Goal: Check status: Check status

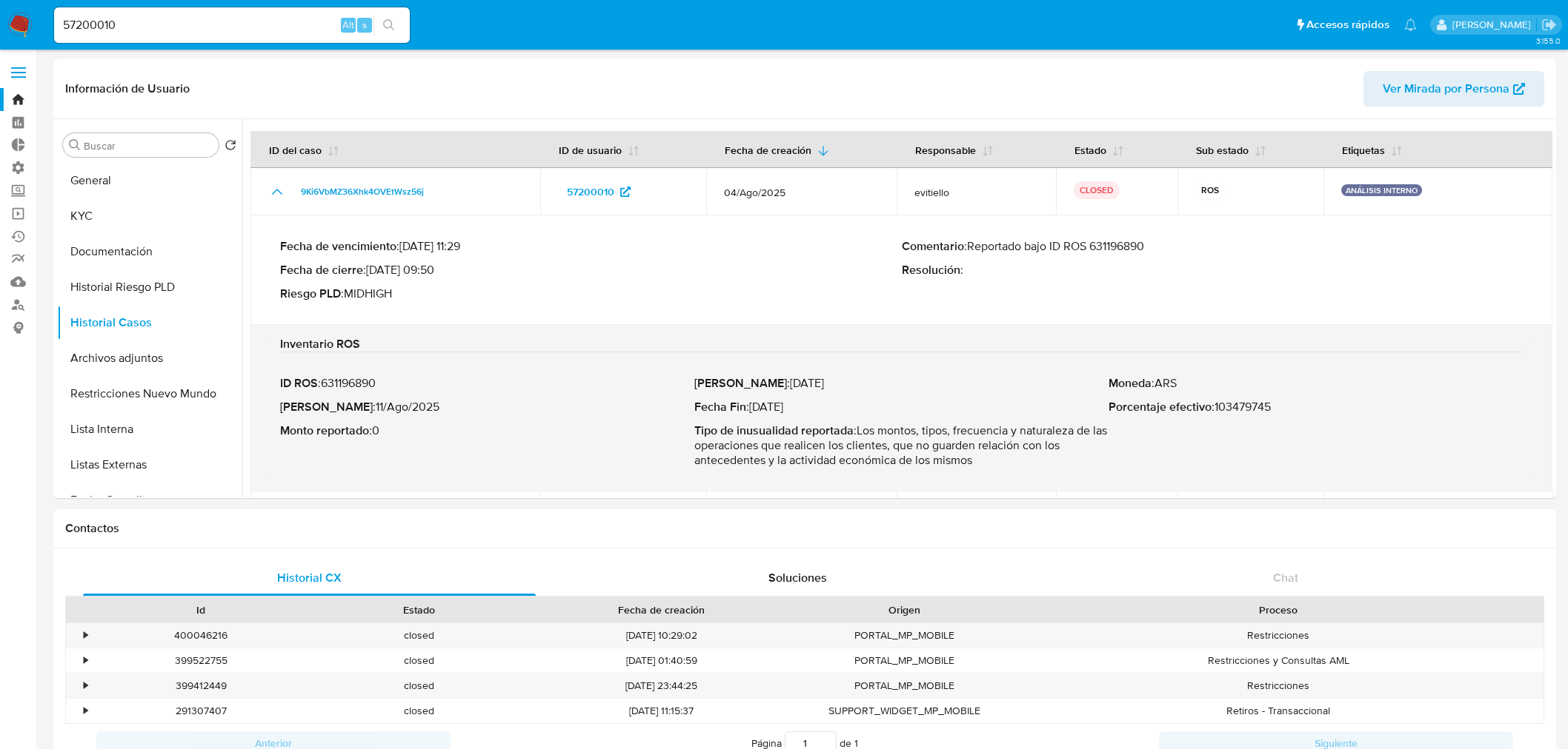
select select "10"
drag, startPoint x: 0, startPoint y: 0, endPoint x: -197, endPoint y: 38, distance: 200.6
click at [387, 24] on icon "search-icon" at bounding box center [388, 25] width 12 height 12
click at [134, 319] on button "Historial Casos" at bounding box center [143, 323] width 173 height 35
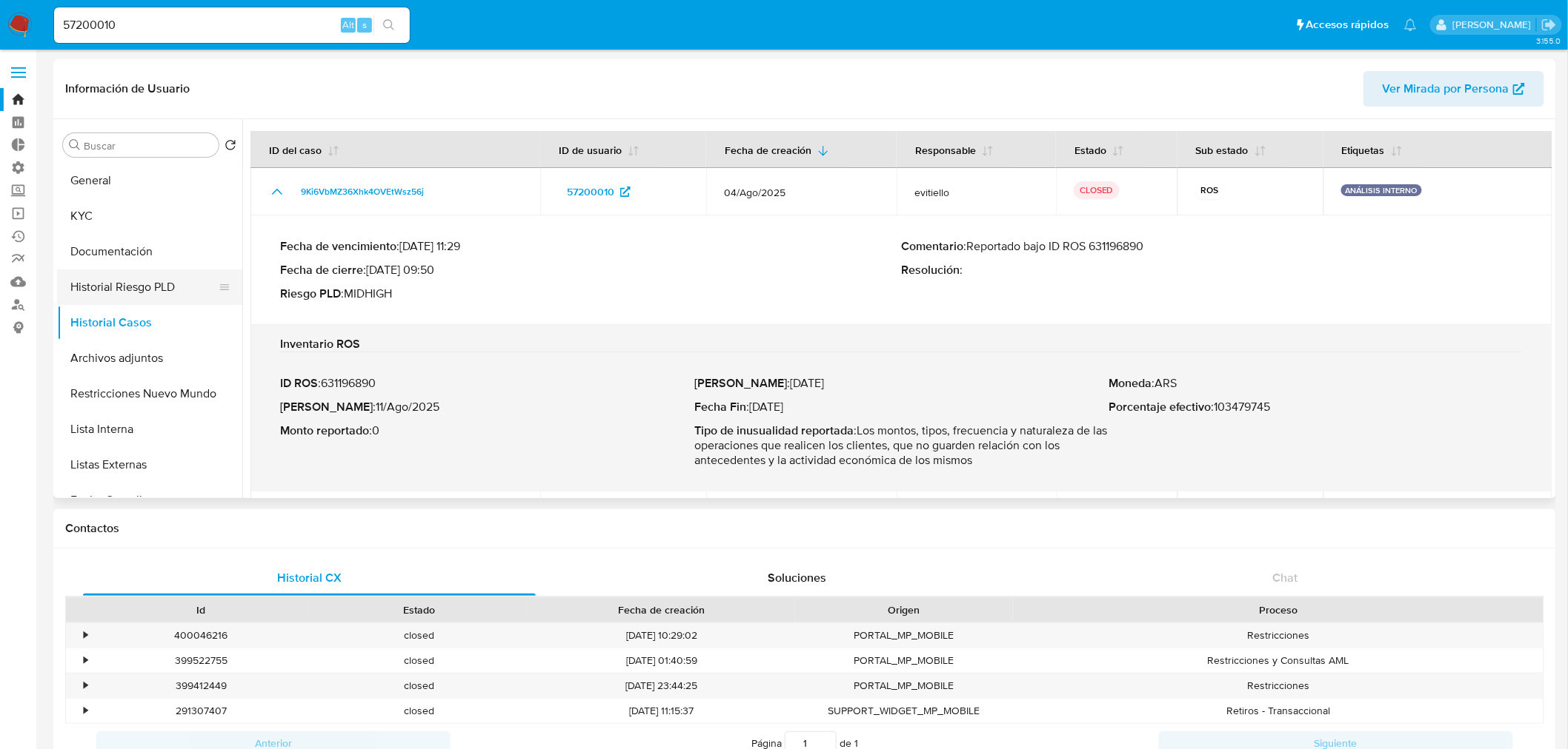
click at [131, 293] on button "Historial Riesgo PLD" at bounding box center [143, 288] width 173 height 35
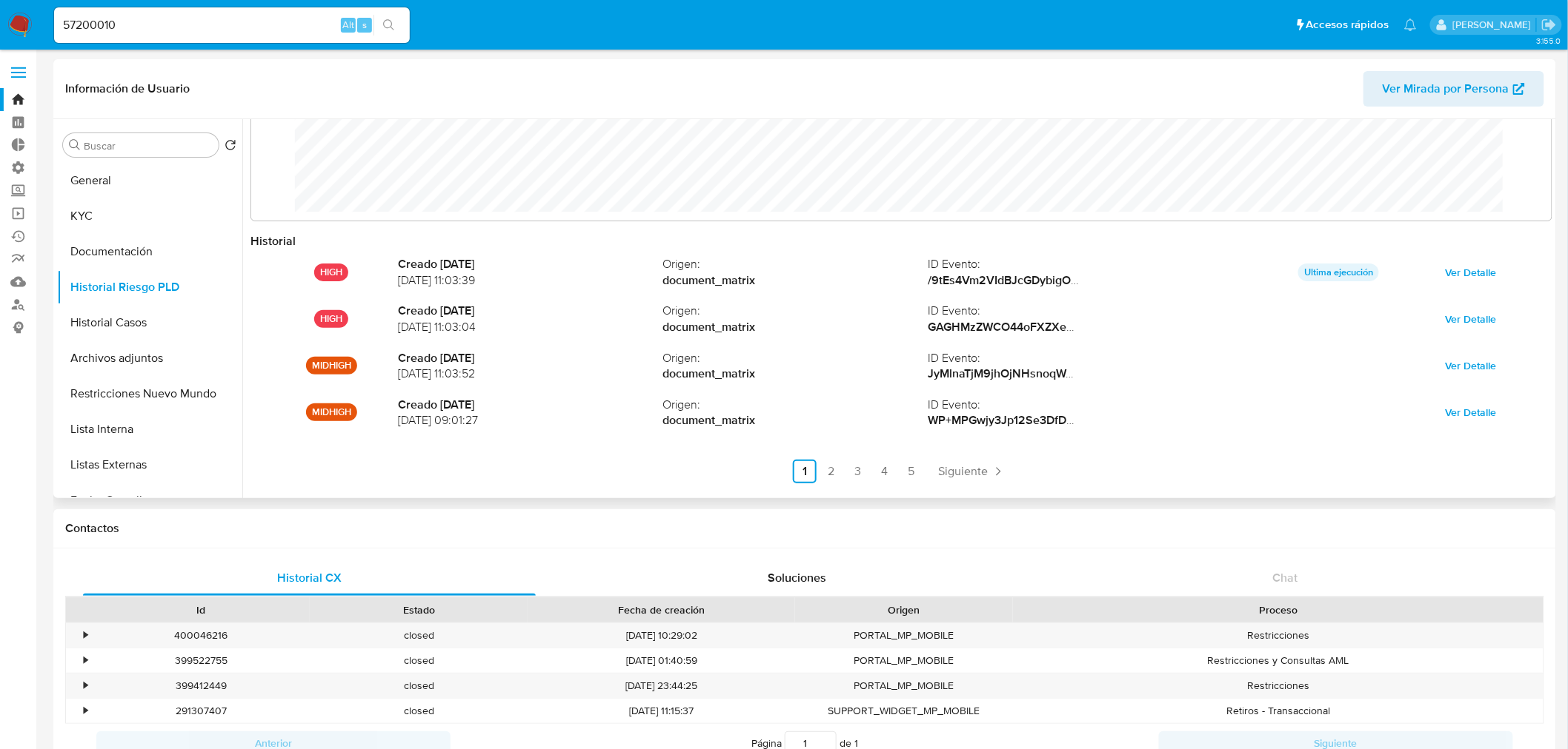
scroll to position [78, 0]
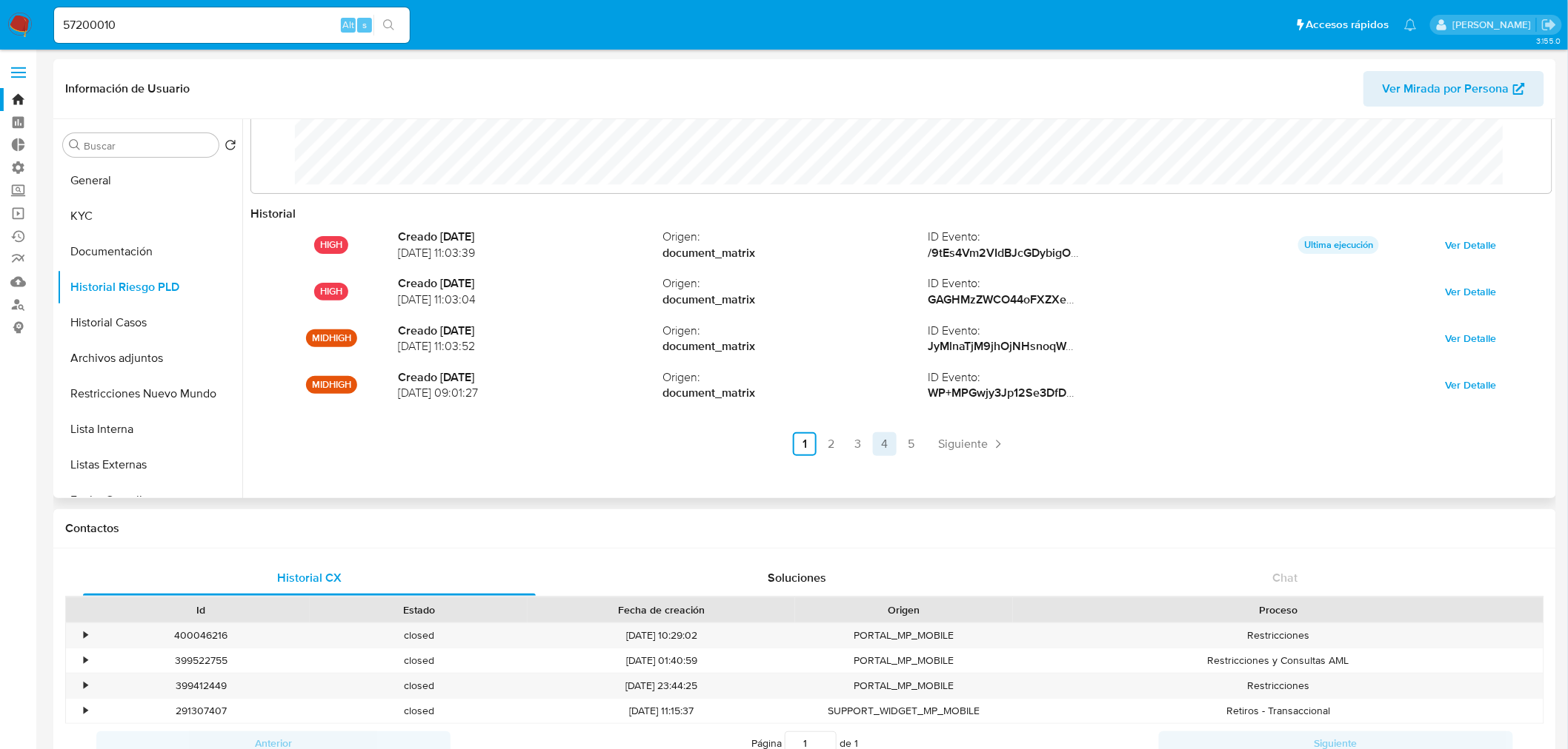
click at [879, 438] on link "4" at bounding box center [884, 444] width 24 height 24
drag, startPoint x: 235, startPoint y: 26, endPoint x: -117, endPoint y: 20, distance: 352.1
paste input "139439643"
type input "139439643"
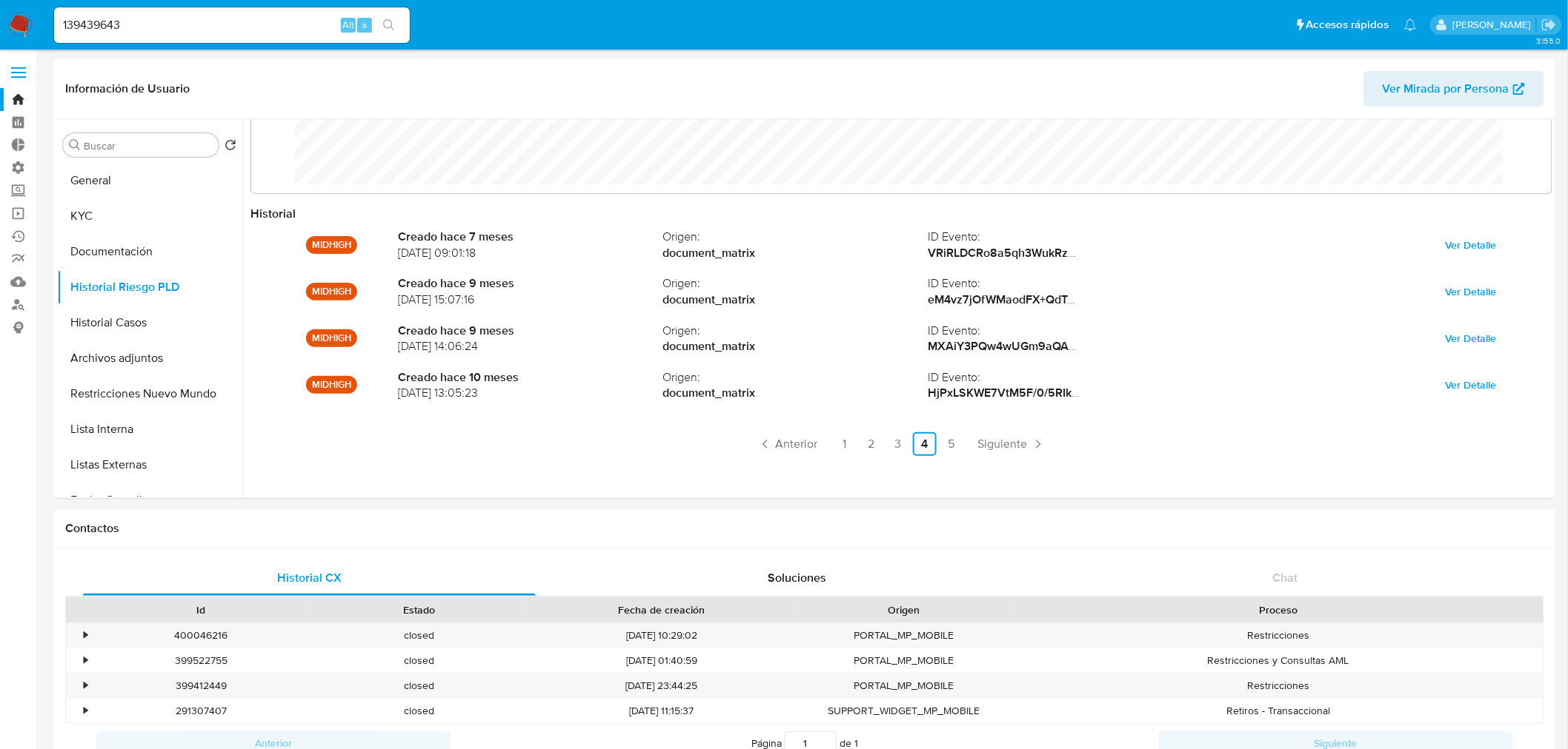
click at [396, 28] on button "search-icon" at bounding box center [389, 25] width 30 height 20
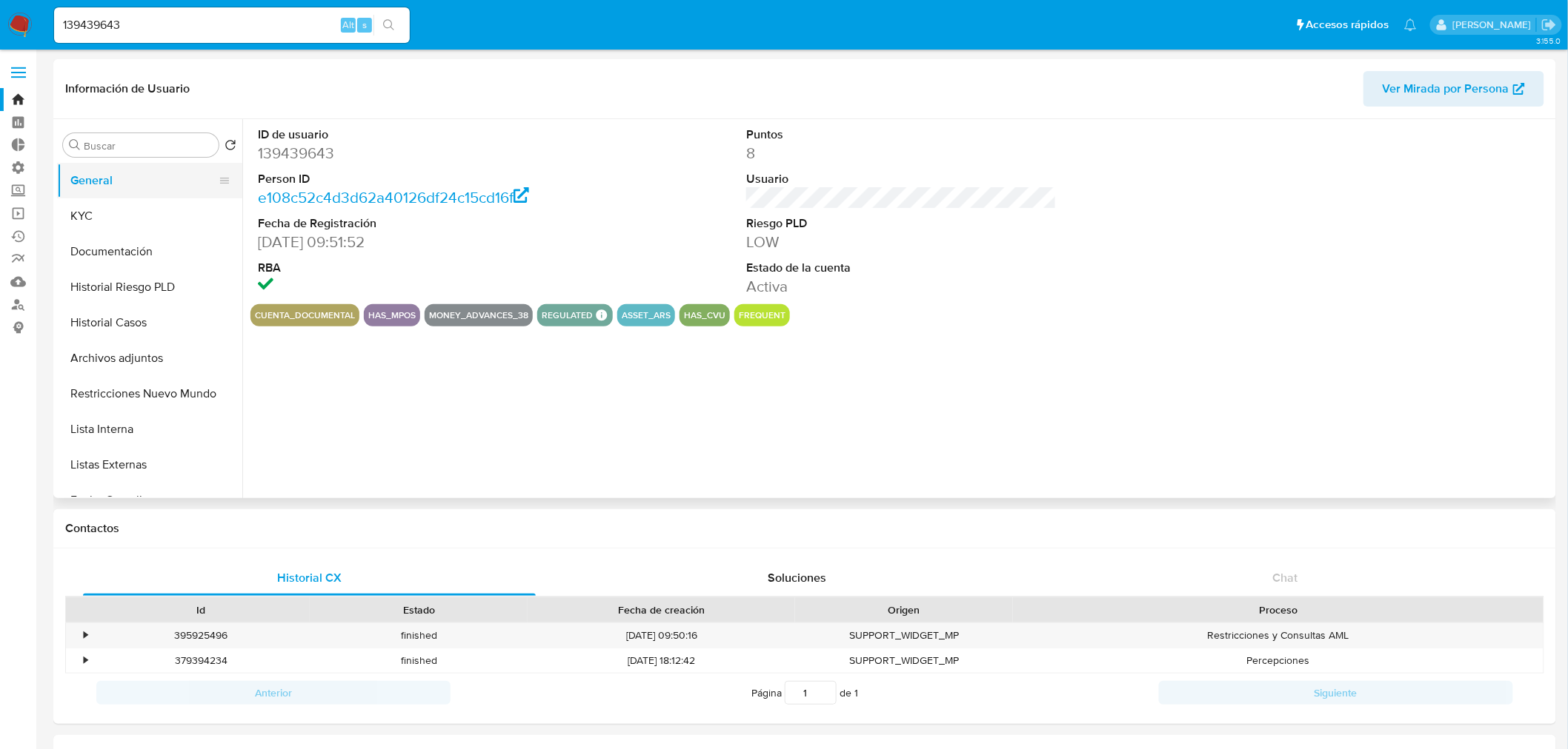
select select "10"
click at [137, 288] on button "Historial Riesgo PLD" at bounding box center [143, 288] width 173 height 35
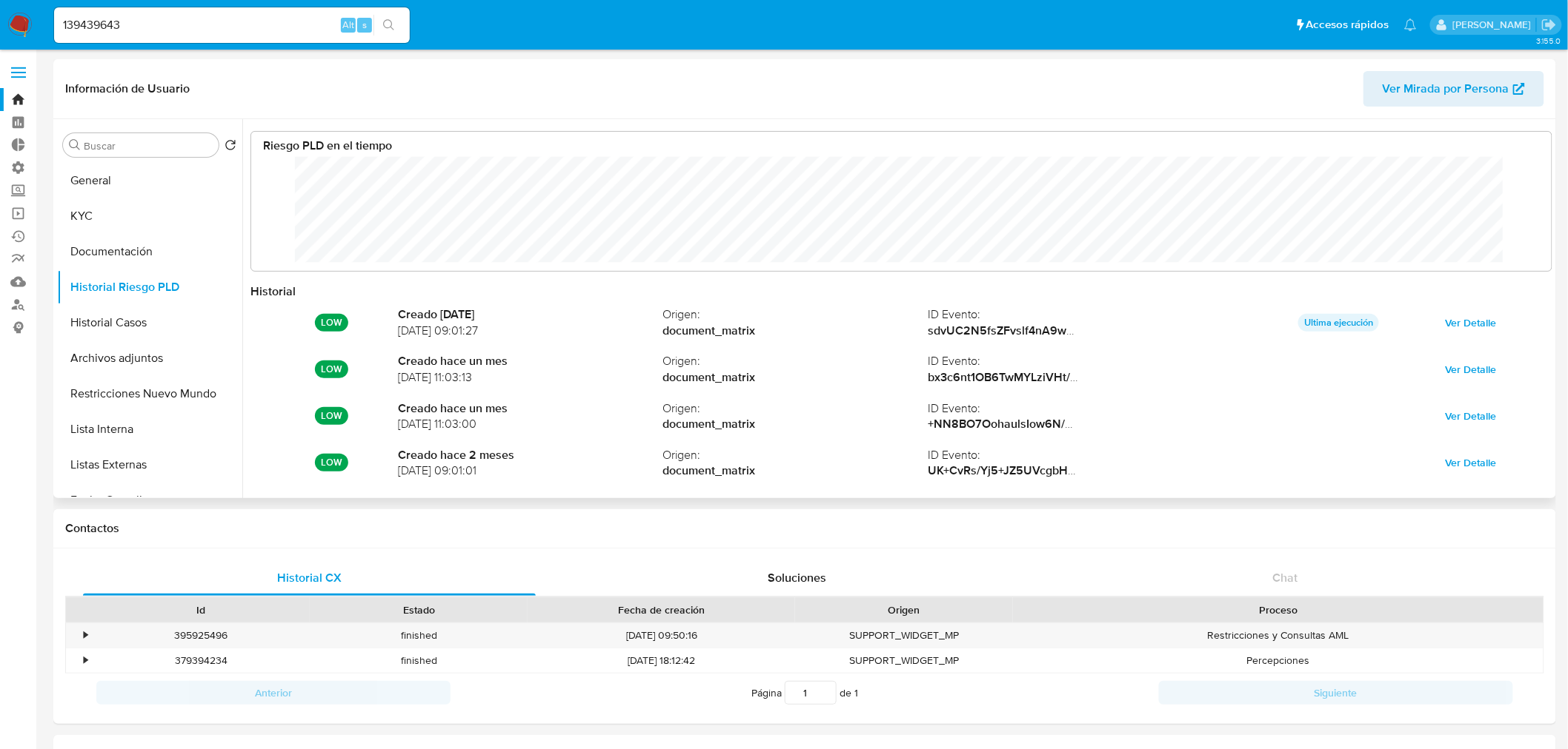
scroll to position [78, 0]
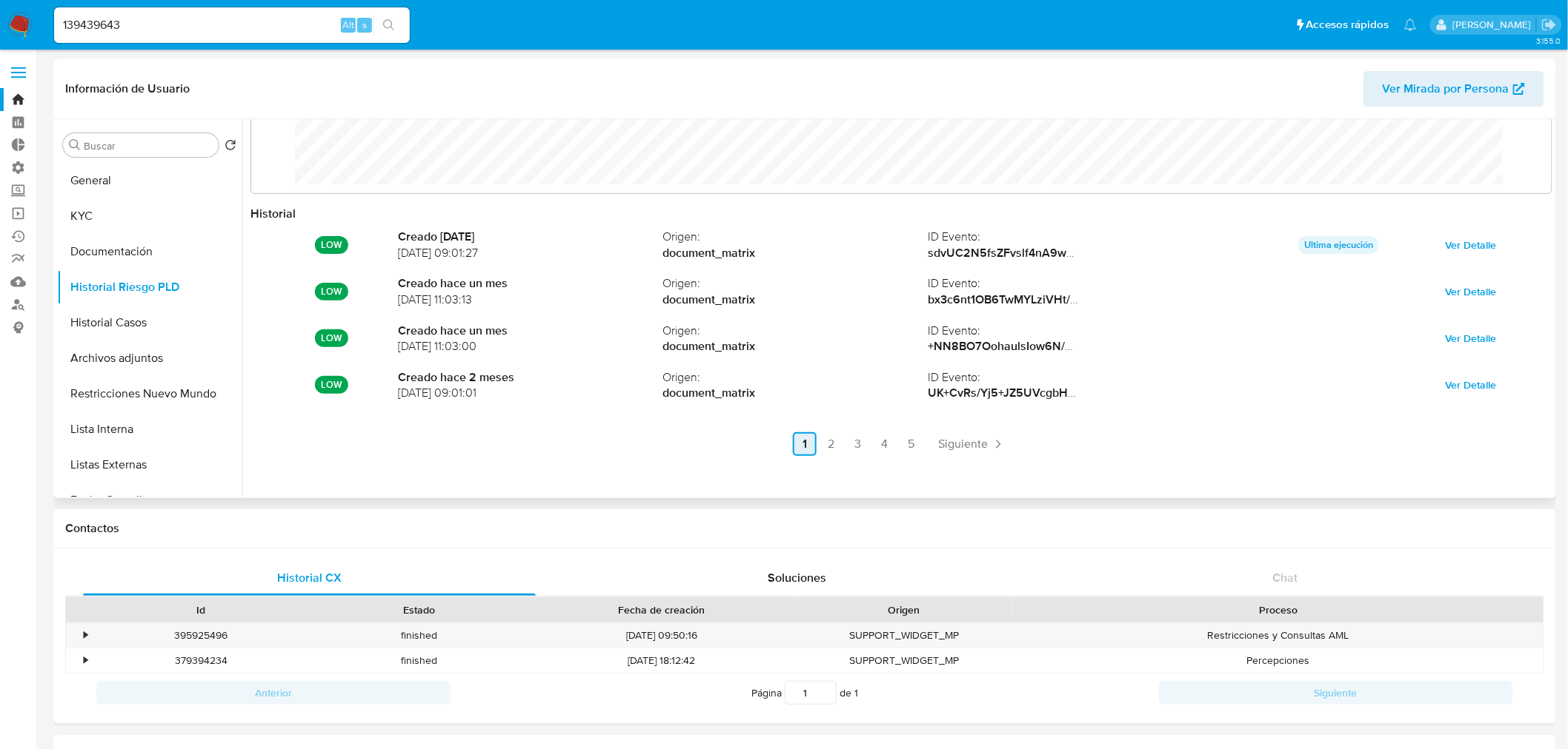
click at [849, 449] on link "3" at bounding box center [858, 444] width 24 height 24
click at [922, 440] on link "4" at bounding box center [924, 444] width 24 height 24
drag, startPoint x: 172, startPoint y: 26, endPoint x: 20, endPoint y: 34, distance: 152.2
click at [3, 34] on nav "Pausado Ver notificaciones 139439643 Alt s Accesos rápidos Presiona las siguien…" at bounding box center [784, 25] width 1568 height 50
click at [895, 438] on link "3" at bounding box center [898, 444] width 24 height 24
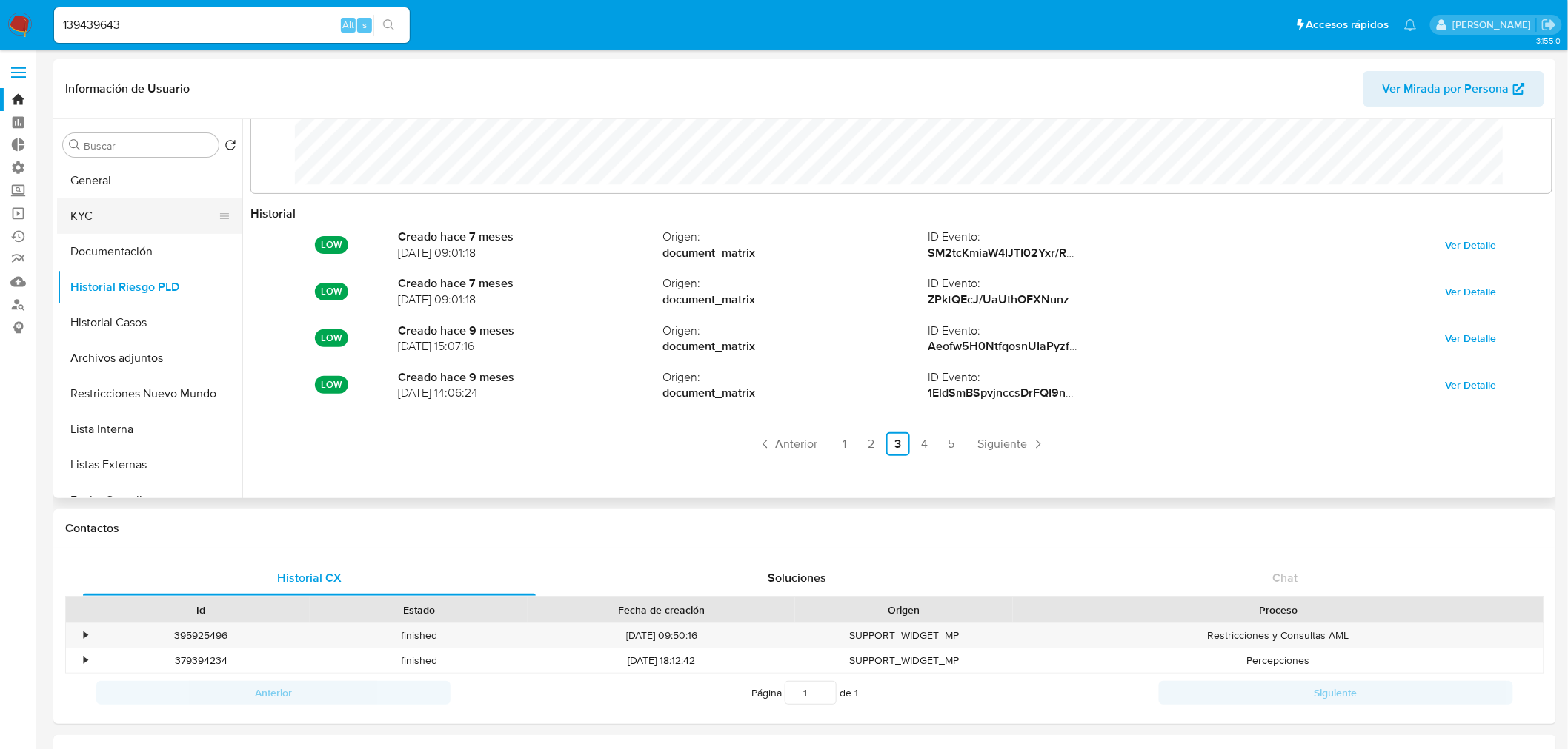
click at [120, 206] on button "KYC" at bounding box center [143, 217] width 173 height 35
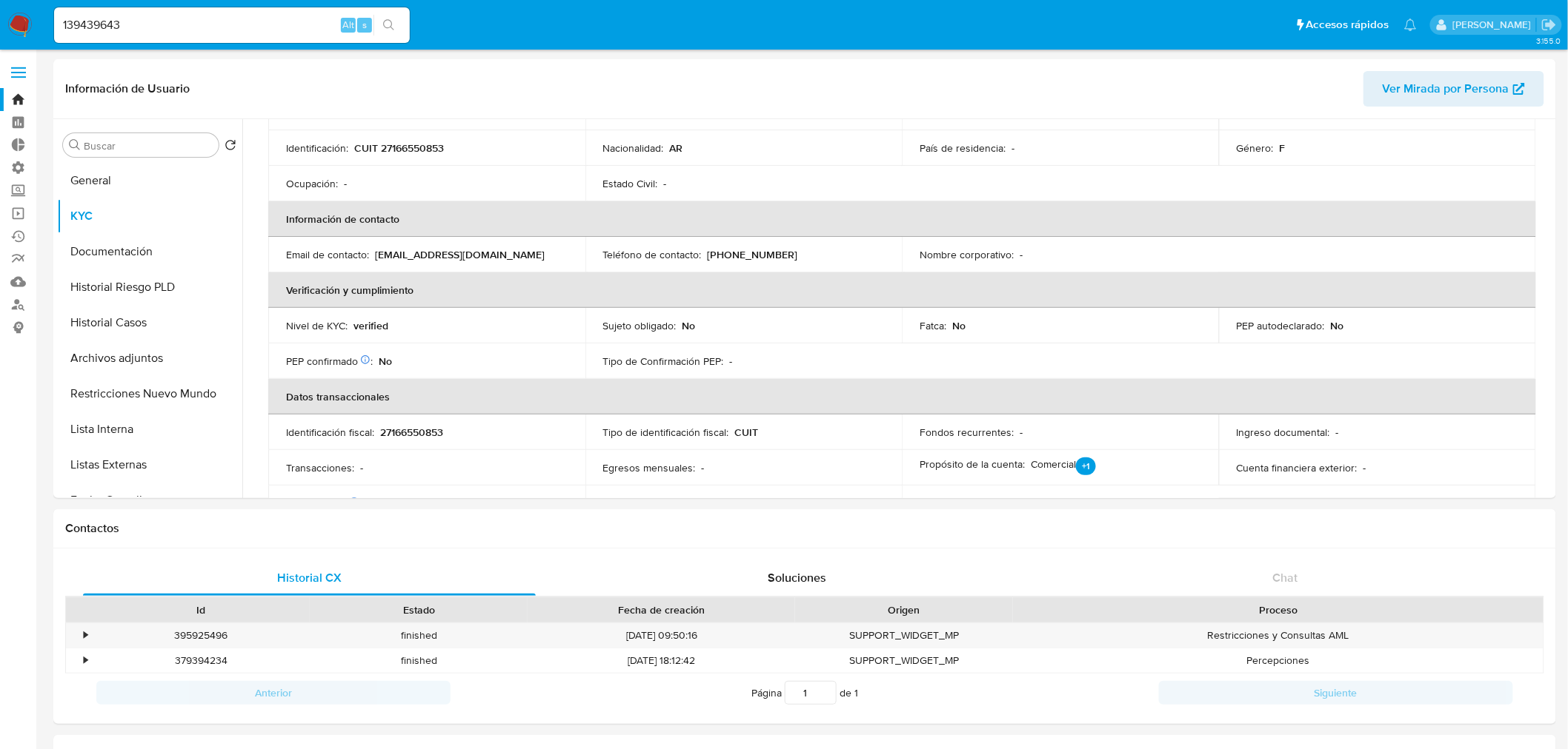
scroll to position [247, 0]
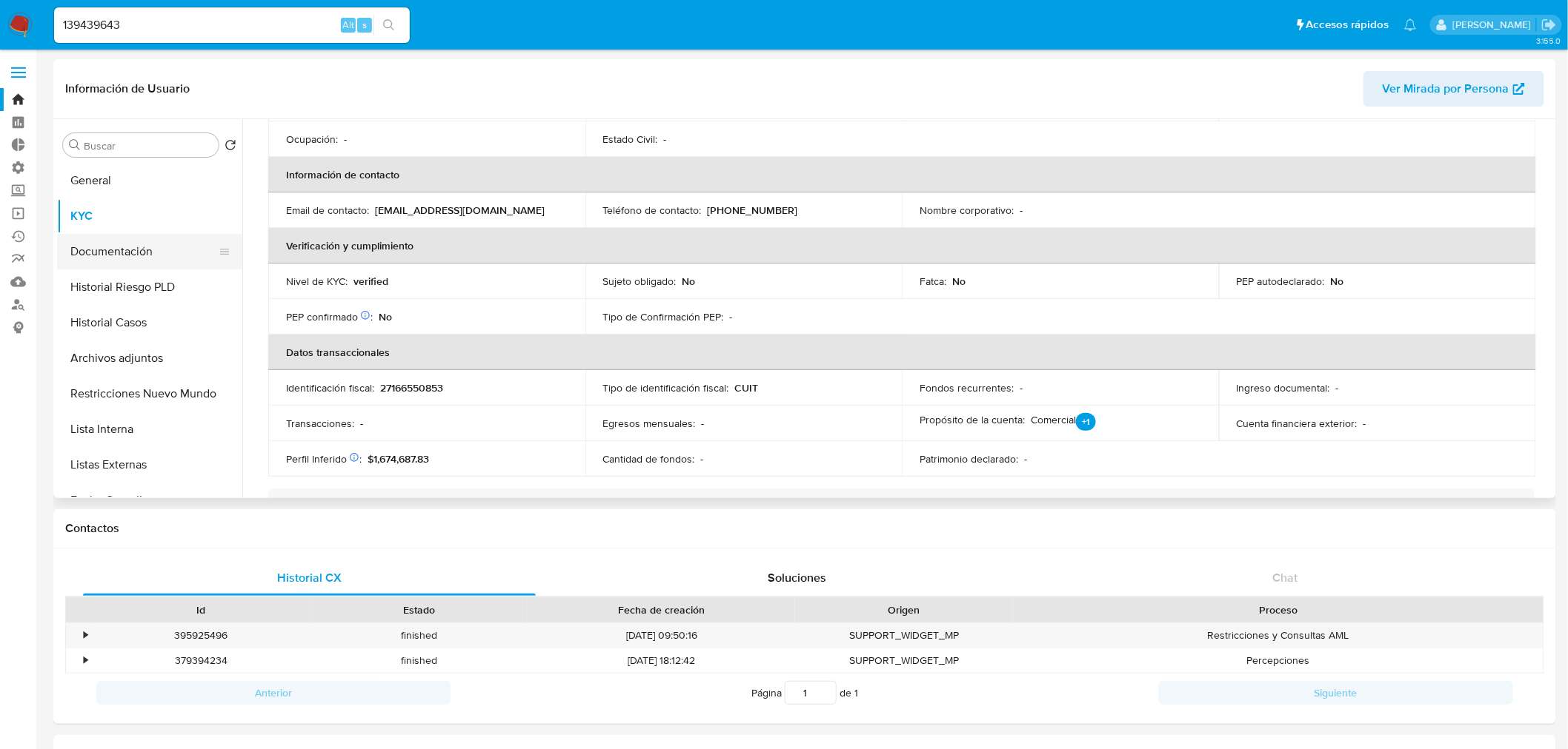
click at [130, 249] on button "Documentación" at bounding box center [143, 252] width 173 height 35
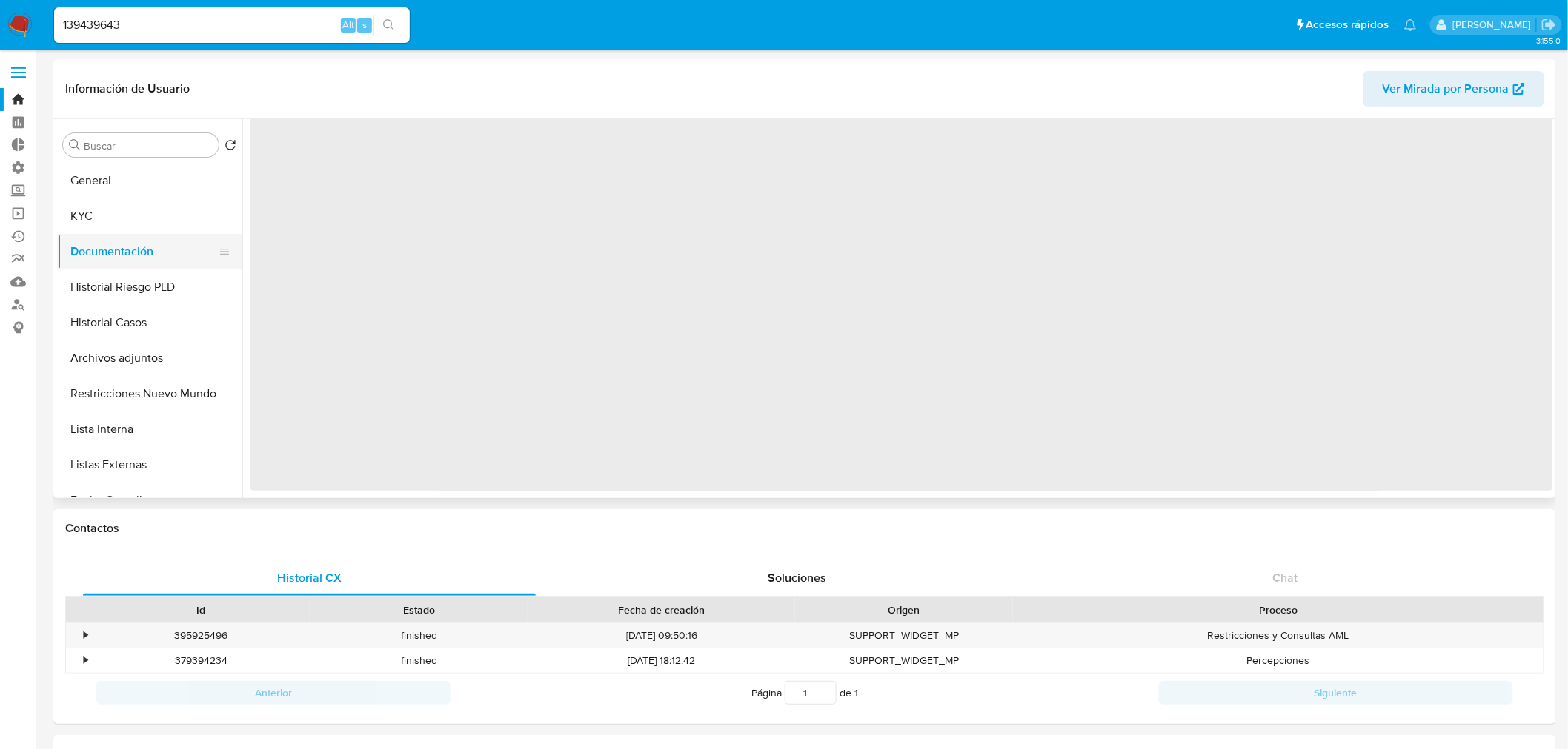
scroll to position [0, 0]
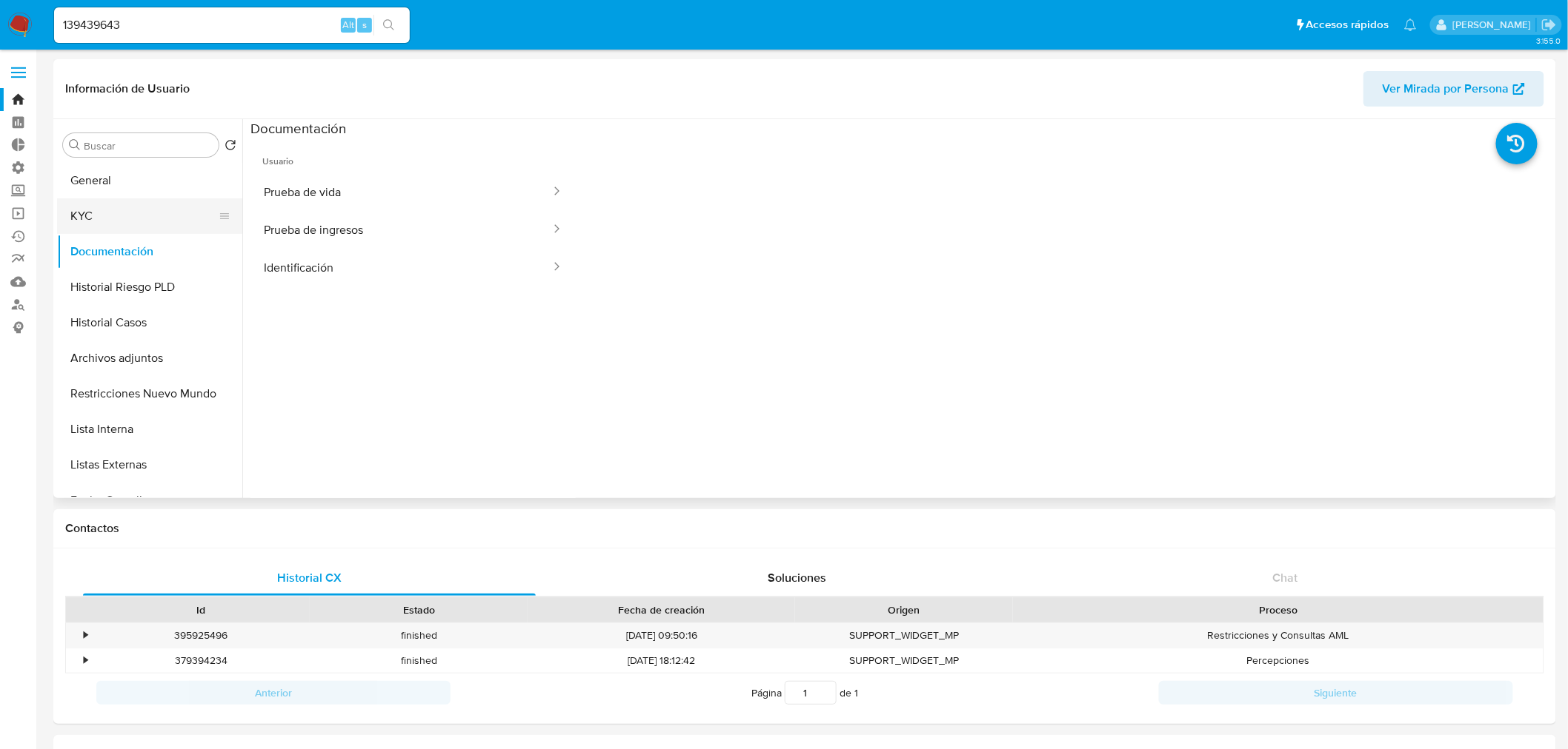
click at [115, 230] on button "KYC" at bounding box center [143, 217] width 173 height 35
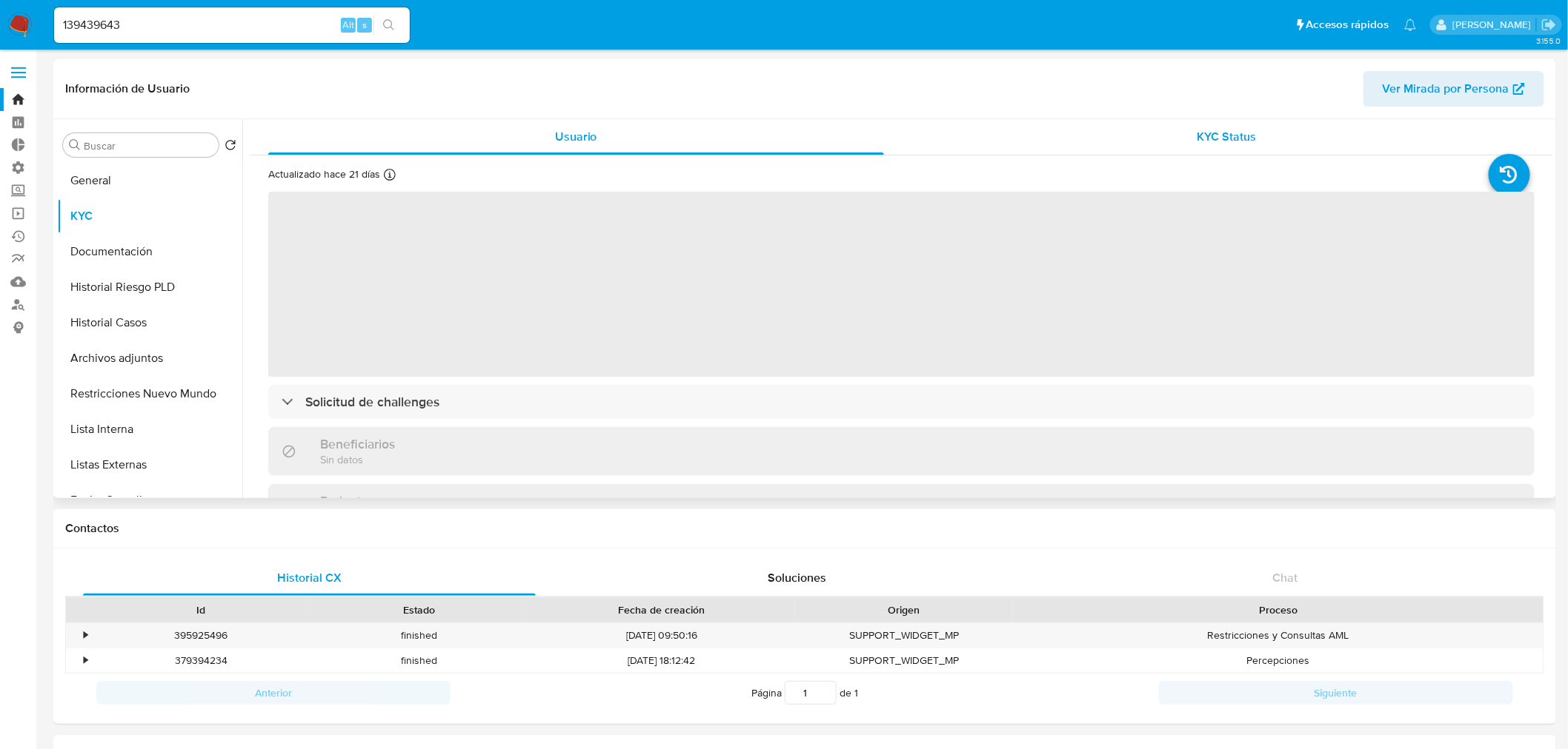
drag, startPoint x: 1251, startPoint y: 123, endPoint x: 1252, endPoint y: 142, distance: 19.0
click at [1250, 123] on div "KYC Status" at bounding box center [1227, 137] width 615 height 35
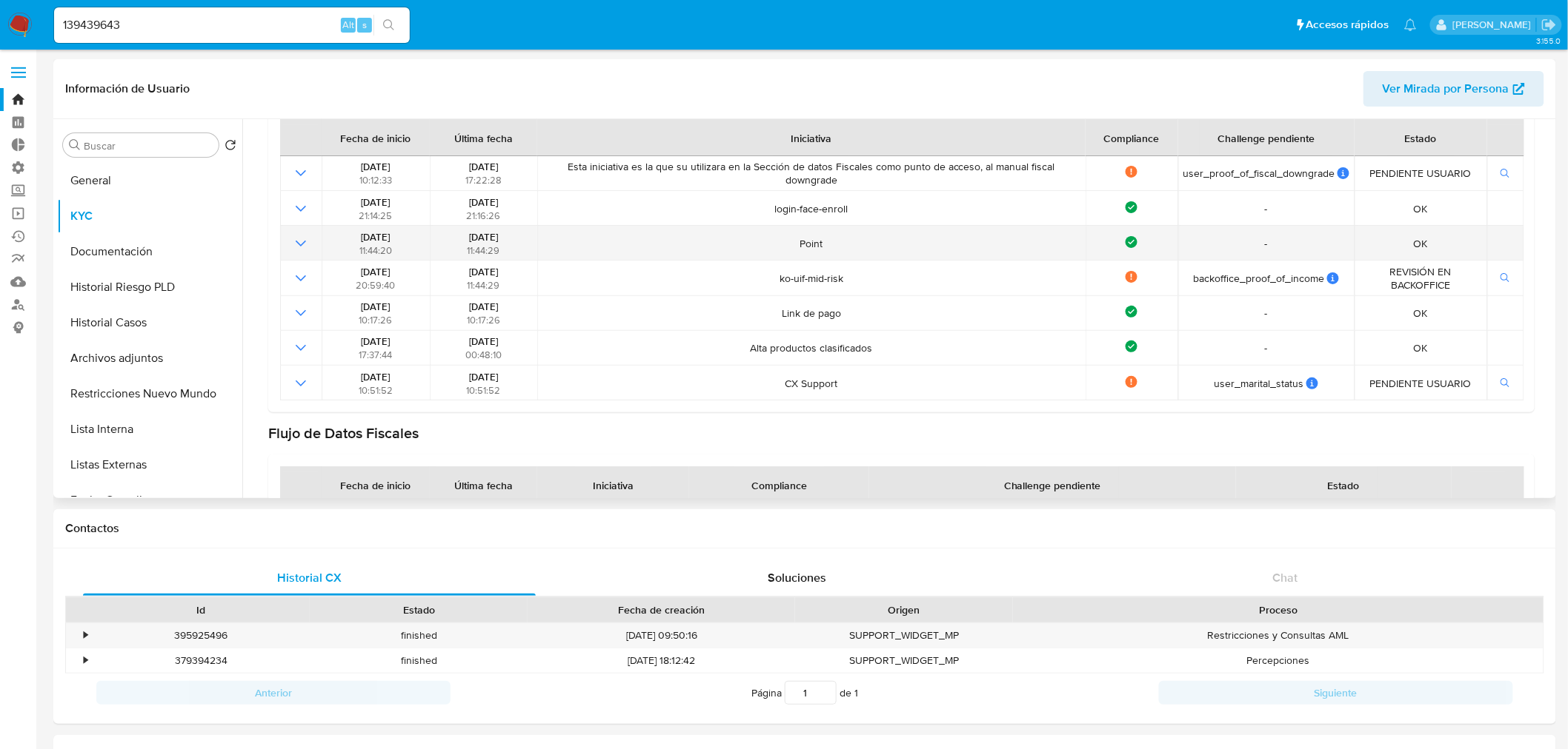
scroll to position [164, 0]
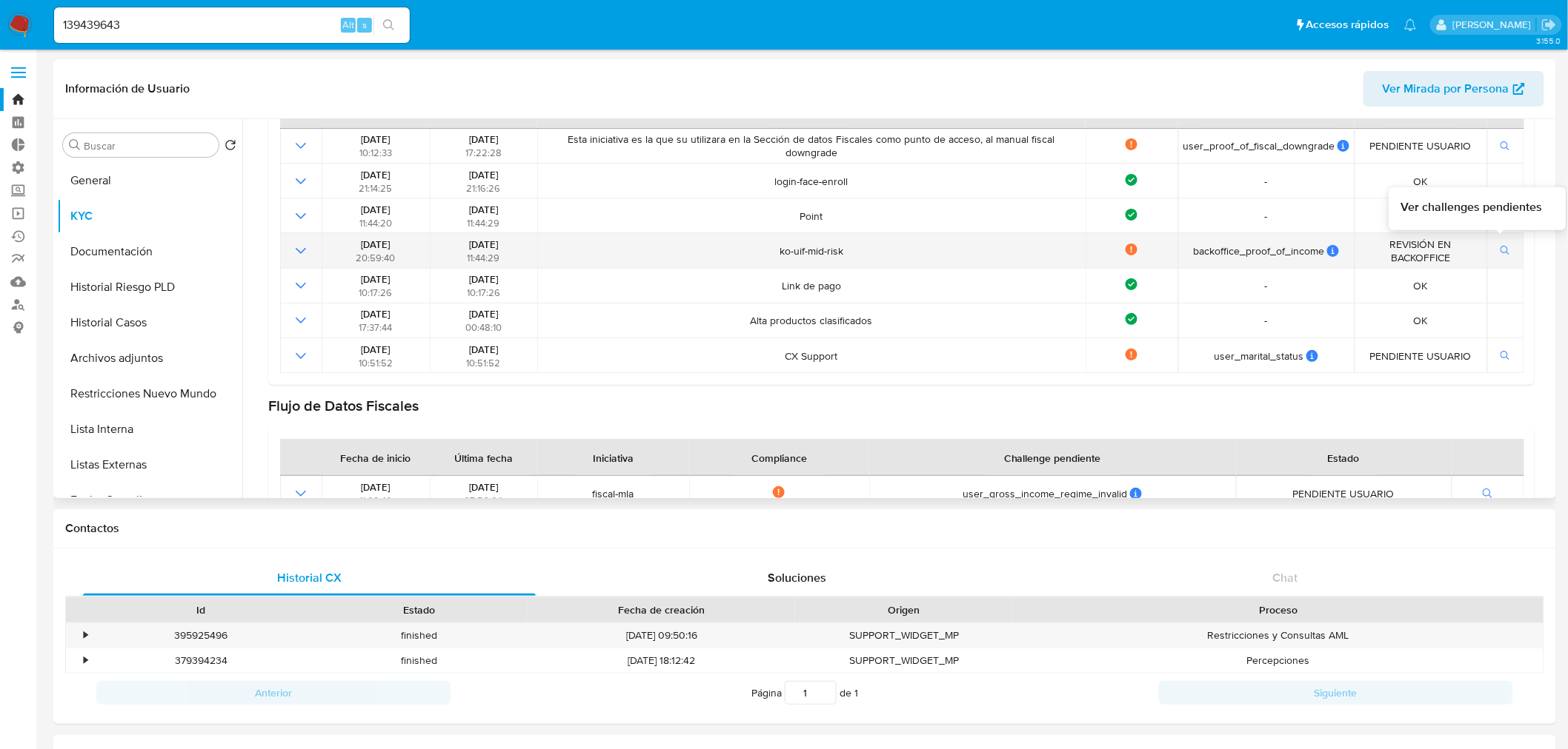
drag, startPoint x: 1210, startPoint y: 243, endPoint x: 1509, endPoint y: 248, distance: 299.0
click at [1512, 248] on tr "[DATE] 20:59:40 [DATE] 11:44:29 ko-uif-mid-risk Not compliance backoffice_proof…" at bounding box center [901, 250] width 1244 height 35
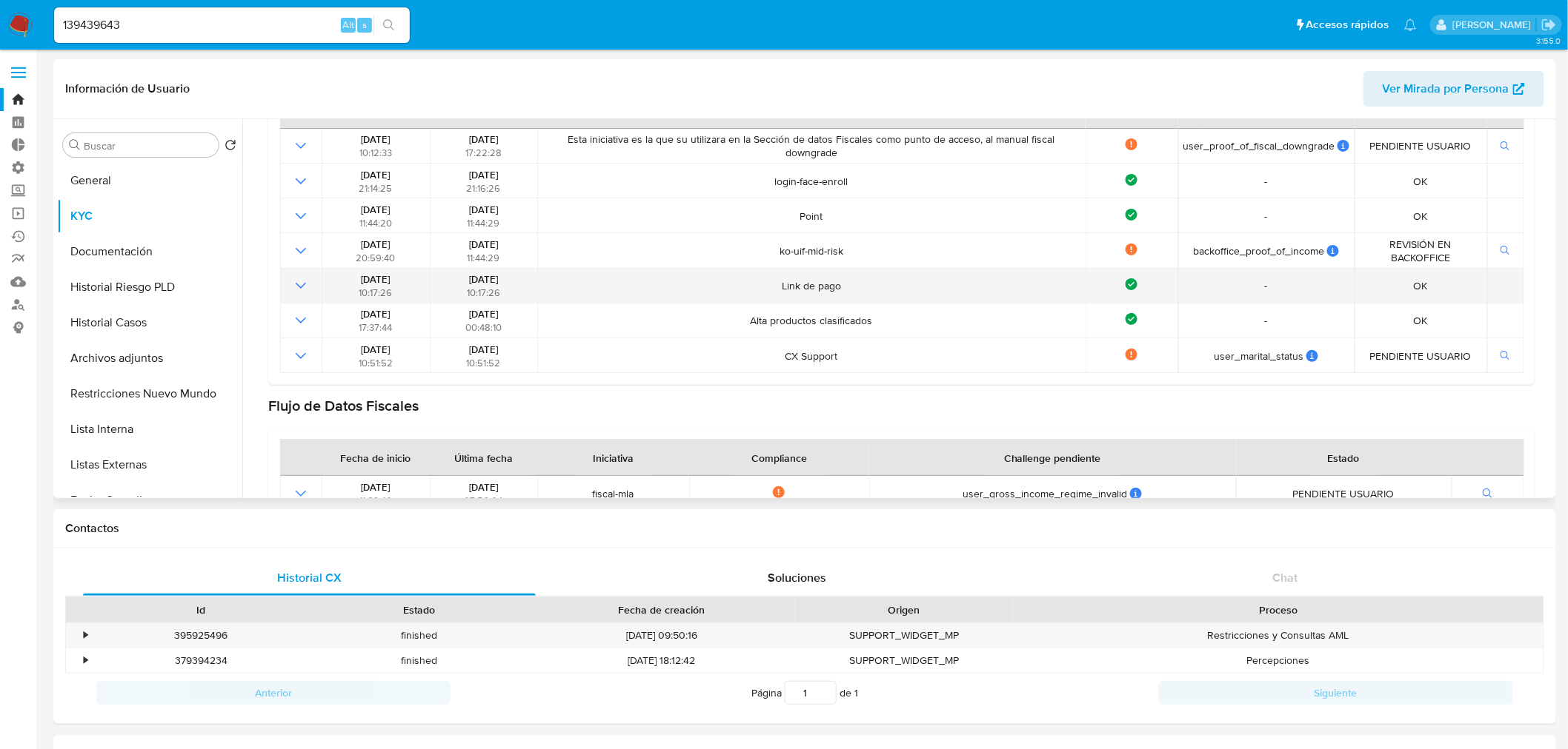
click at [624, 269] on td "Link de pago" at bounding box center [811, 286] width 548 height 35
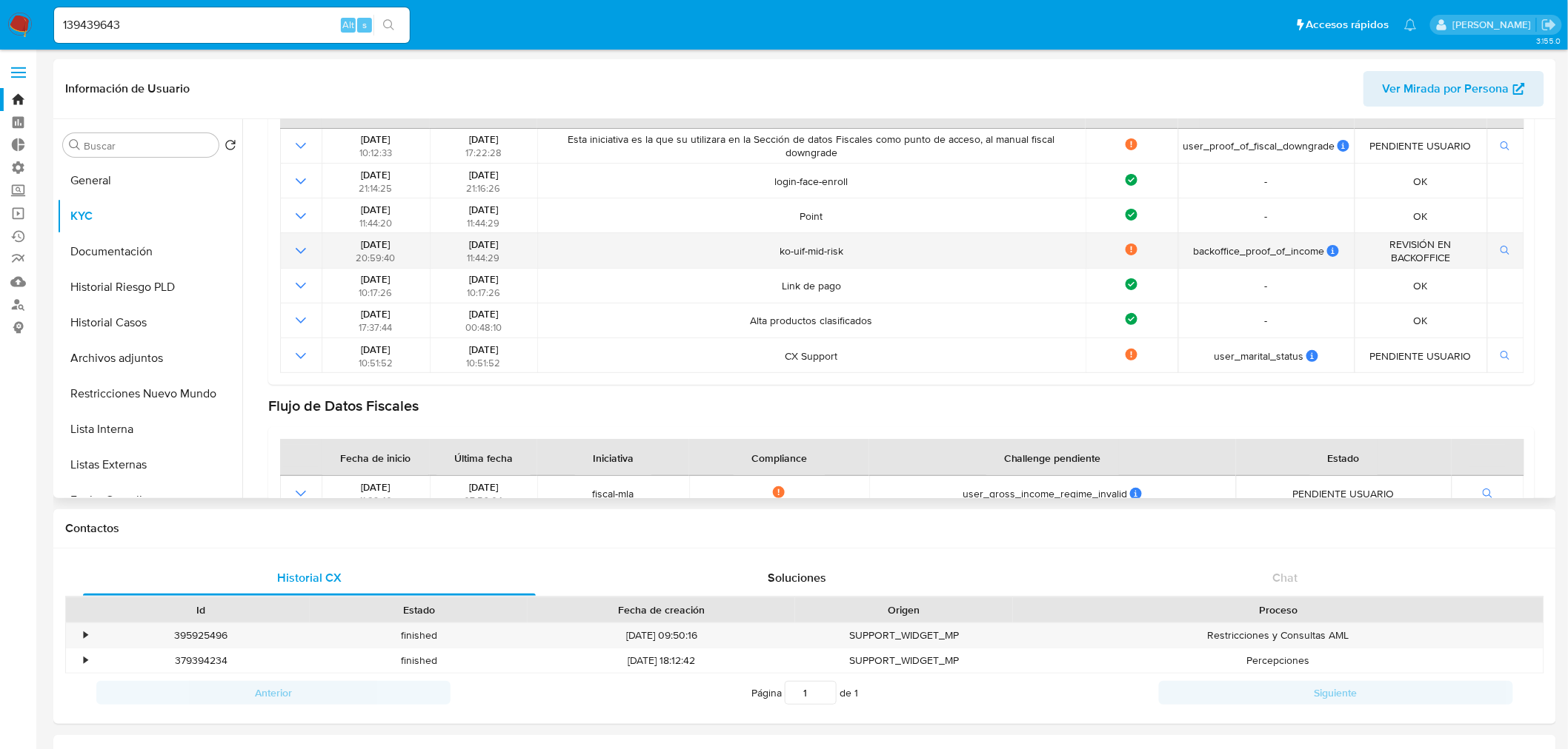
drag, startPoint x: 660, startPoint y: 234, endPoint x: 635, endPoint y: 240, distance: 25.7
click at [660, 234] on td "ko-uif-mid-risk" at bounding box center [811, 250] width 548 height 35
click at [306, 248] on td at bounding box center [300, 250] width 42 height 35
click at [302, 247] on icon "Mostrar operación" at bounding box center [301, 251] width 18 height 18
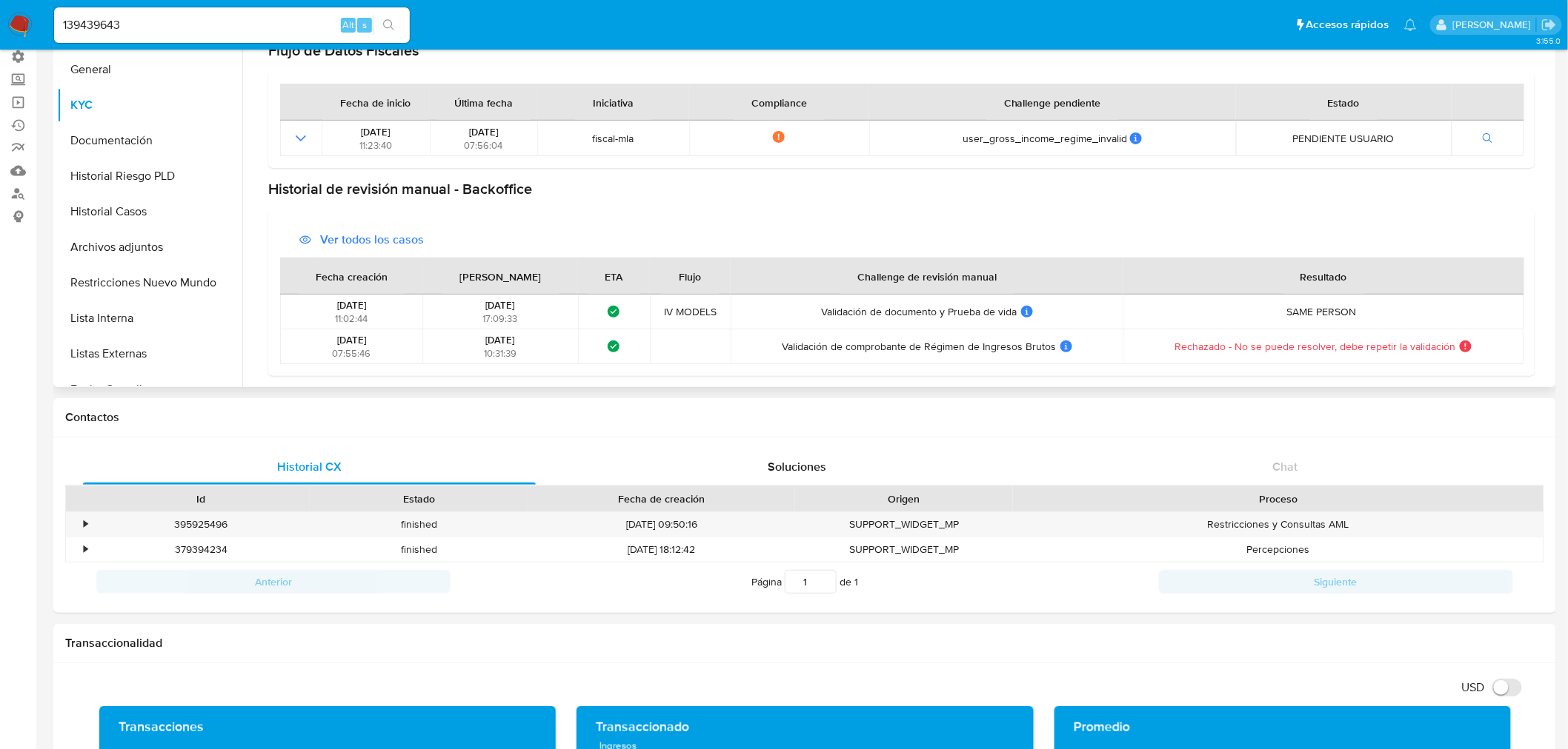
scroll to position [247, 0]
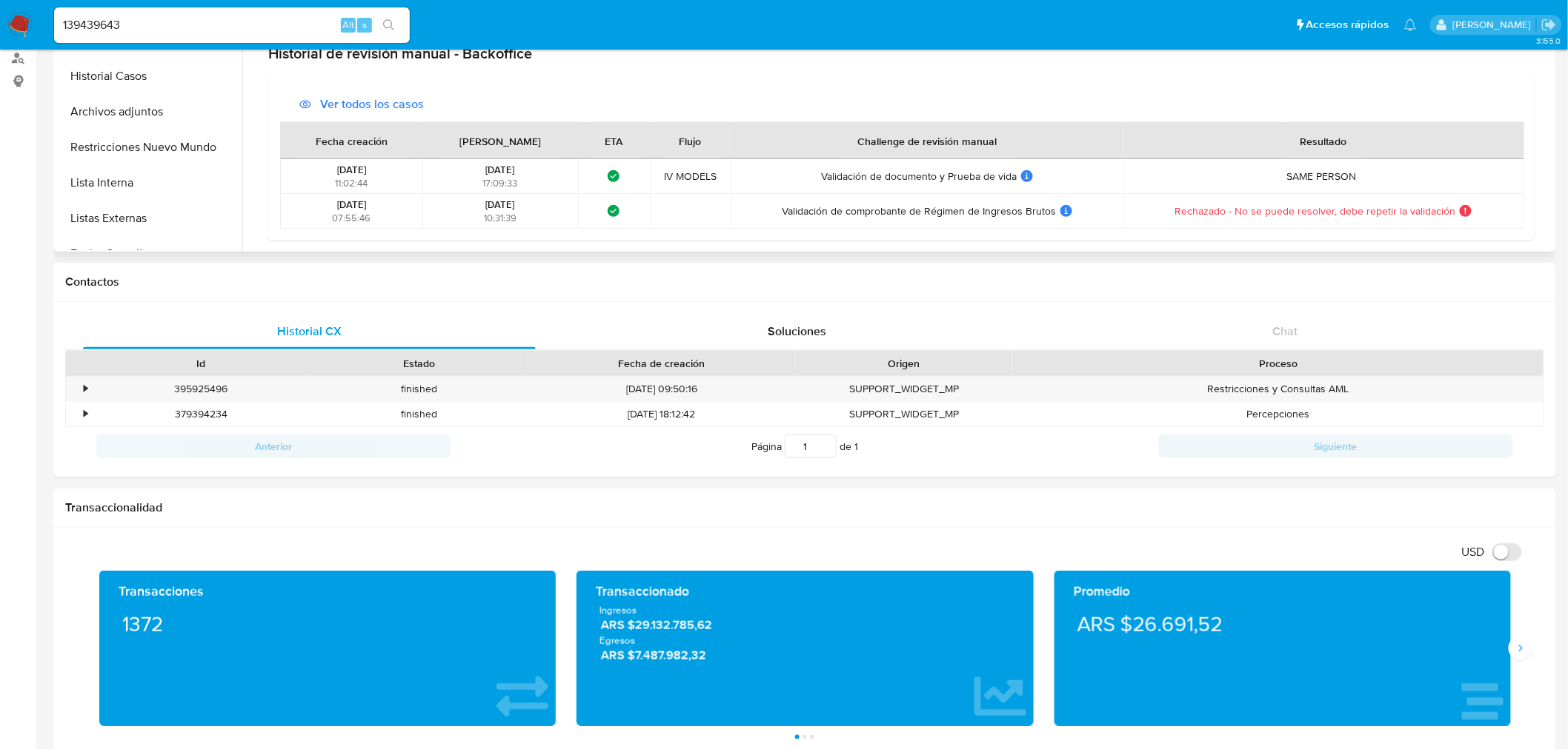
drag, startPoint x: 788, startPoint y: 208, endPoint x: 933, endPoint y: 244, distance: 149.4
click at [1469, 212] on tr "[DATE] 07:55:46 [DATE] 10:31:39 ¿Qué significa este estado? El tiempo de atenci…" at bounding box center [901, 211] width 1244 height 35
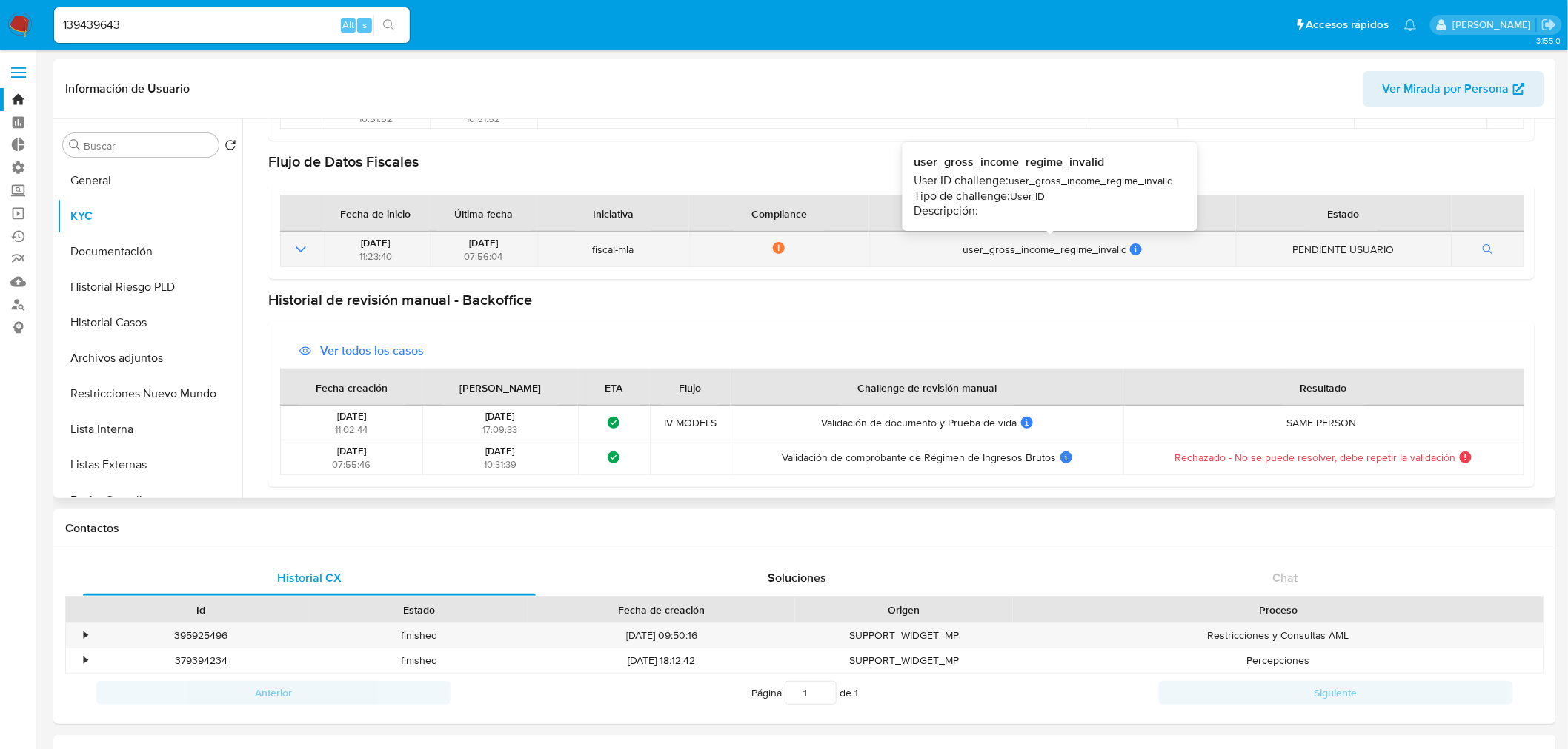
drag, startPoint x: 1004, startPoint y: 252, endPoint x: 986, endPoint y: 256, distance: 18.4
click at [1008, 250] on div "user_gross_income_regime_invalid" at bounding box center [1052, 249] width 357 height 13
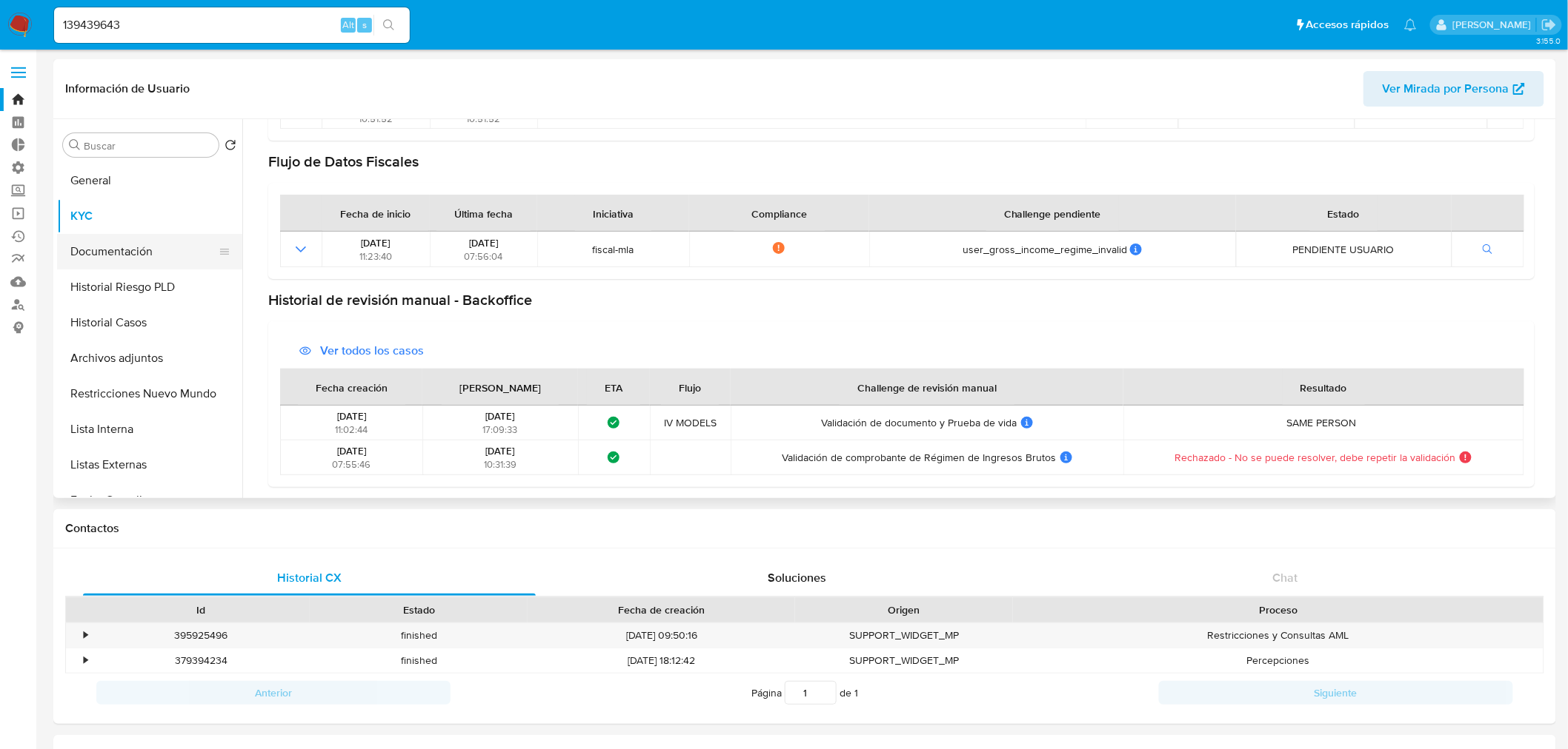
drag, startPoint x: 99, startPoint y: 255, endPoint x: 137, endPoint y: 256, distance: 38.0
click at [99, 254] on button "Documentación" at bounding box center [143, 252] width 173 height 35
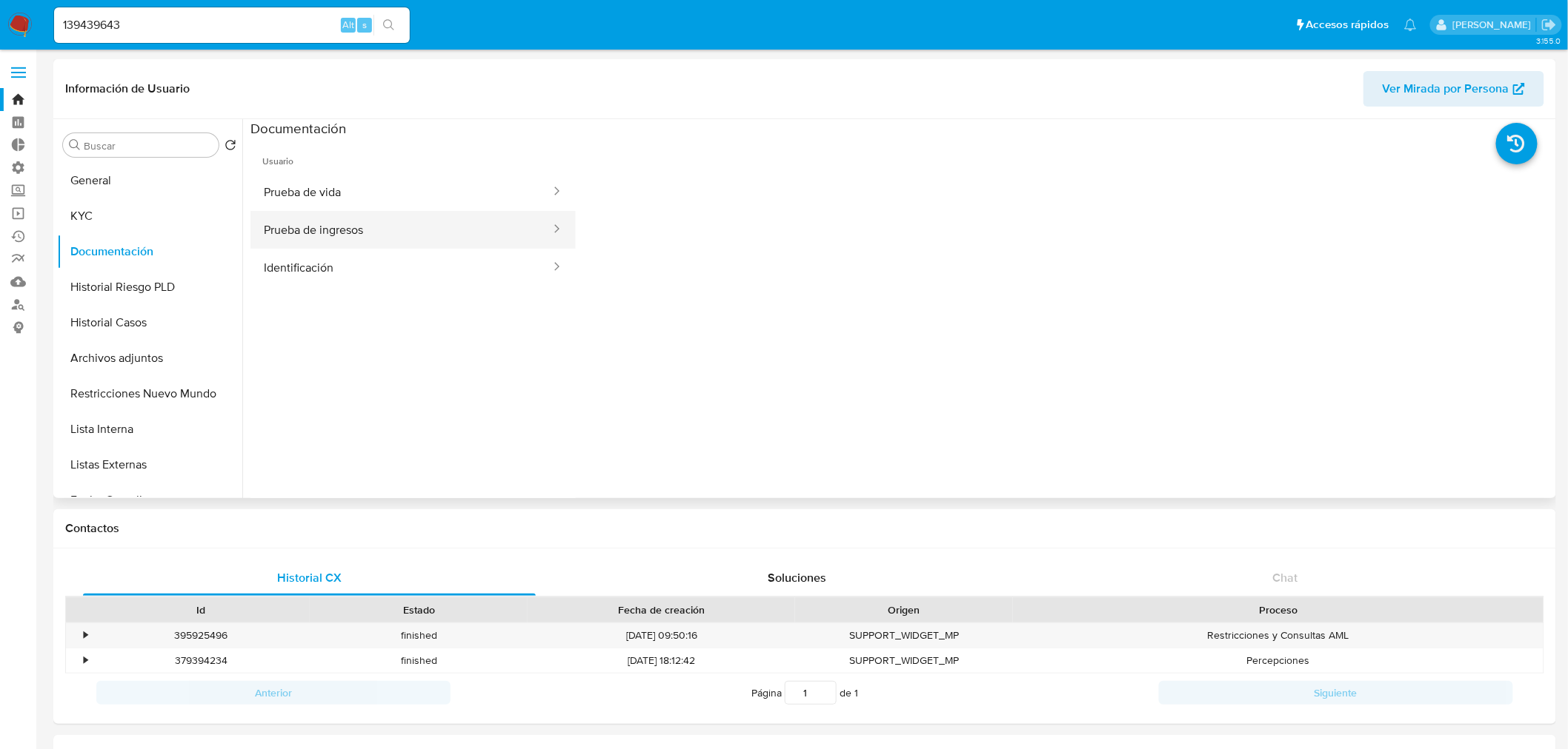
click at [359, 233] on button "Prueba de ingresos" at bounding box center [401, 230] width 302 height 38
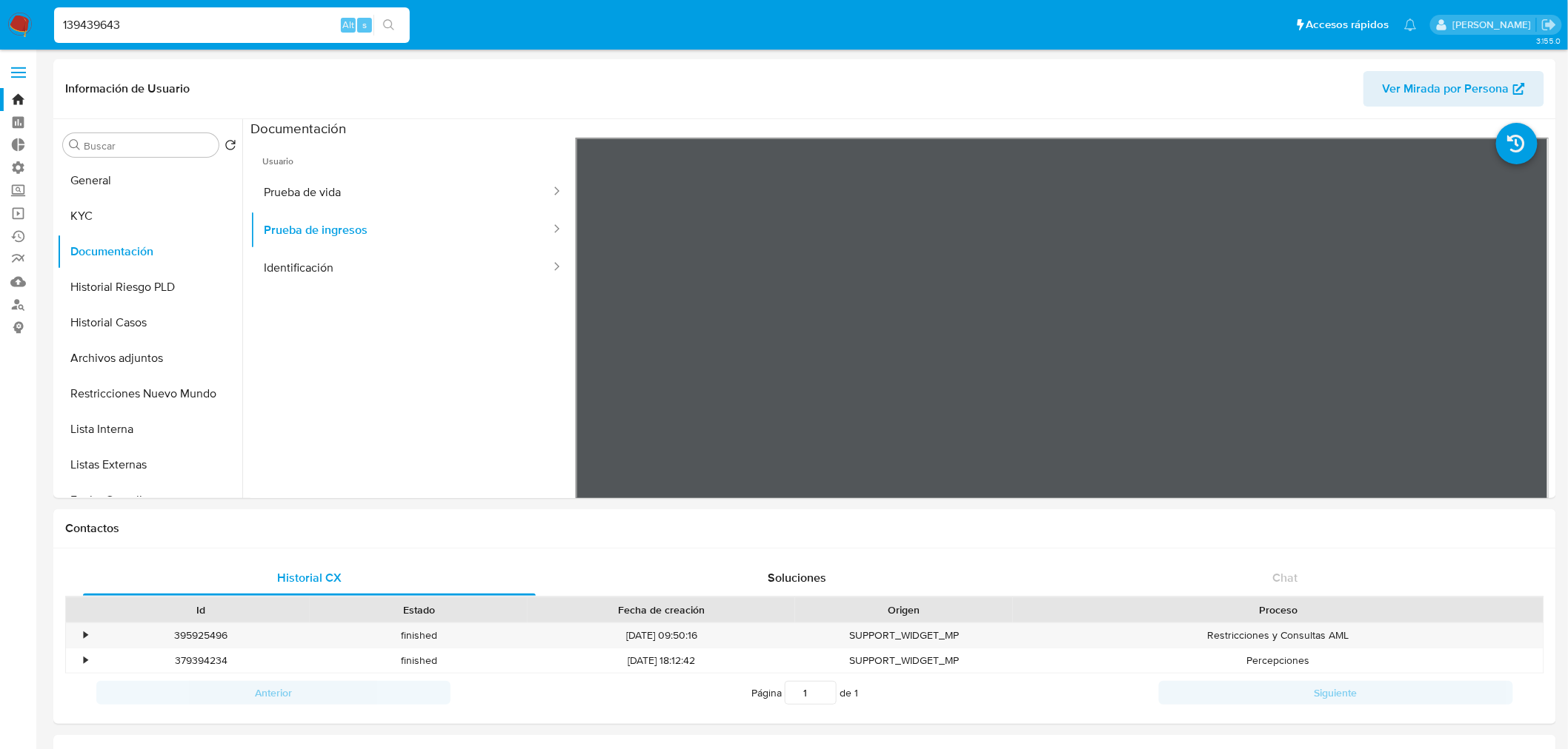
drag, startPoint x: 163, startPoint y: 18, endPoint x: -271, endPoint y: 45, distance: 434.8
click at [555, 226] on icon at bounding box center [557, 228] width 4 height 8
drag, startPoint x: 105, startPoint y: 210, endPoint x: 153, endPoint y: 217, distance: 48.5
click at [106, 211] on button "KYC" at bounding box center [143, 217] width 173 height 35
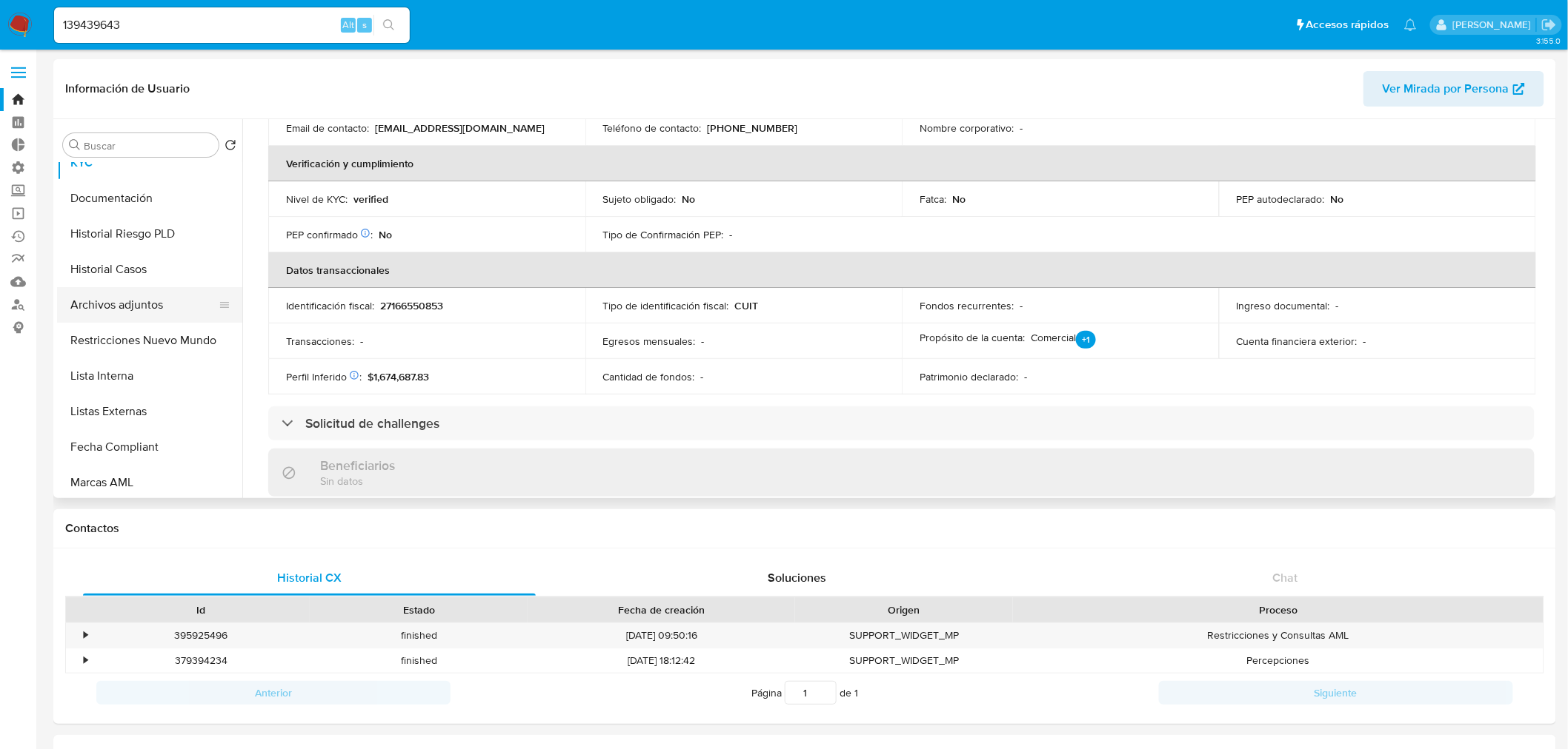
scroll to position [164, 0]
click at [130, 403] on button "Perfiles" at bounding box center [143, 407] width 173 height 35
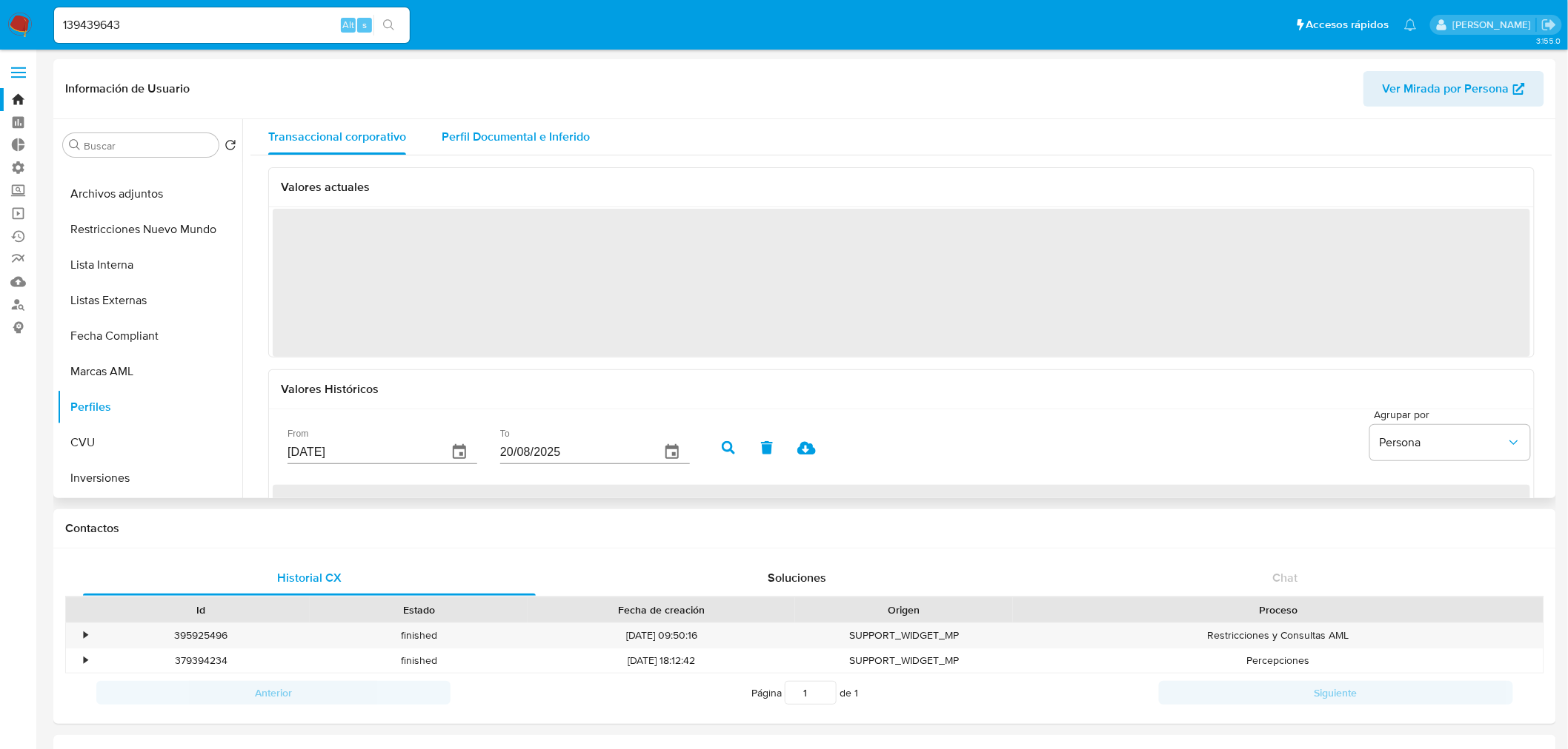
click at [534, 137] on span "Perfil Documental e Inferido" at bounding box center [515, 136] width 148 height 17
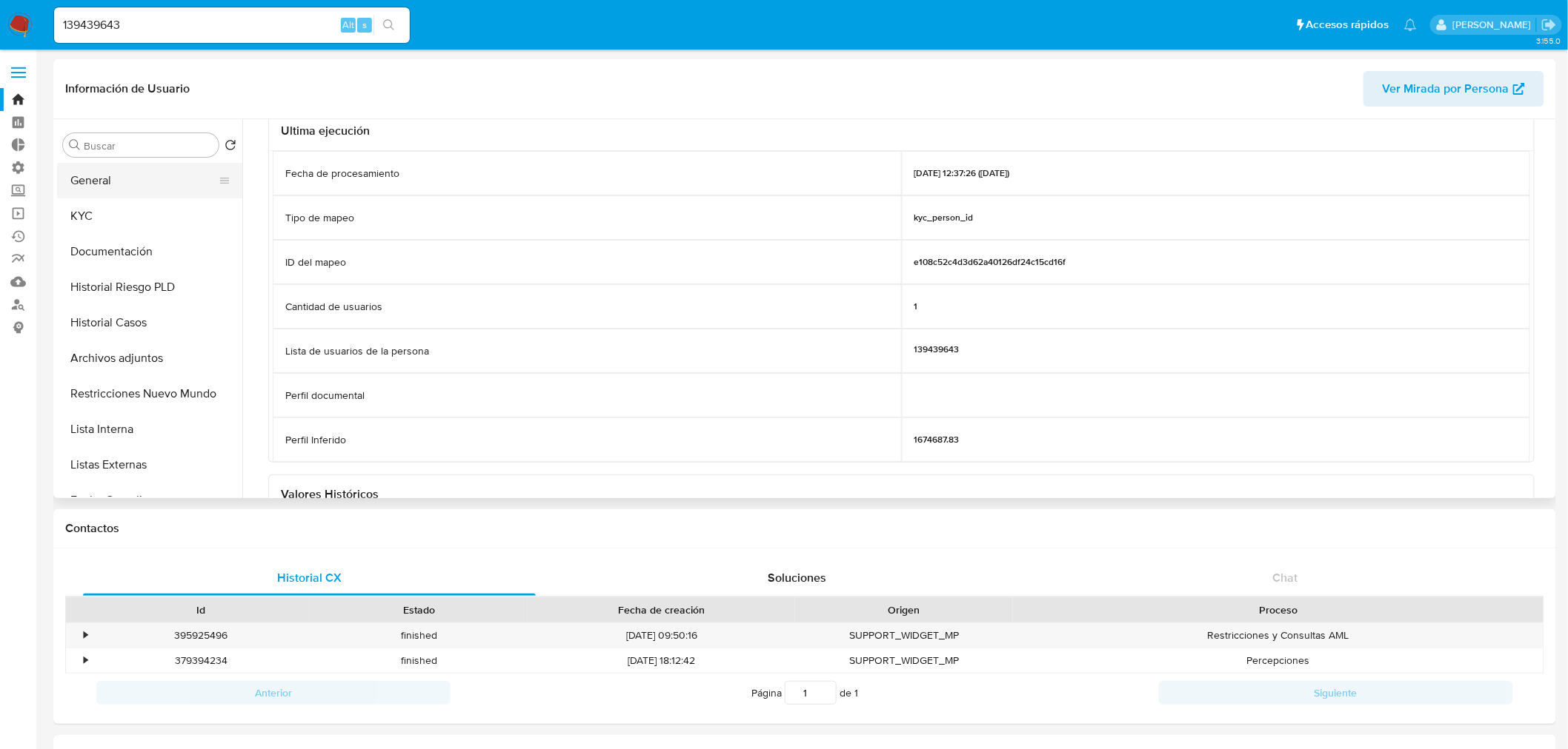
click at [126, 183] on button "General" at bounding box center [143, 181] width 173 height 35
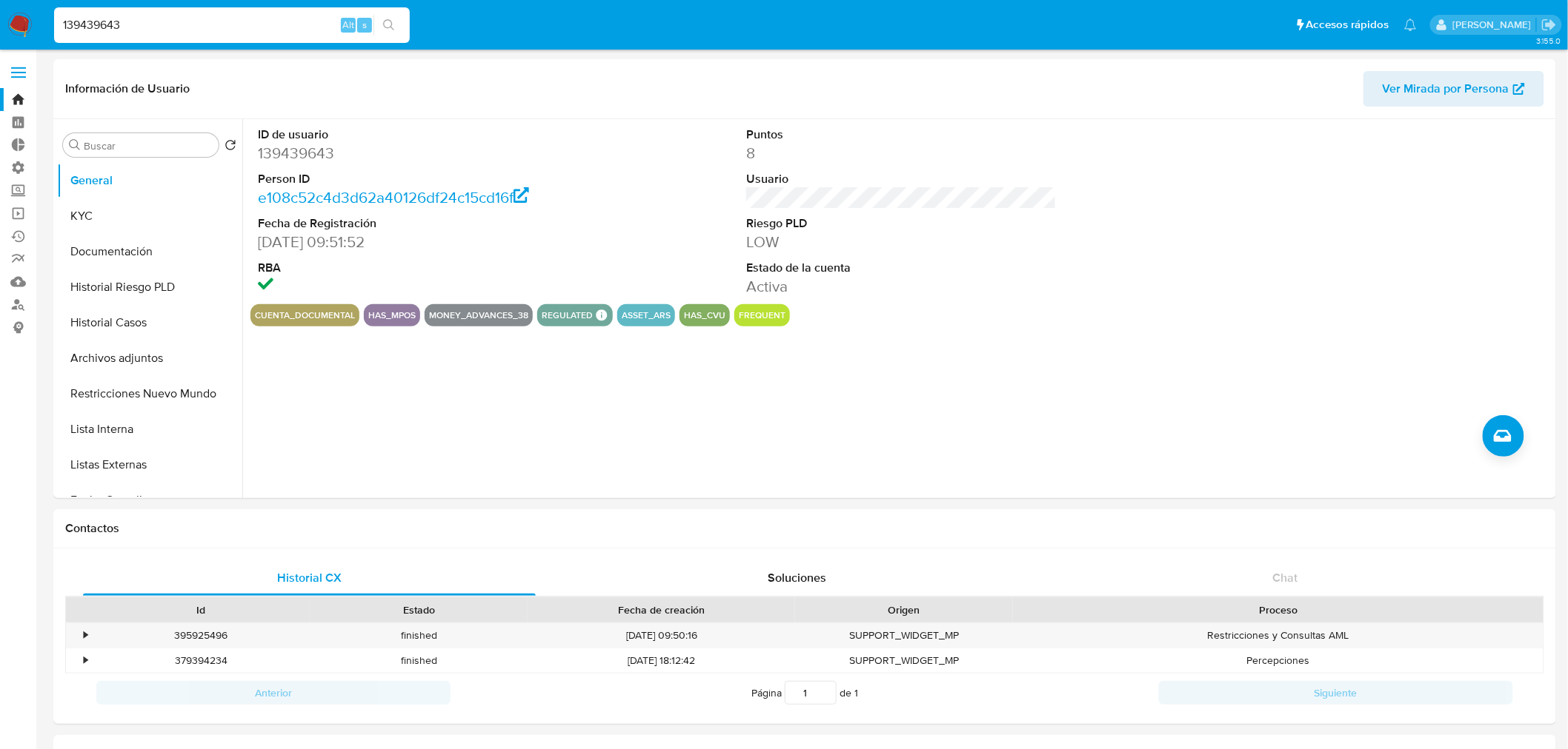
drag, startPoint x: 252, startPoint y: 20, endPoint x: -12, endPoint y: 15, distance: 264.0
paste input "58900506"
type input "589005063"
click at [392, 20] on icon "search-icon" at bounding box center [388, 25] width 12 height 12
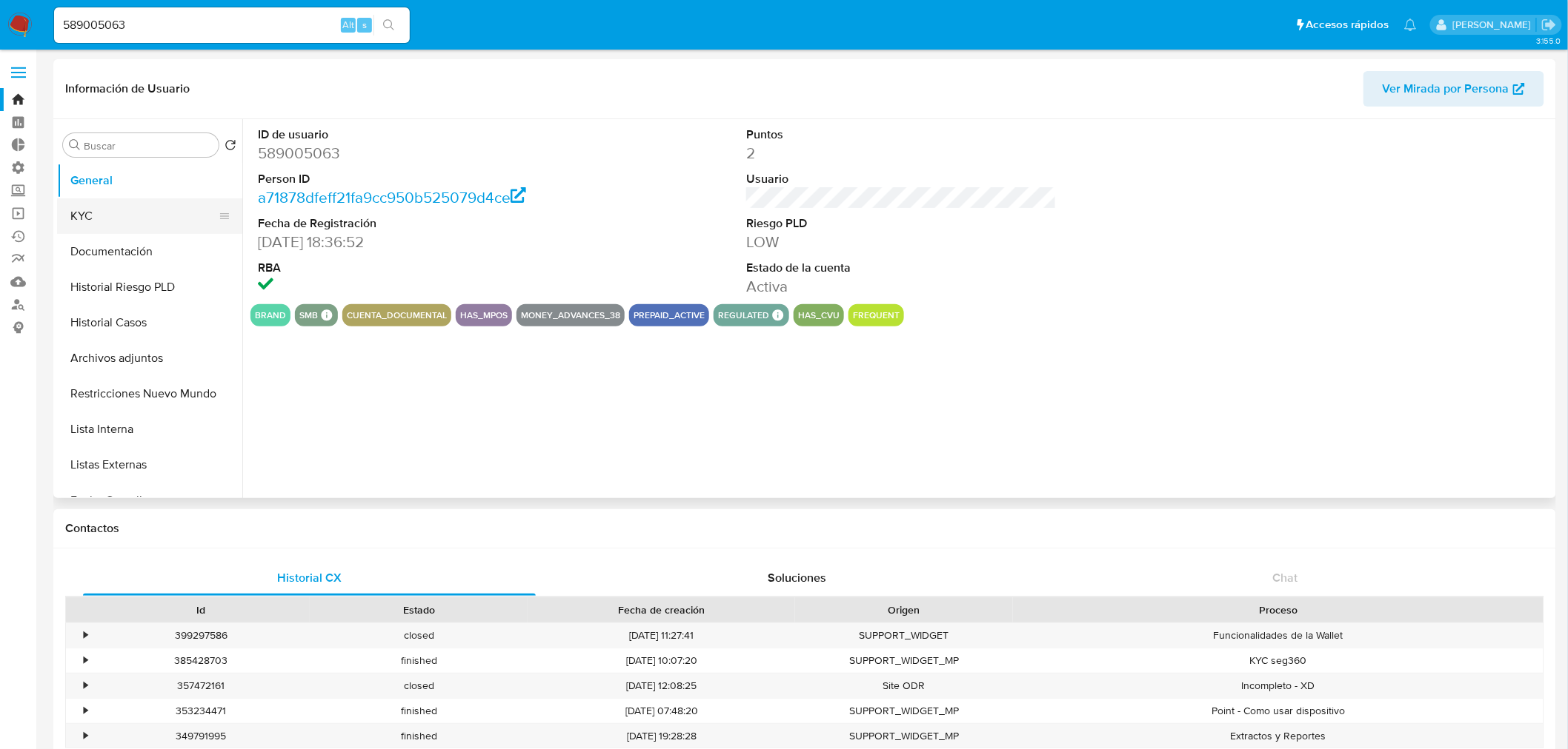
select select "10"
click at [139, 284] on button "Historial Riesgo PLD" at bounding box center [143, 288] width 173 height 35
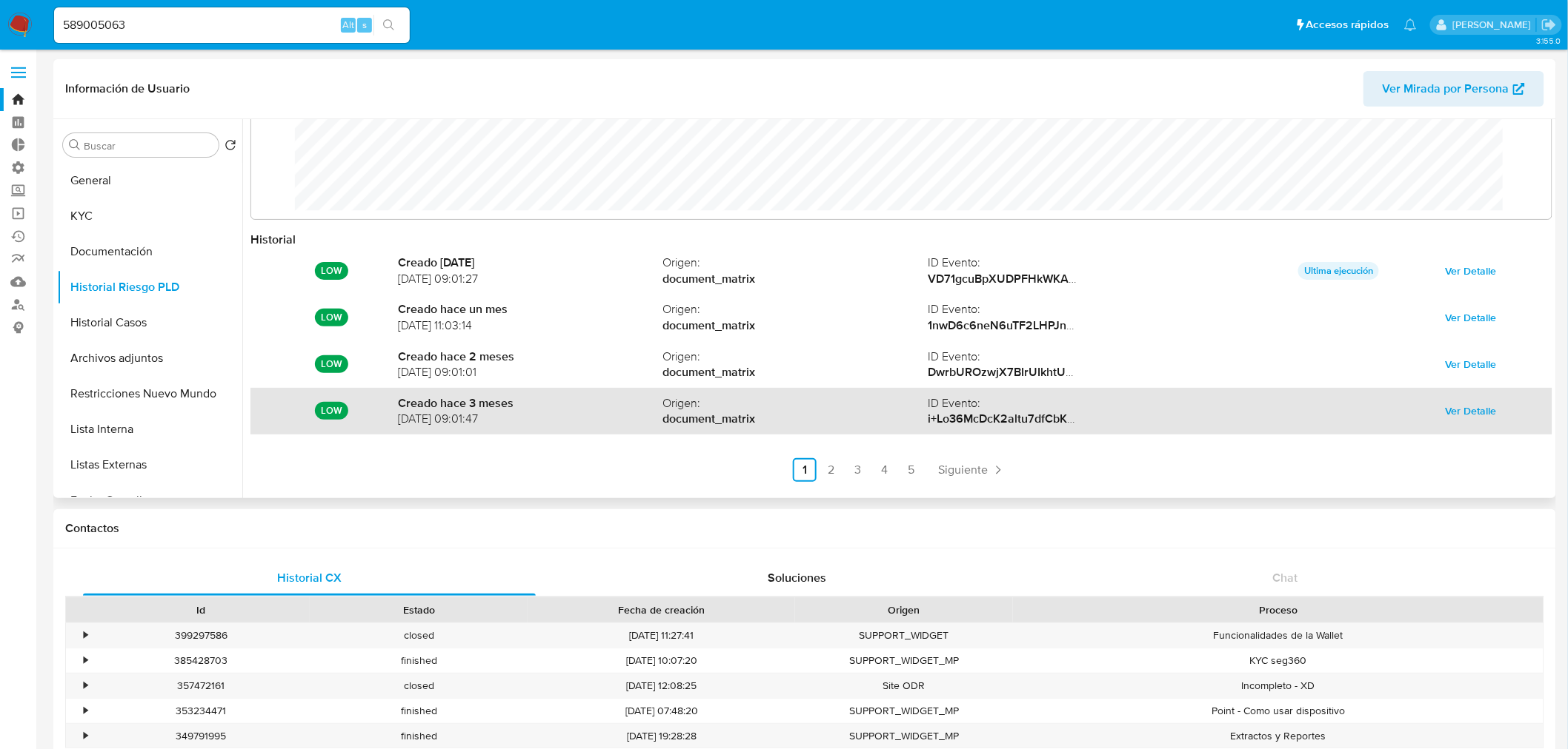
scroll to position [78, 0]
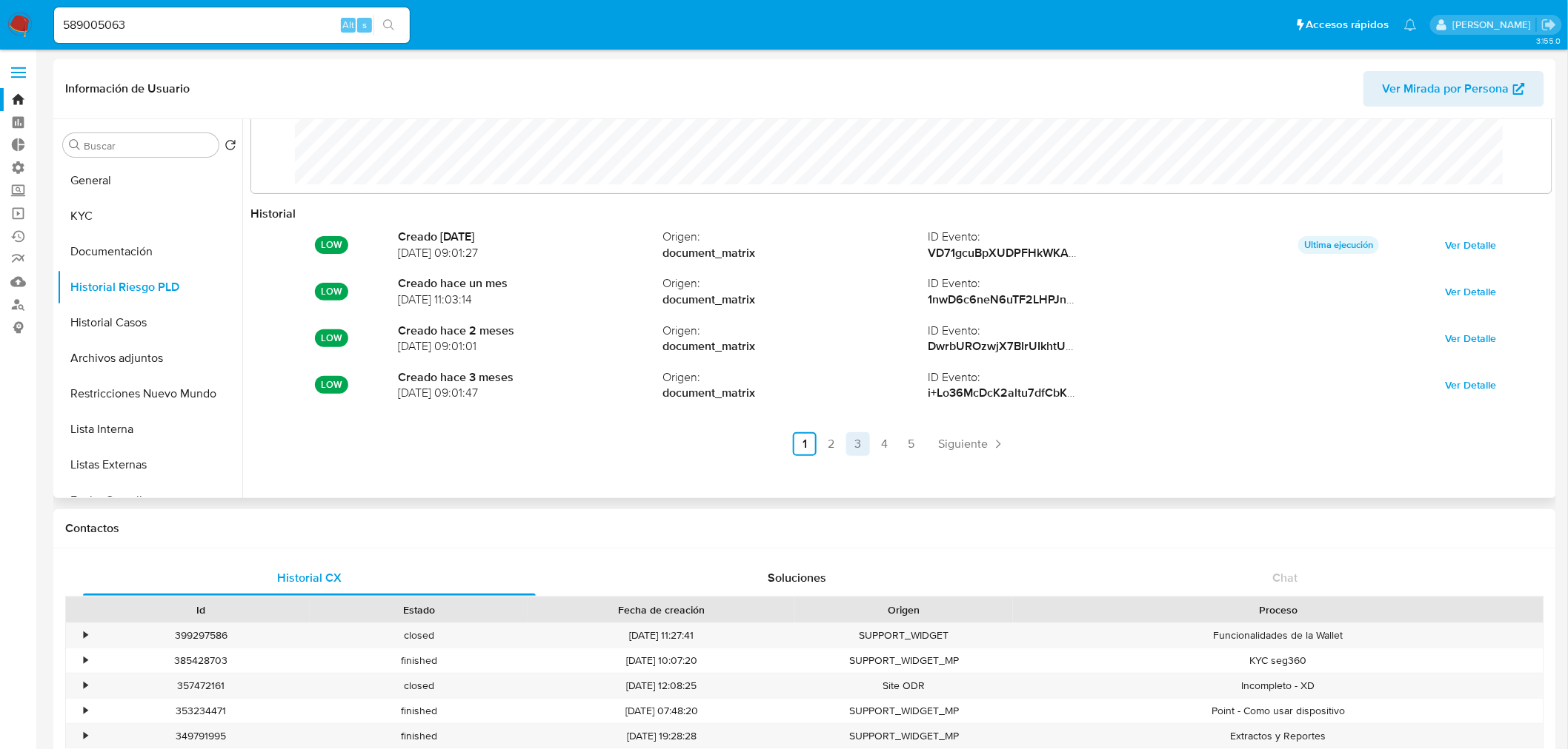
click at [849, 442] on link "3" at bounding box center [858, 444] width 24 height 24
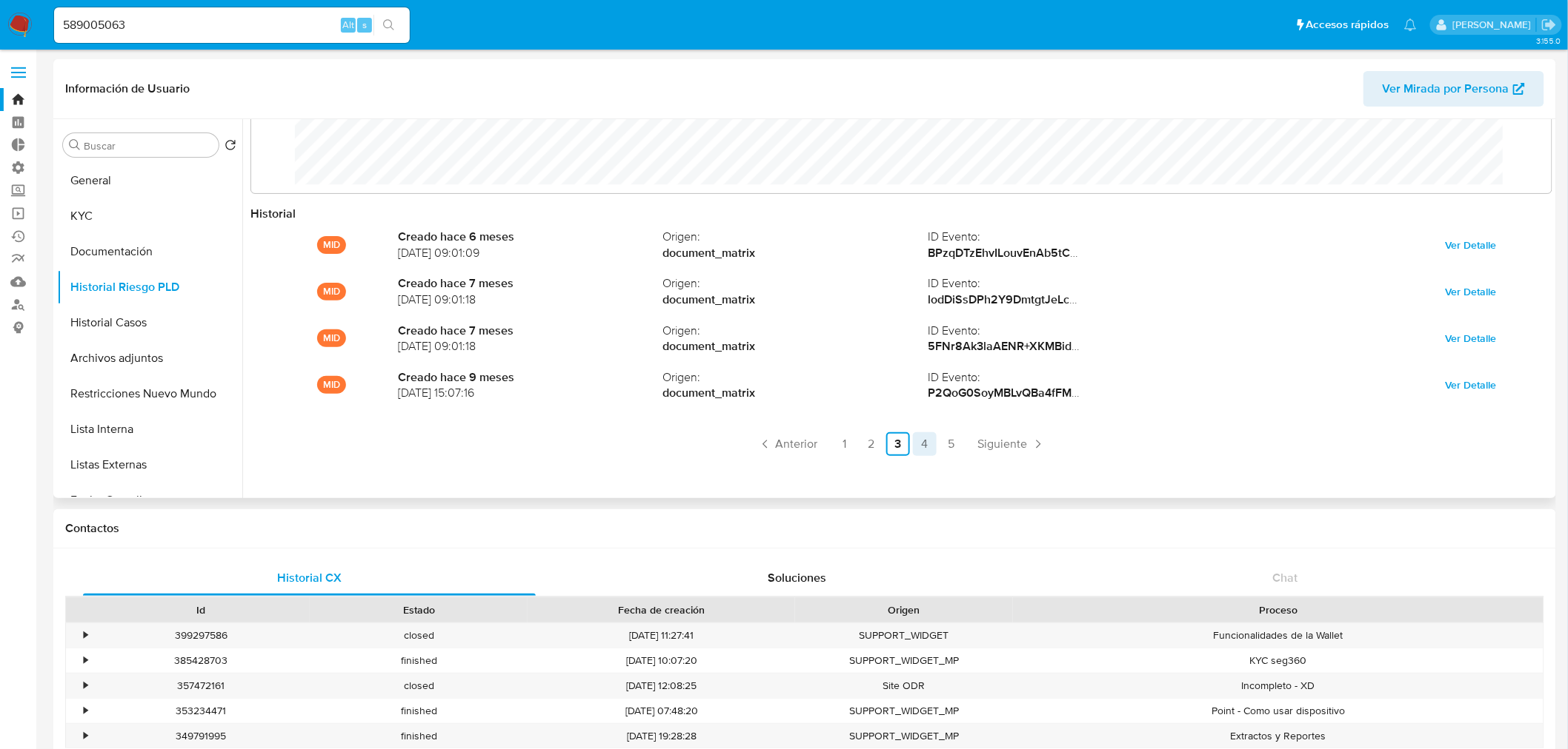
click at [922, 445] on link "4" at bounding box center [924, 444] width 24 height 24
click at [123, 208] on button "KYC" at bounding box center [143, 217] width 173 height 35
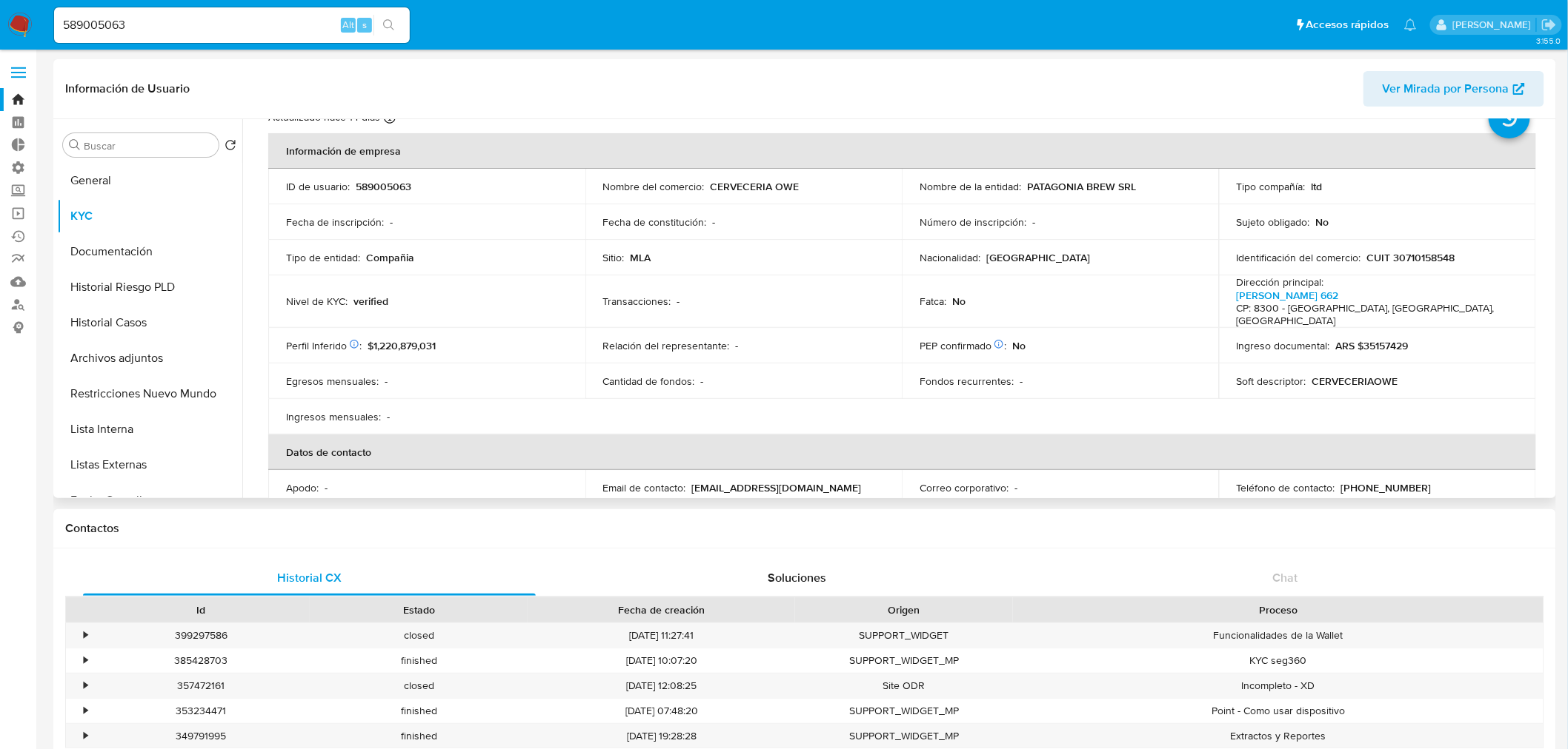
scroll to position [83, 0]
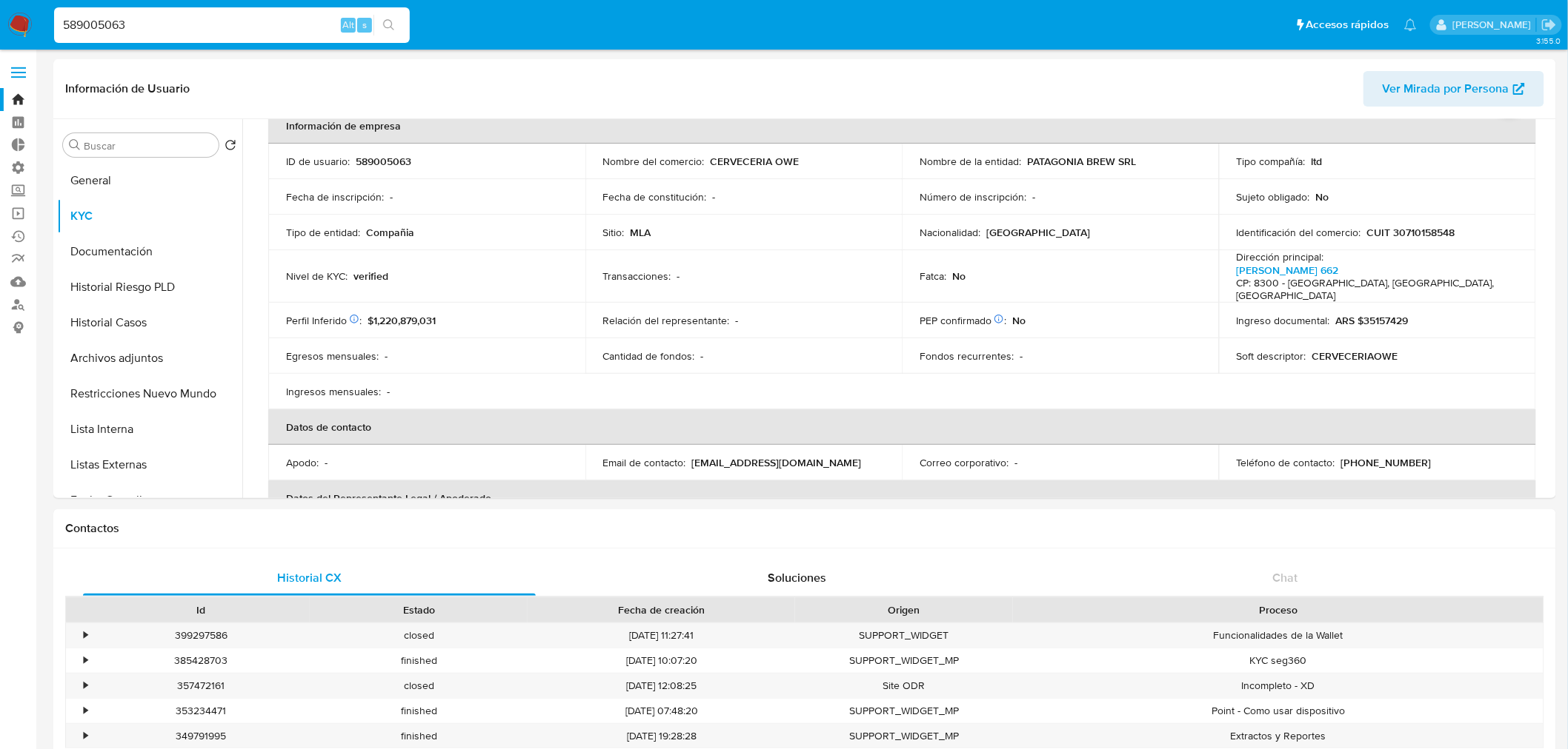
drag, startPoint x: 195, startPoint y: 19, endPoint x: -229, endPoint y: 23, distance: 424.0
paste input "7200010"
type input "57200010"
click at [394, 23] on icon "search-icon" at bounding box center [388, 25] width 12 height 12
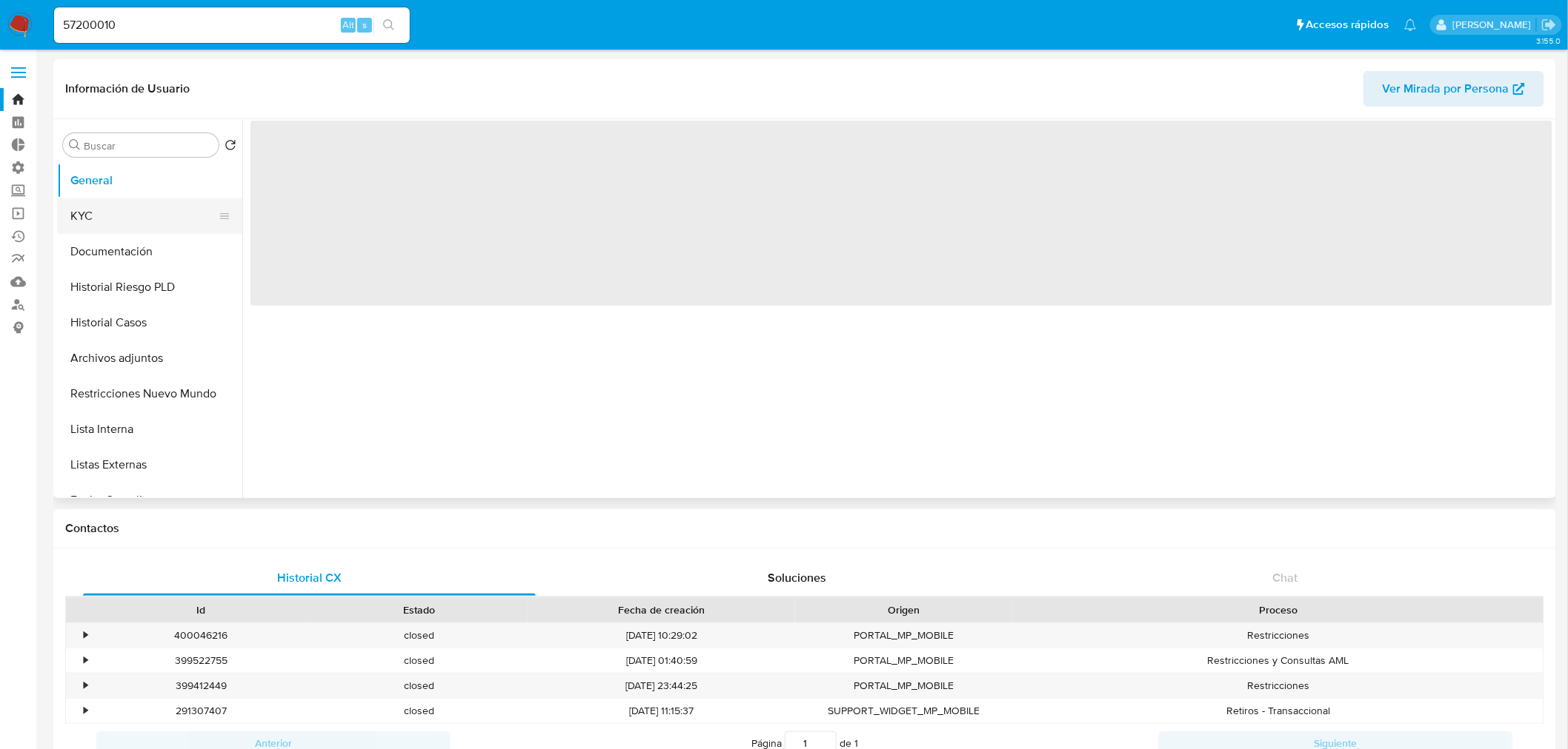
click at [106, 231] on button "KYC" at bounding box center [143, 217] width 173 height 35
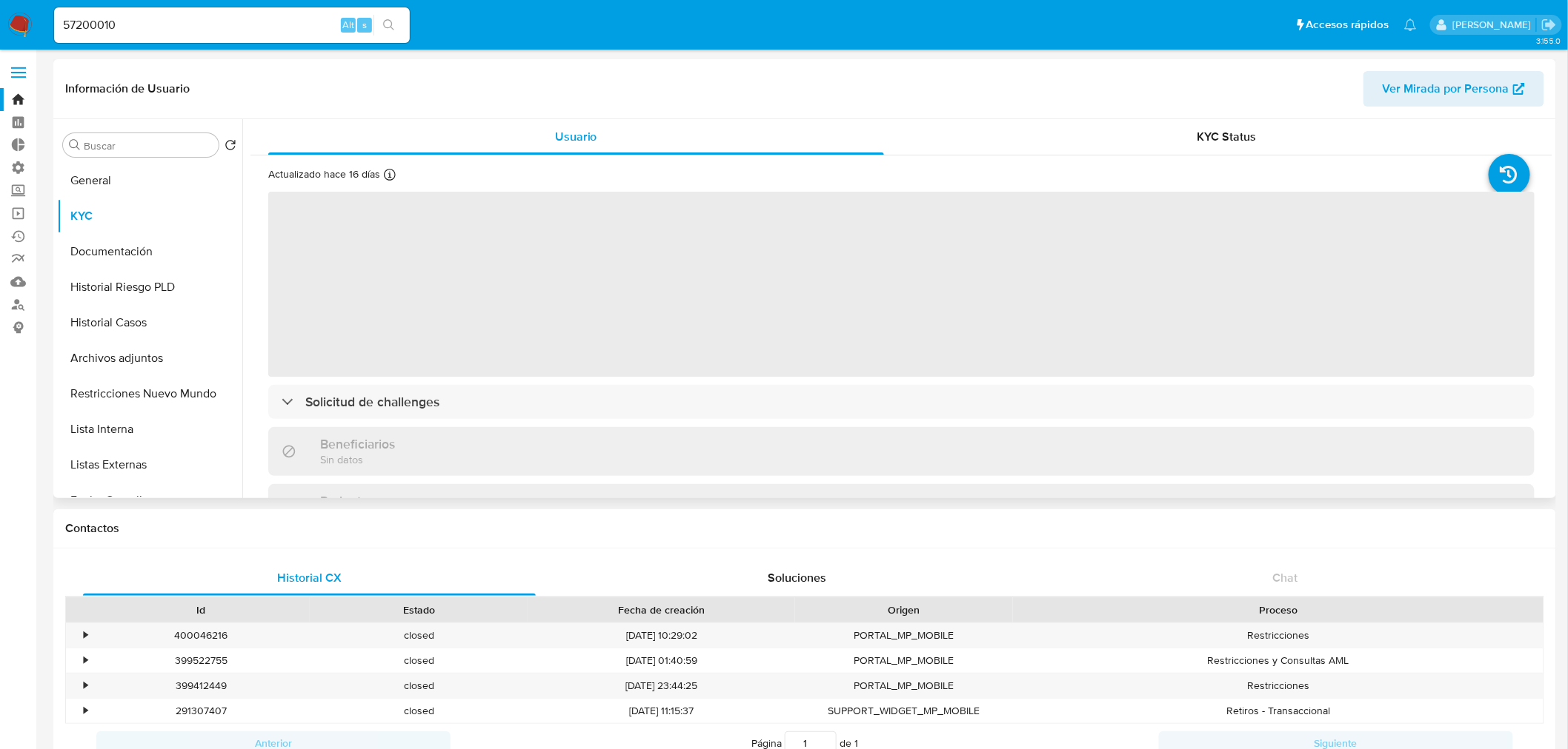
select select "10"
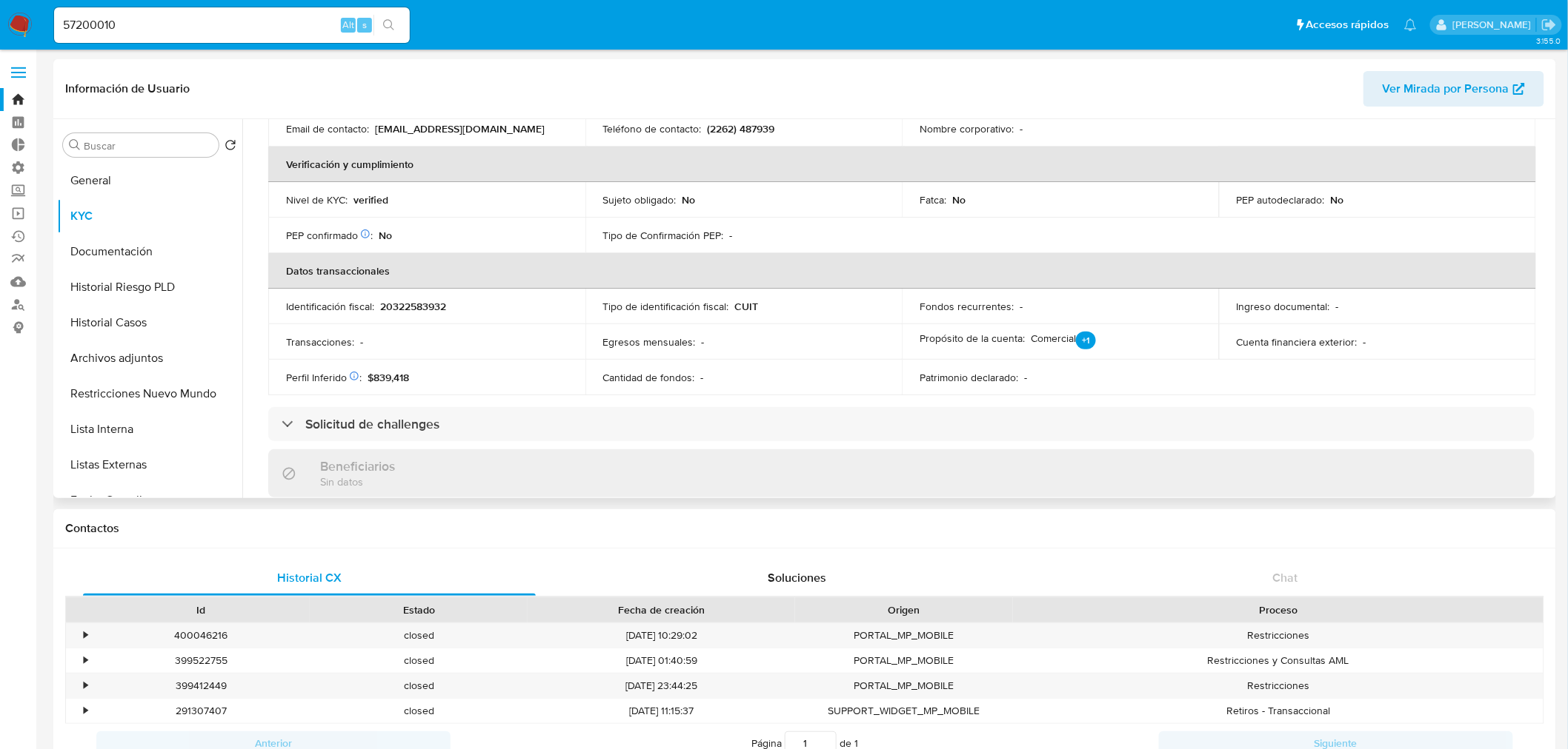
scroll to position [328, 0]
click at [139, 288] on button "Historial Riesgo PLD" at bounding box center [143, 288] width 173 height 35
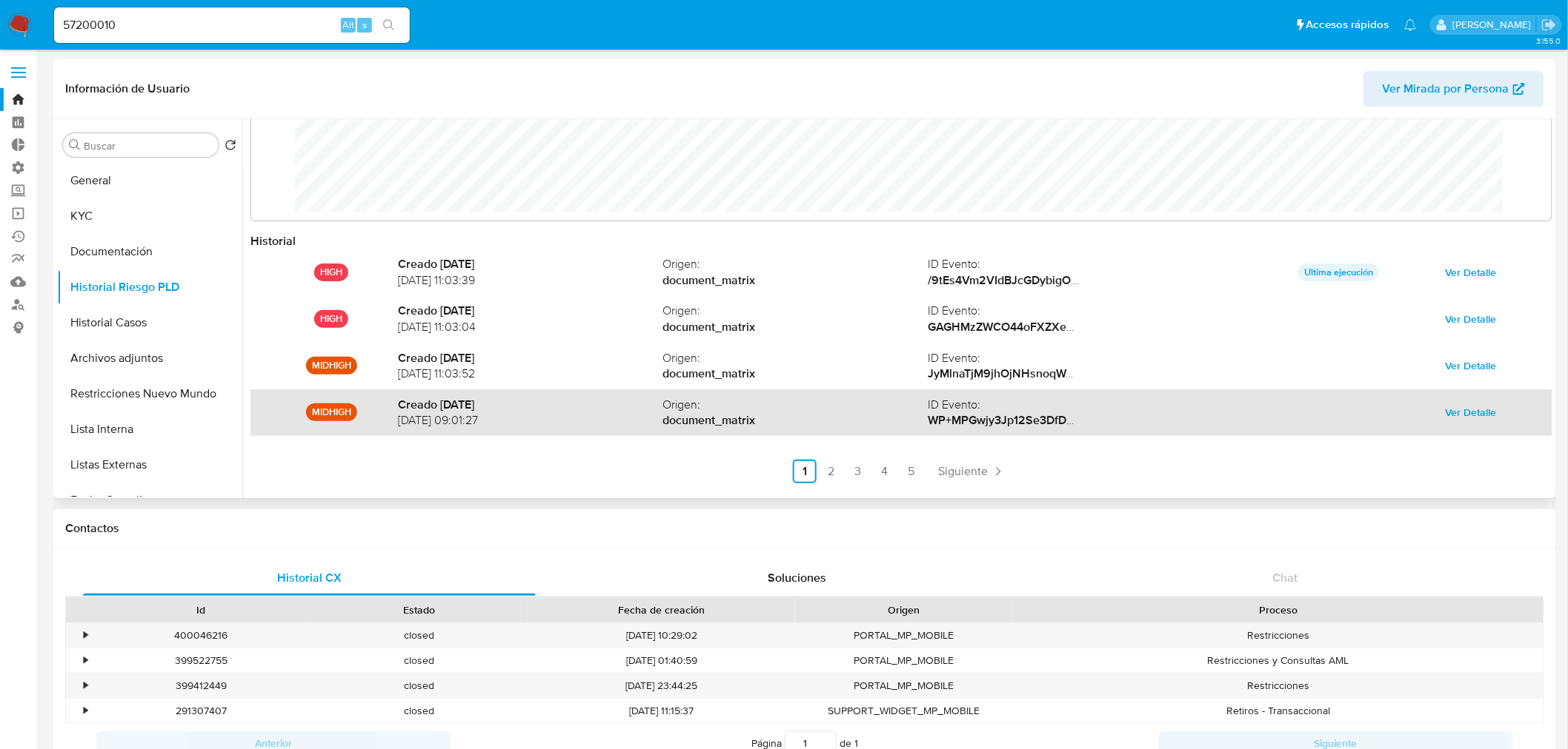
scroll to position [78, 0]
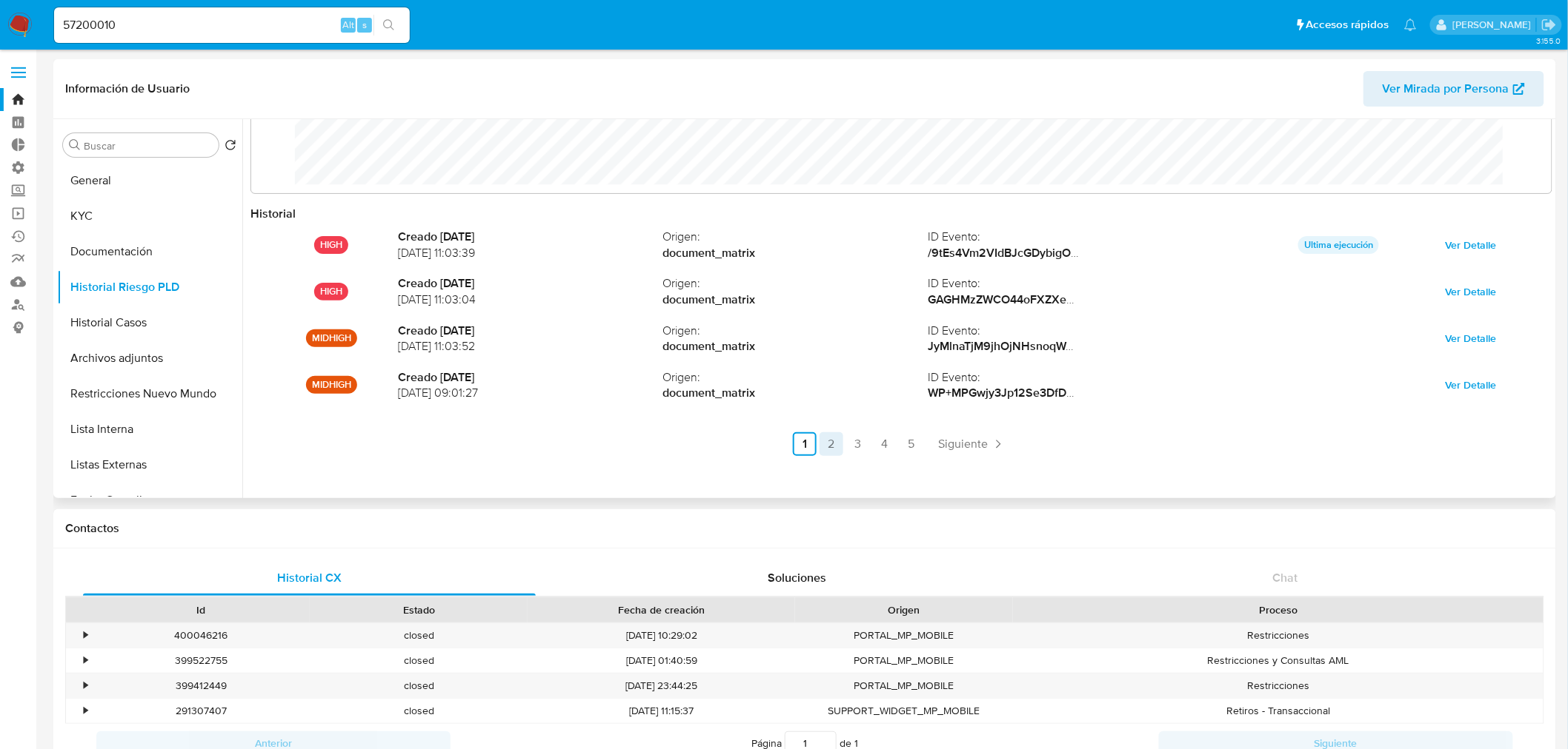
click at [837, 440] on link "2" at bounding box center [831, 444] width 24 height 24
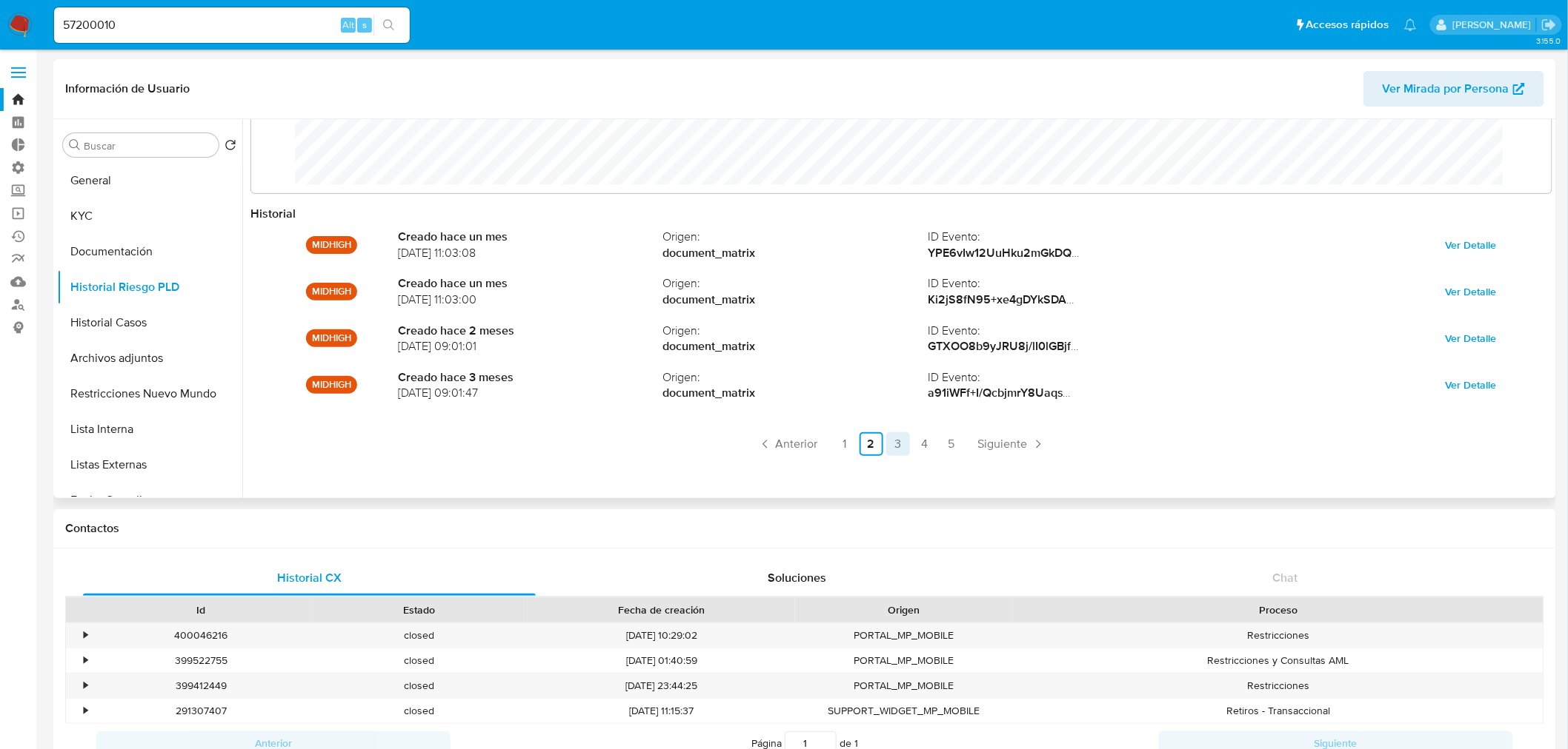
click at [892, 442] on link "3" at bounding box center [898, 444] width 24 height 24
click at [917, 450] on link "4" at bounding box center [924, 444] width 24 height 24
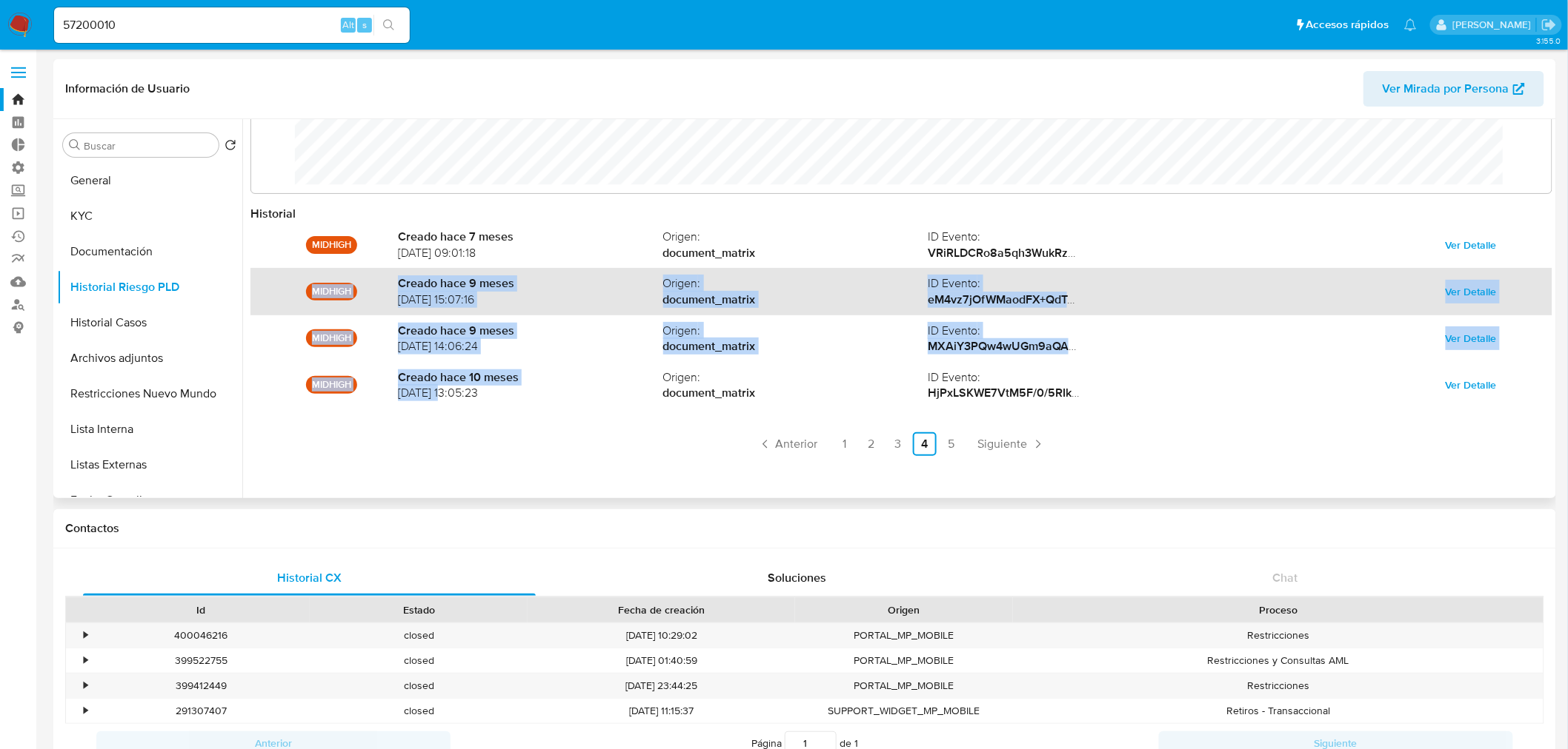
drag, startPoint x: 442, startPoint y: 396, endPoint x: 301, endPoint y: 284, distance: 180.1
click at [299, 281] on div "MIDHIGH Creado [DATE] [DATE] 09:01:18 Origen : document_matrix ID Evento : VRiR…" at bounding box center [901, 338] width 1302 height 235
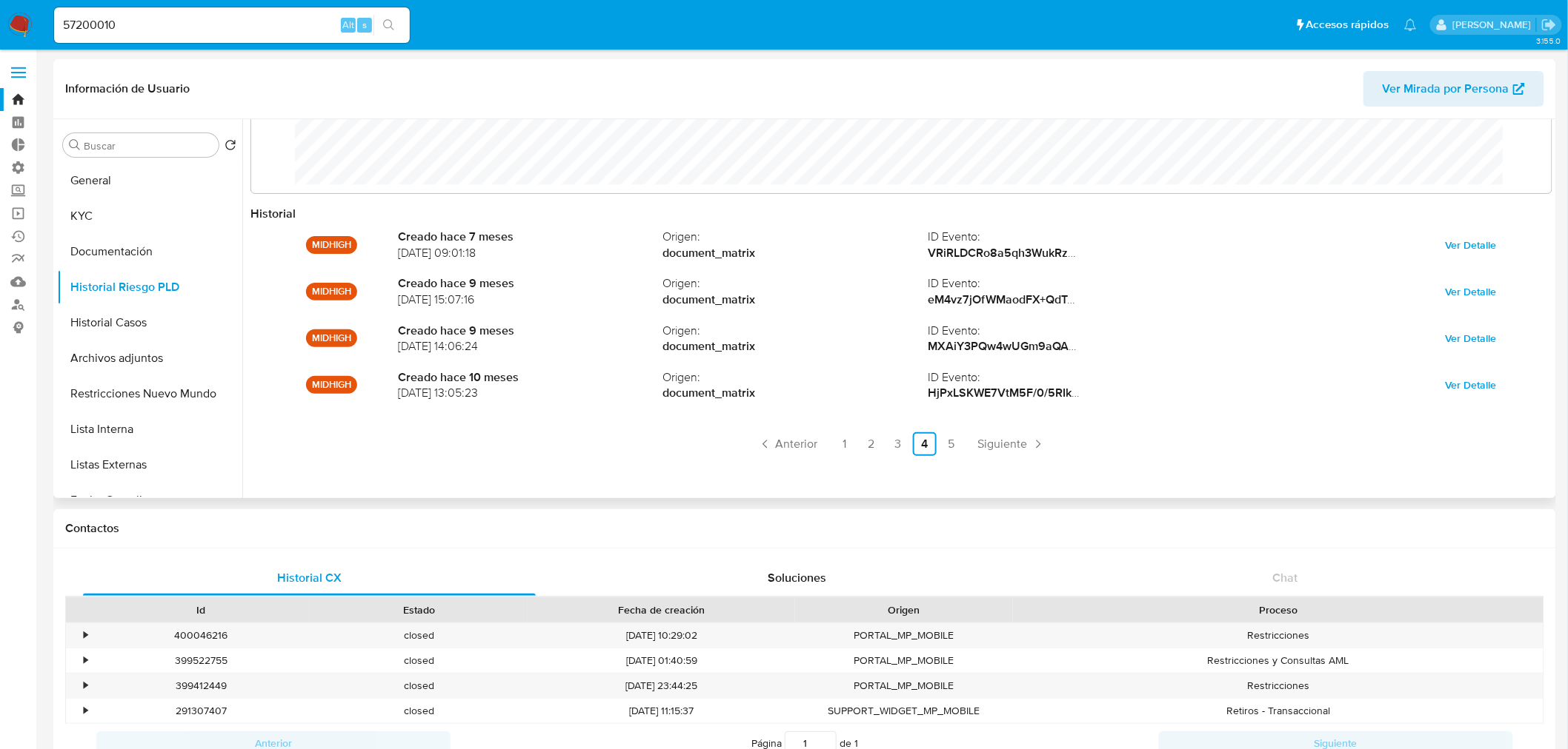
click at [553, 430] on div "MIDHIGH Creado [DATE] [DATE] 09:01:18 Origen : document_matrix ID Evento : VRiR…" at bounding box center [901, 338] width 1302 height 235
click at [122, 213] on button "KYC" at bounding box center [143, 217] width 173 height 35
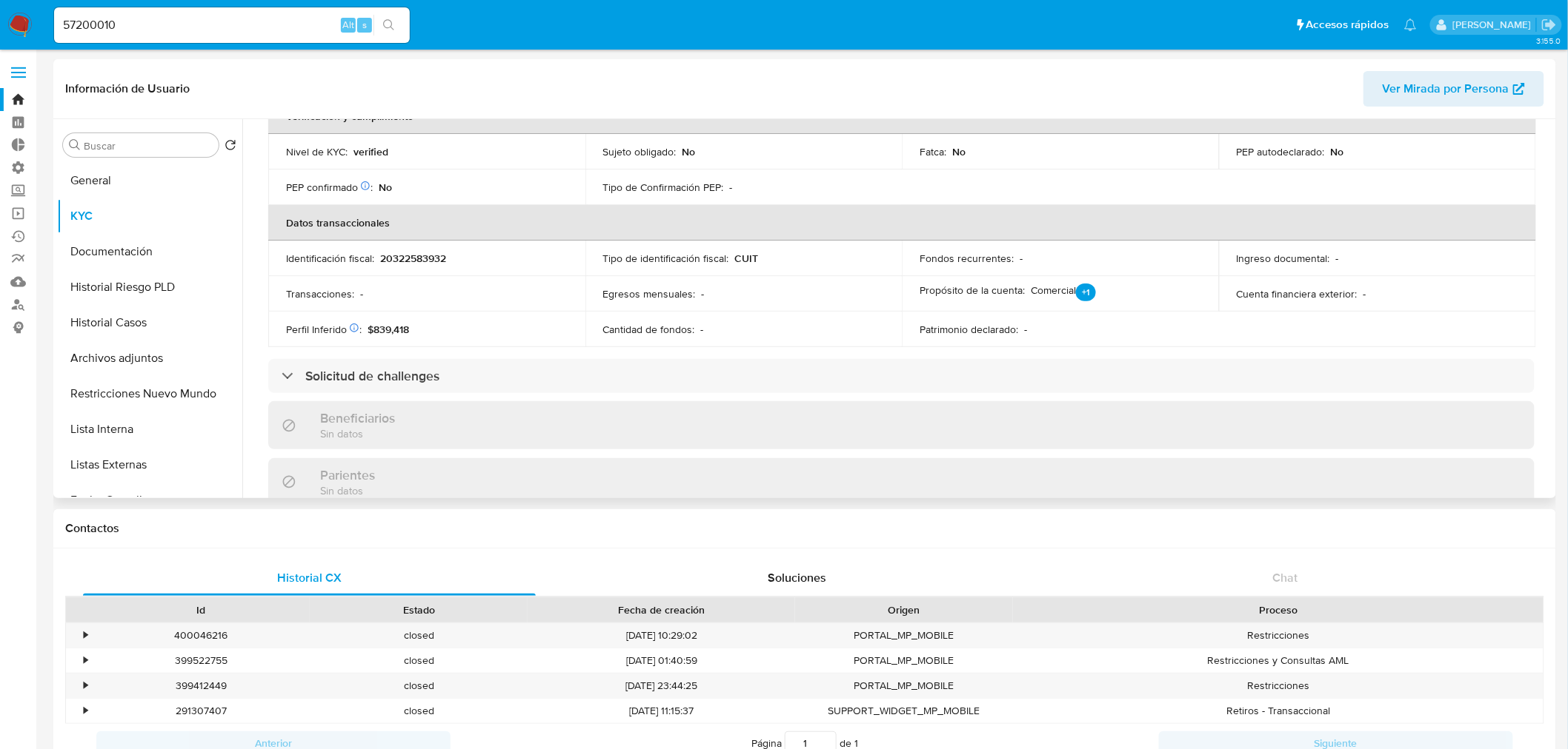
scroll to position [411, 0]
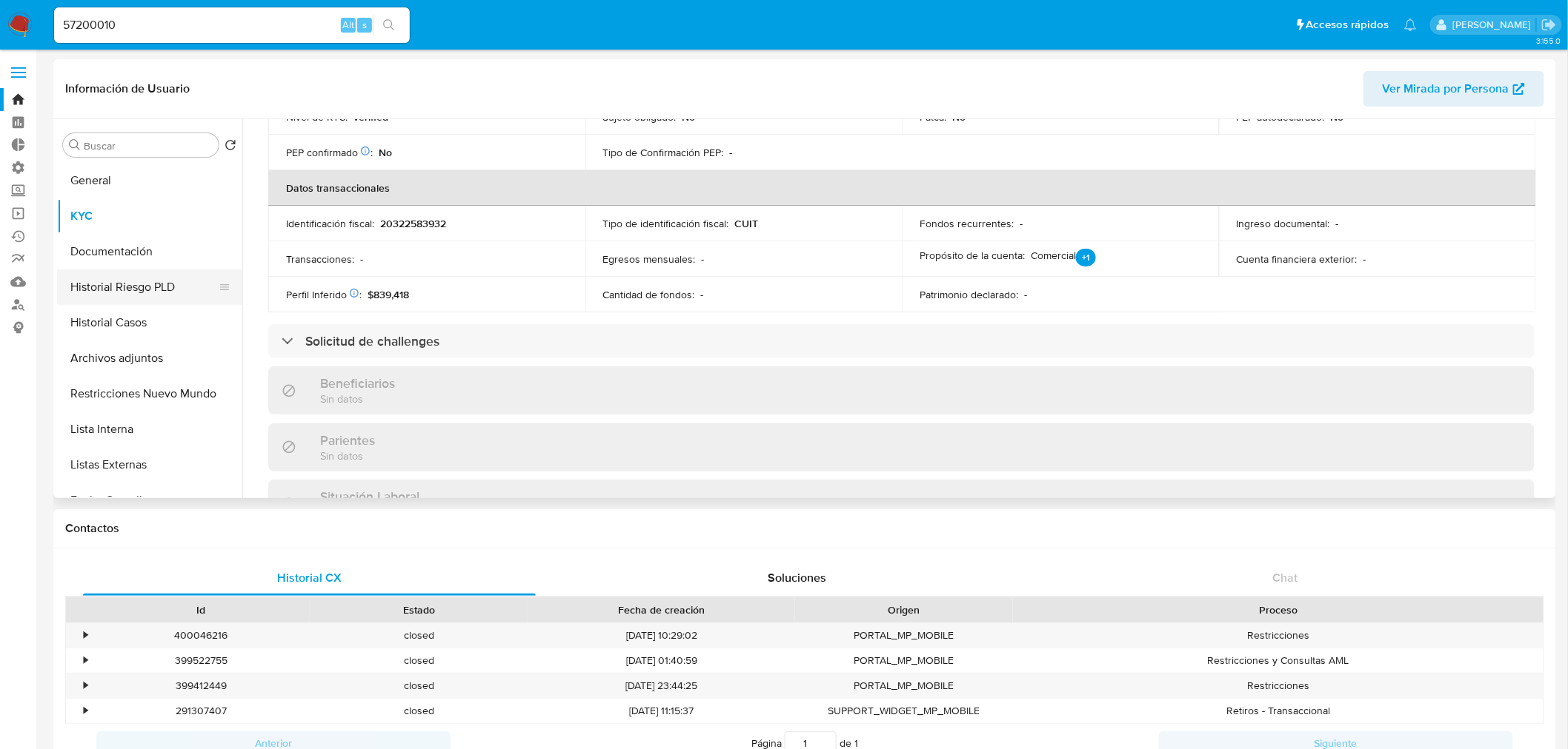
click at [149, 280] on button "Historial Riesgo PLD" at bounding box center [143, 288] width 173 height 35
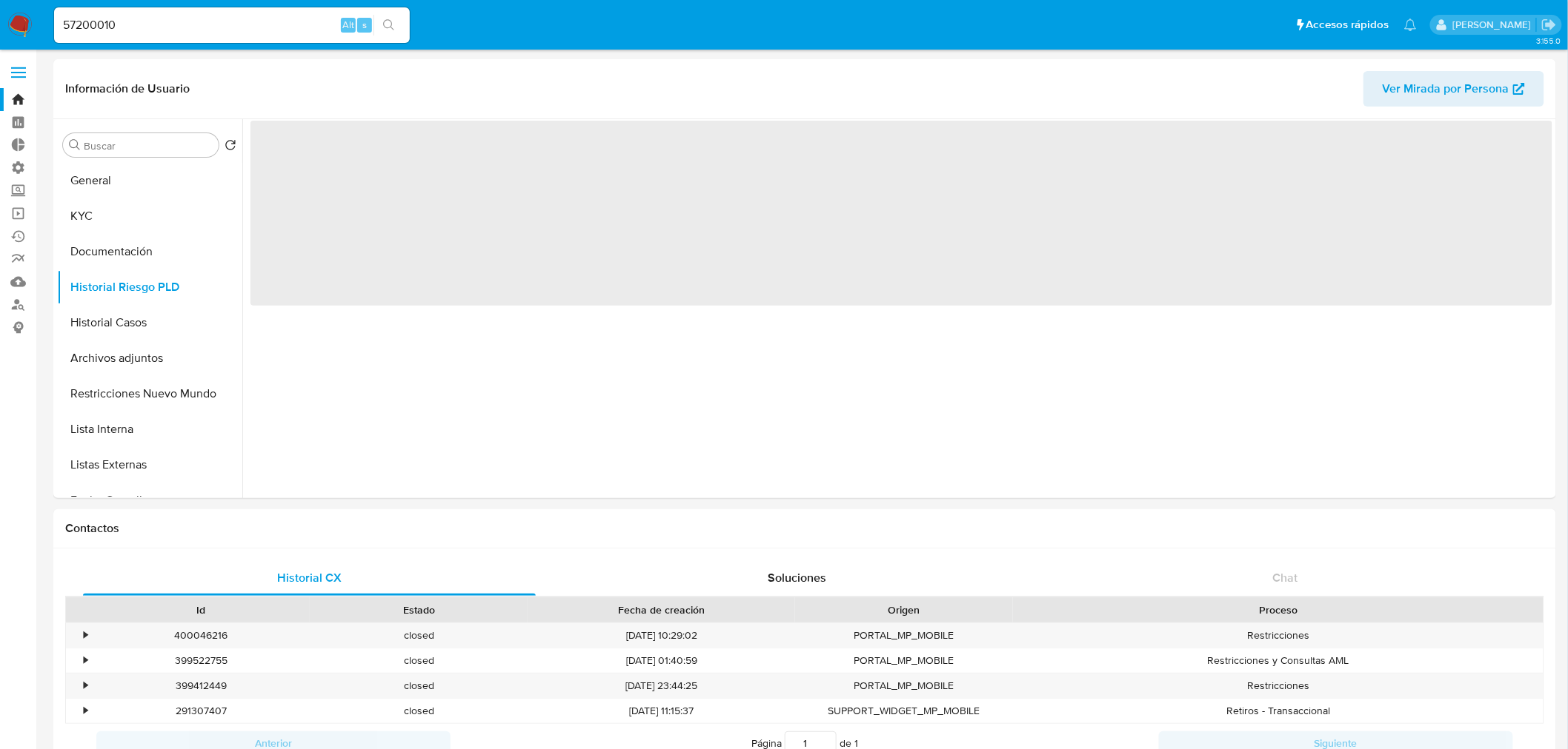
scroll to position [0, 0]
drag, startPoint x: 155, startPoint y: 26, endPoint x: -107, endPoint y: 16, distance: 262.2
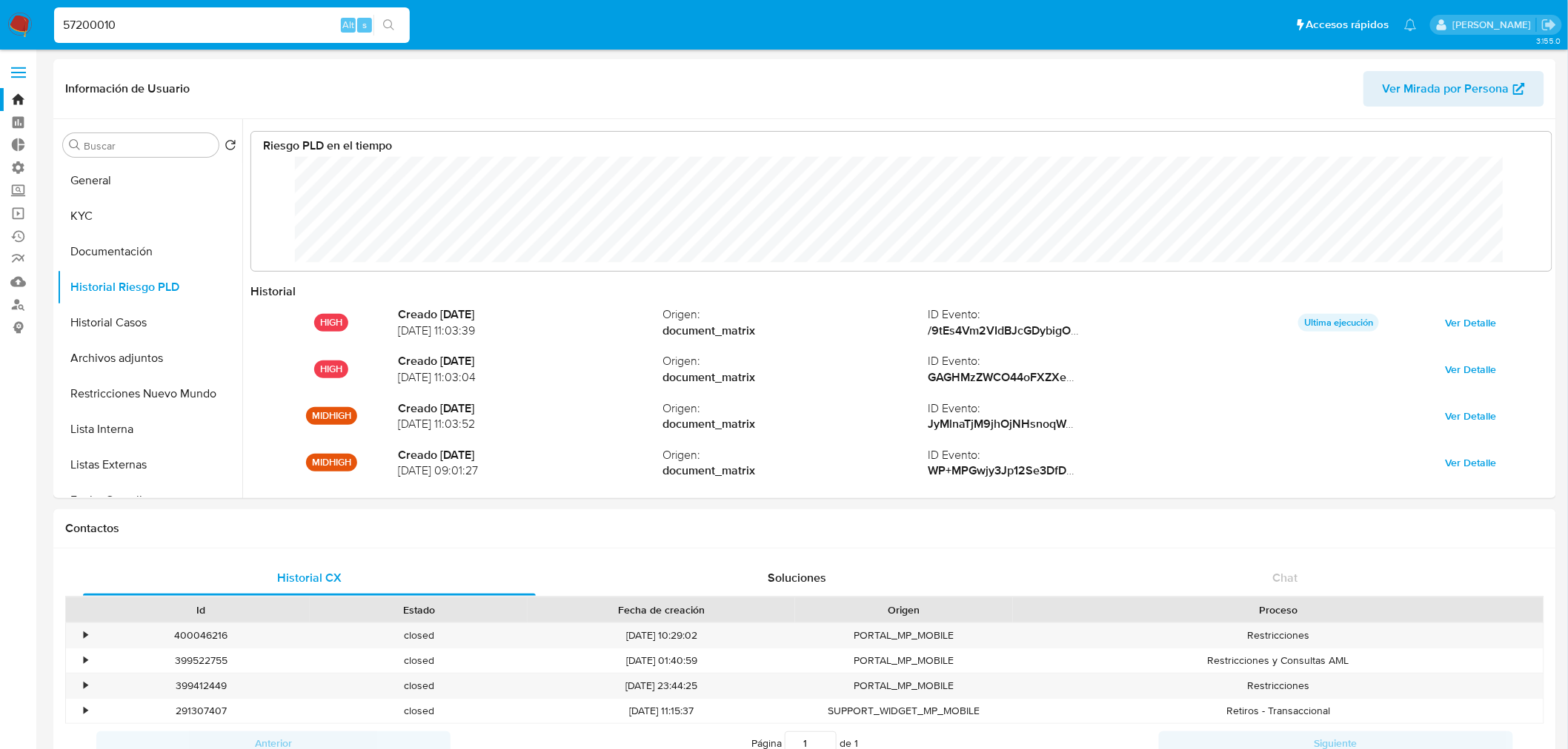
scroll to position [111, 1271]
click at [203, 29] on input "57200010" at bounding box center [232, 26] width 356 height 20
drag, startPoint x: 100, startPoint y: 12, endPoint x: -91, endPoint y: 25, distance: 191.4
paste input "89005063"
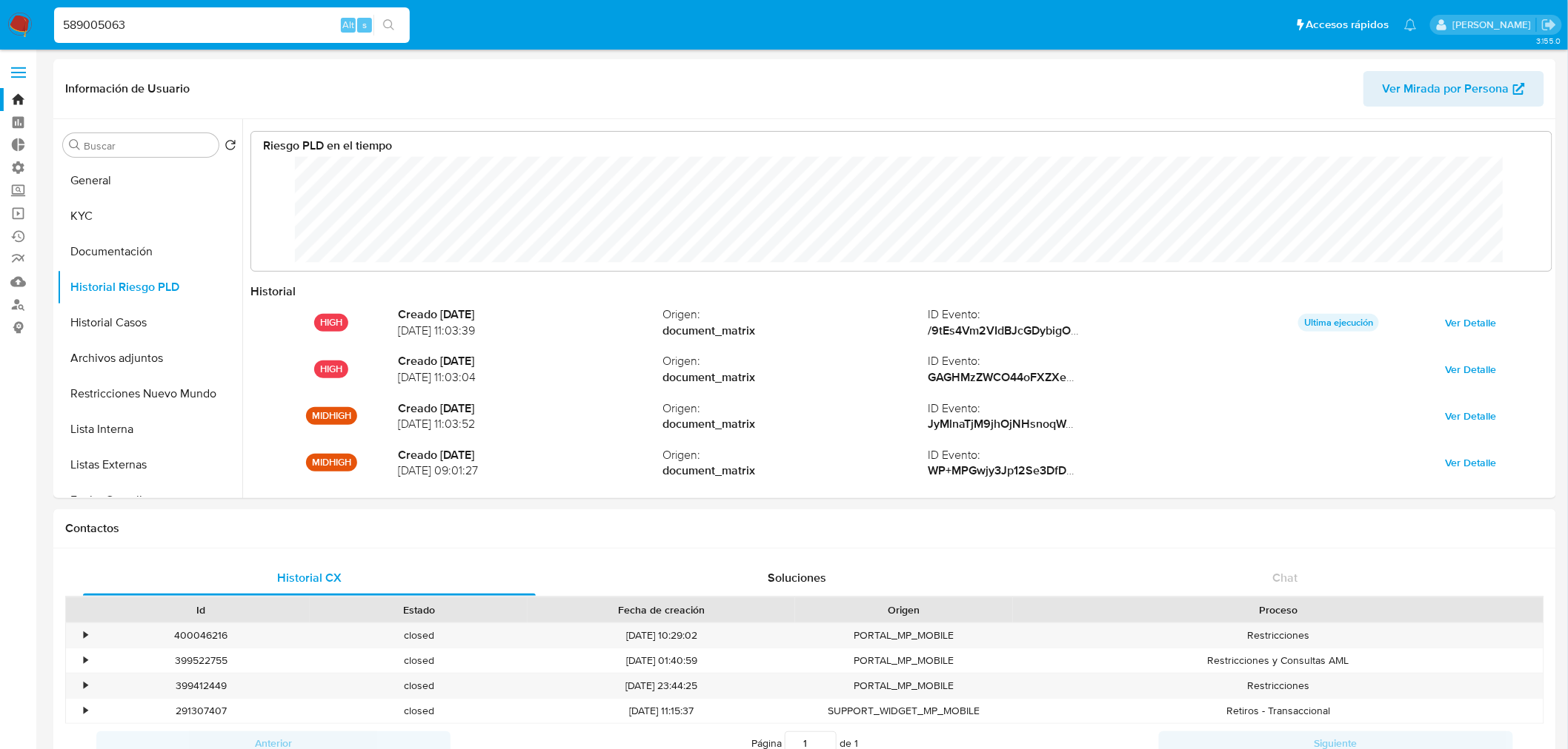
type input "589005063"
click at [403, 18] on button "search-icon" at bounding box center [389, 25] width 30 height 20
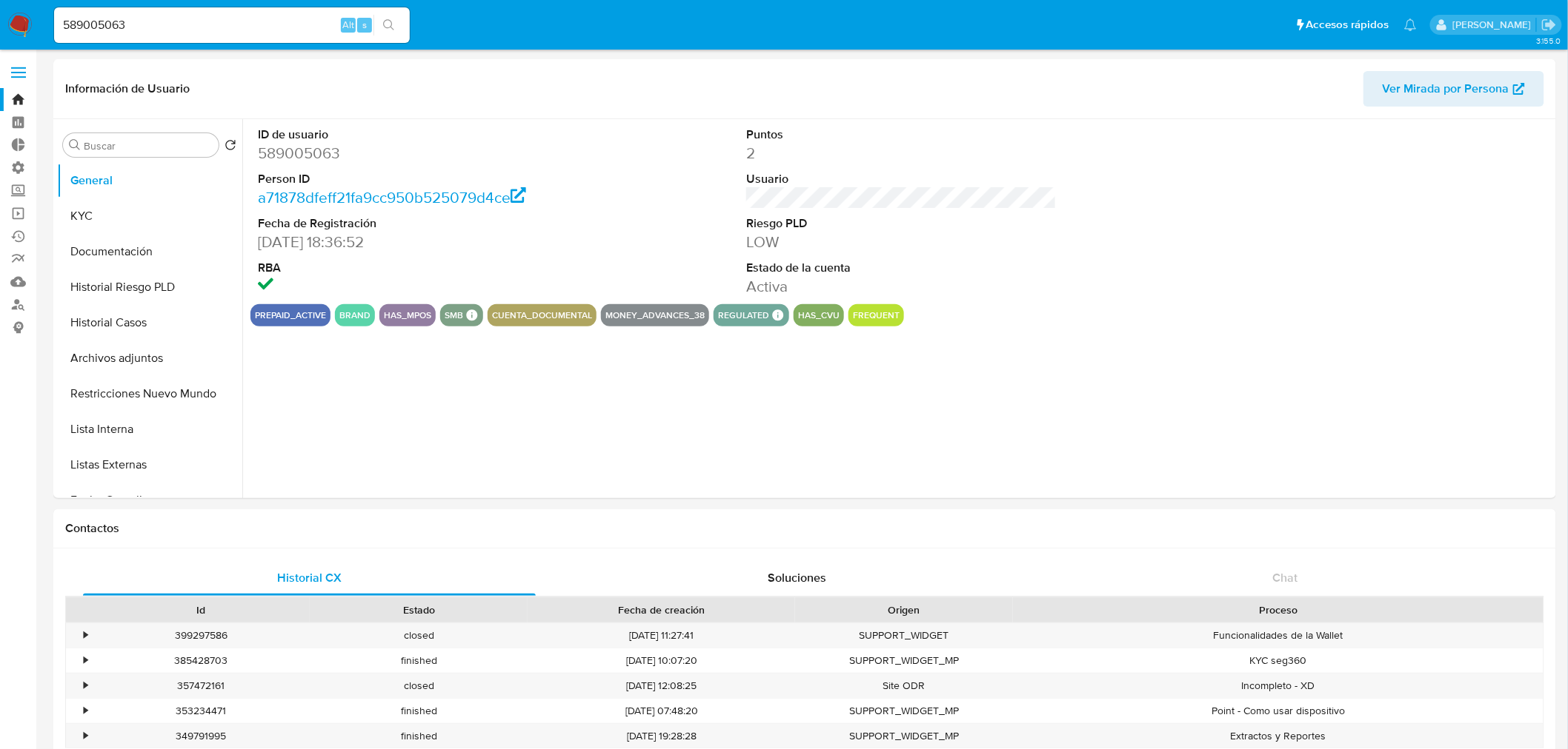
select select "10"
click at [147, 288] on button "Historial Riesgo PLD" at bounding box center [143, 288] width 173 height 35
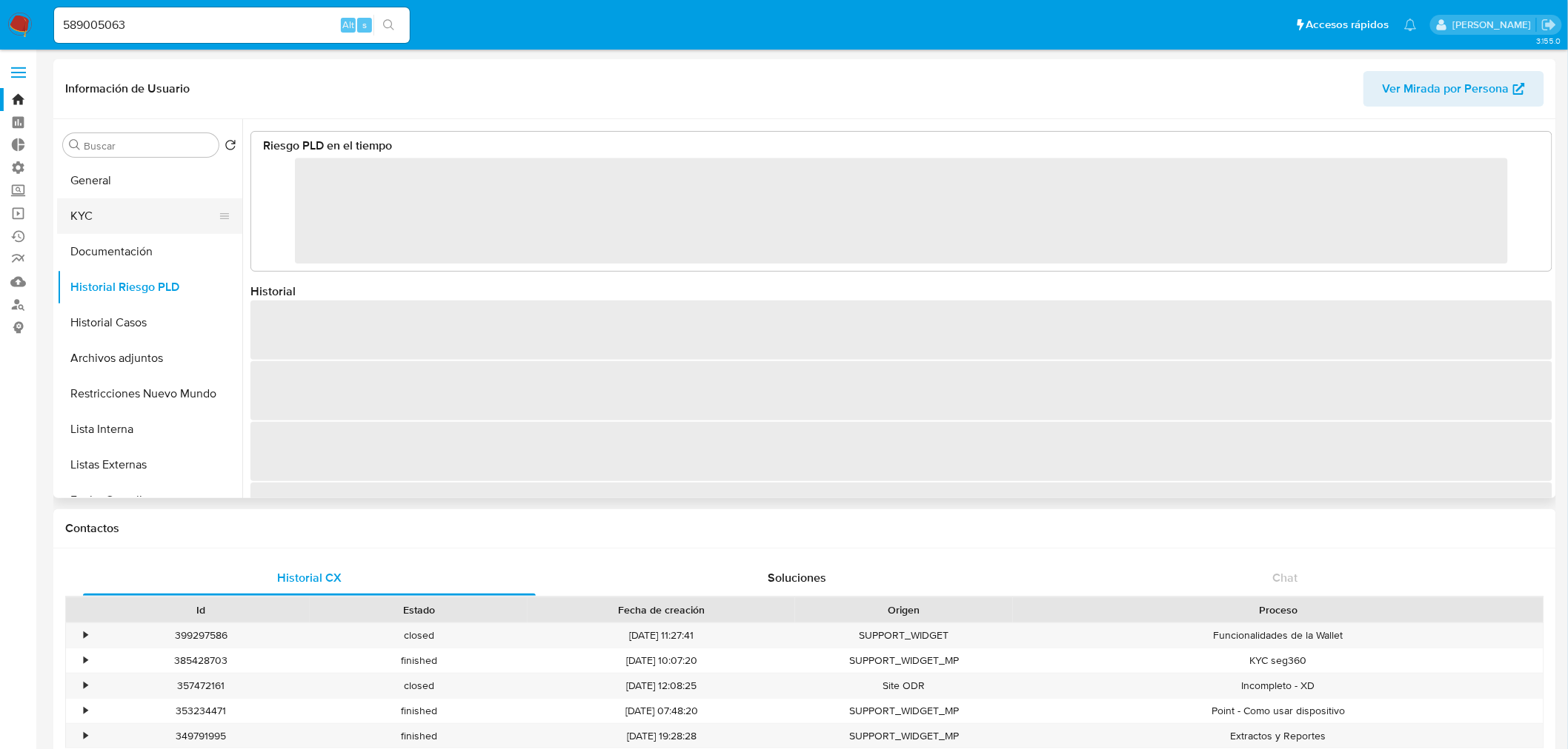
click at [123, 217] on button "KYC" at bounding box center [143, 217] width 173 height 35
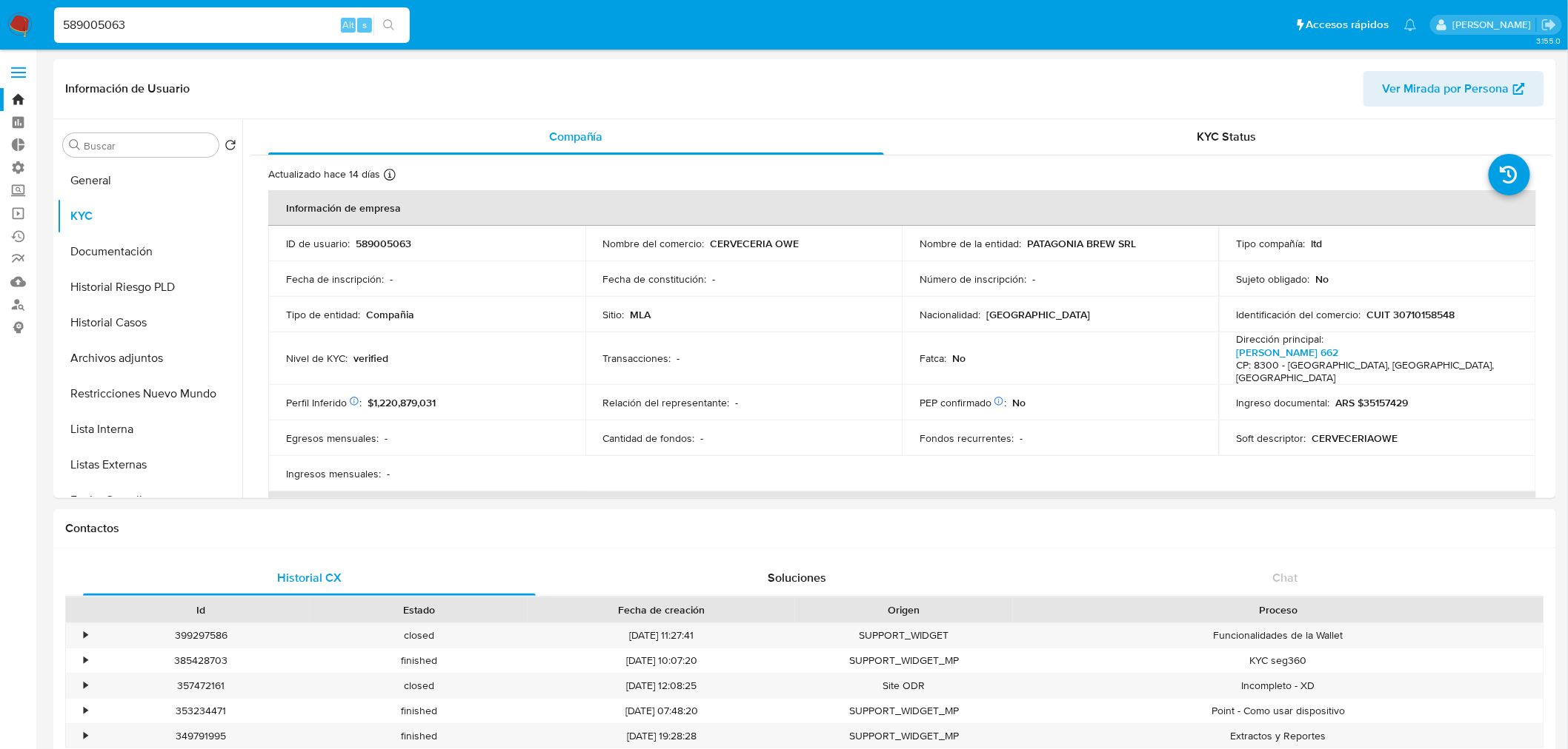
drag, startPoint x: 211, startPoint y: 24, endPoint x: 90, endPoint y: 1, distance: 123.2
paste input "13943964"
type input "139439643"
click at [394, 23] on icon "search-icon" at bounding box center [388, 25] width 12 height 12
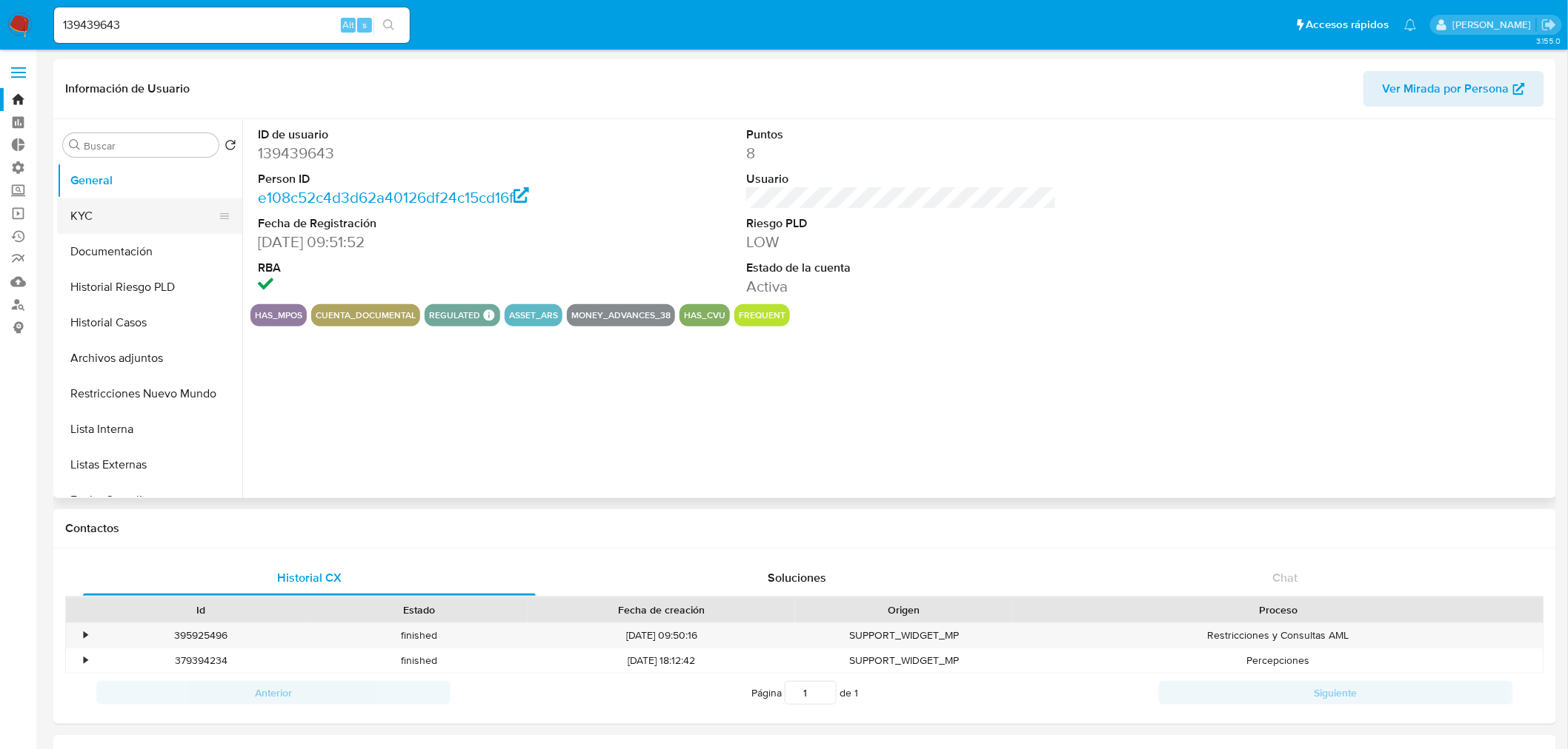
select select "10"
click at [131, 223] on button "KYC" at bounding box center [143, 217] width 173 height 35
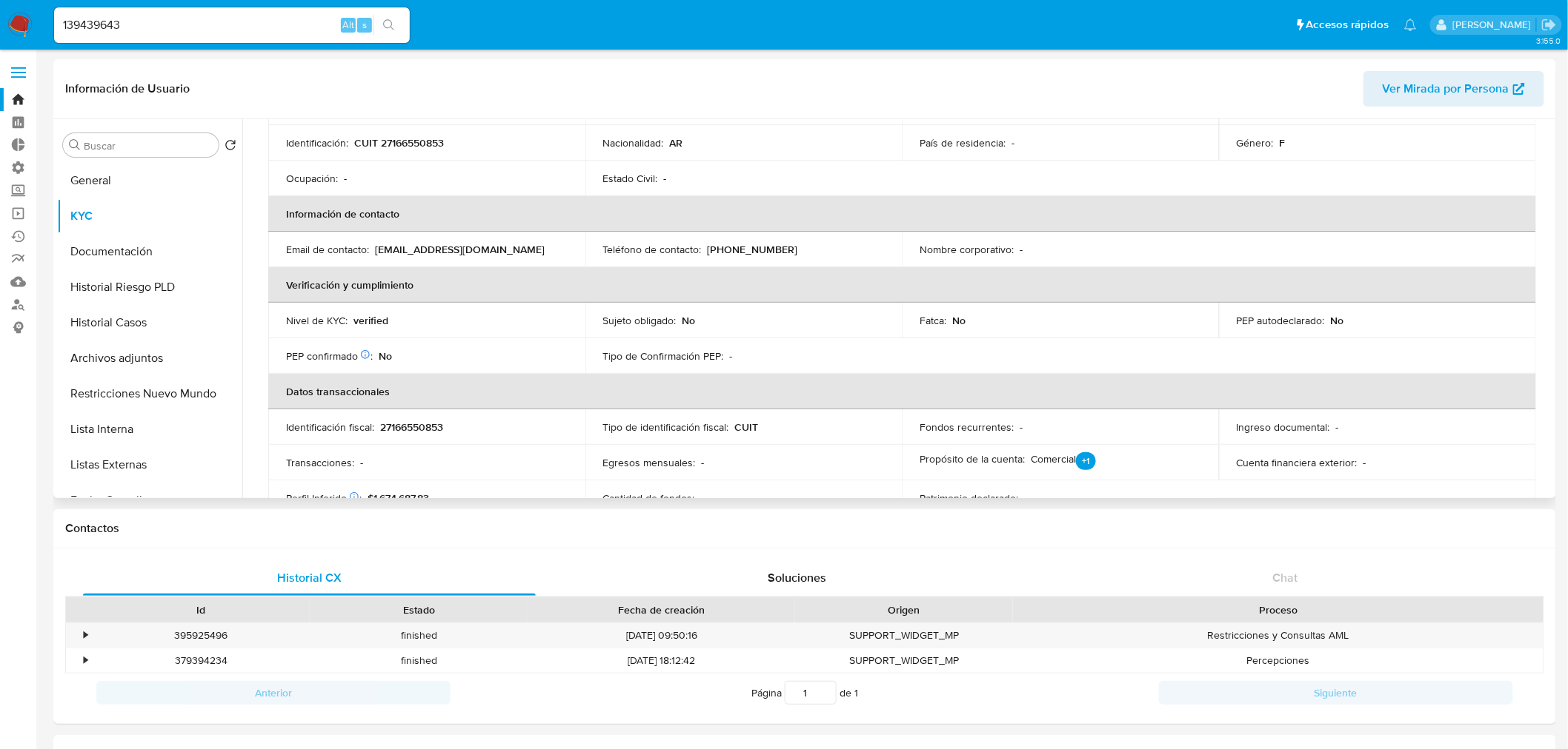
scroll to position [247, 0]
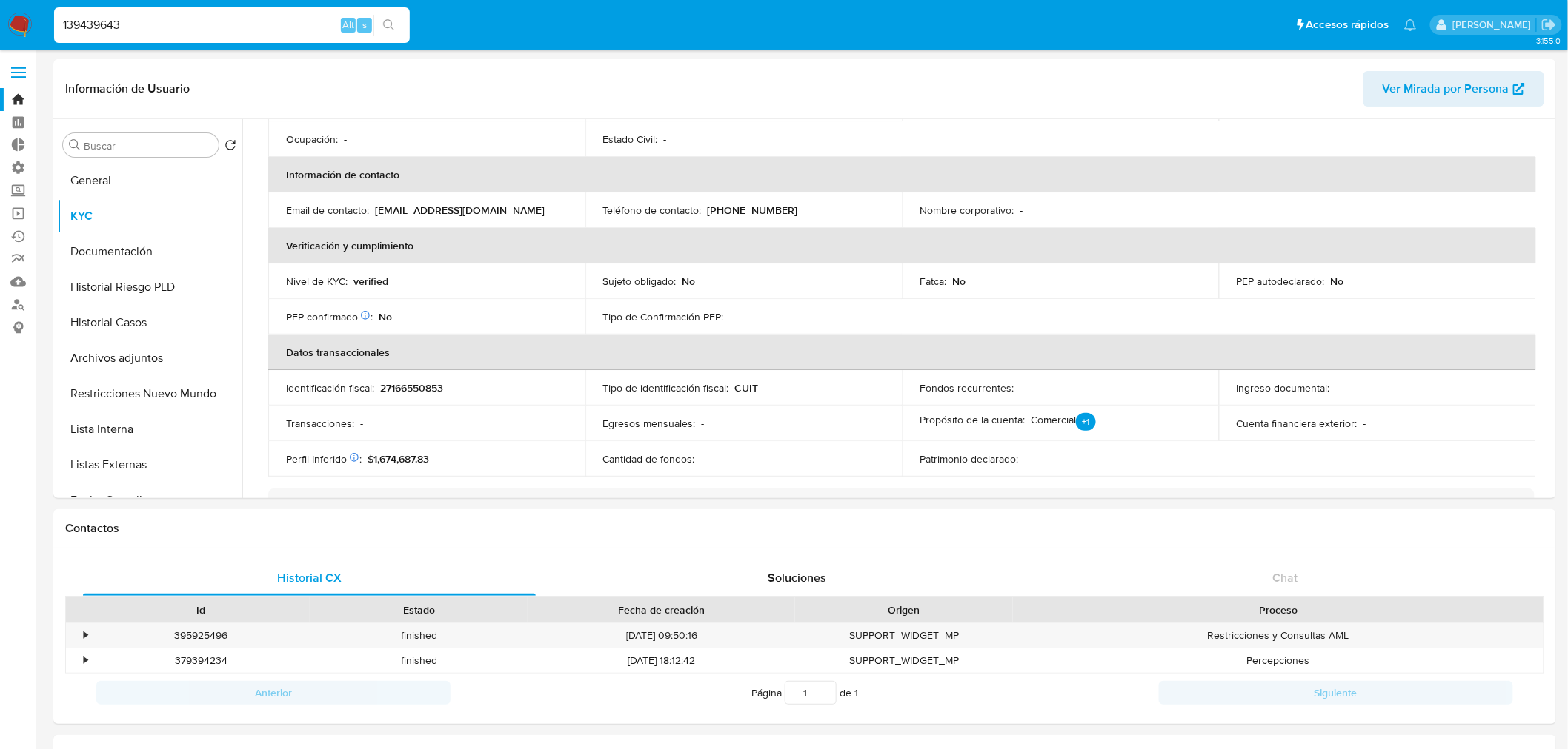
drag, startPoint x: 257, startPoint y: 25, endPoint x: -86, endPoint y: -4, distance: 344.2
paste input "18442328"
type input "118442328"
click at [391, 26] on icon "search-icon" at bounding box center [388, 25] width 12 height 12
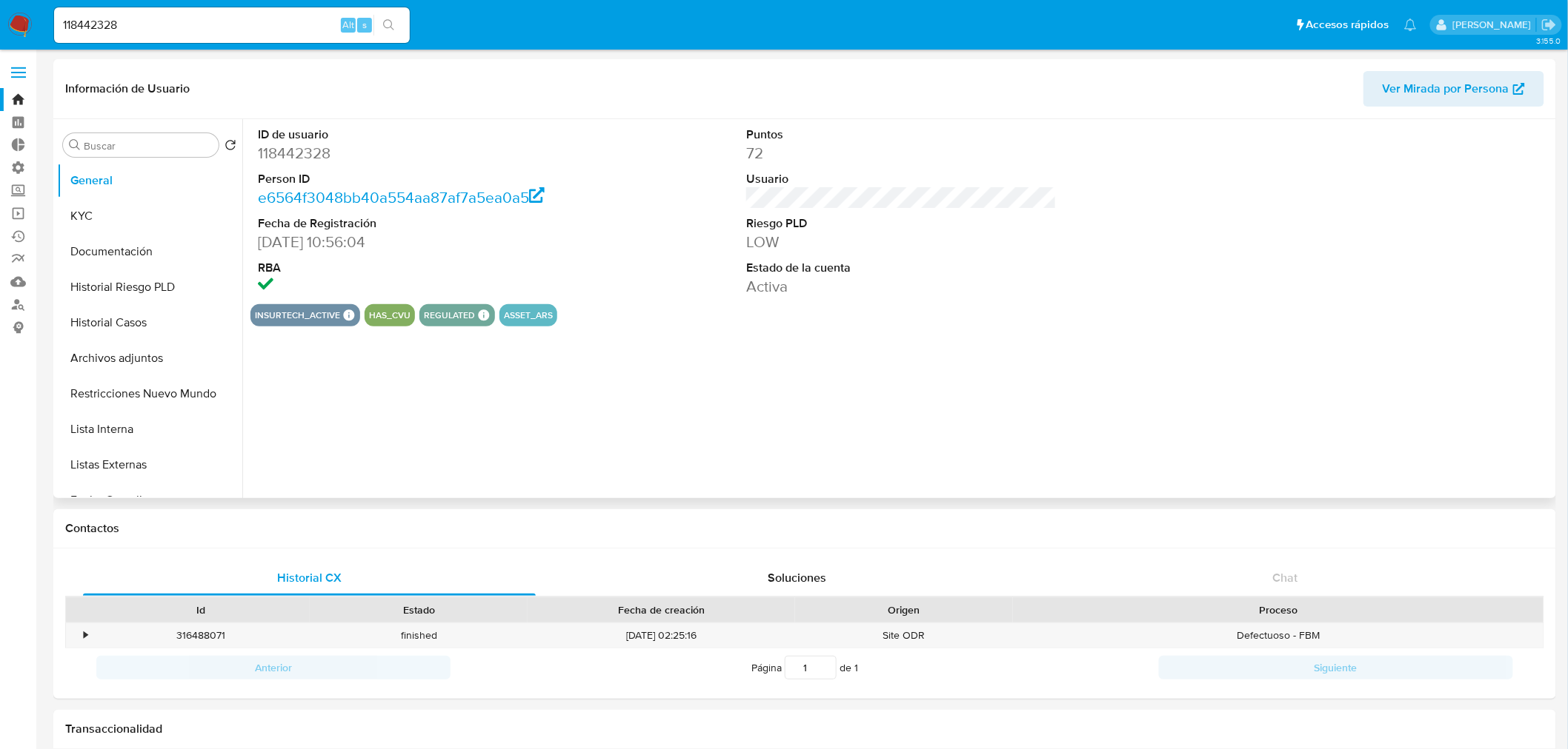
select select "10"
click at [96, 224] on button "KYC" at bounding box center [143, 217] width 173 height 35
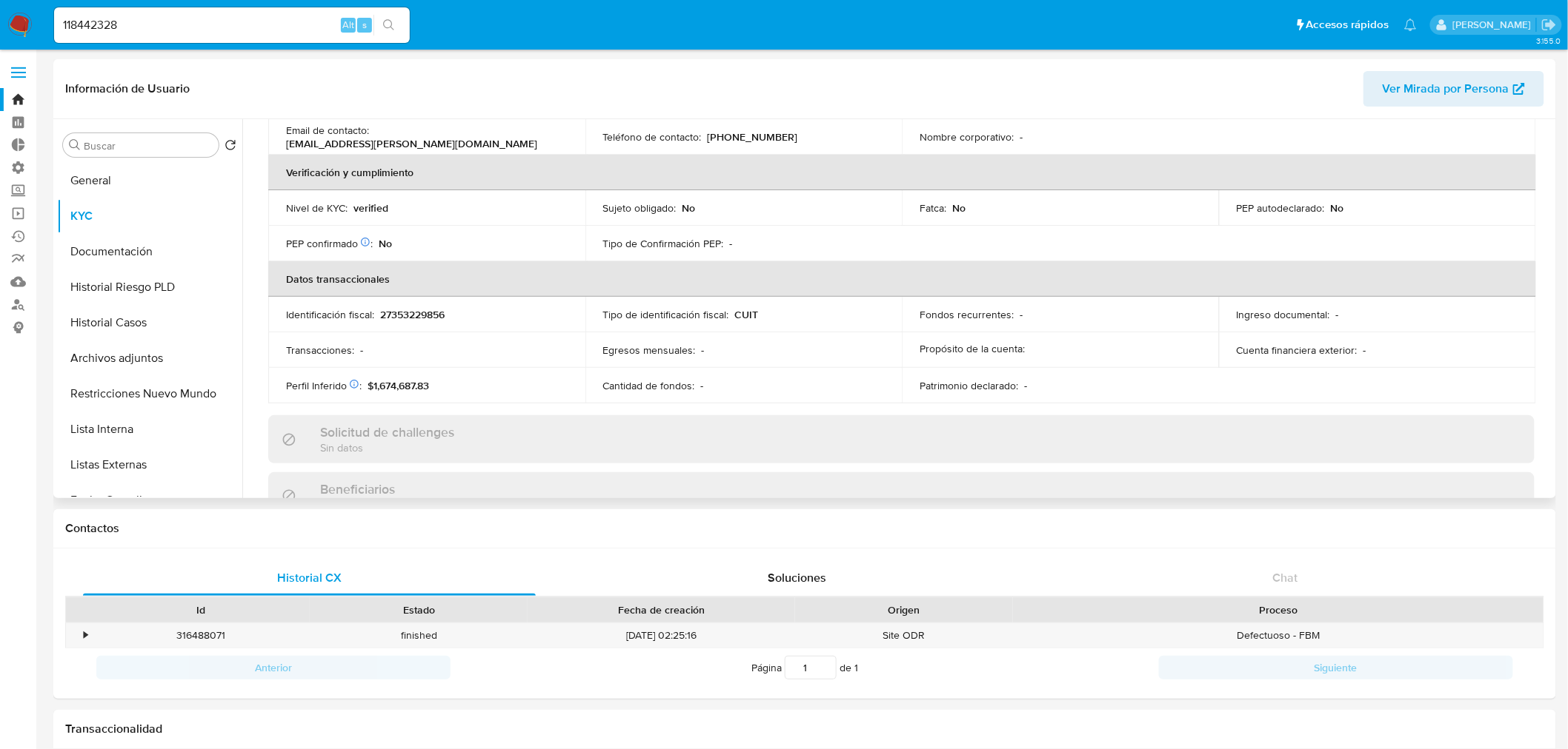
scroll to position [328, 0]
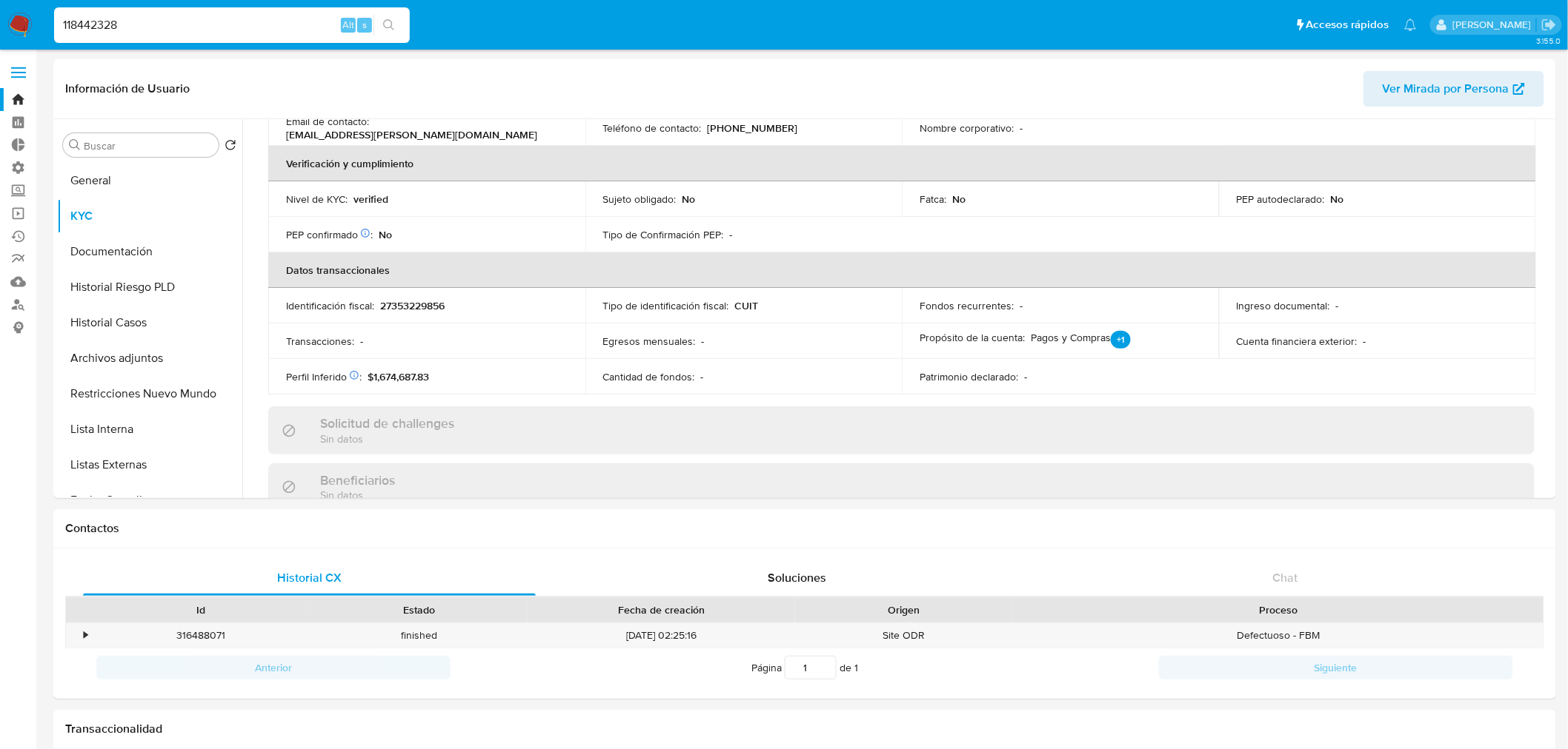
drag, startPoint x: 189, startPoint y: 26, endPoint x: -58, endPoint y: 49, distance: 248.1
paste input "398111406"
type input "398111406"
click at [379, 31] on button "search-icon" at bounding box center [389, 25] width 30 height 20
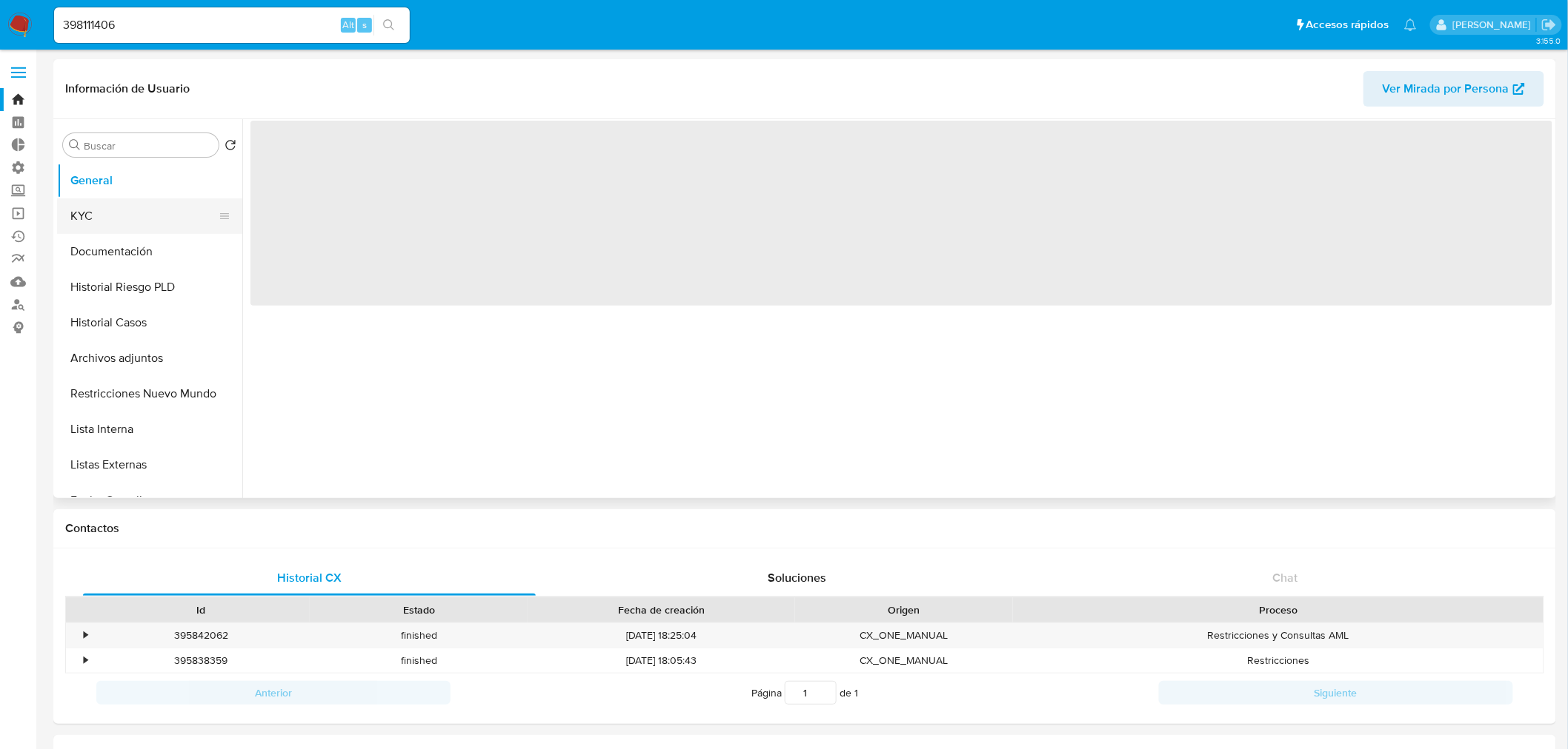
click at [135, 217] on button "KYC" at bounding box center [143, 217] width 173 height 35
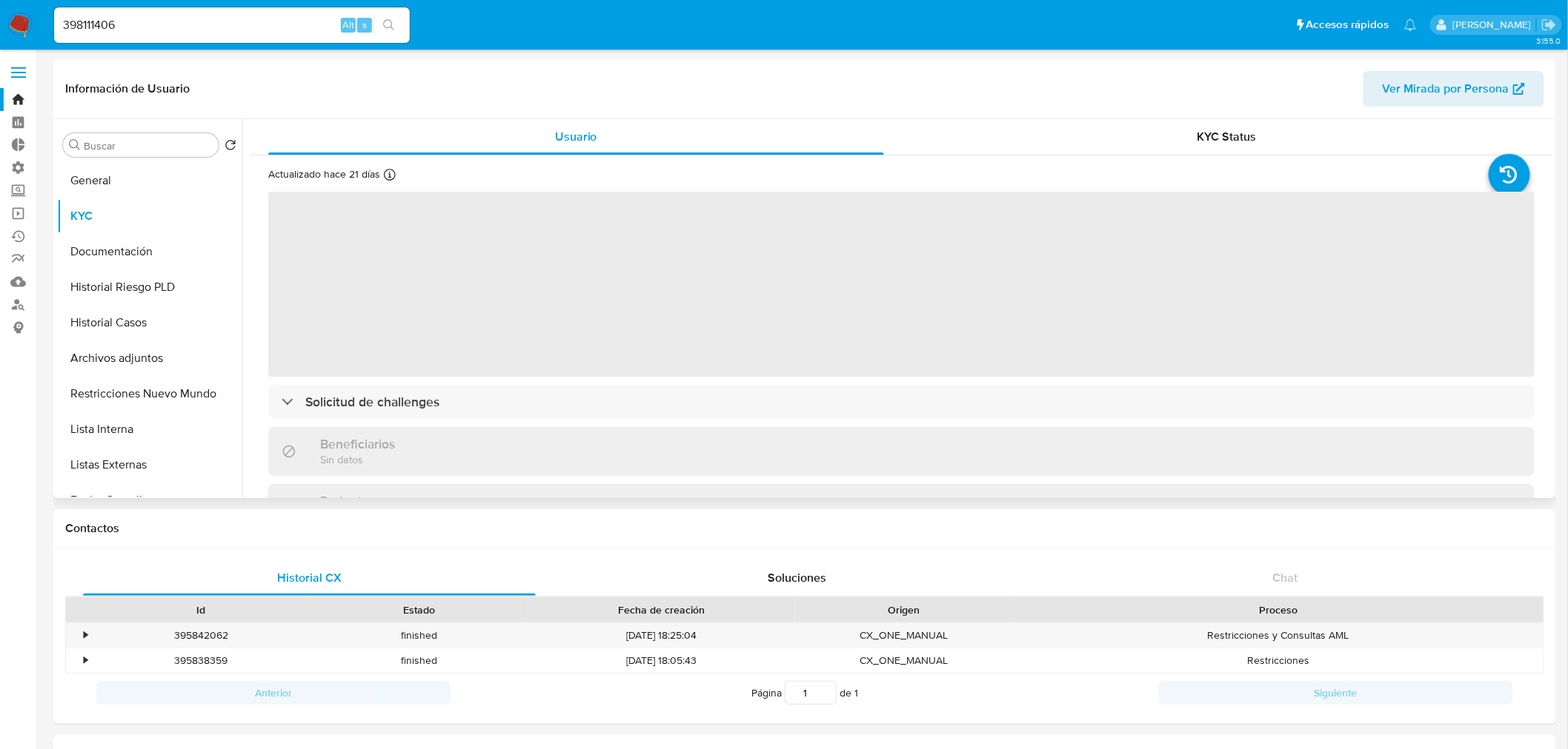
select select "10"
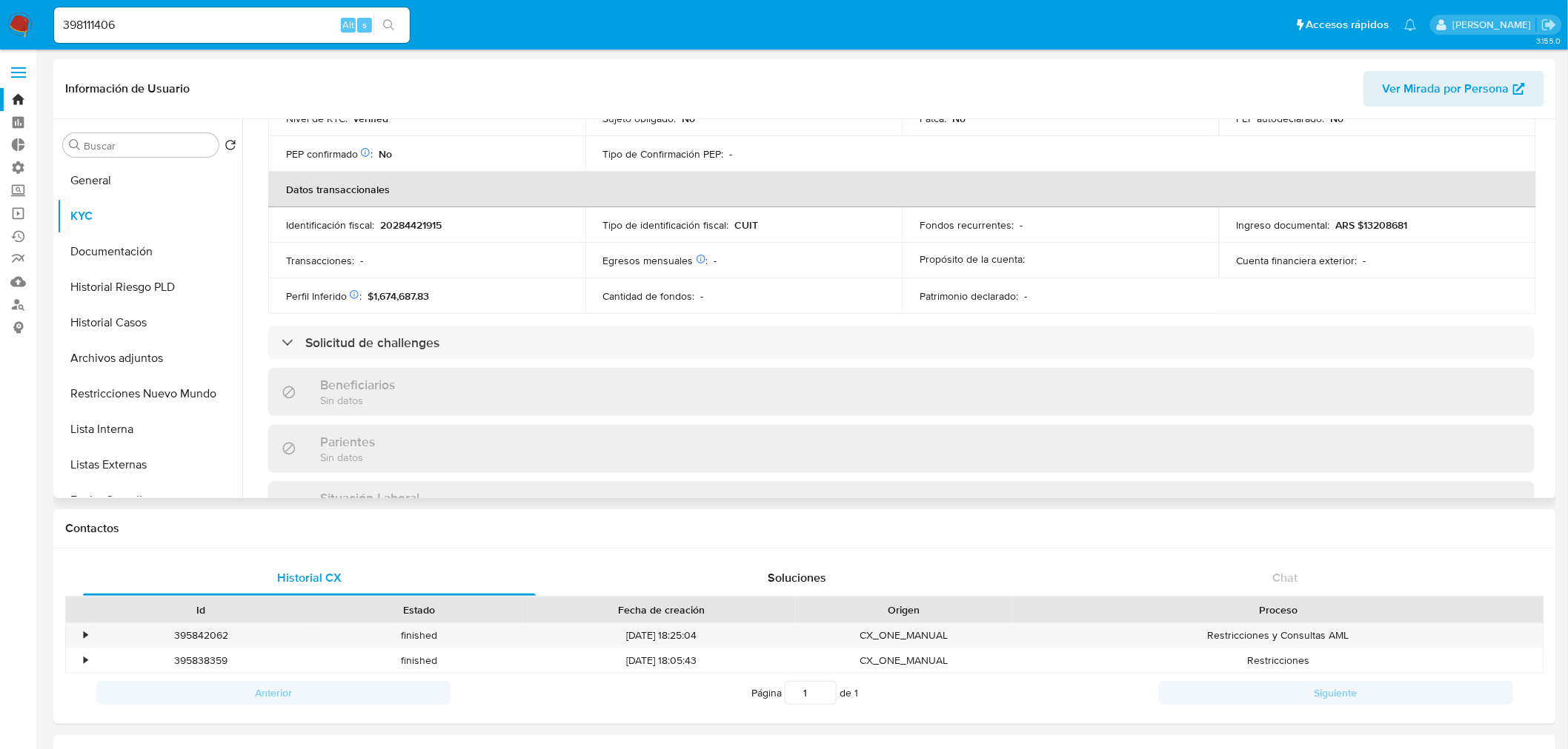
scroll to position [411, 0]
drag, startPoint x: 128, startPoint y: 25, endPoint x: -29, endPoint y: 33, distance: 157.2
paste input "50879219"
type input "50879219"
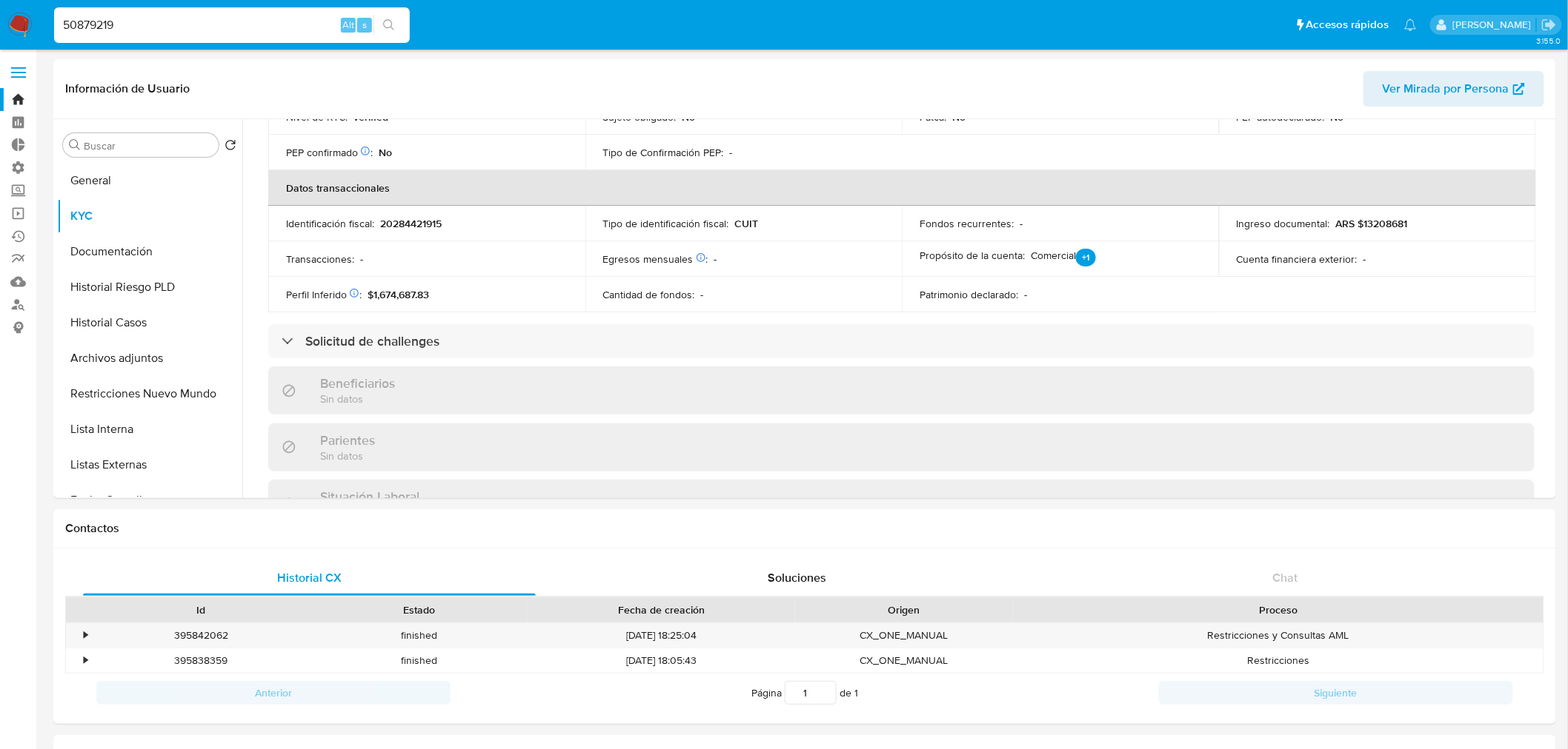
click at [394, 31] on button "search-icon" at bounding box center [389, 25] width 30 height 20
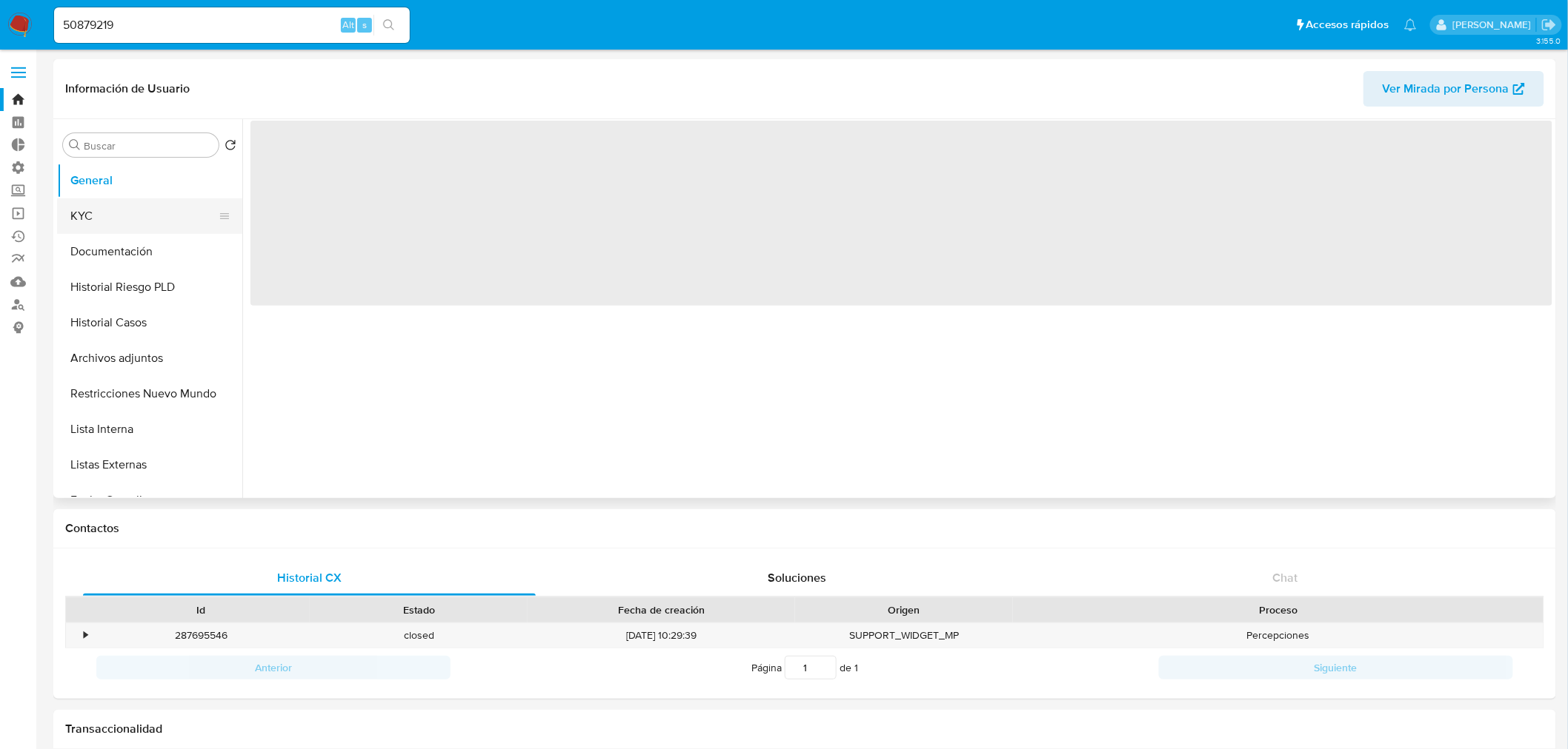
drag, startPoint x: 98, startPoint y: 205, endPoint x: 168, endPoint y: 225, distance: 72.8
click at [99, 206] on button "KYC" at bounding box center [143, 217] width 173 height 35
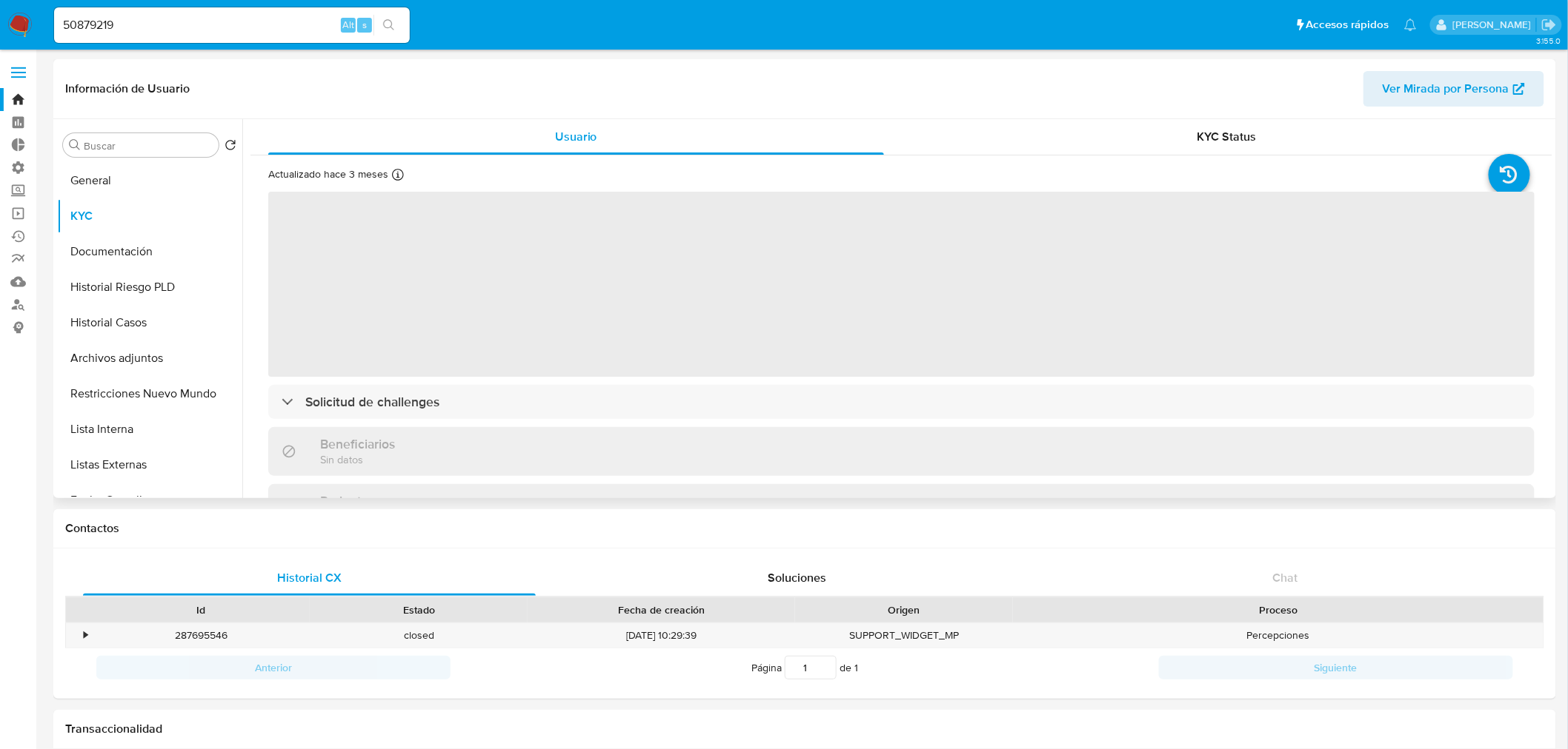
select select "10"
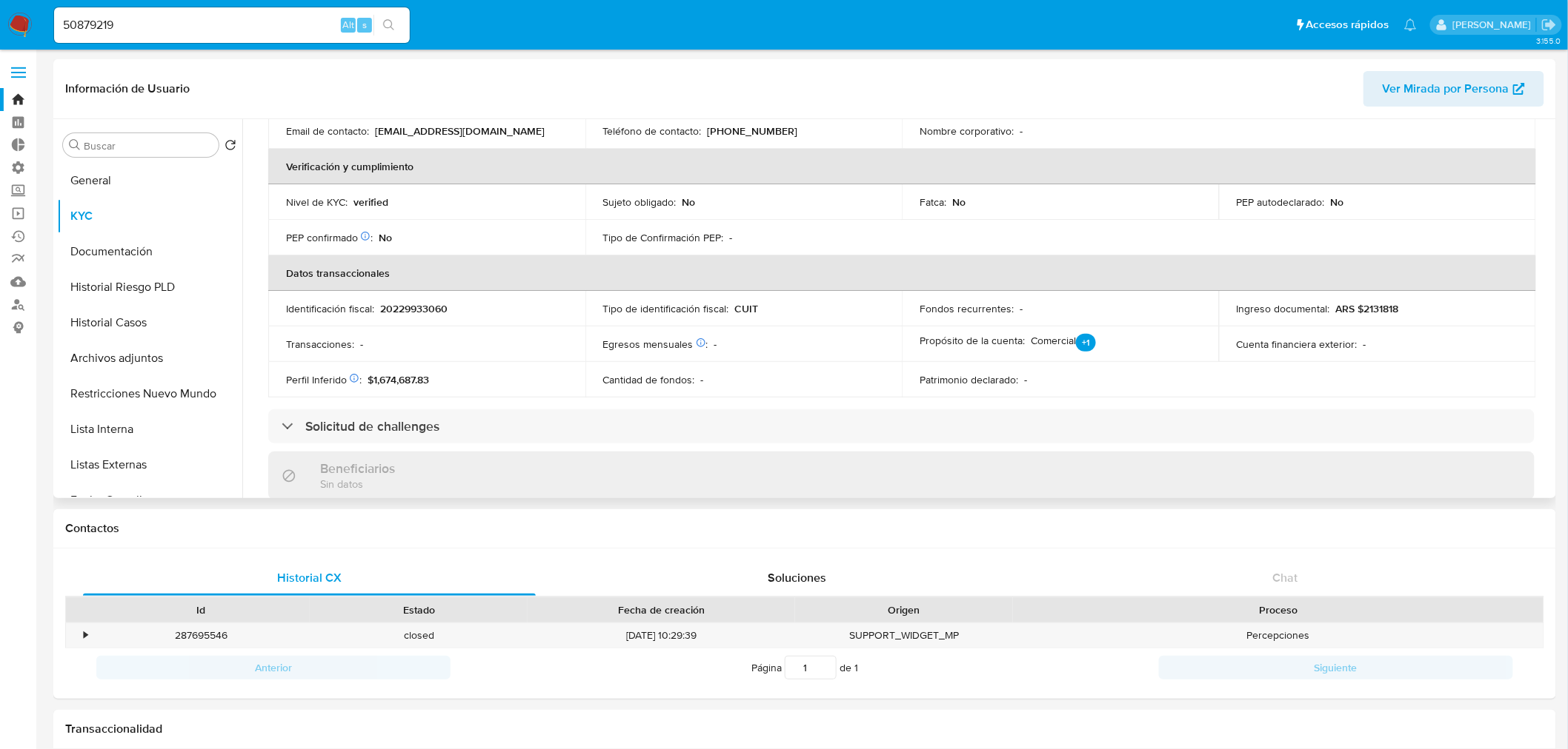
scroll to position [328, 0]
click at [172, 136] on div "Buscar" at bounding box center [140, 145] width 155 height 24
drag, startPoint x: 172, startPoint y: 42, endPoint x: 173, endPoint y: 28, distance: 14.0
click at [172, 38] on div "50879219 Alt s" at bounding box center [232, 25] width 356 height 35
click at [173, 25] on input "50879219" at bounding box center [232, 26] width 356 height 20
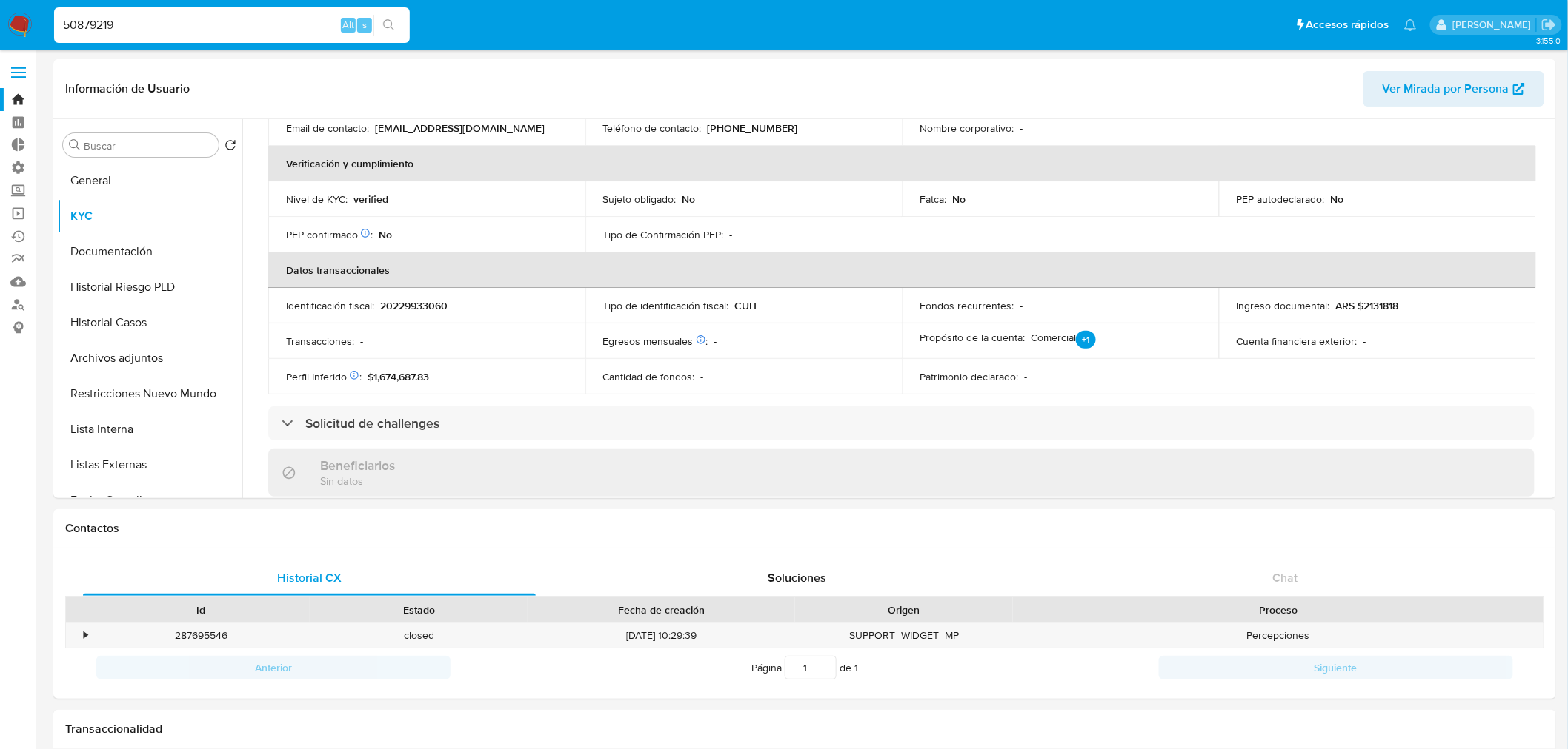
paste input "645948767"
drag, startPoint x: 136, startPoint y: 25, endPoint x: -90, endPoint y: 30, distance: 226.1
paste input
type input "645948767"
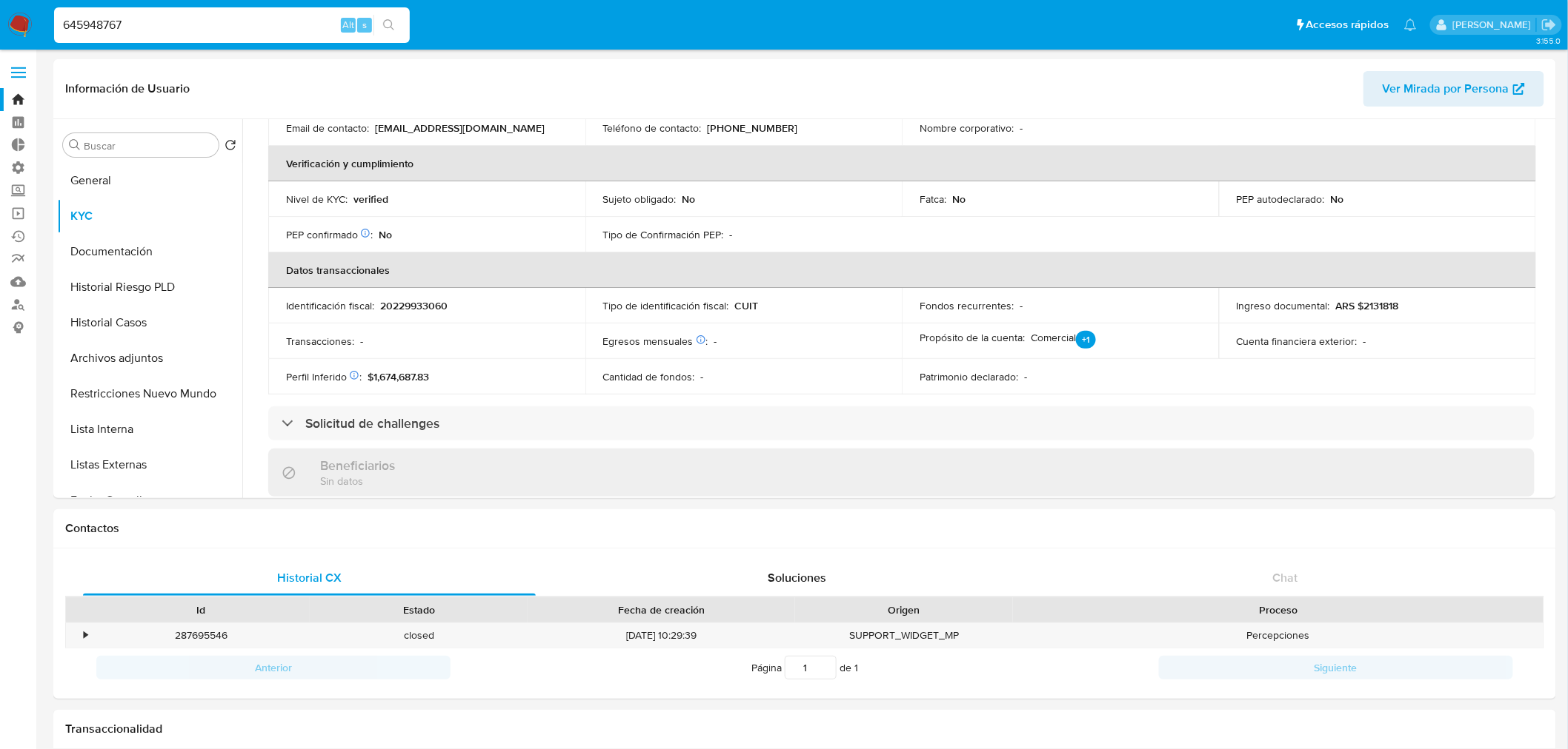
click at [394, 20] on icon "search-icon" at bounding box center [388, 25] width 12 height 12
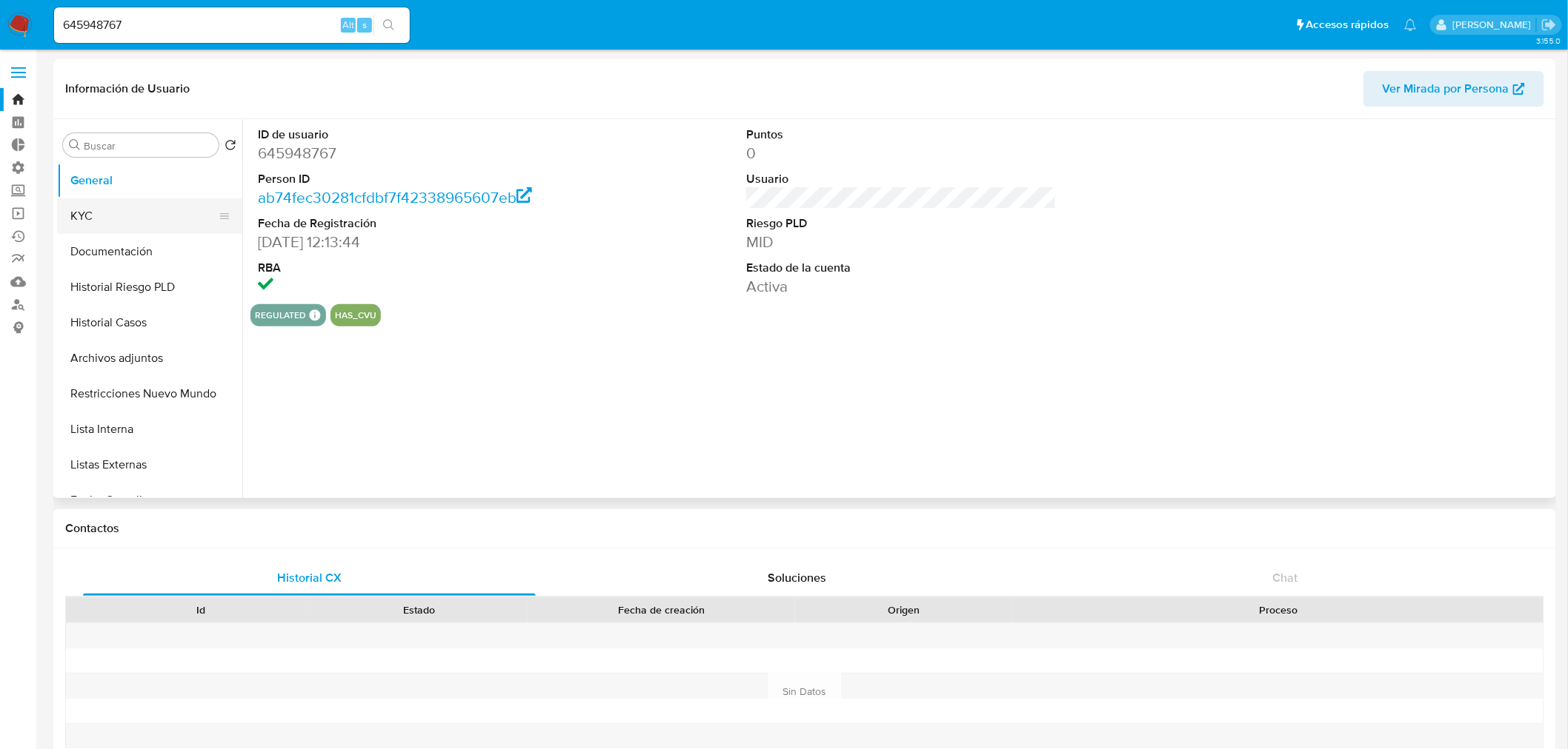
select select "10"
click at [115, 217] on button "KYC" at bounding box center [143, 217] width 173 height 35
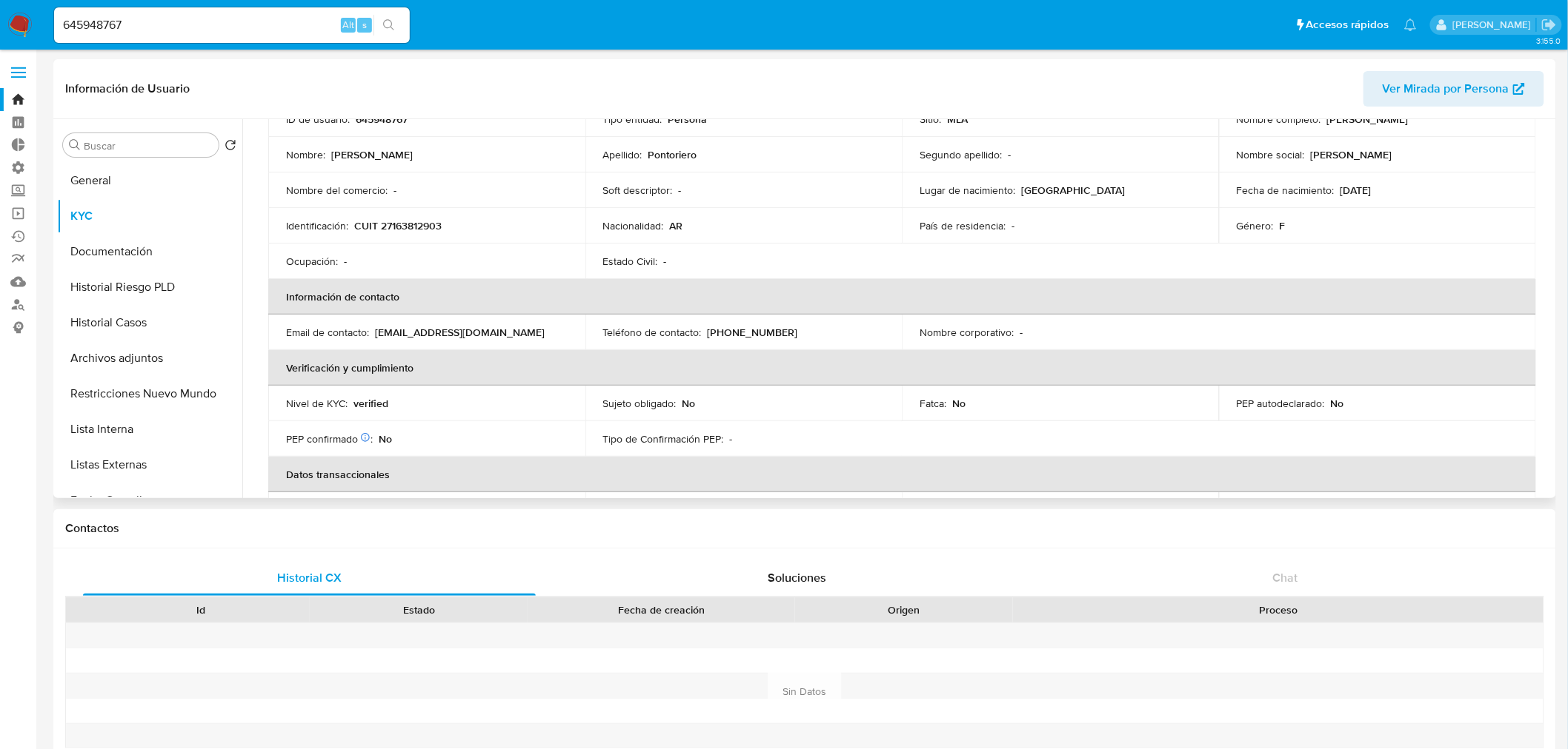
scroll to position [328, 0]
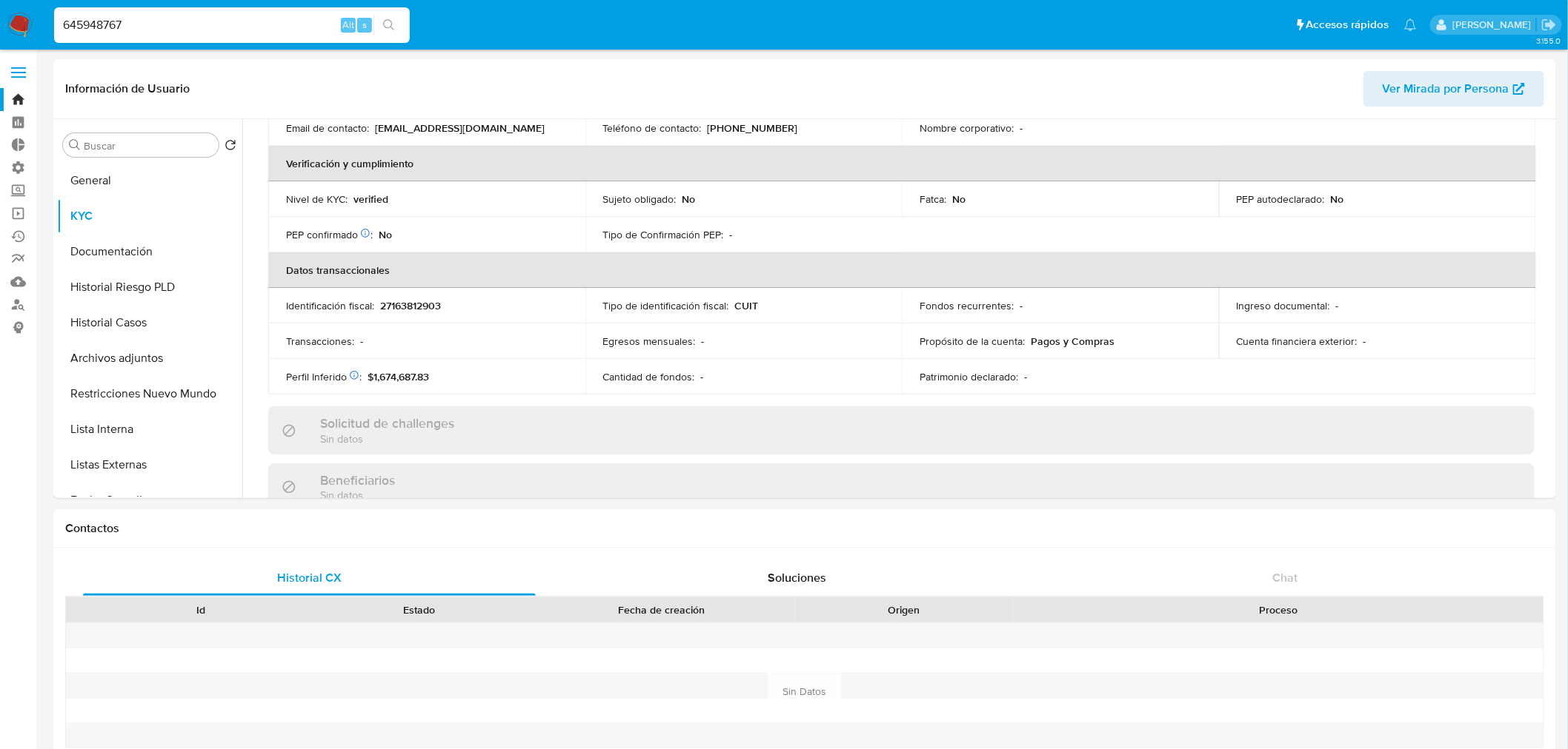
click at [151, 20] on input "645948767" at bounding box center [232, 26] width 356 height 20
click at [217, 19] on input "645948767" at bounding box center [232, 26] width 356 height 20
drag, startPoint x: 34, startPoint y: 28, endPoint x: -71, endPoint y: 32, distance: 105.1
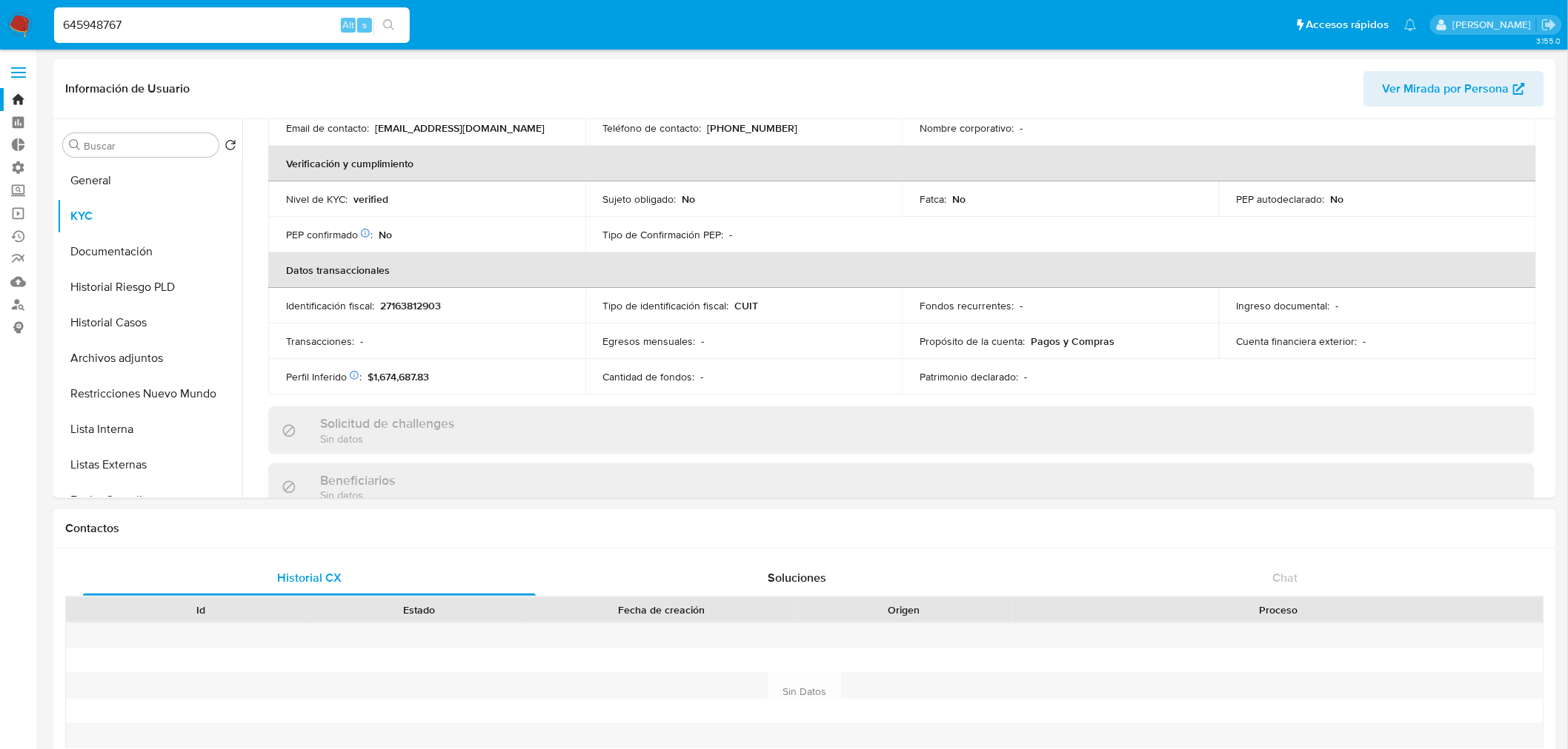
click at [387, 25] on icon "search-icon" at bounding box center [388, 25] width 12 height 12
click at [392, 20] on icon "search-icon" at bounding box center [388, 25] width 12 height 12
drag, startPoint x: 217, startPoint y: 25, endPoint x: -78, endPoint y: 41, distance: 295.4
paste input "339461529"
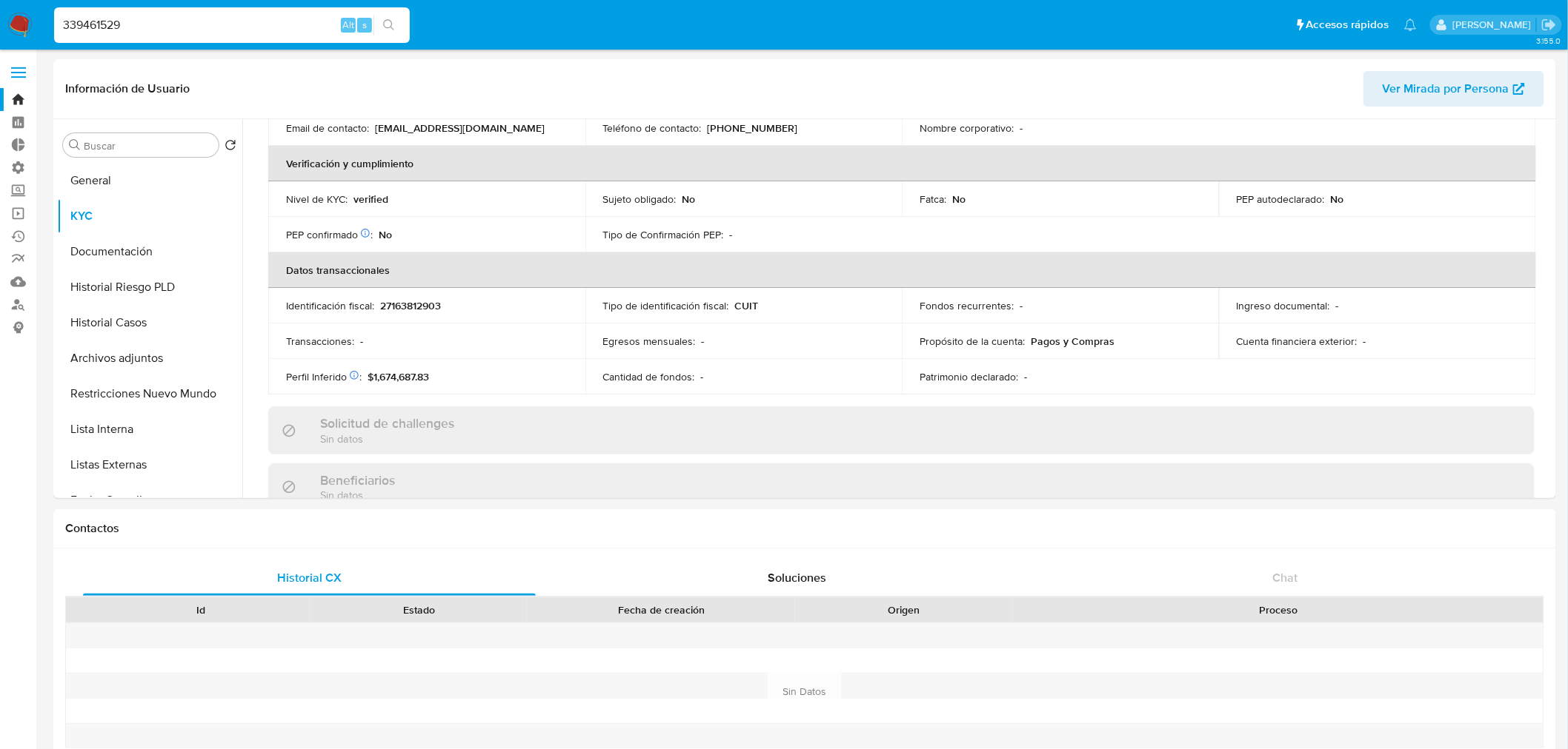
type input "339461529"
click at [387, 28] on icon "search-icon" at bounding box center [388, 25] width 12 height 12
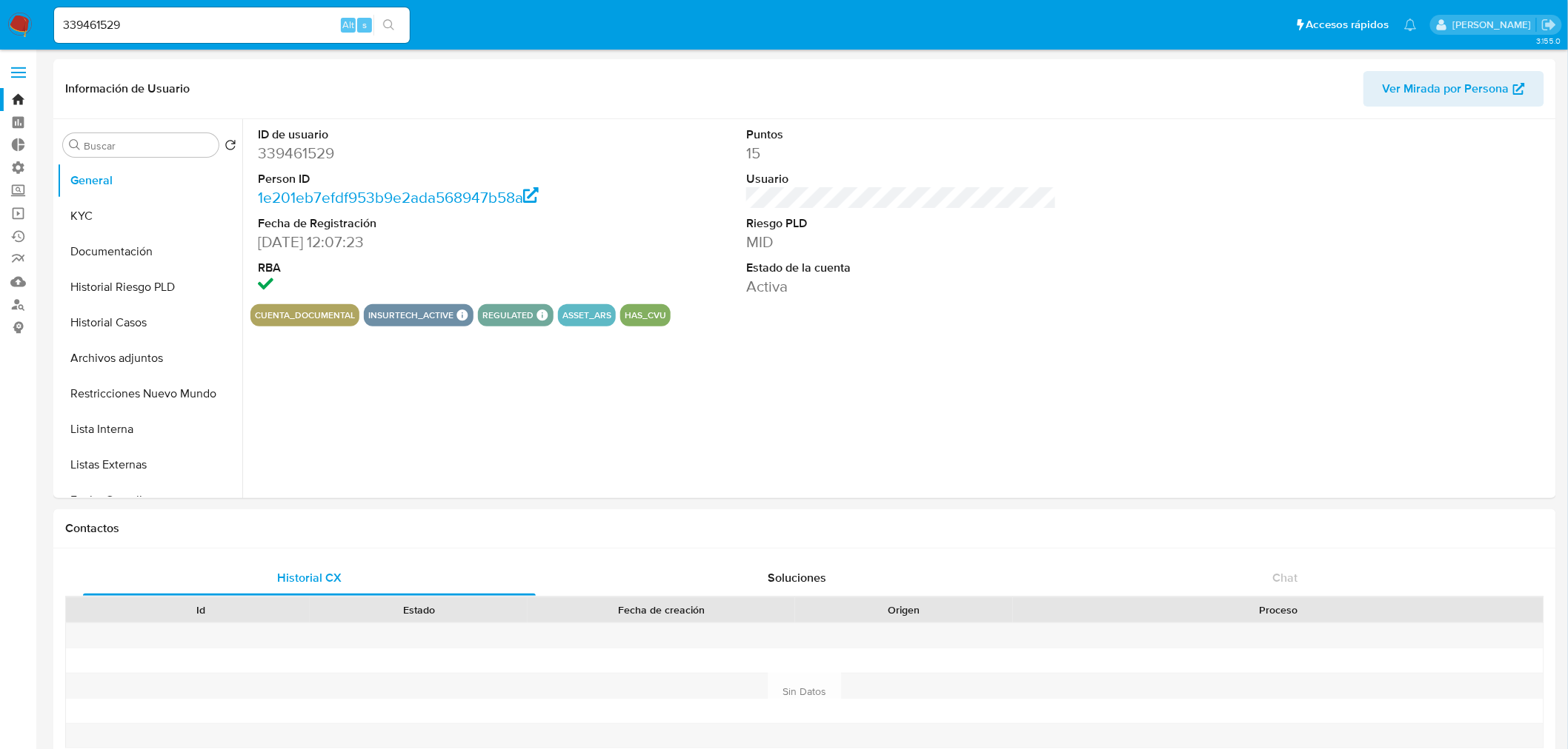
select select "10"
click at [91, 222] on button "KYC" at bounding box center [143, 217] width 173 height 35
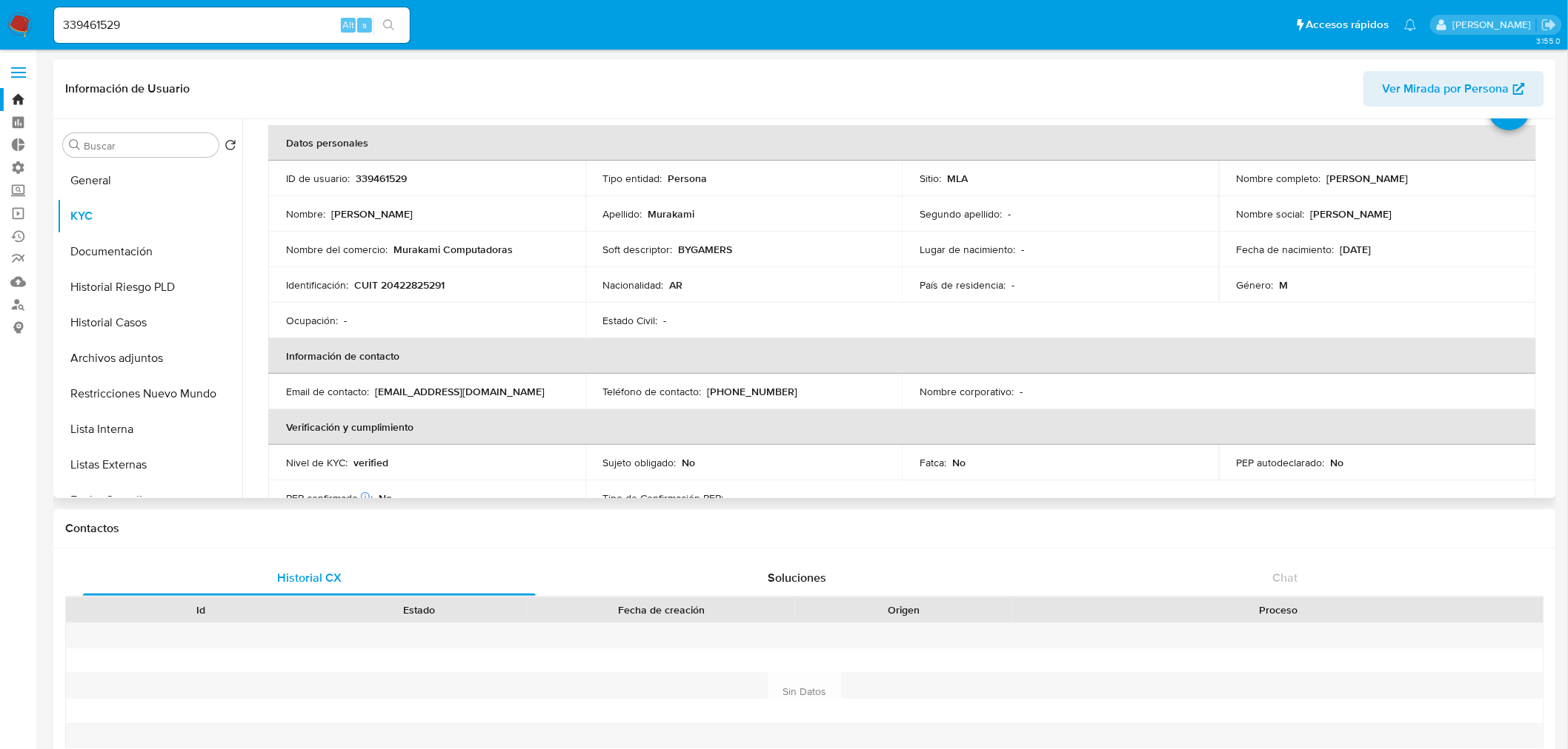
scroll to position [164, 0]
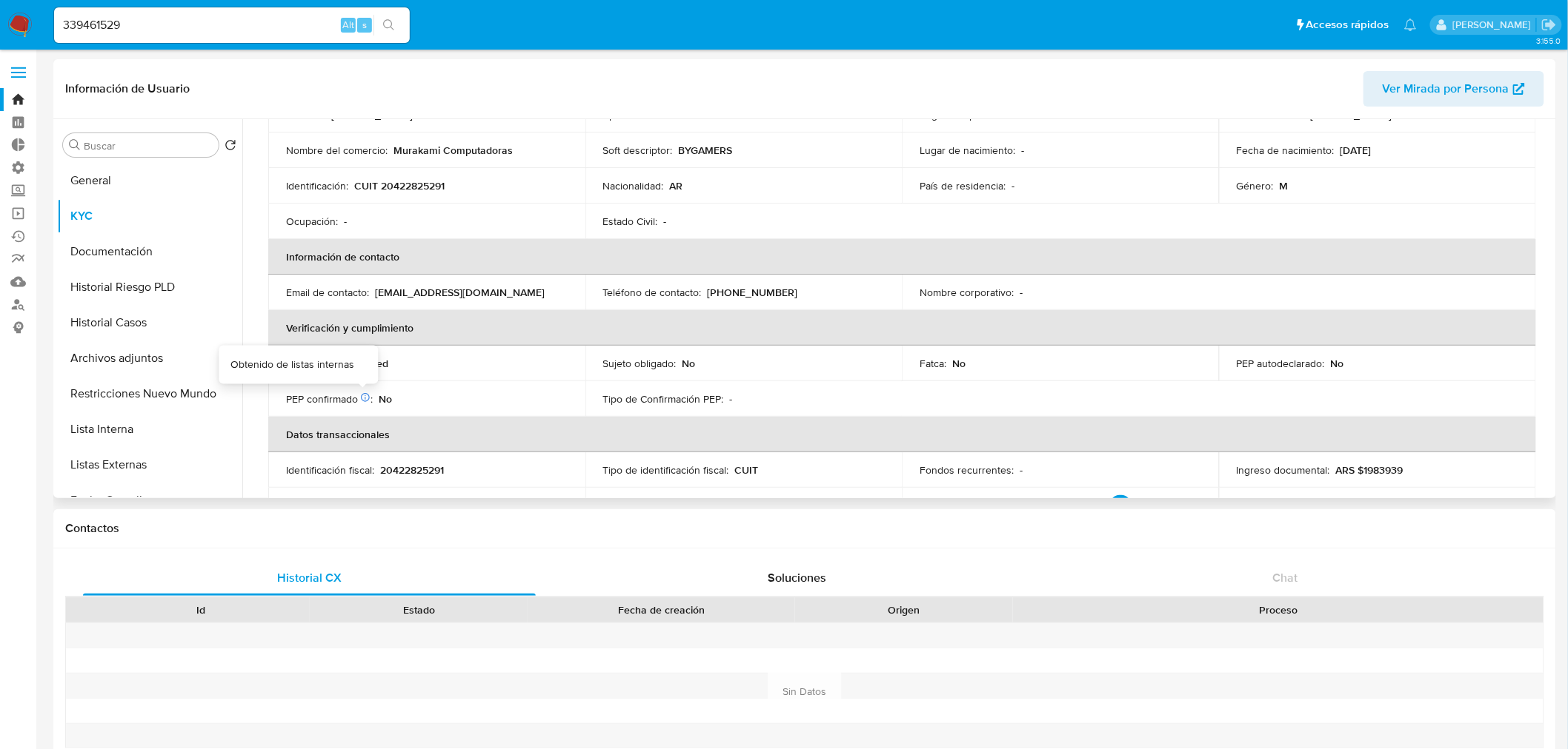
click at [361, 393] on icon at bounding box center [366, 398] width 11 height 11
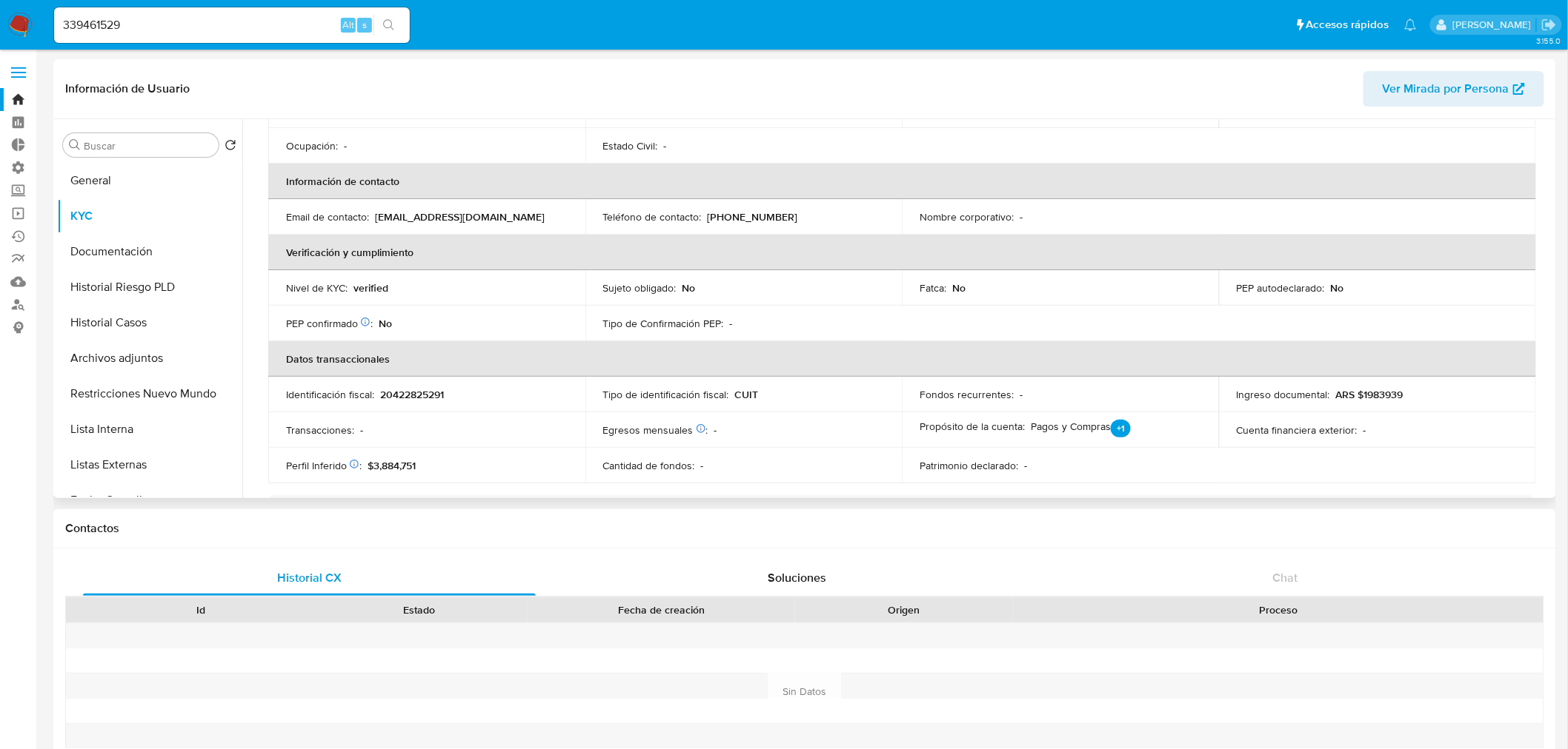
scroll to position [328, 0]
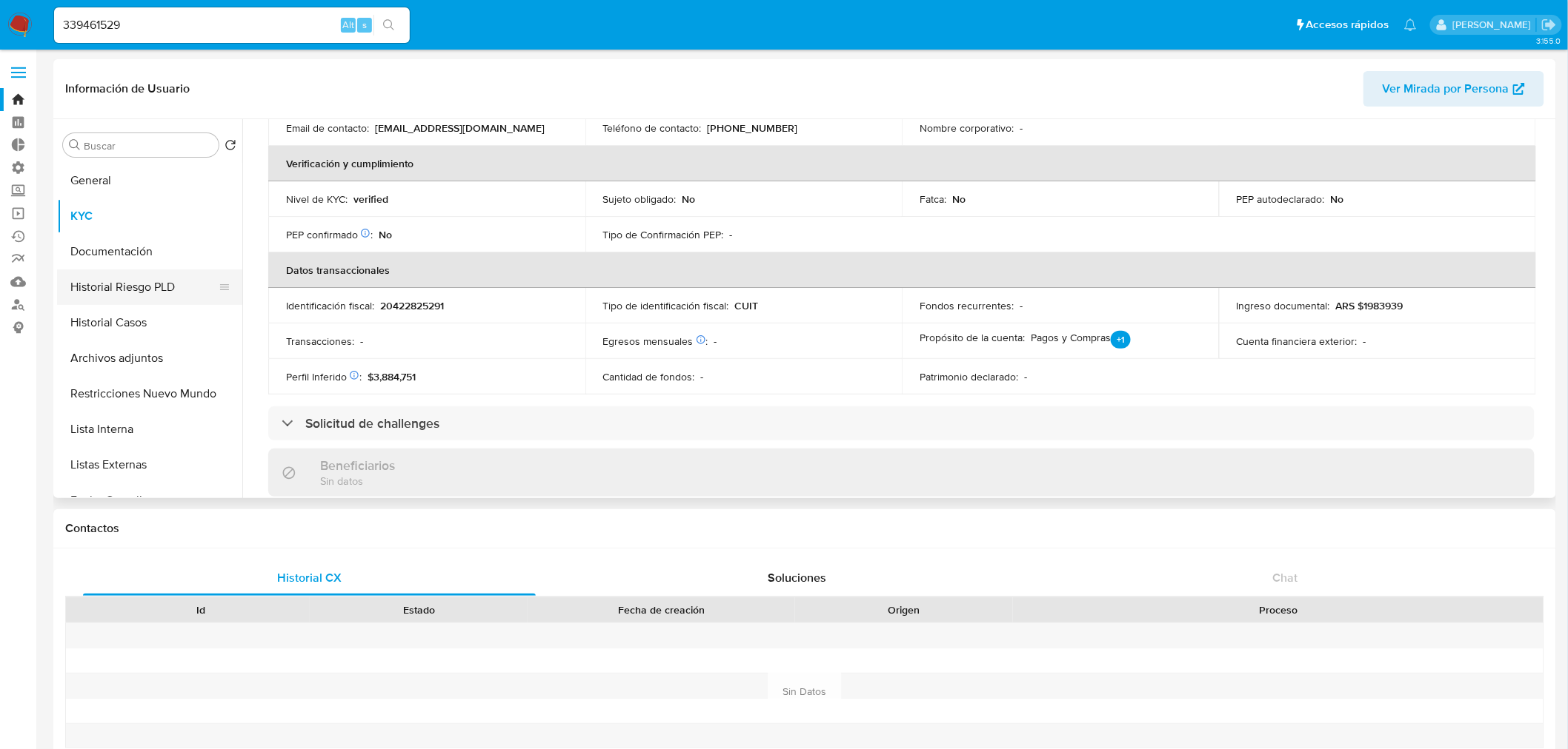
click at [133, 284] on button "Historial Riesgo PLD" at bounding box center [143, 288] width 173 height 35
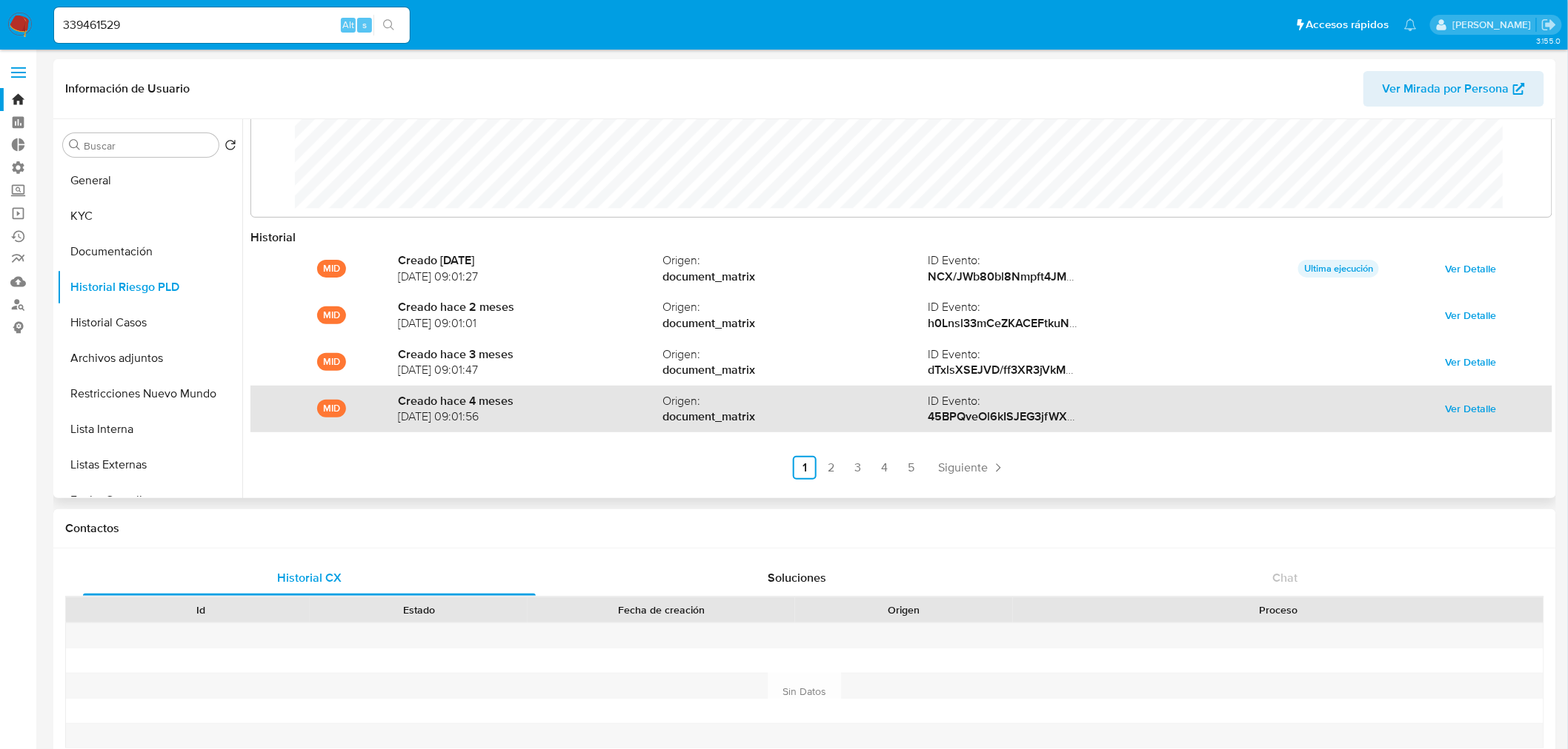
scroll to position [78, 0]
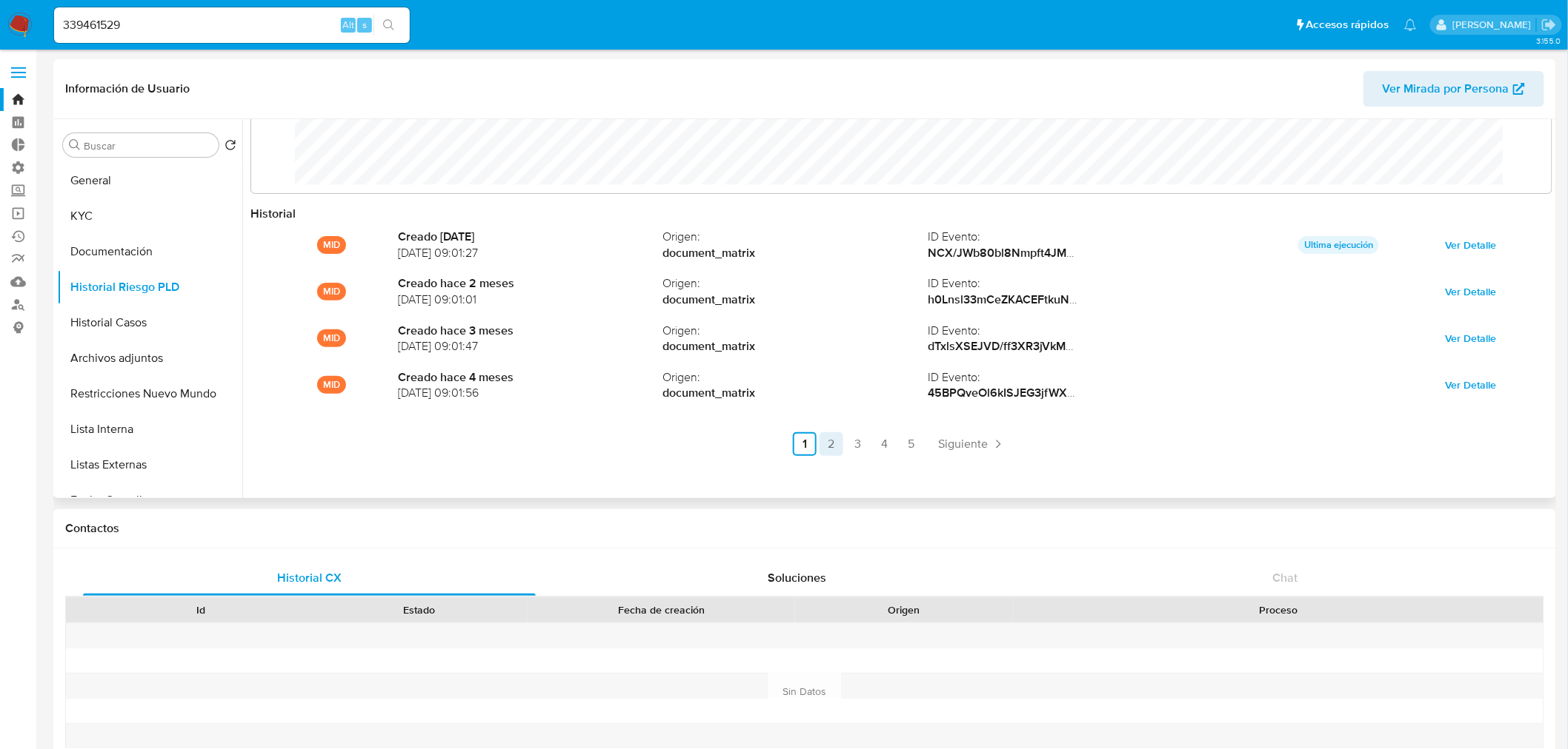
click at [821, 440] on link "2" at bounding box center [831, 444] width 24 height 24
click at [891, 443] on link "3" at bounding box center [898, 444] width 24 height 24
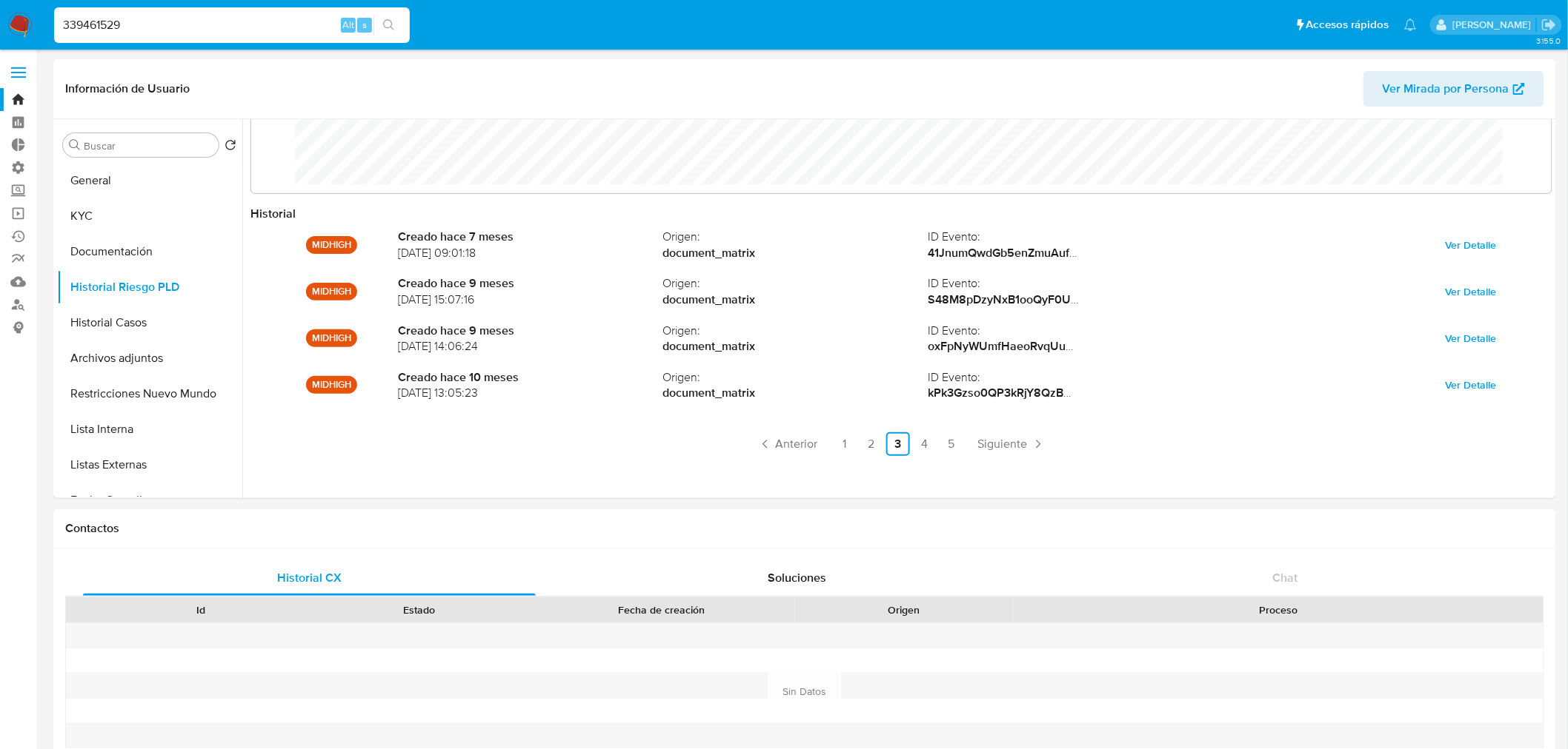
drag, startPoint x: 202, startPoint y: 34, endPoint x: -139, endPoint y: 47, distance: 341.2
click at [119, 217] on button "KYC" at bounding box center [143, 217] width 173 height 35
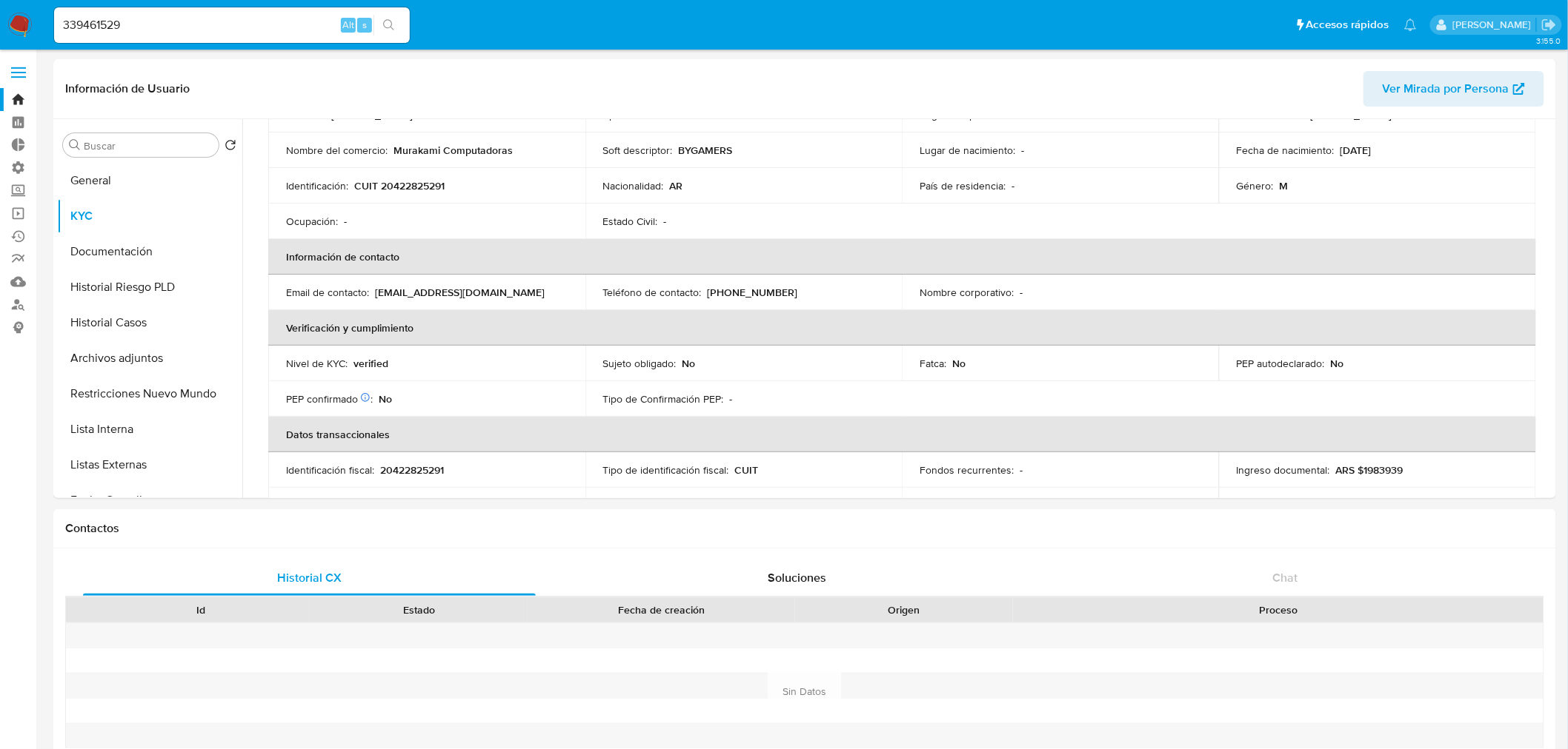
scroll to position [247, 0]
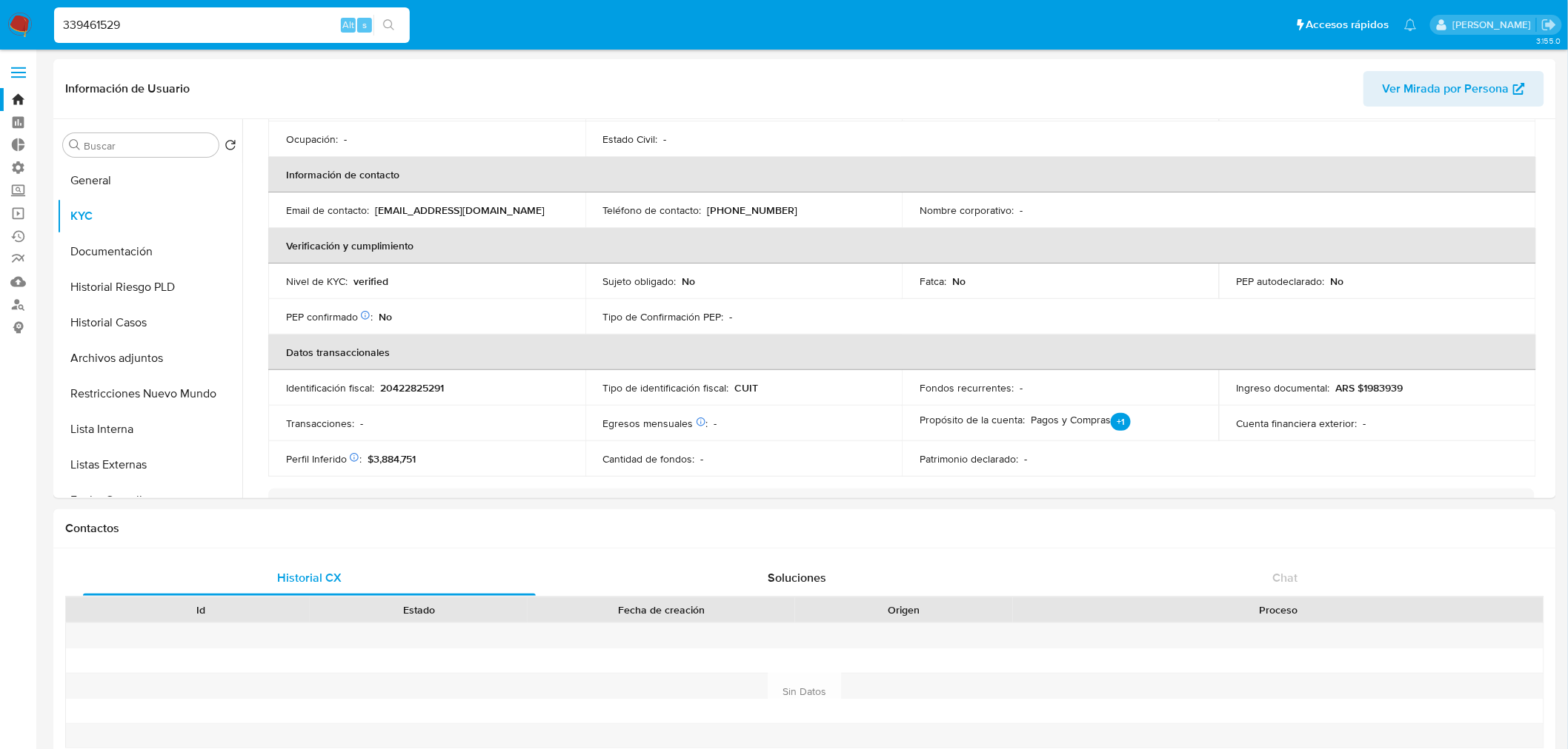
paste input "589005063"
type input "589005063"
click at [384, 25] on icon "search-icon" at bounding box center [388, 25] width 12 height 12
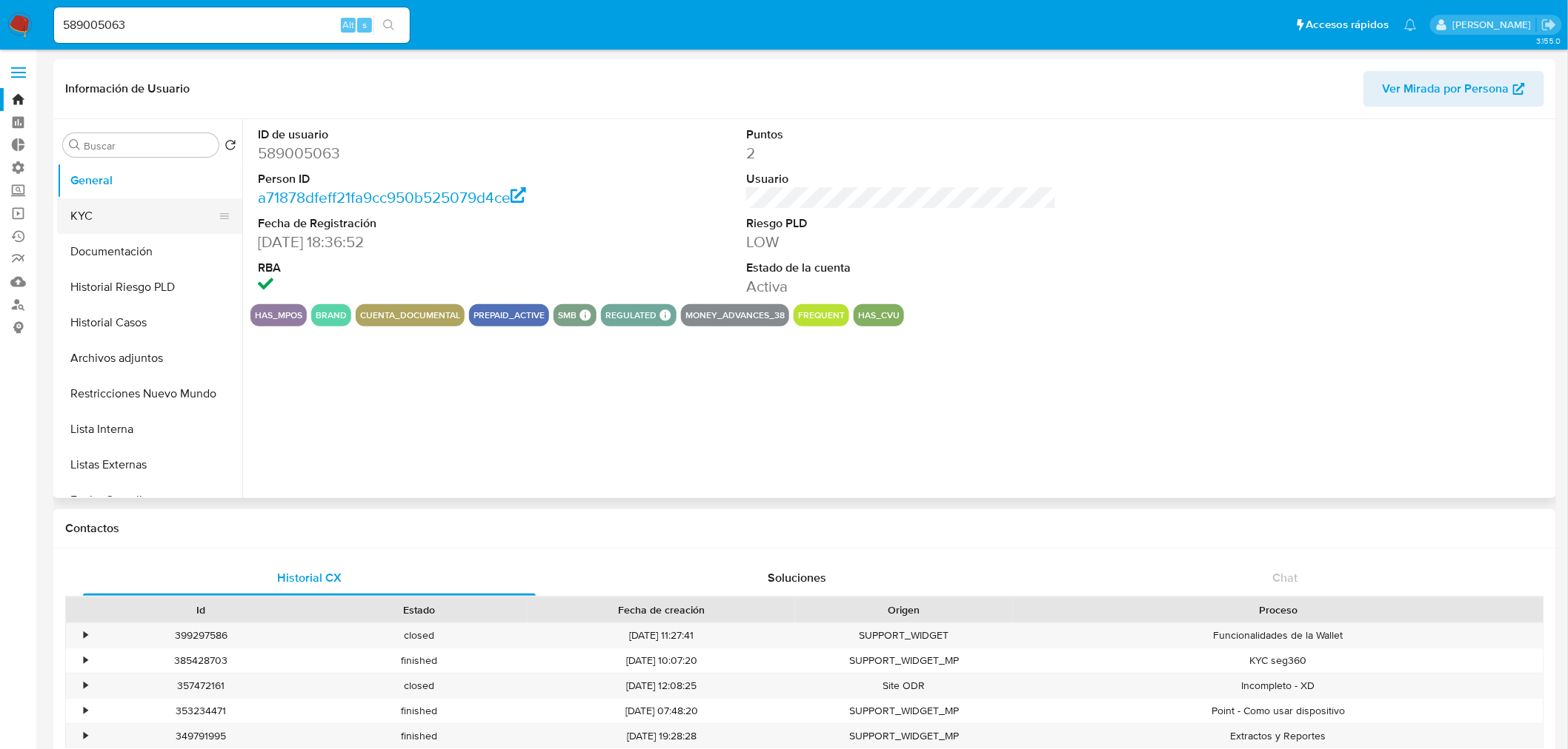
click at [128, 217] on button "KYC" at bounding box center [143, 217] width 173 height 35
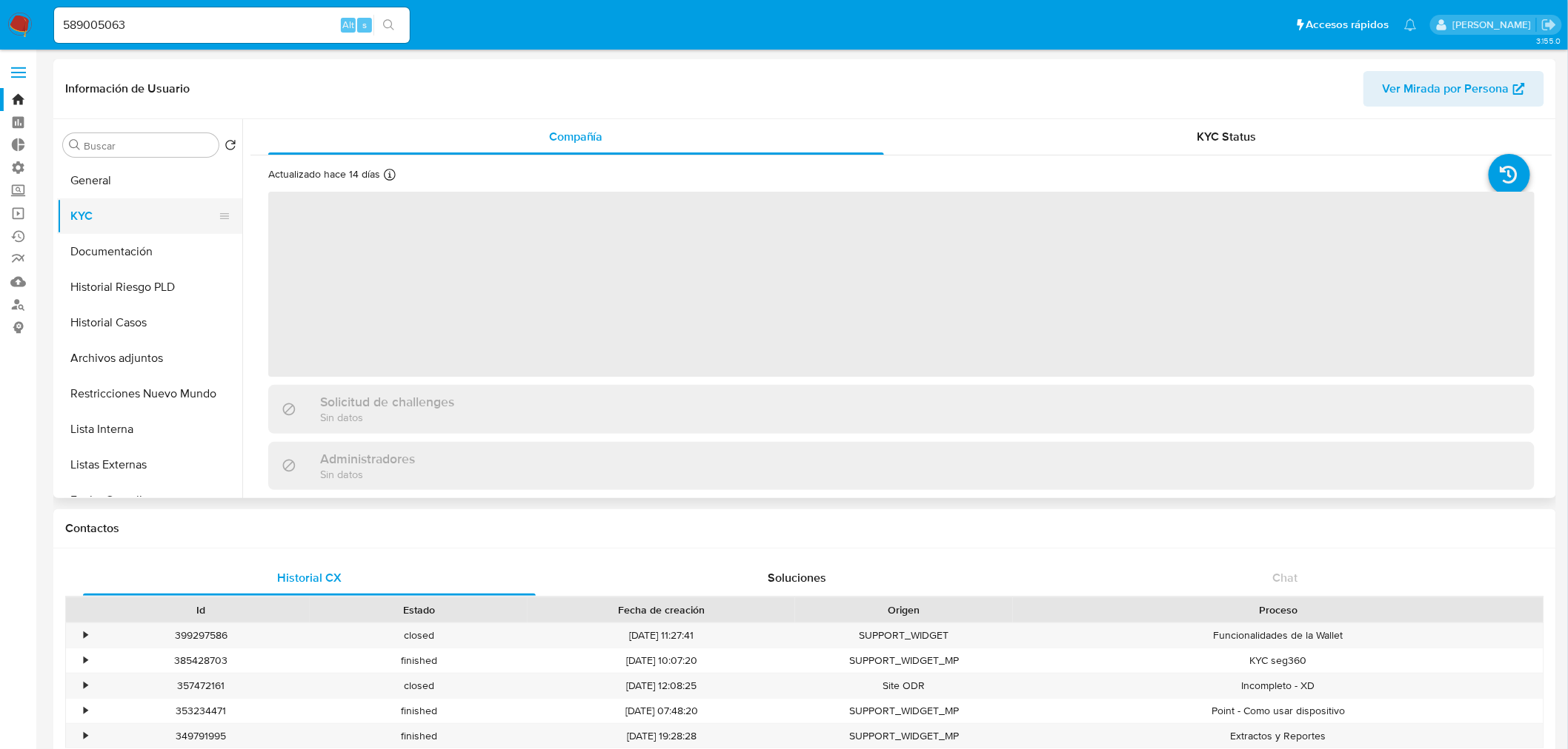
select select "10"
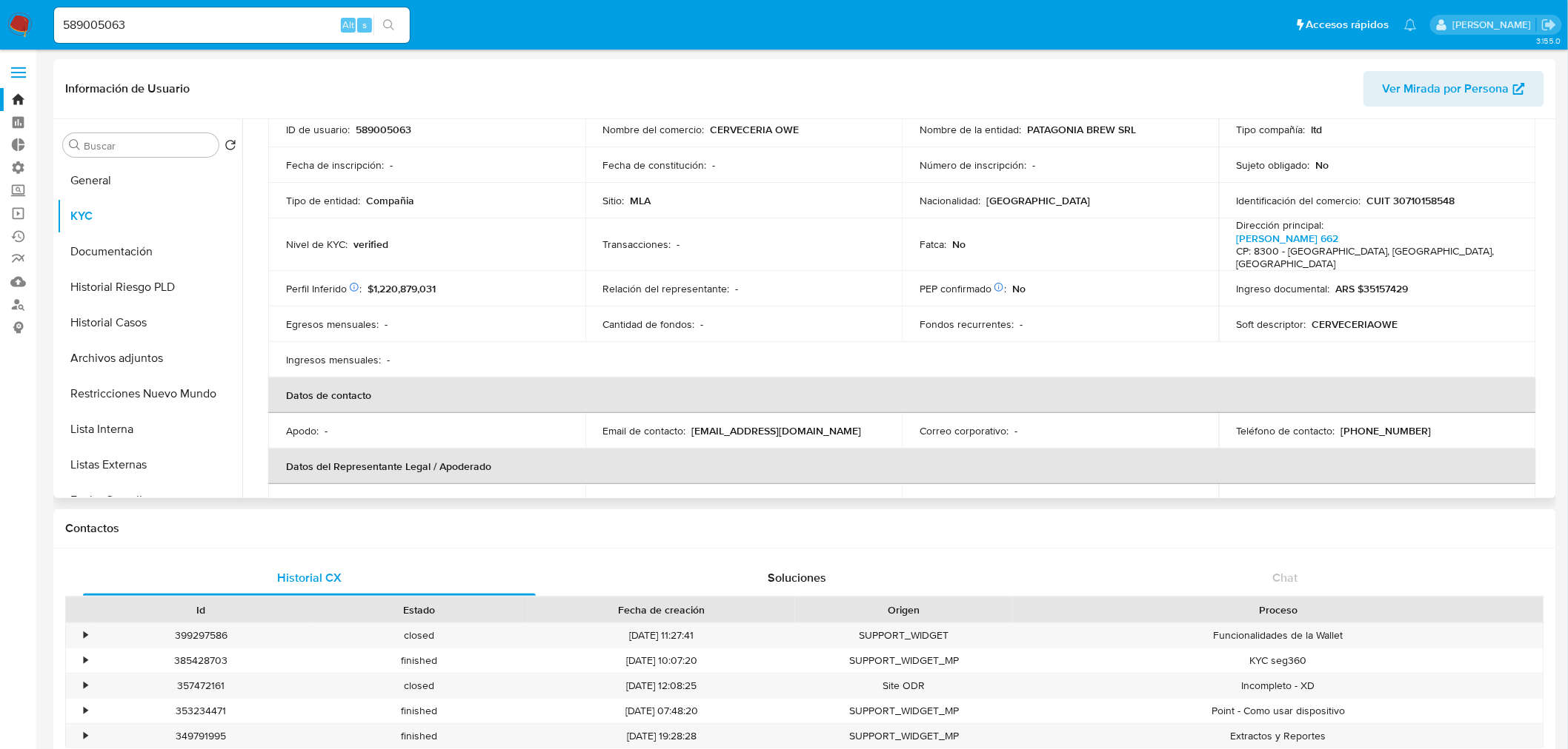
scroll to position [83, 0]
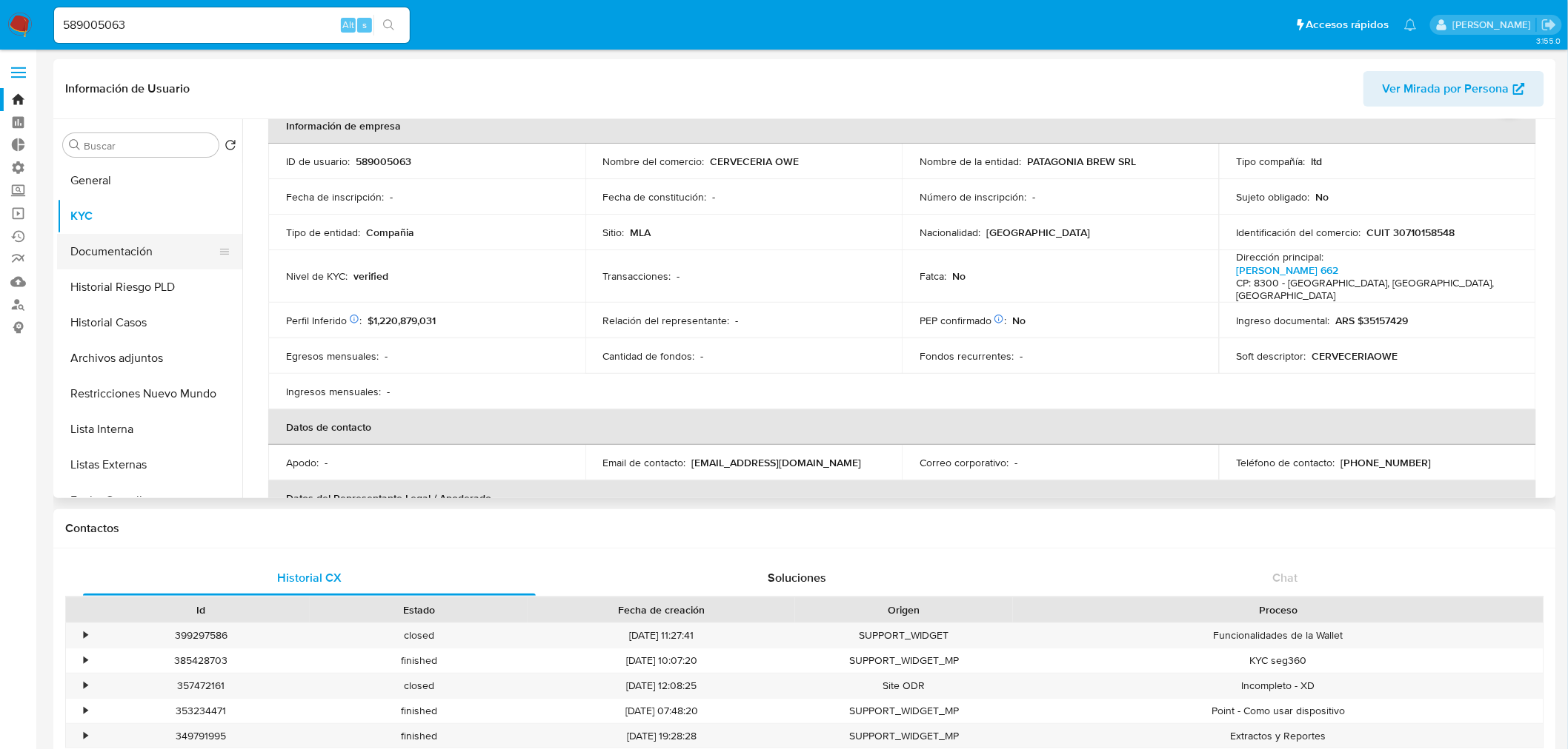
click at [107, 249] on button "Documentación" at bounding box center [143, 252] width 173 height 35
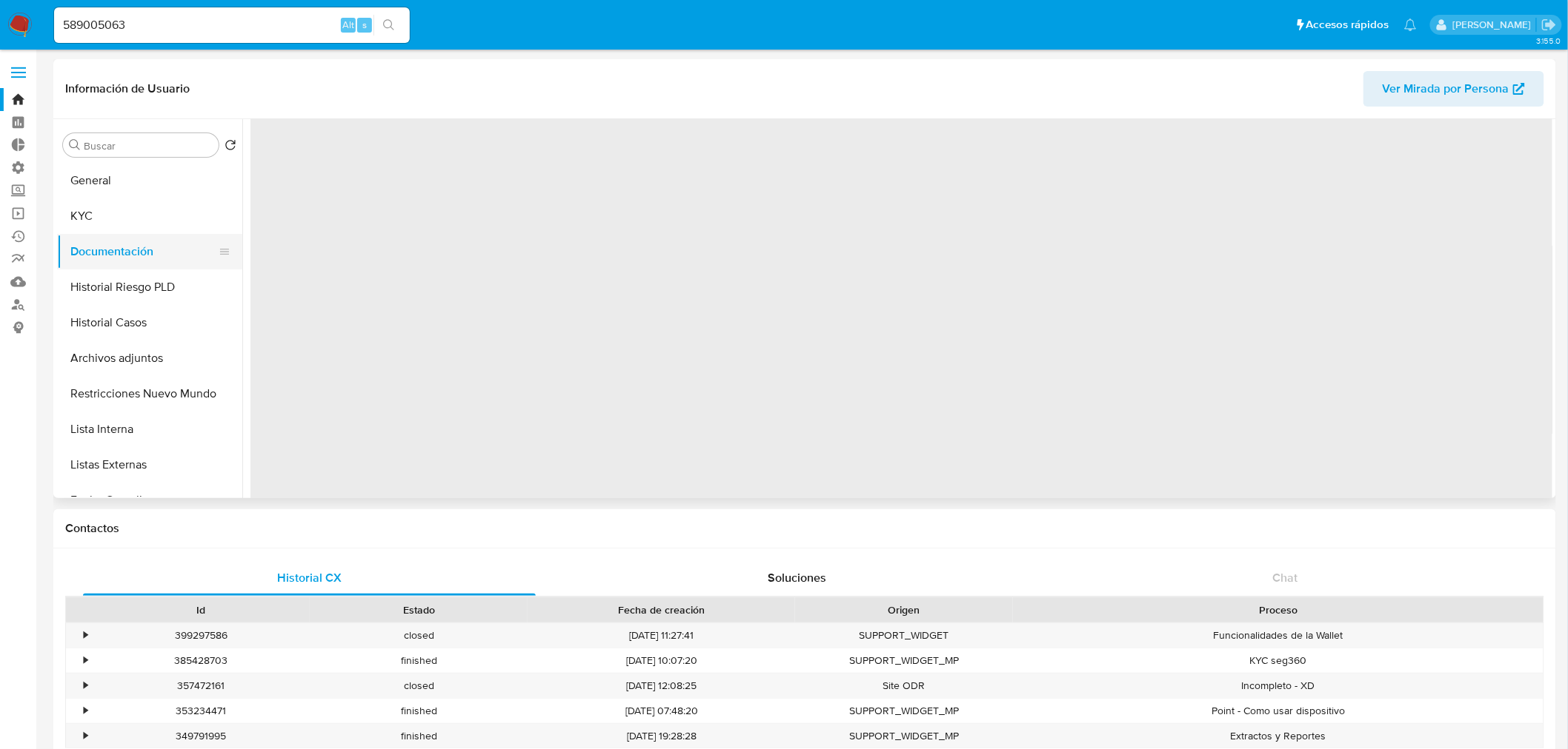
scroll to position [0, 0]
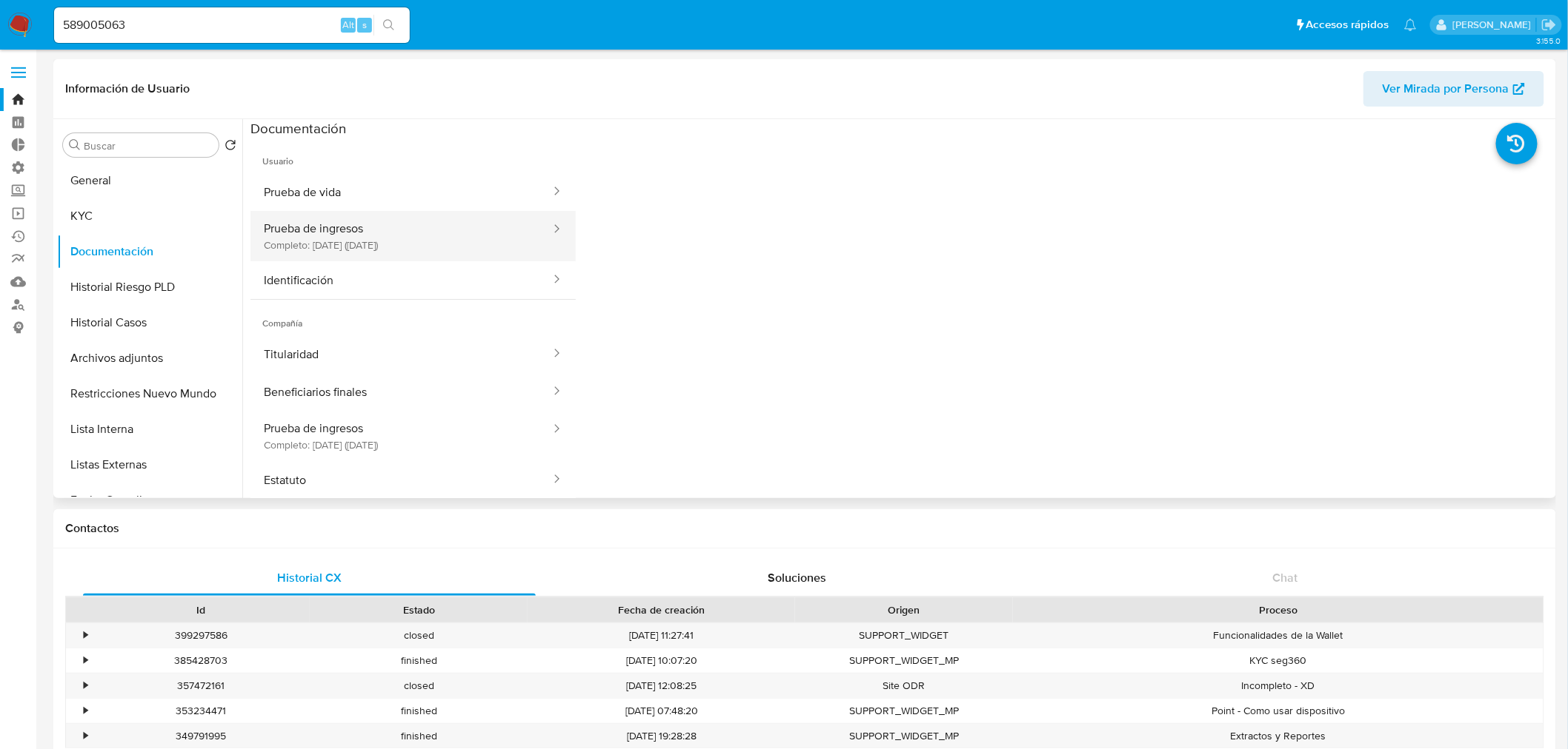
click at [397, 248] on button "Prueba de ingresos Completo: [DATE] ([DATE])" at bounding box center [401, 236] width 302 height 51
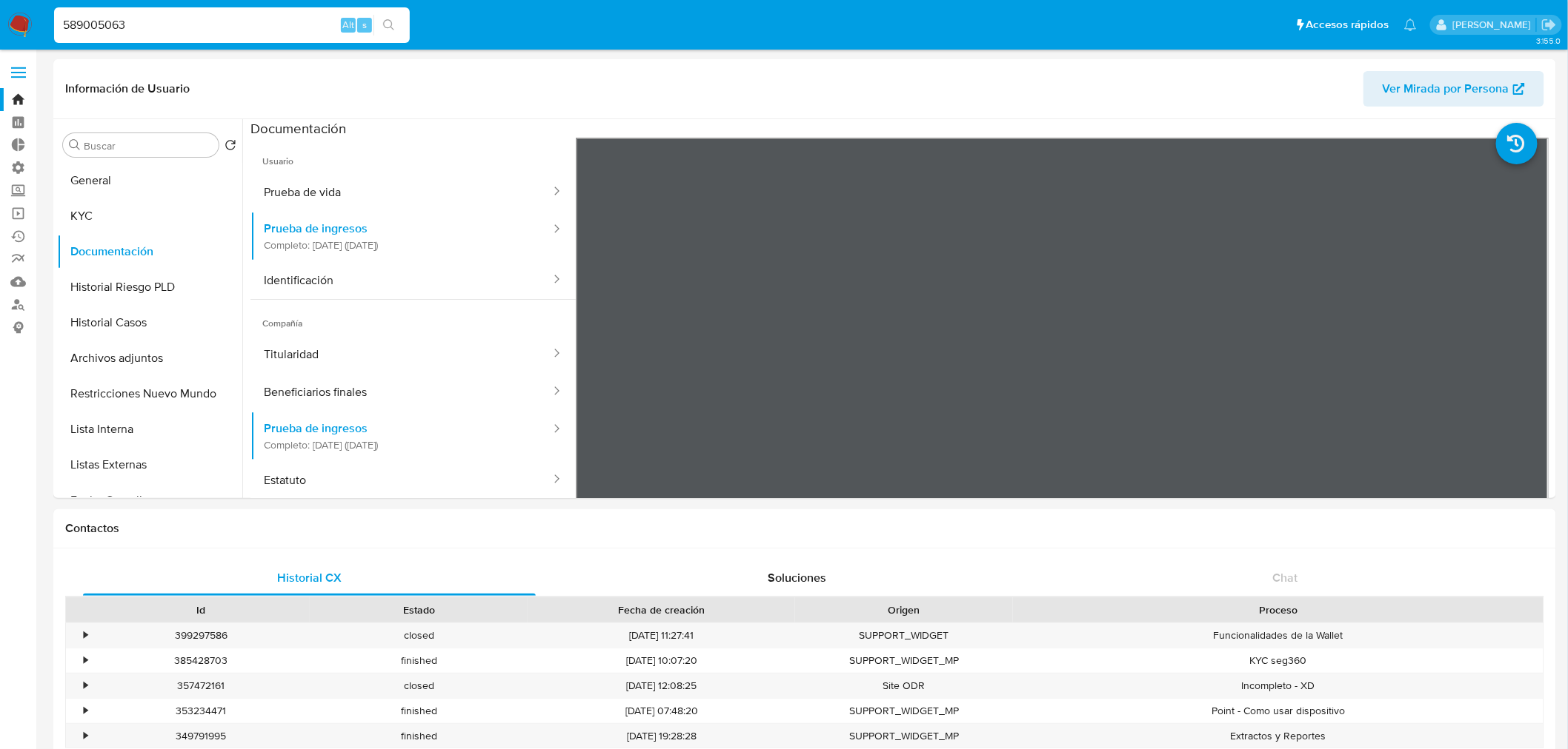
drag, startPoint x: 160, startPoint y: 20, endPoint x: -108, endPoint y: 8, distance: 268.3
click at [137, 222] on button "KYC" at bounding box center [143, 217] width 173 height 35
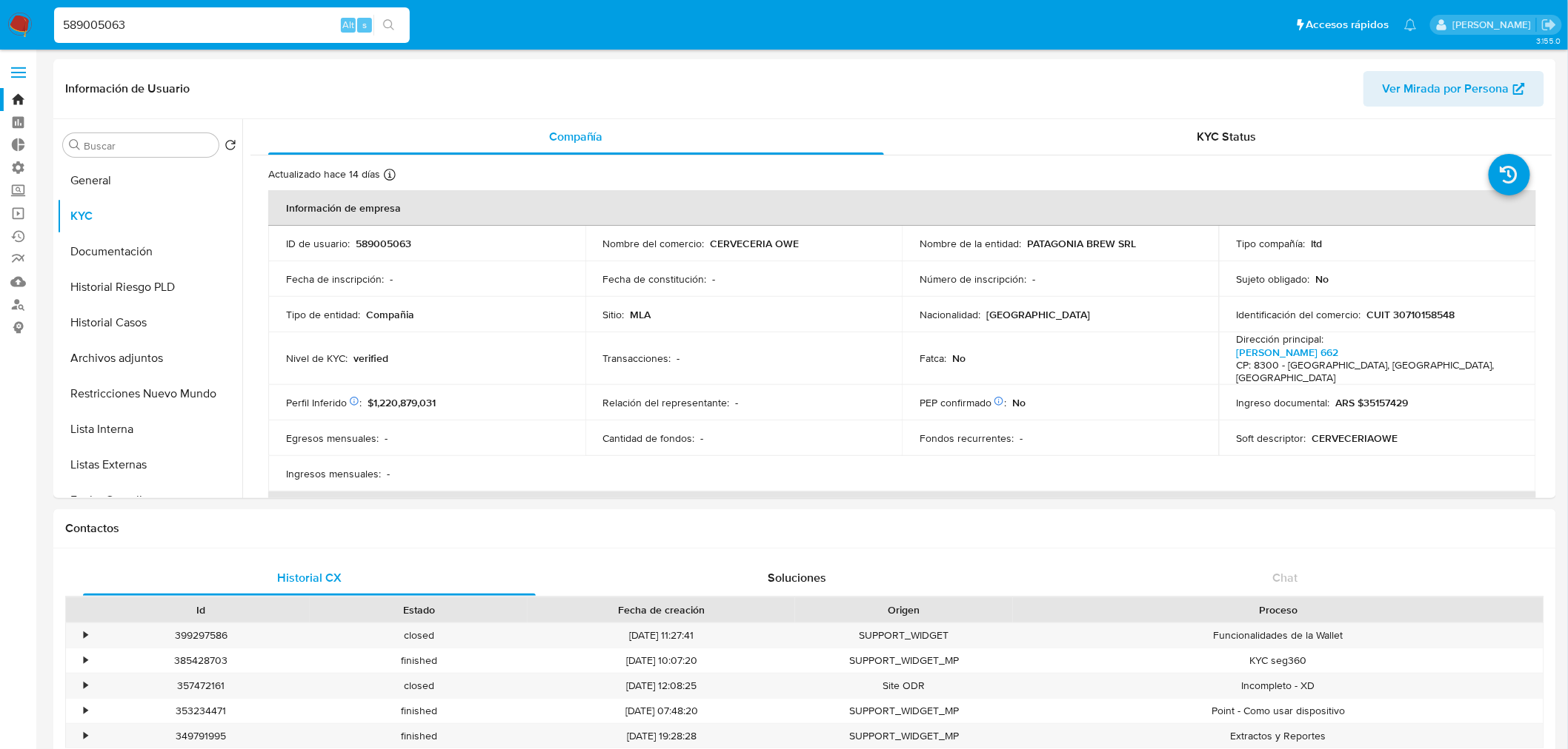
paste input "1824079258"
type input "1824079258"
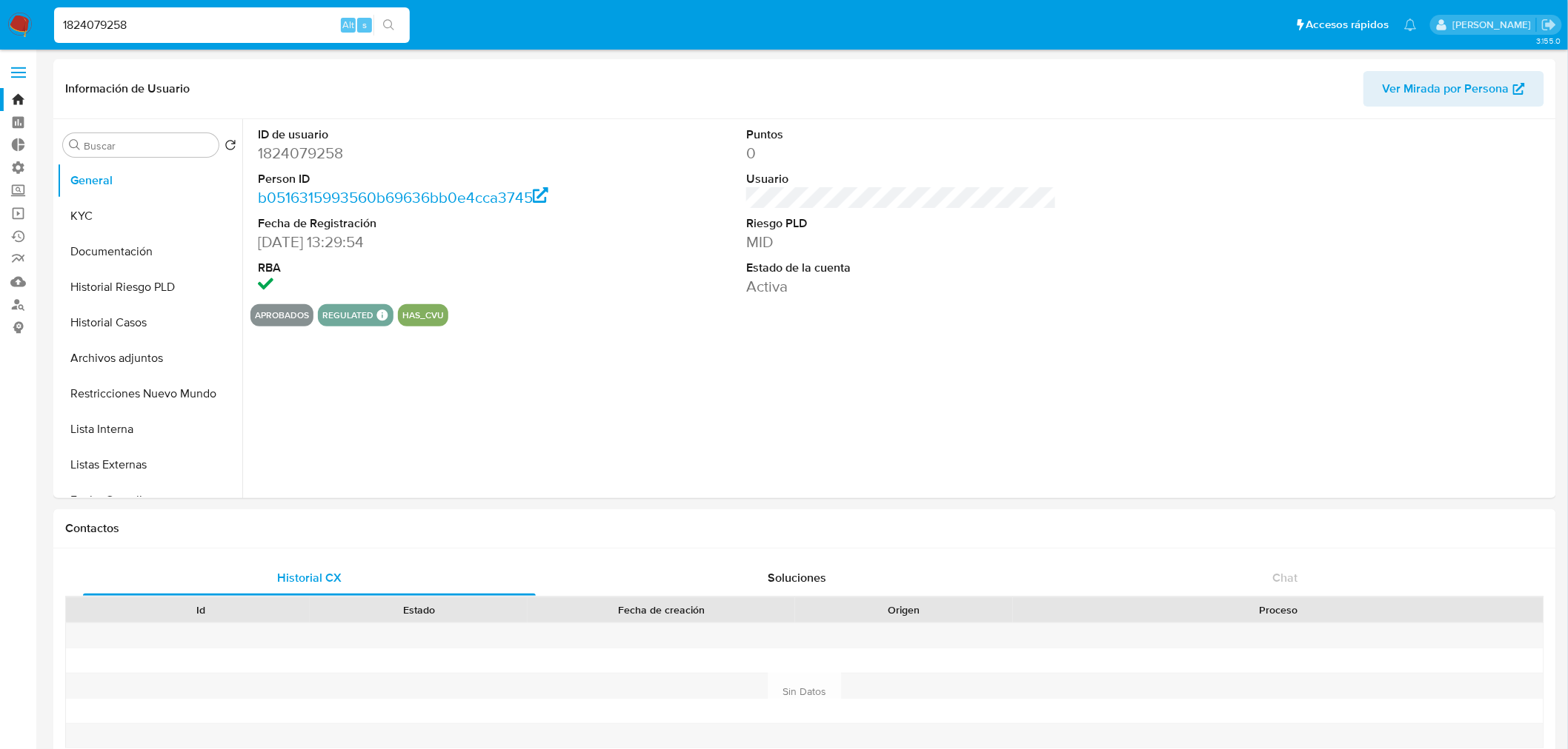
select select "10"
click at [109, 212] on button "KYC" at bounding box center [143, 217] width 173 height 35
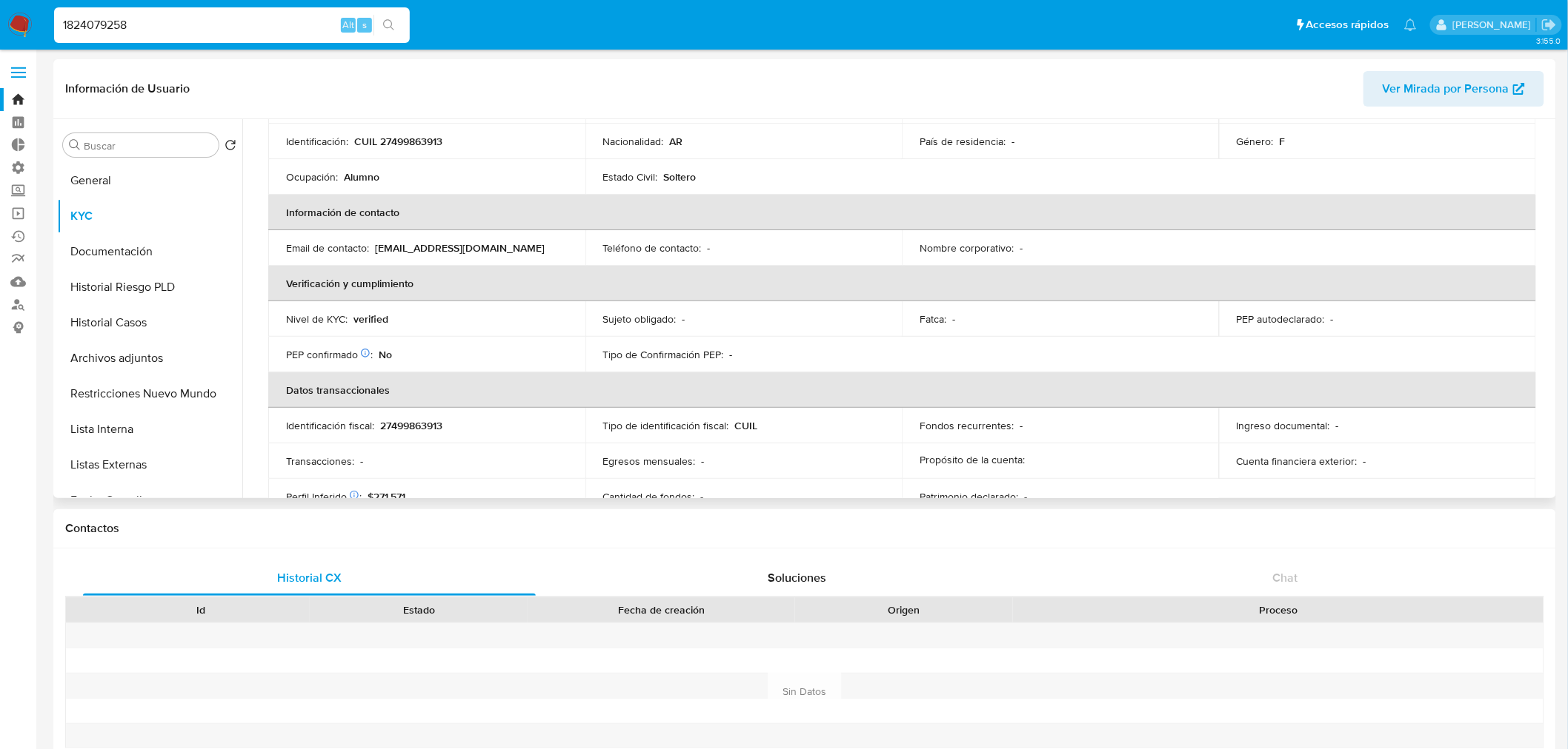
scroll to position [247, 0]
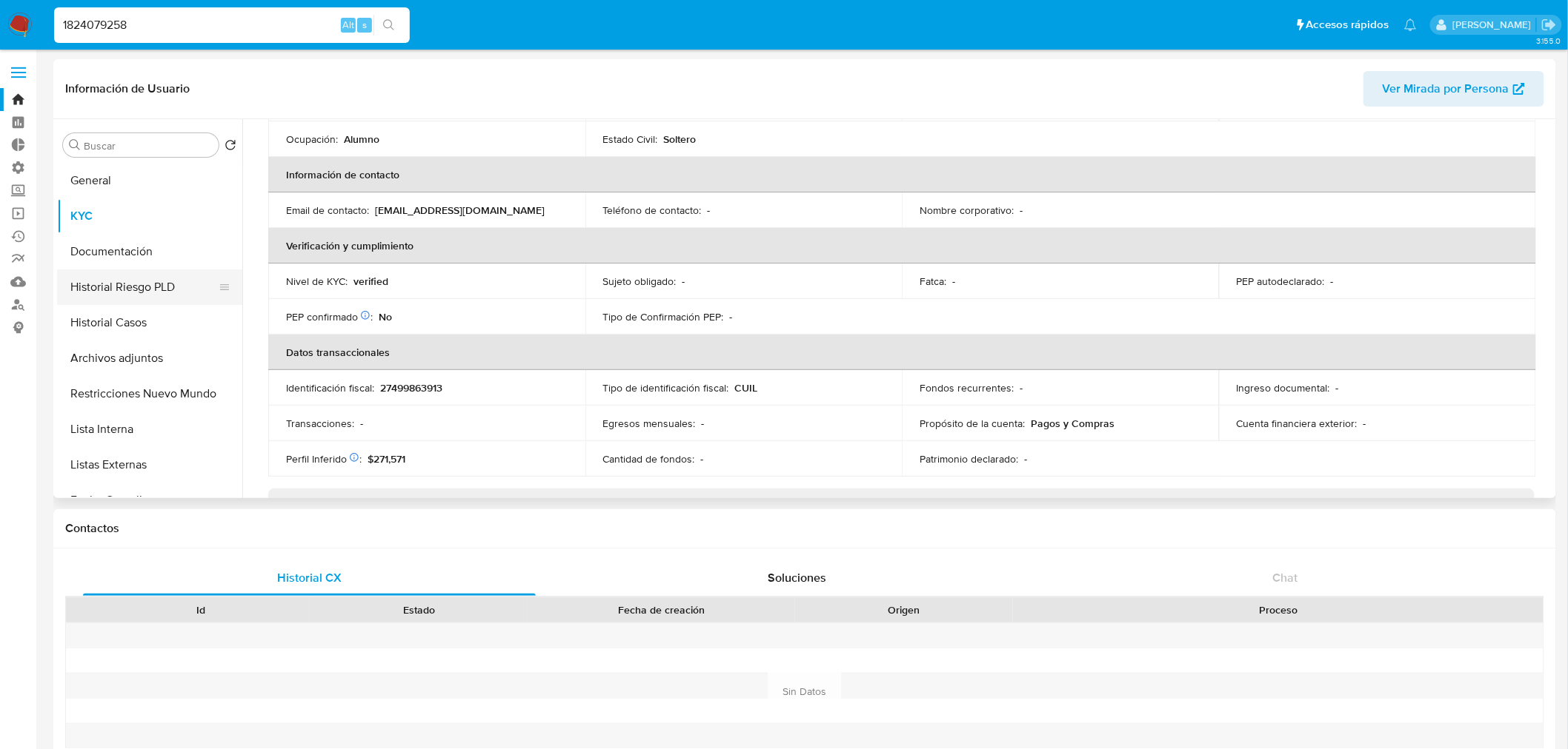
click at [123, 292] on button "Historial Riesgo PLD" at bounding box center [143, 288] width 173 height 35
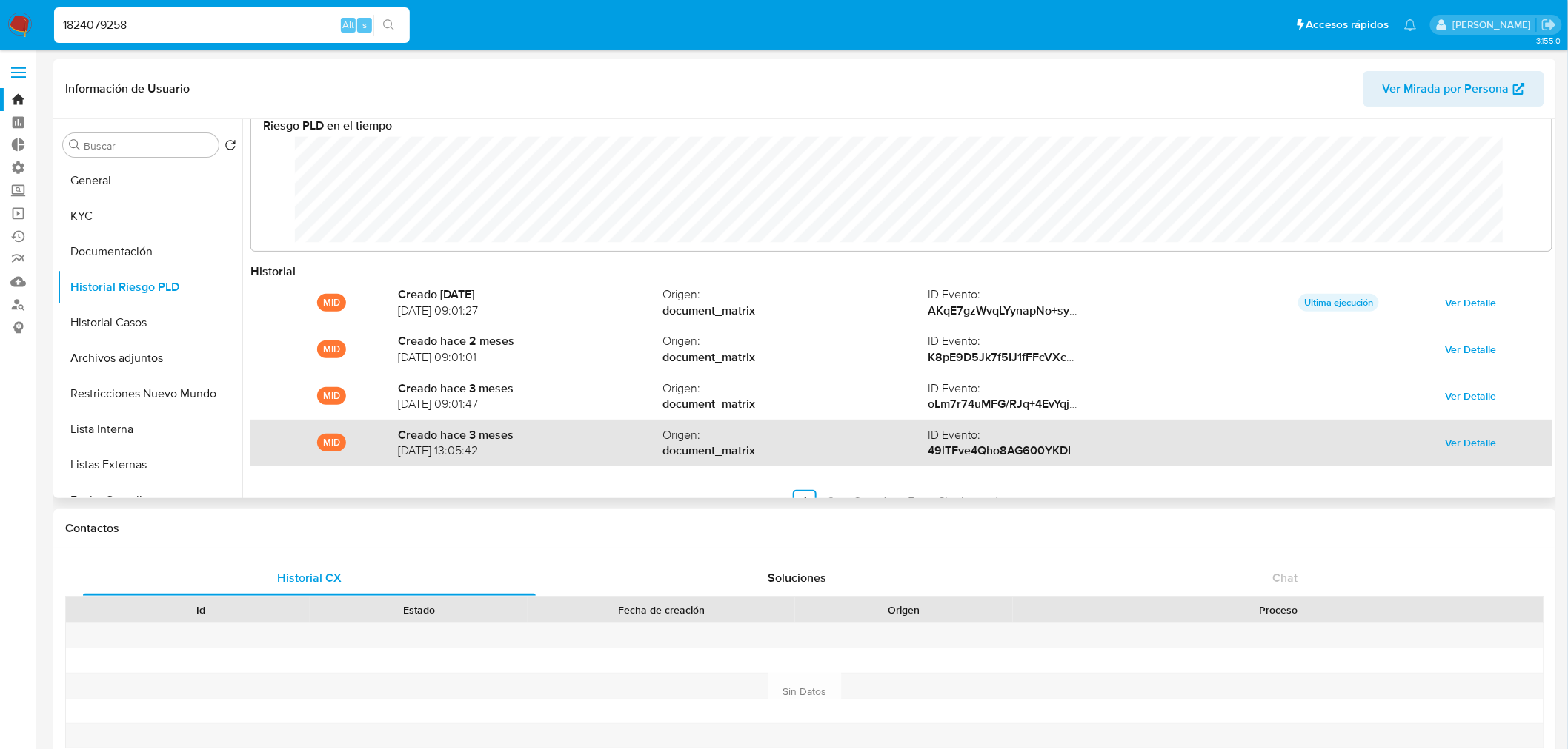
scroll to position [78, 0]
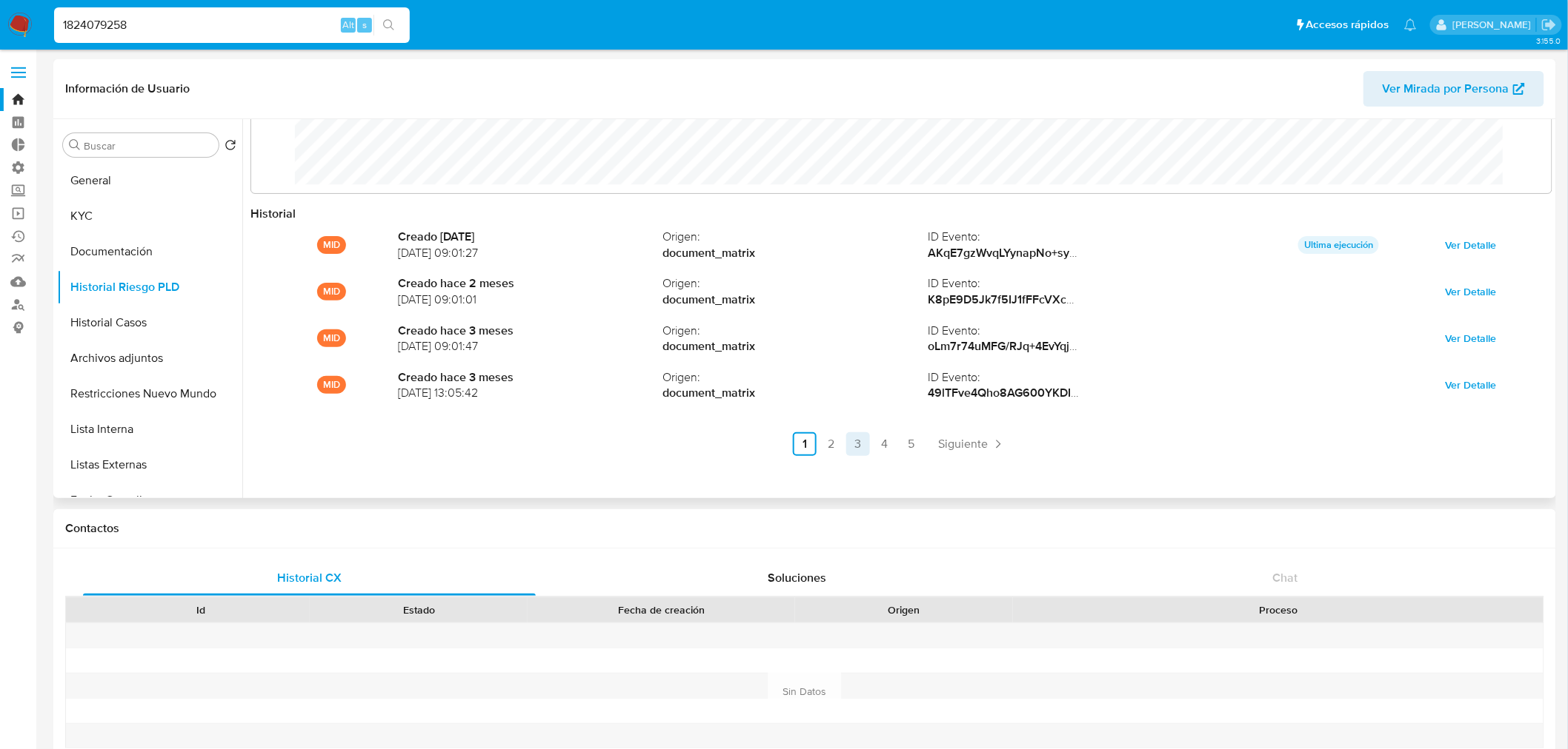
click at [861, 443] on link "3" at bounding box center [858, 444] width 24 height 24
click at [919, 445] on link "4" at bounding box center [924, 444] width 24 height 24
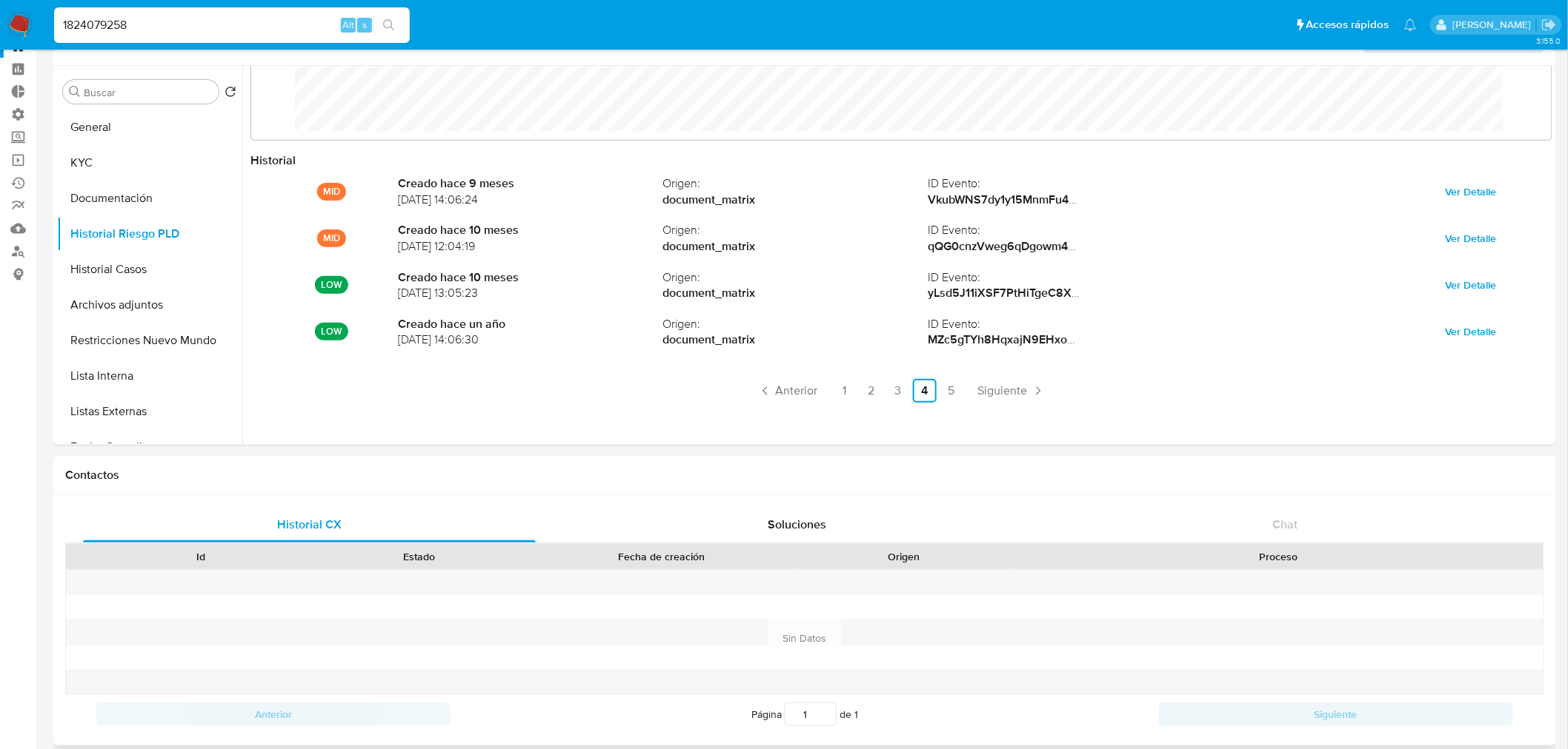
scroll to position [83, 0]
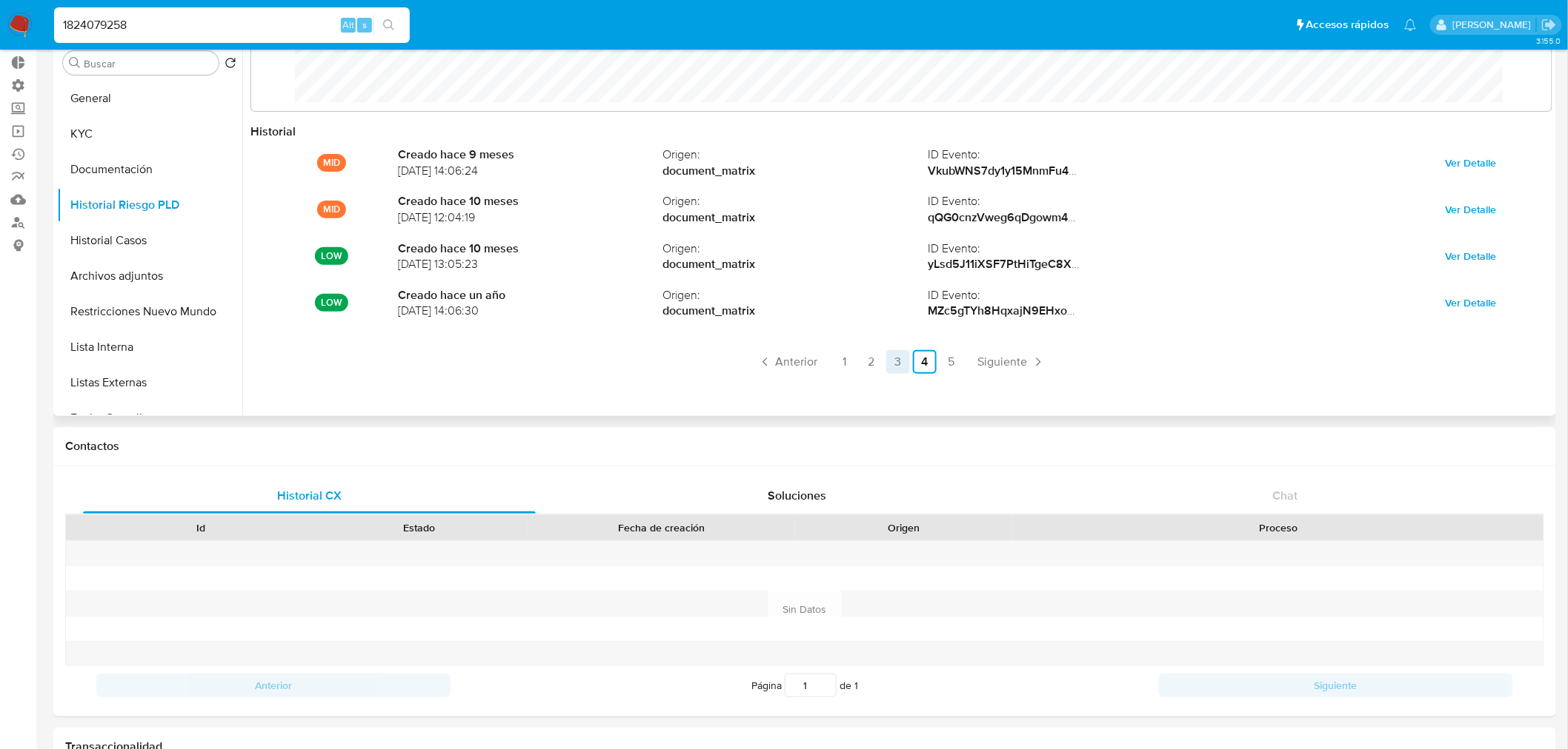
click at [886, 361] on link "3" at bounding box center [898, 362] width 24 height 24
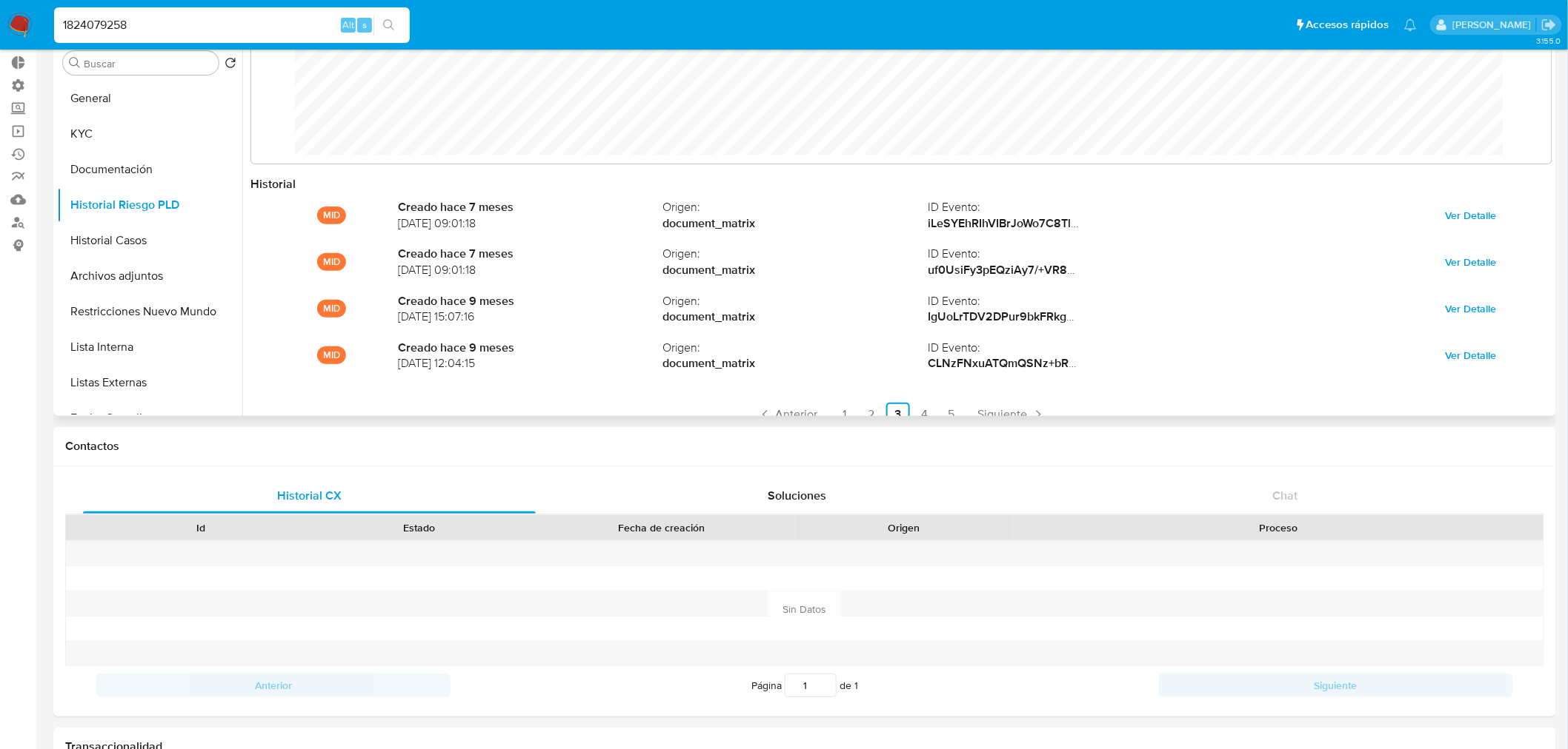
scroll to position [0, 0]
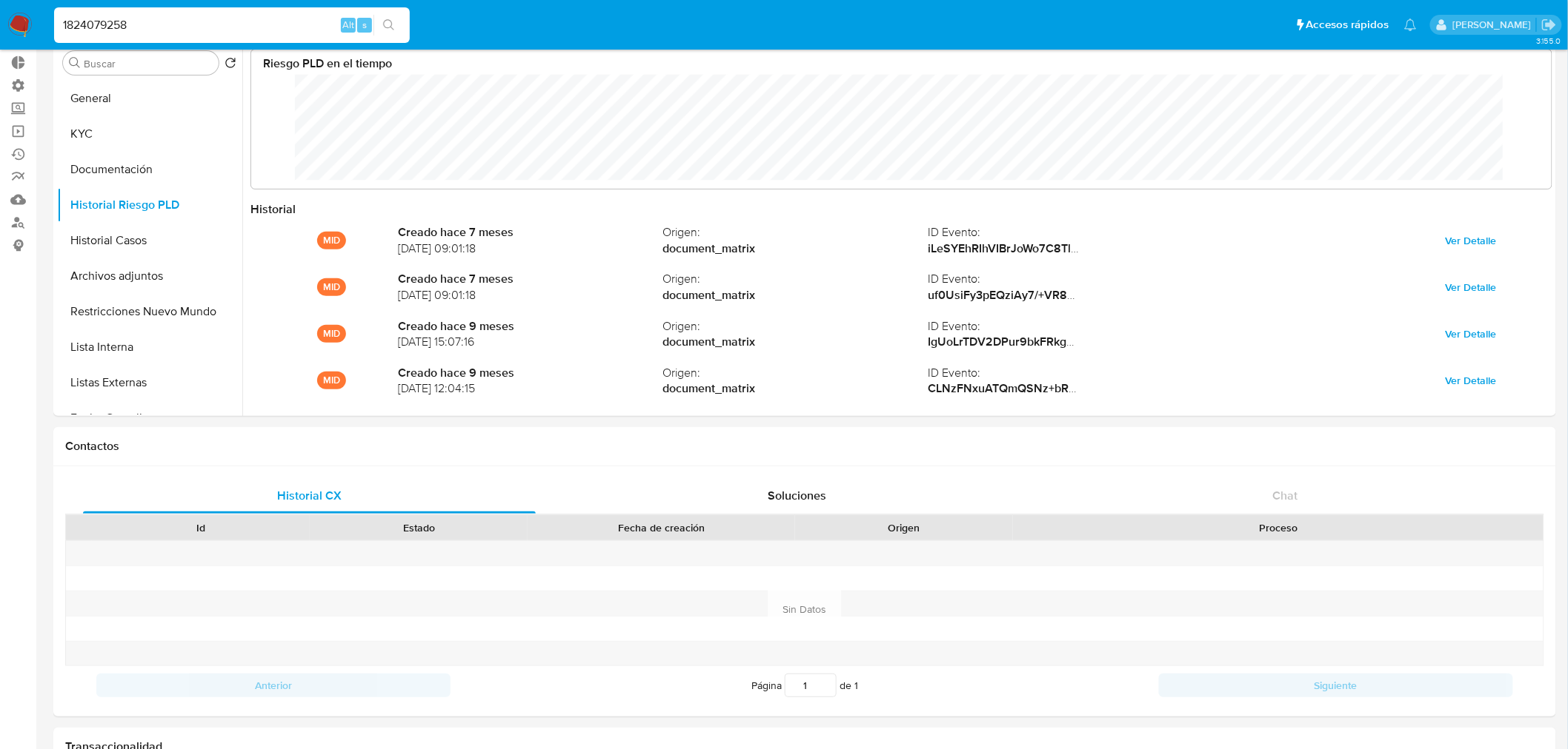
drag, startPoint x: 177, startPoint y: 20, endPoint x: -138, endPoint y: 23, distance: 315.0
click at [150, 25] on input "1824079258" at bounding box center [232, 26] width 356 height 20
drag, startPoint x: -105, startPoint y: 23, endPoint x: -224, endPoint y: 20, distance: 119.0
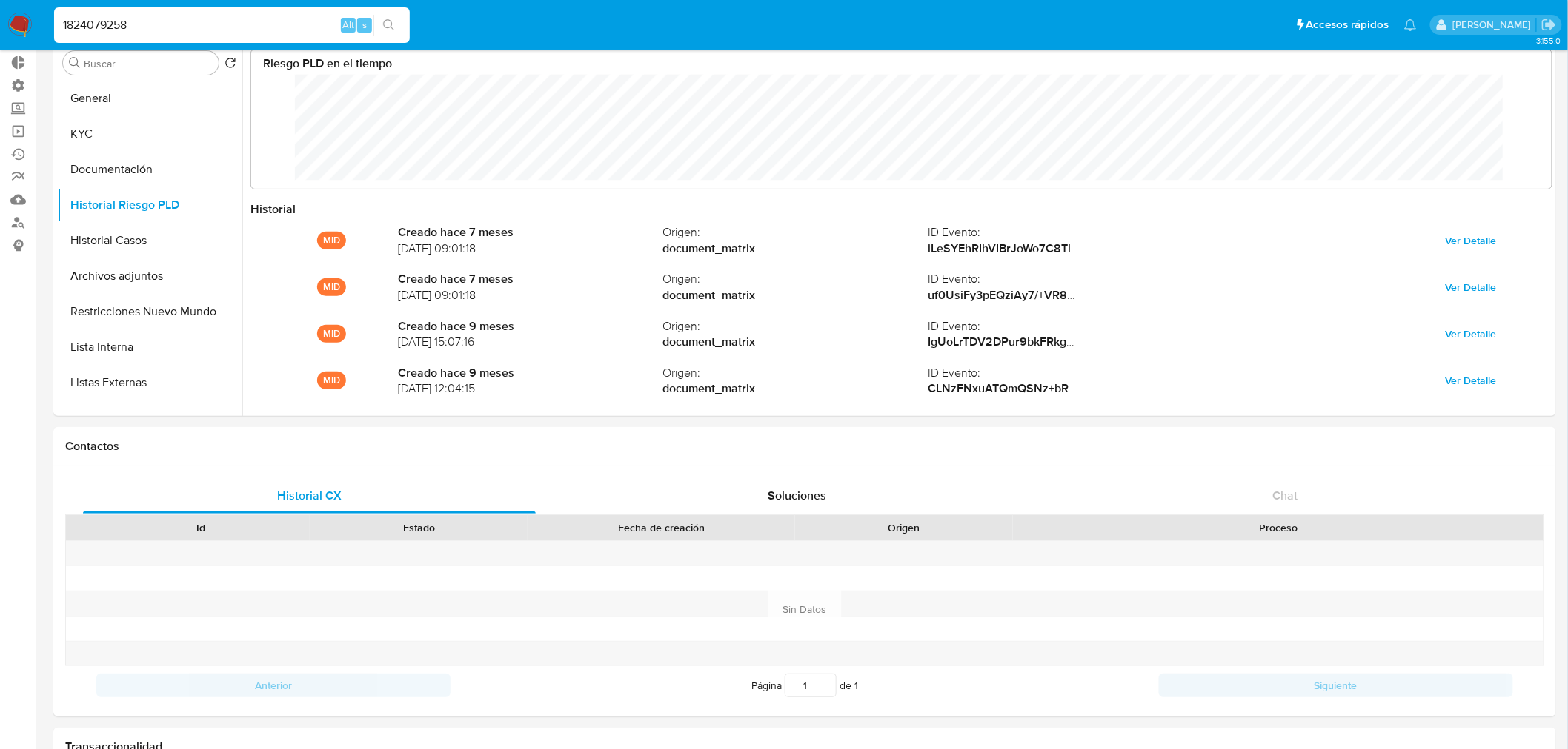
paste input "398111406"
type input "398111406"
click at [387, 20] on icon "search-icon" at bounding box center [388, 25] width 12 height 12
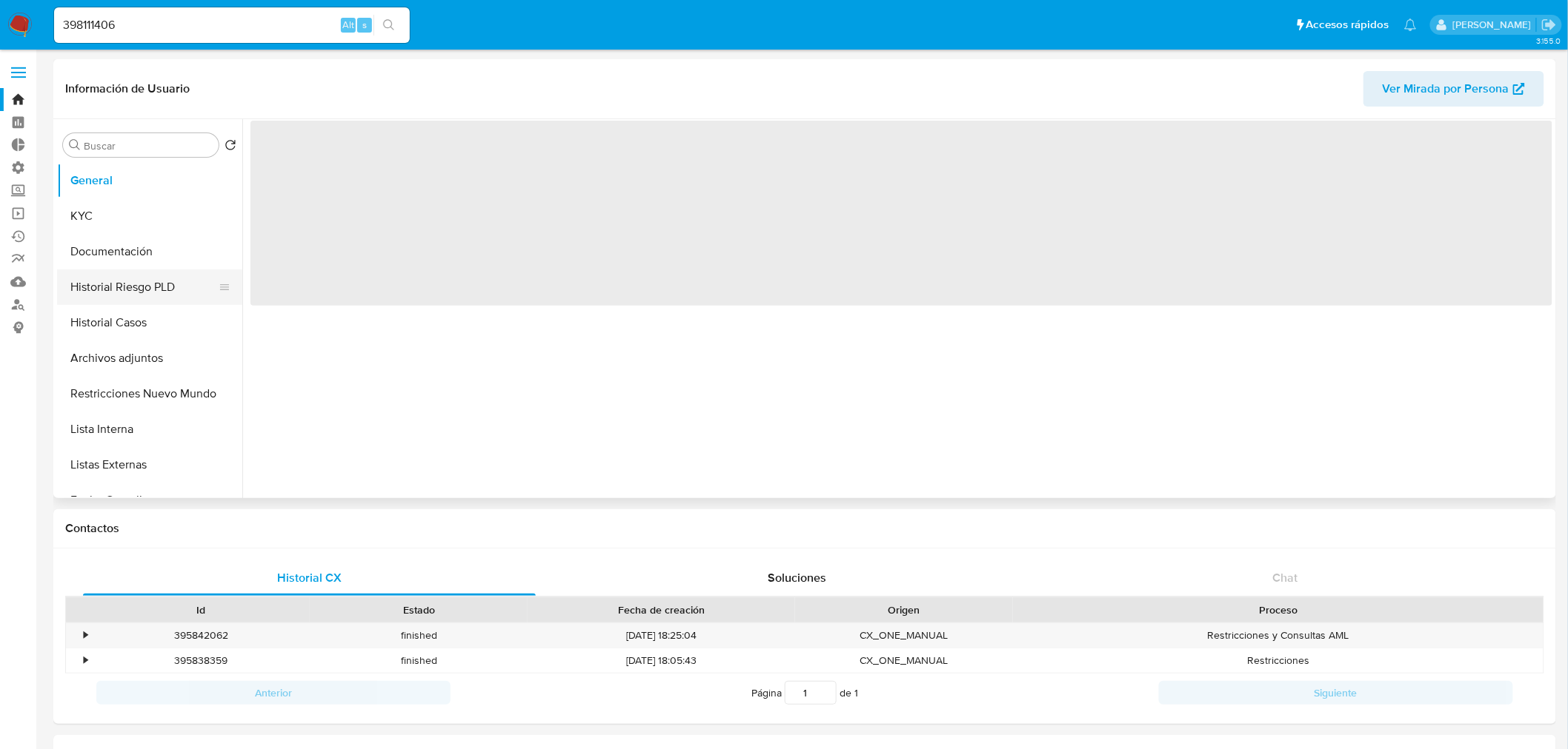
click at [139, 288] on button "Historial Riesgo PLD" at bounding box center [143, 288] width 173 height 35
select select "10"
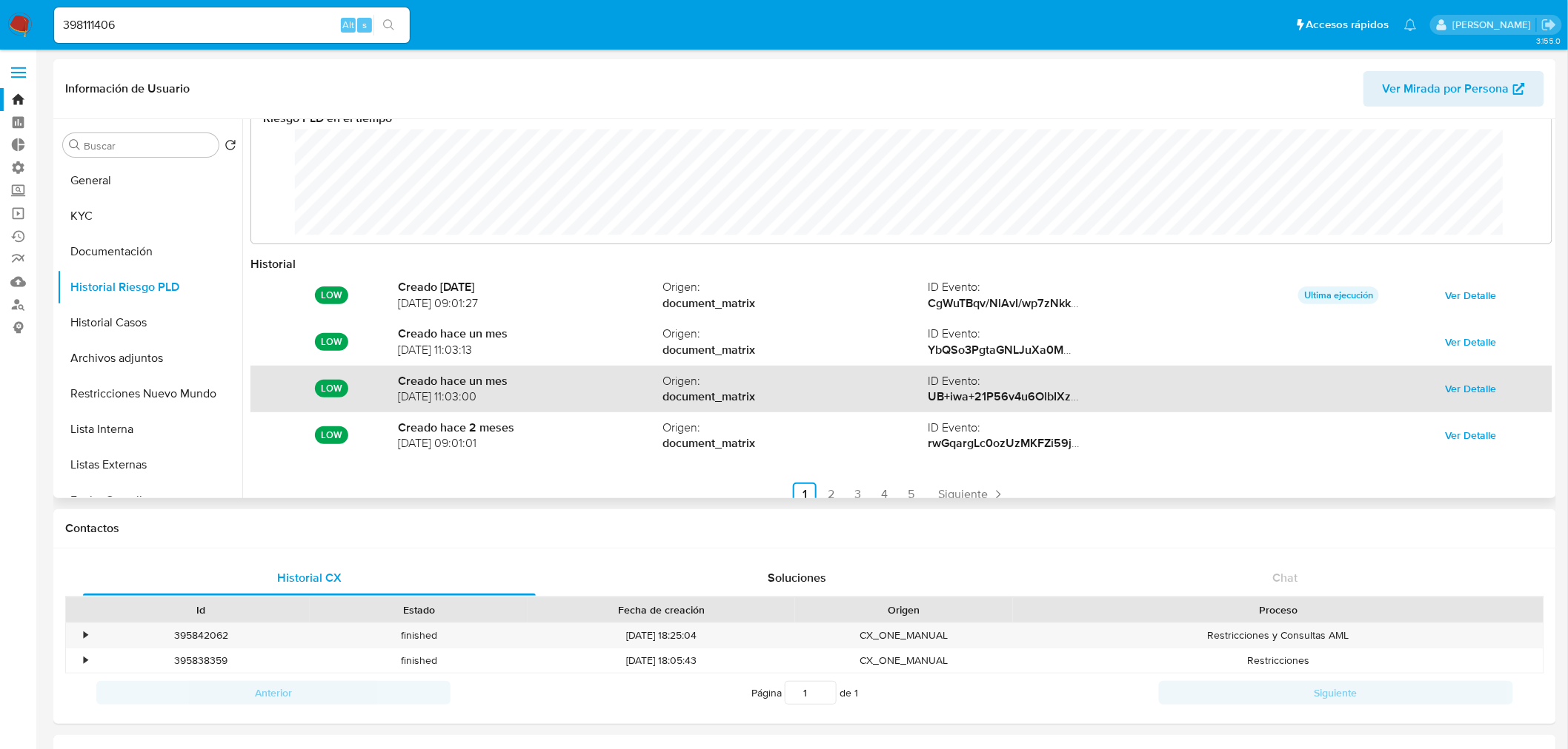
scroll to position [78, 0]
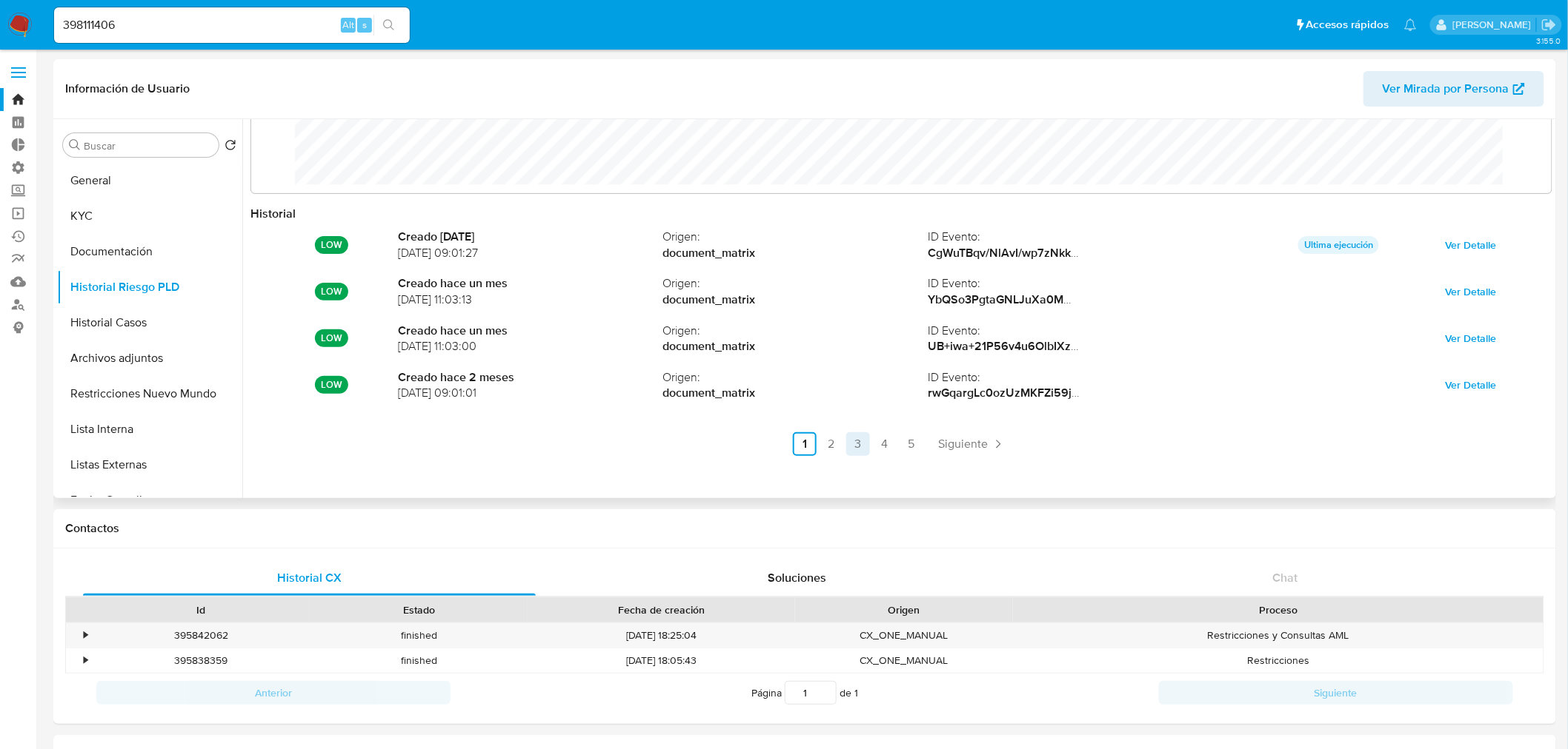
click at [851, 450] on link "3" at bounding box center [858, 444] width 24 height 24
click at [920, 442] on link "4" at bounding box center [924, 444] width 24 height 24
click at [897, 445] on link "3" at bounding box center [898, 444] width 24 height 24
click at [129, 222] on button "KYC" at bounding box center [143, 217] width 173 height 35
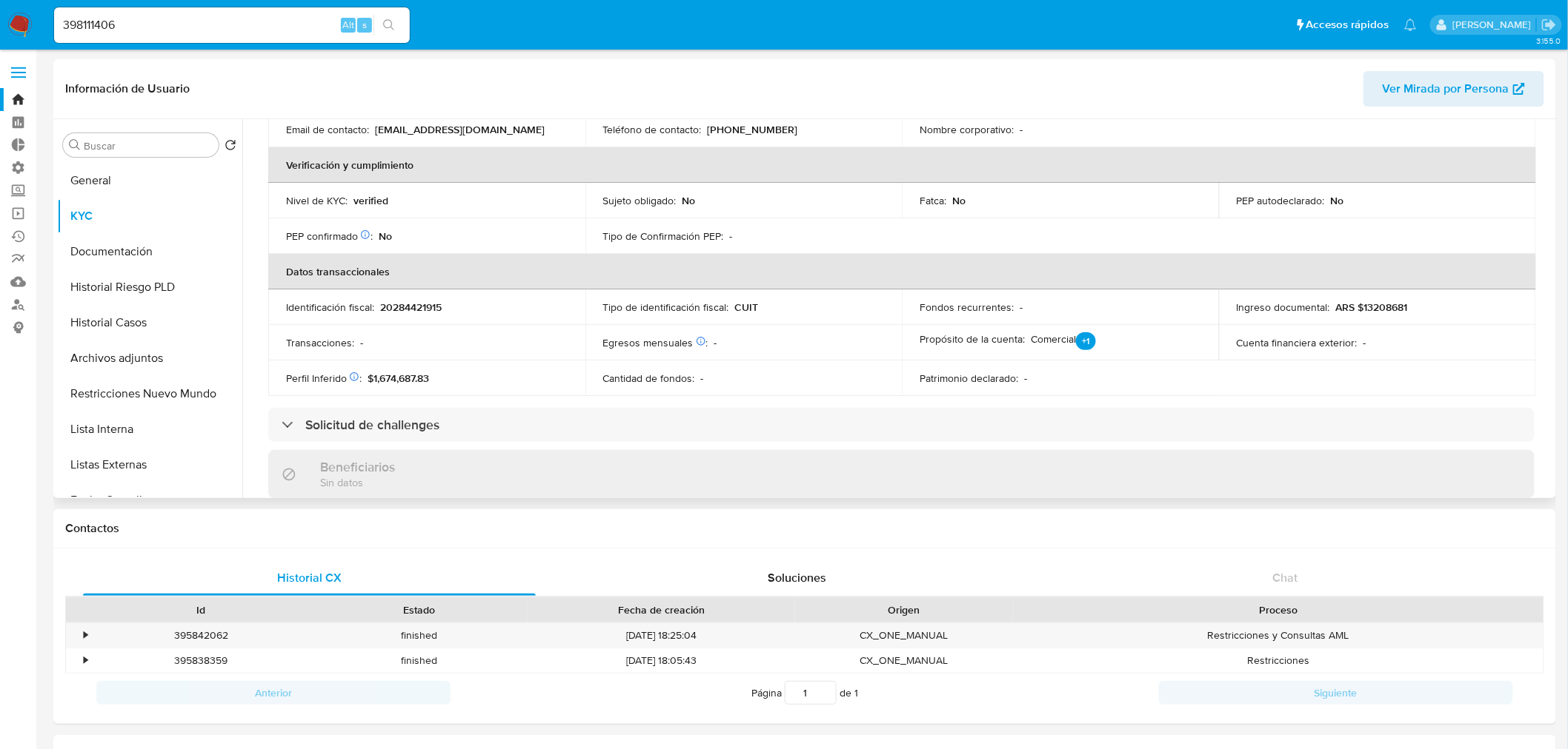
scroll to position [328, 0]
drag, startPoint x: 161, startPoint y: 20, endPoint x: 19, endPoint y: 35, distance: 142.8
click at [20, 35] on nav "Pausado Ver notificaciones 398111406 Alt s Accesos rápidos Presiona las siguien…" at bounding box center [784, 25] width 1568 height 50
paste input "50879219"
type input "50879219"
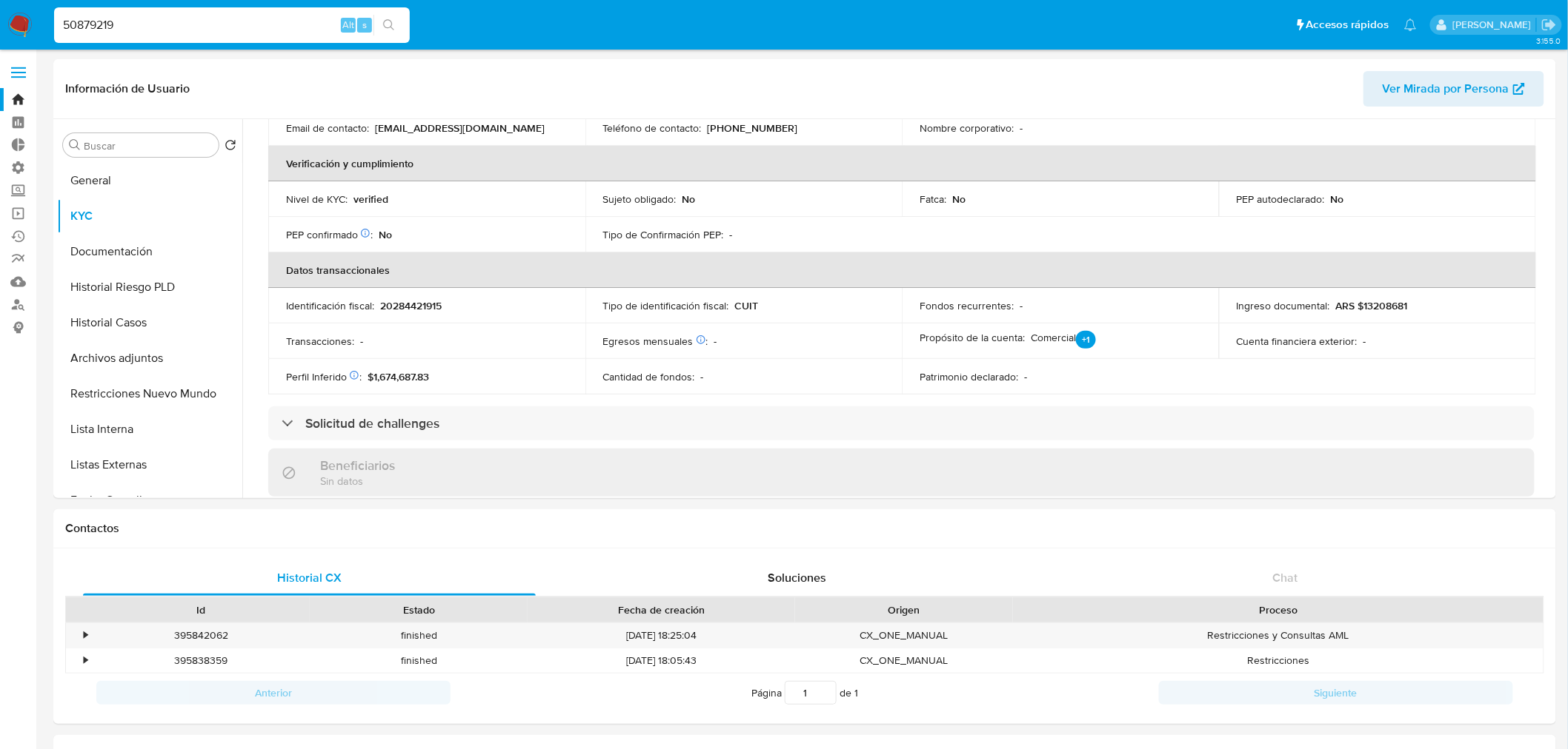
click at [378, 28] on button "search-icon" at bounding box center [389, 25] width 30 height 20
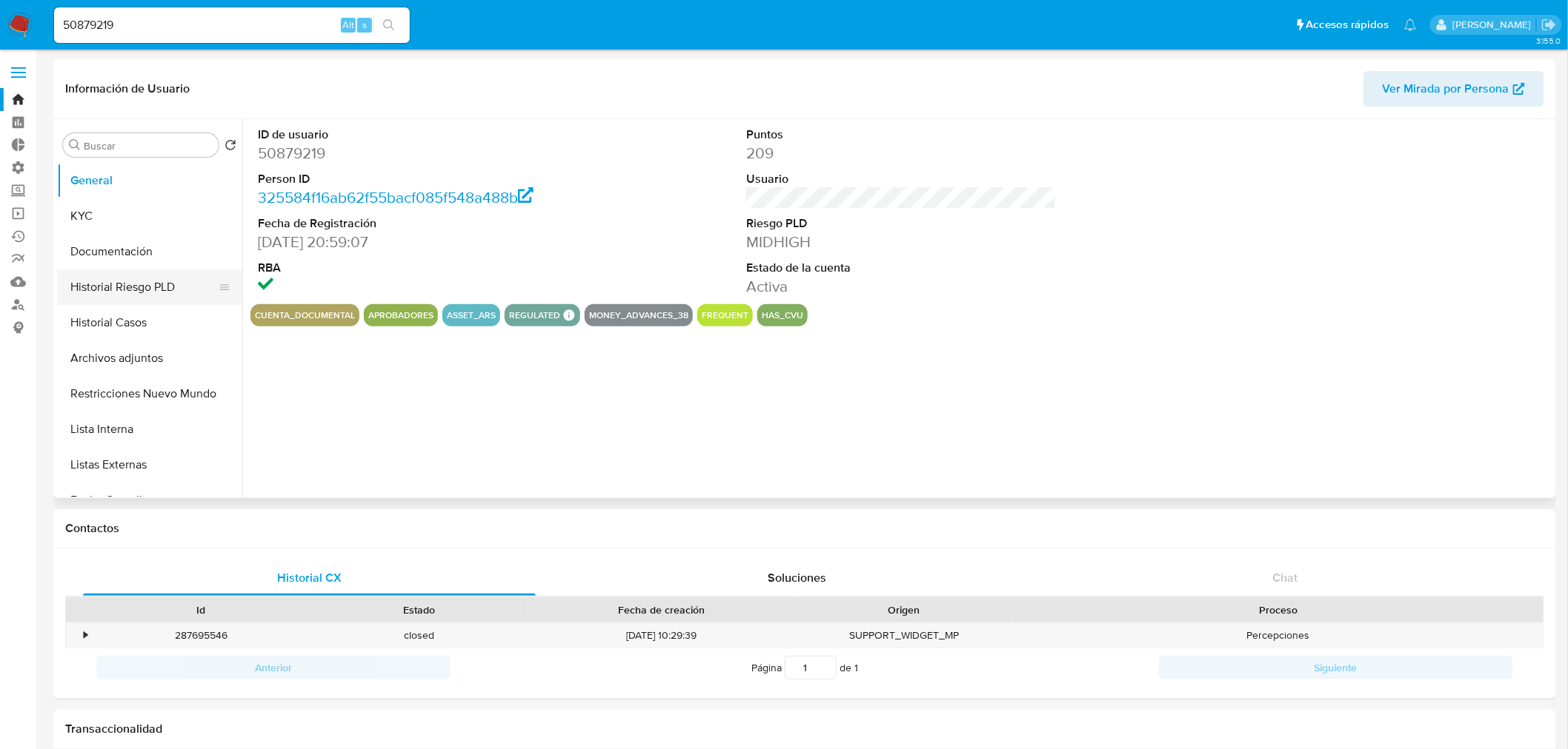
click at [150, 284] on button "Historial Riesgo PLD" at bounding box center [143, 288] width 173 height 35
select select "10"
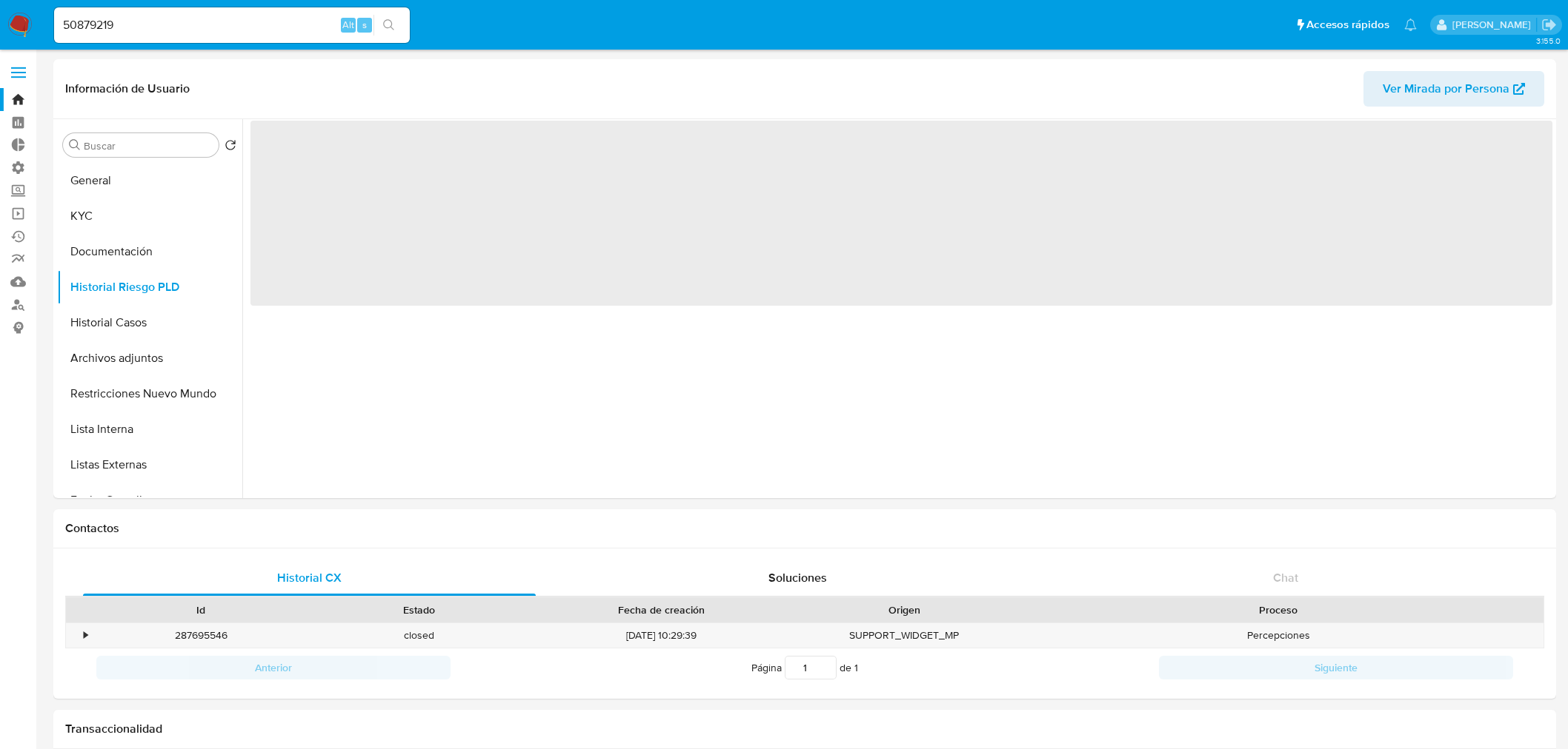
select select "10"
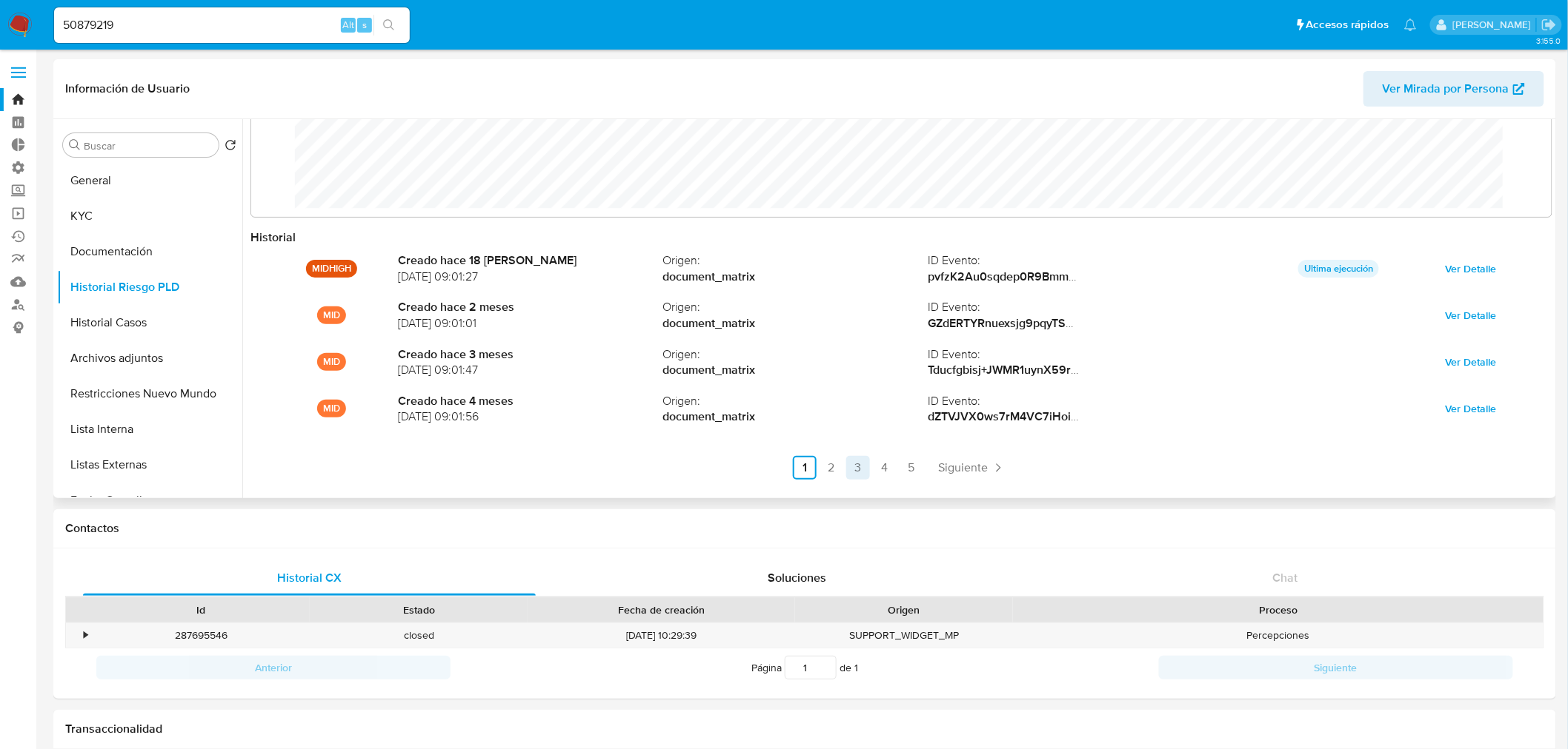
scroll to position [78, 0]
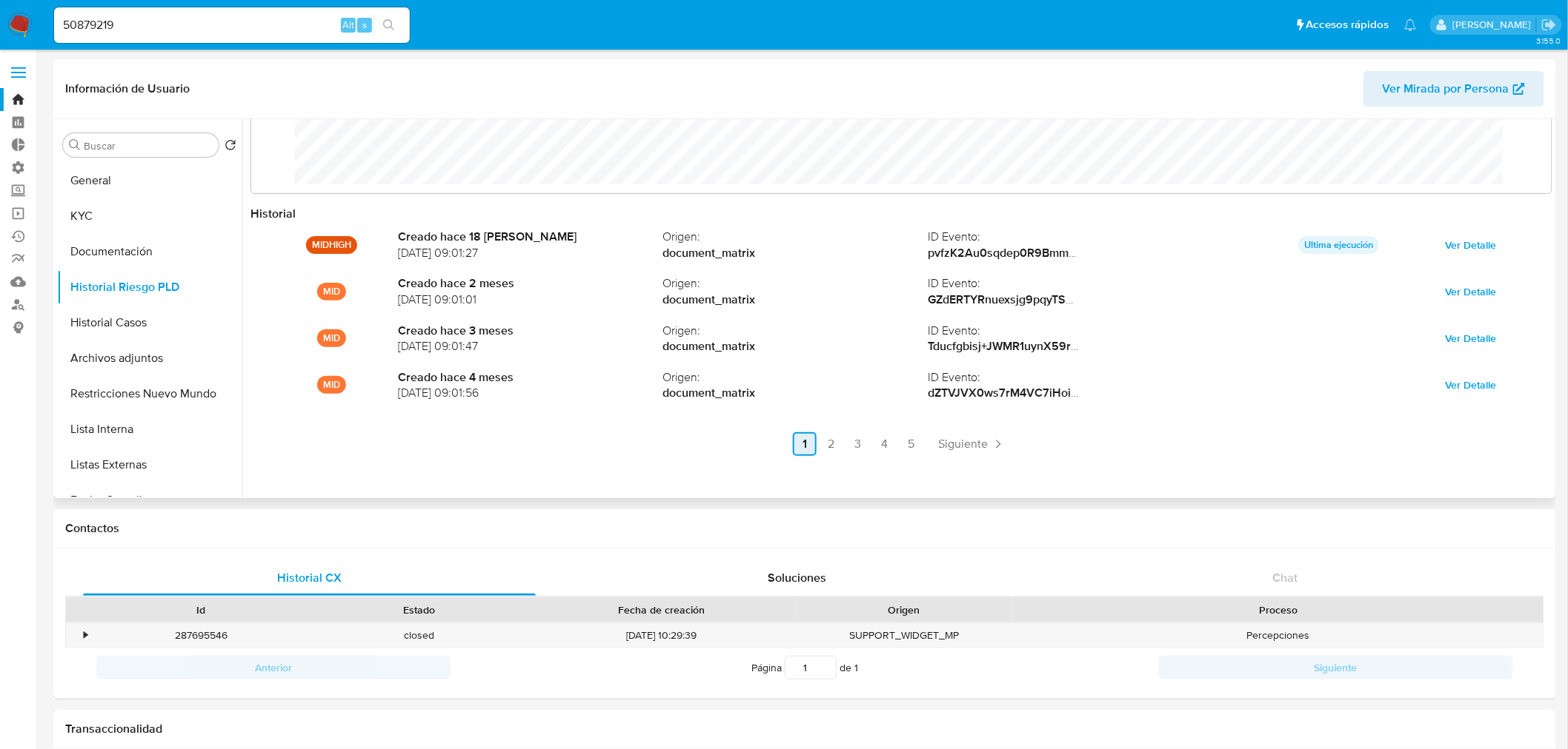
click at [850, 442] on link "3" at bounding box center [858, 444] width 24 height 24
click at [920, 448] on link "4" at bounding box center [924, 444] width 24 height 24
click at [901, 443] on link "3" at bounding box center [898, 444] width 24 height 24
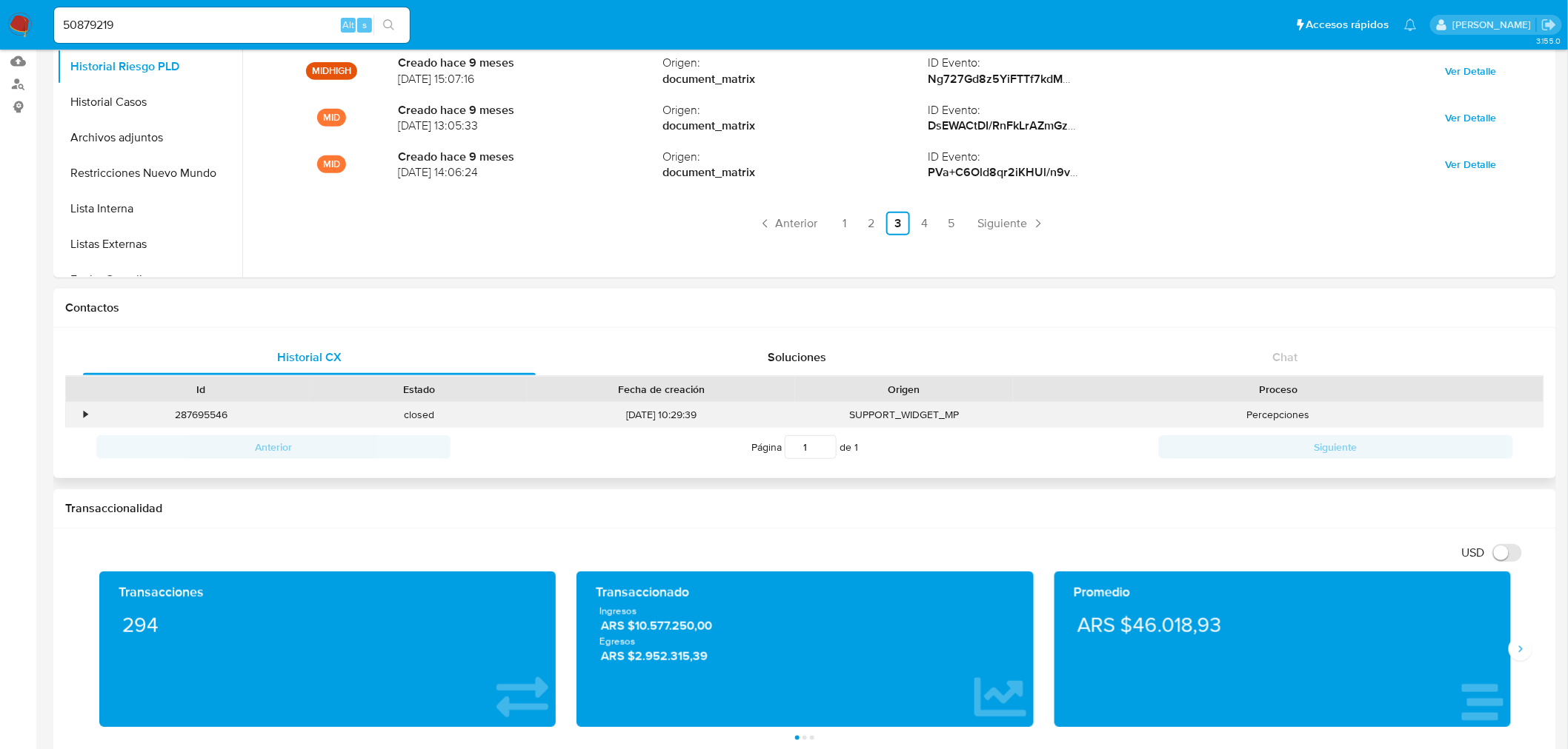
scroll to position [247, 0]
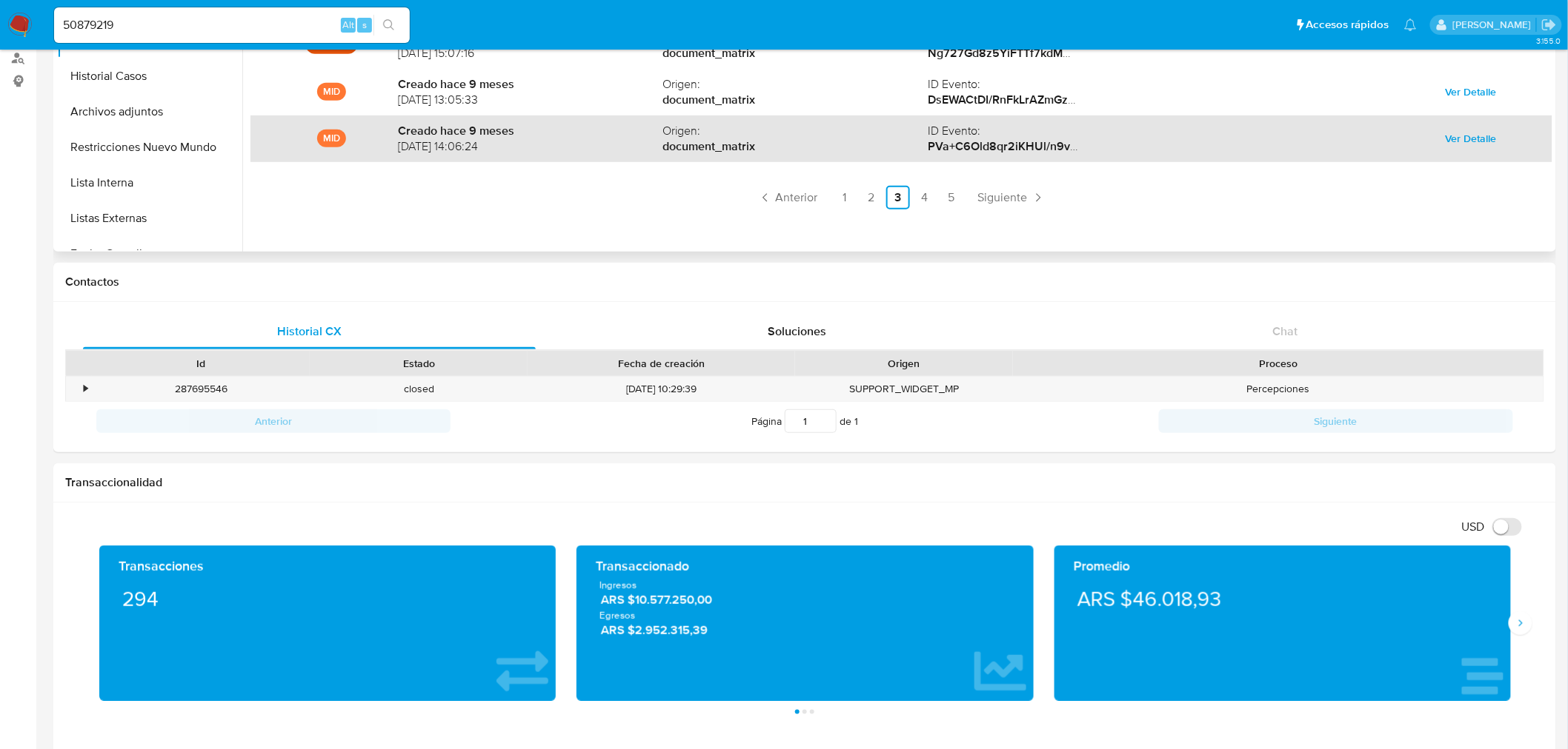
click at [580, 154] on span "[DATE] 14:06:24" at bounding box center [530, 146] width 265 height 16
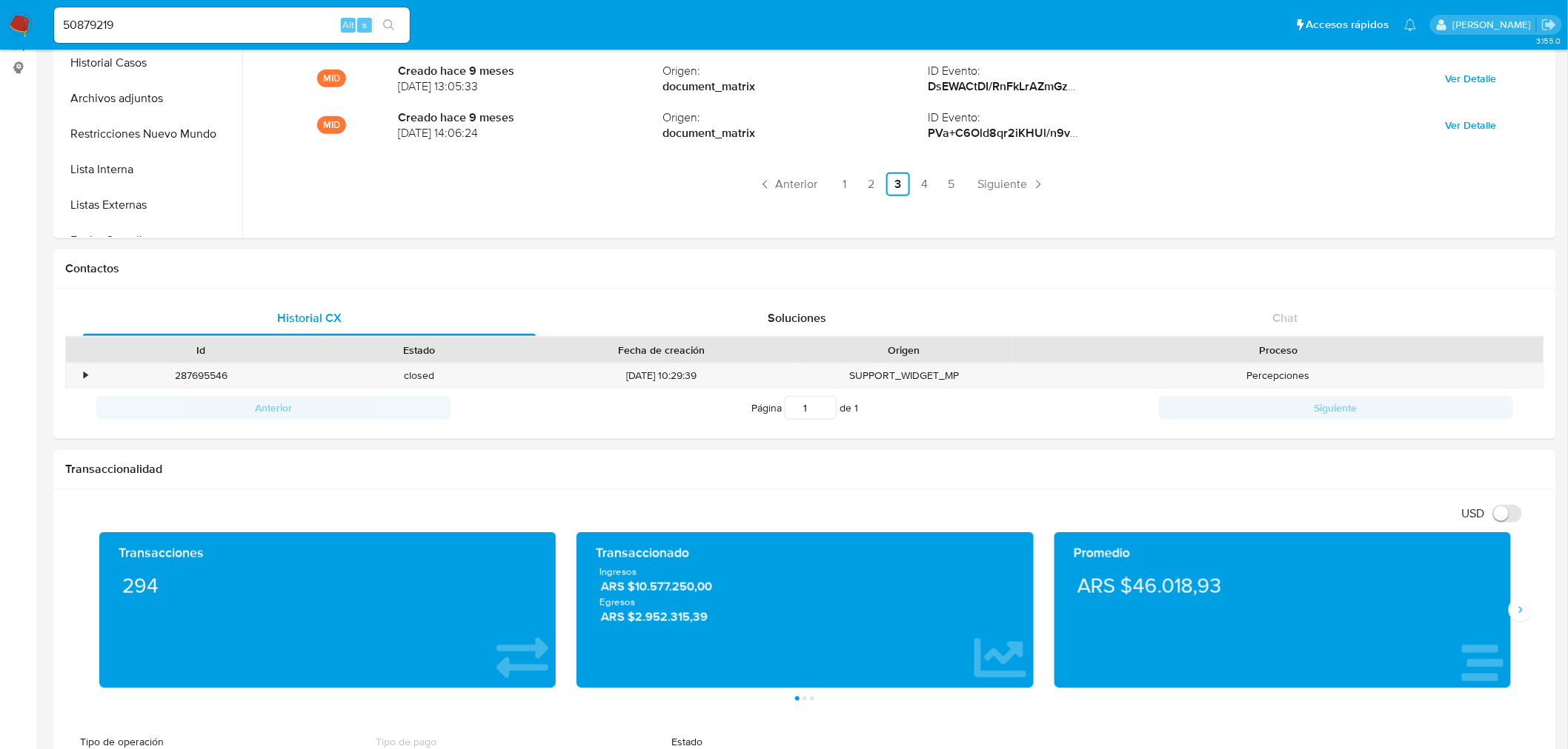
scroll to position [262, 0]
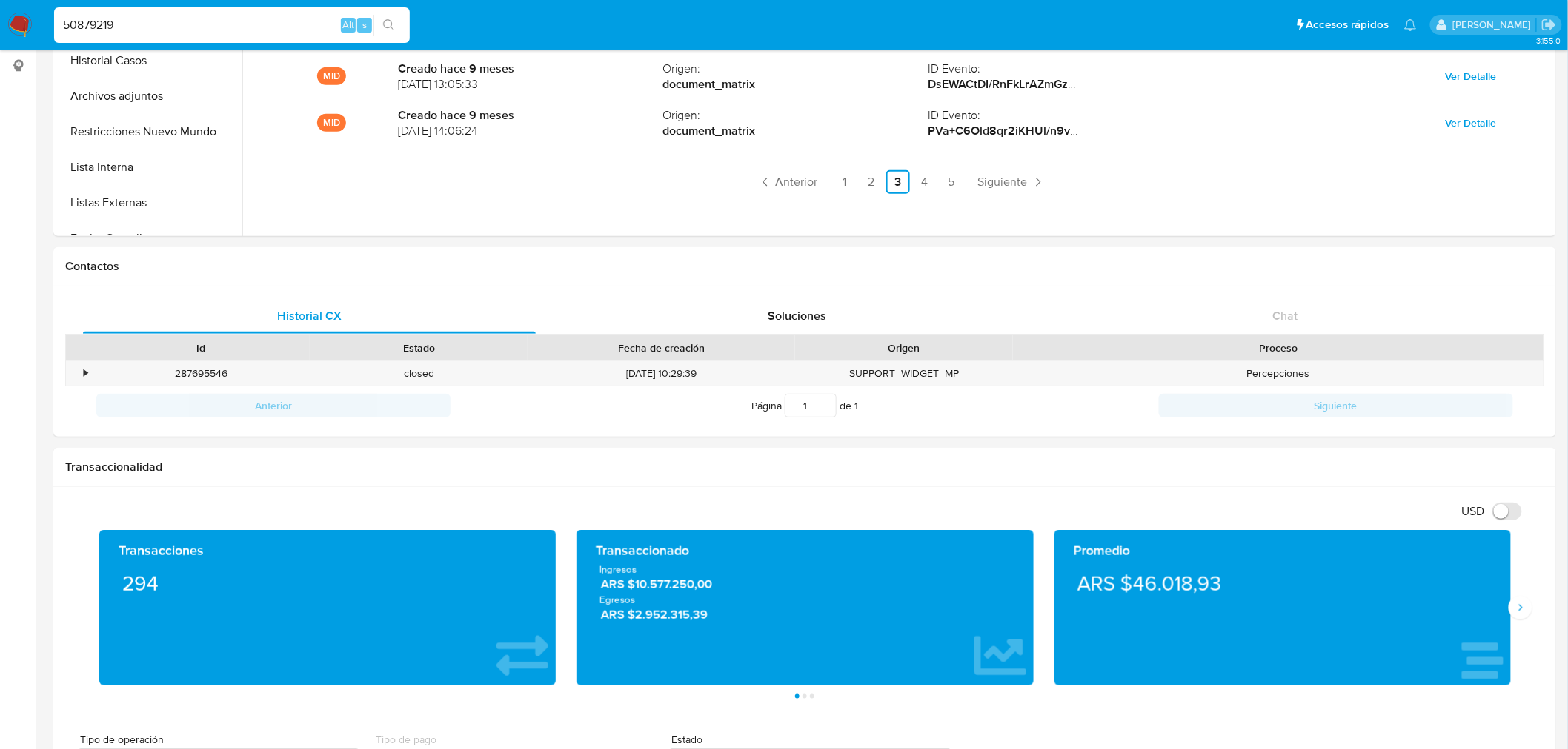
drag, startPoint x: 155, startPoint y: 20, endPoint x: -90, endPoint y: 8, distance: 245.3
click at [163, 28] on input "50879219" at bounding box center [232, 26] width 356 height 20
click at [194, 19] on input "50879219" at bounding box center [232, 26] width 356 height 20
drag, startPoint x: 208, startPoint y: 29, endPoint x: 41, endPoint y: 6, distance: 168.6
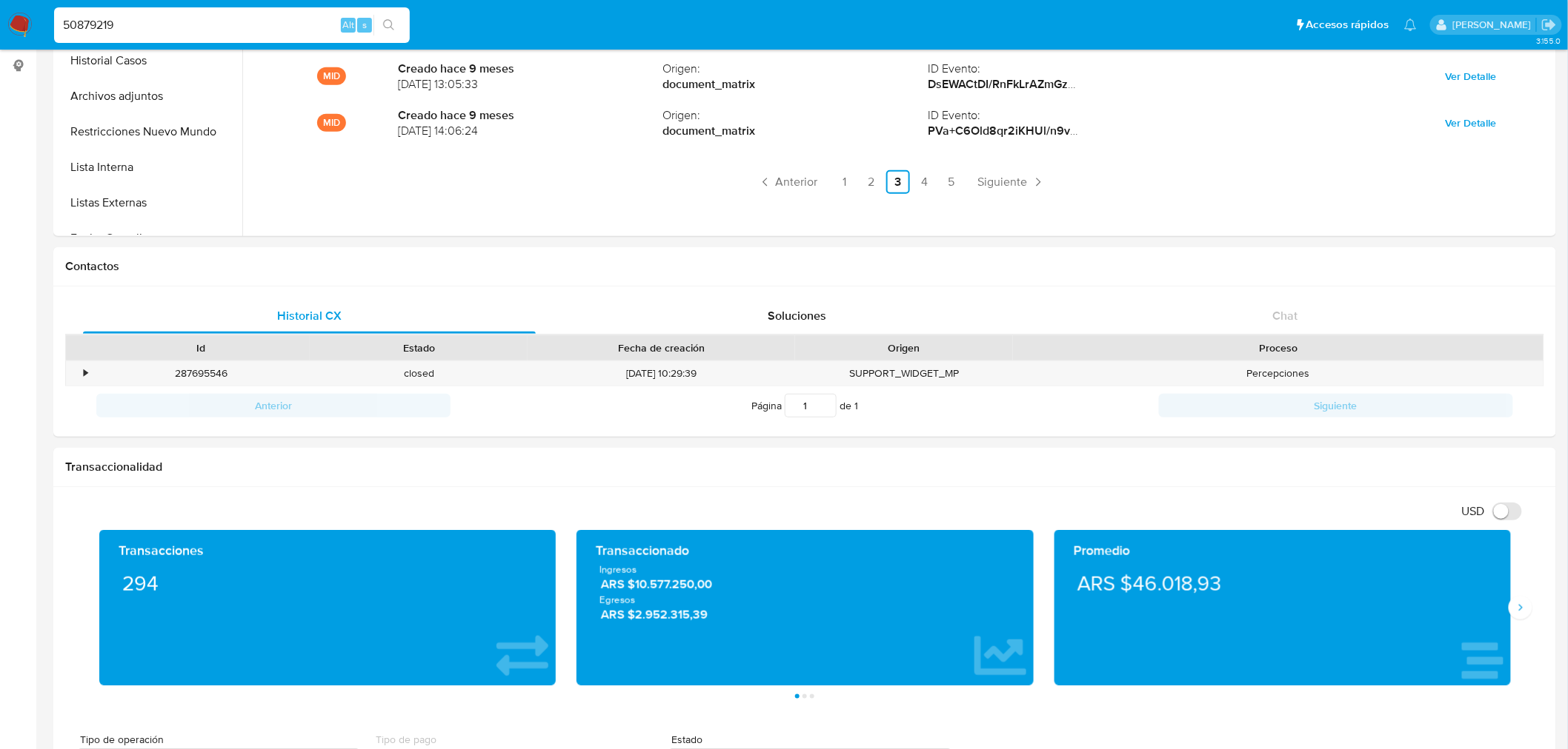
click at [41, 5] on nav "Pausado Ver notificaciones 50879219 Alt s Accesos rápidos Presiona las siguient…" at bounding box center [784, 25] width 1568 height 50
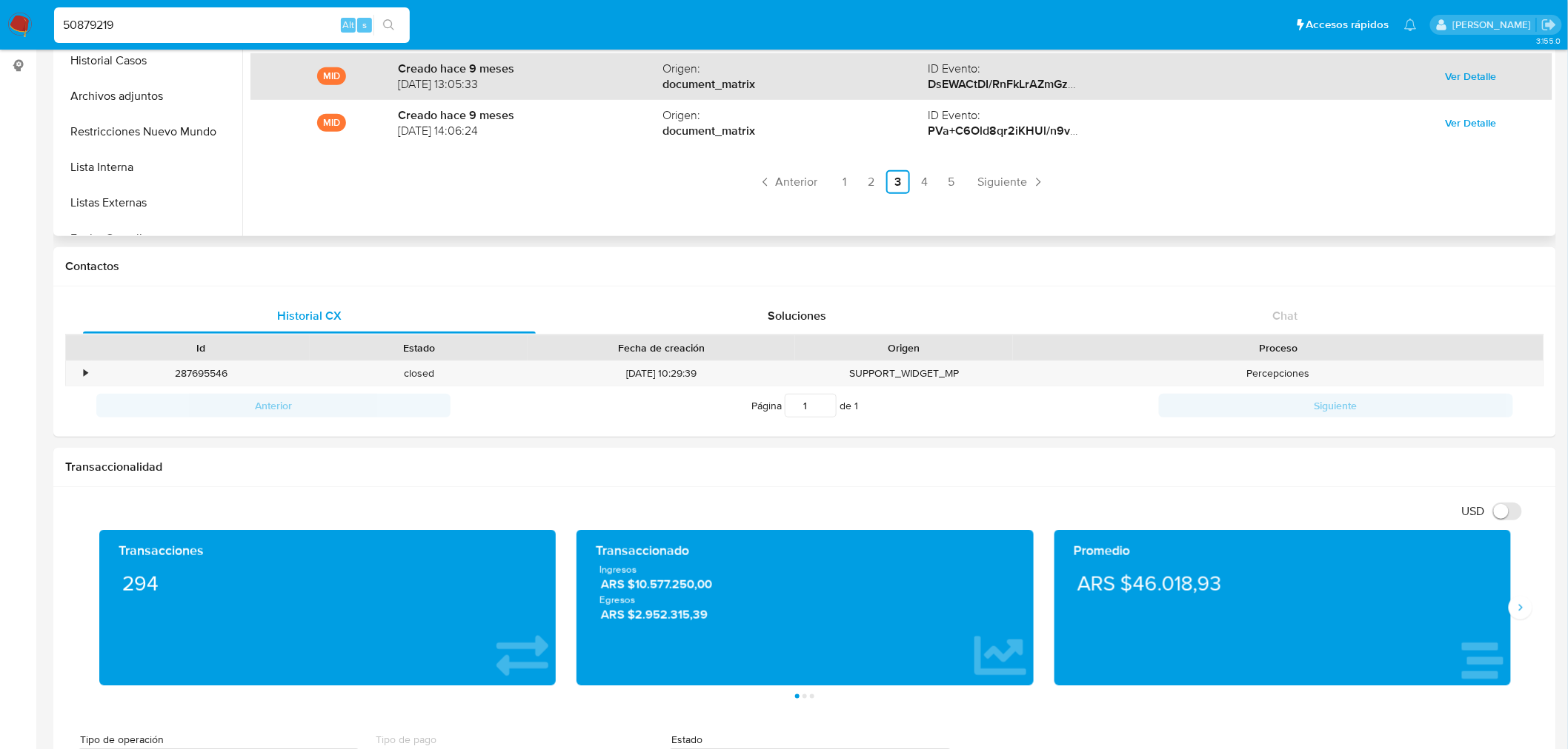
paste input "645948767"
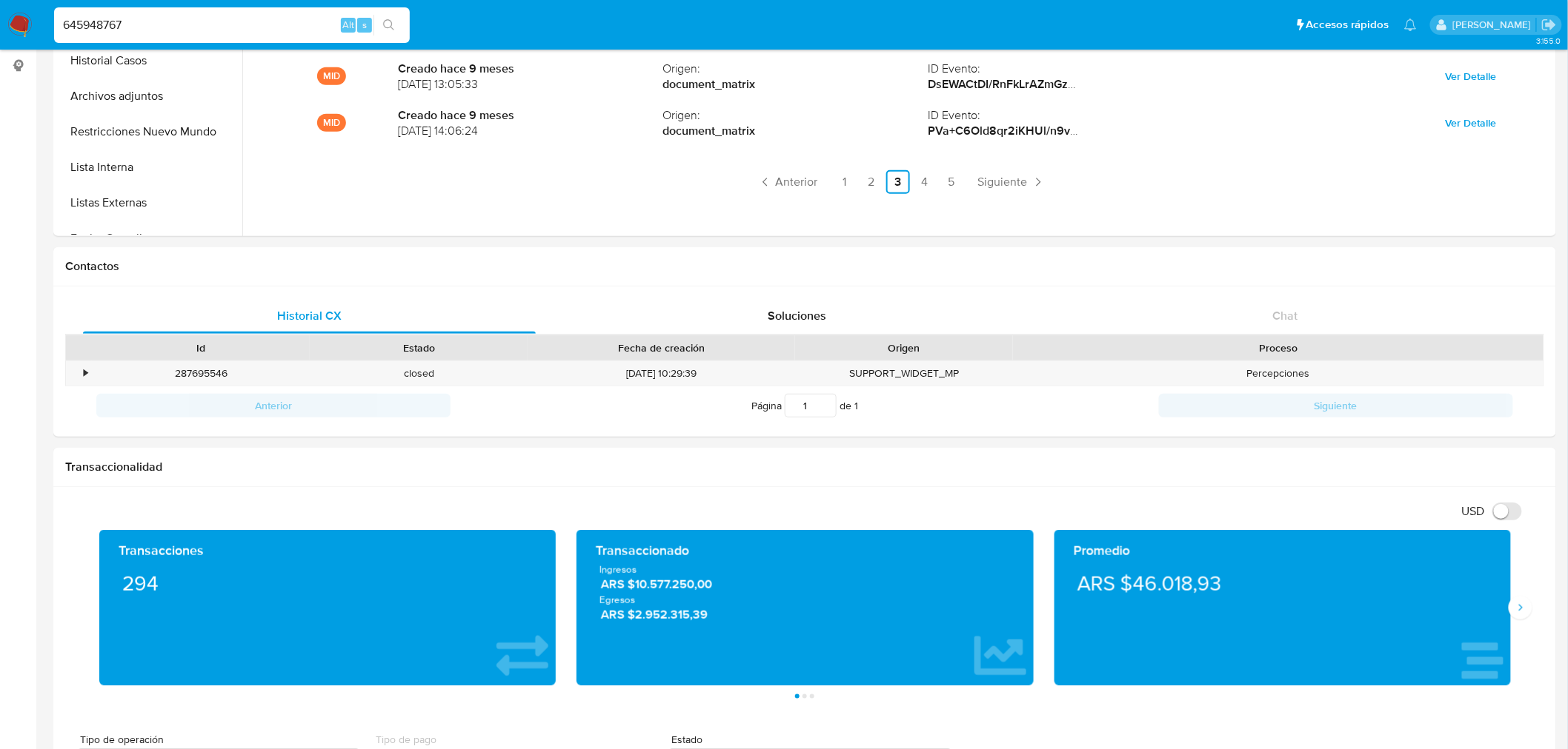
type input "645948767"
click at [396, 26] on button "search-icon" at bounding box center [389, 25] width 30 height 20
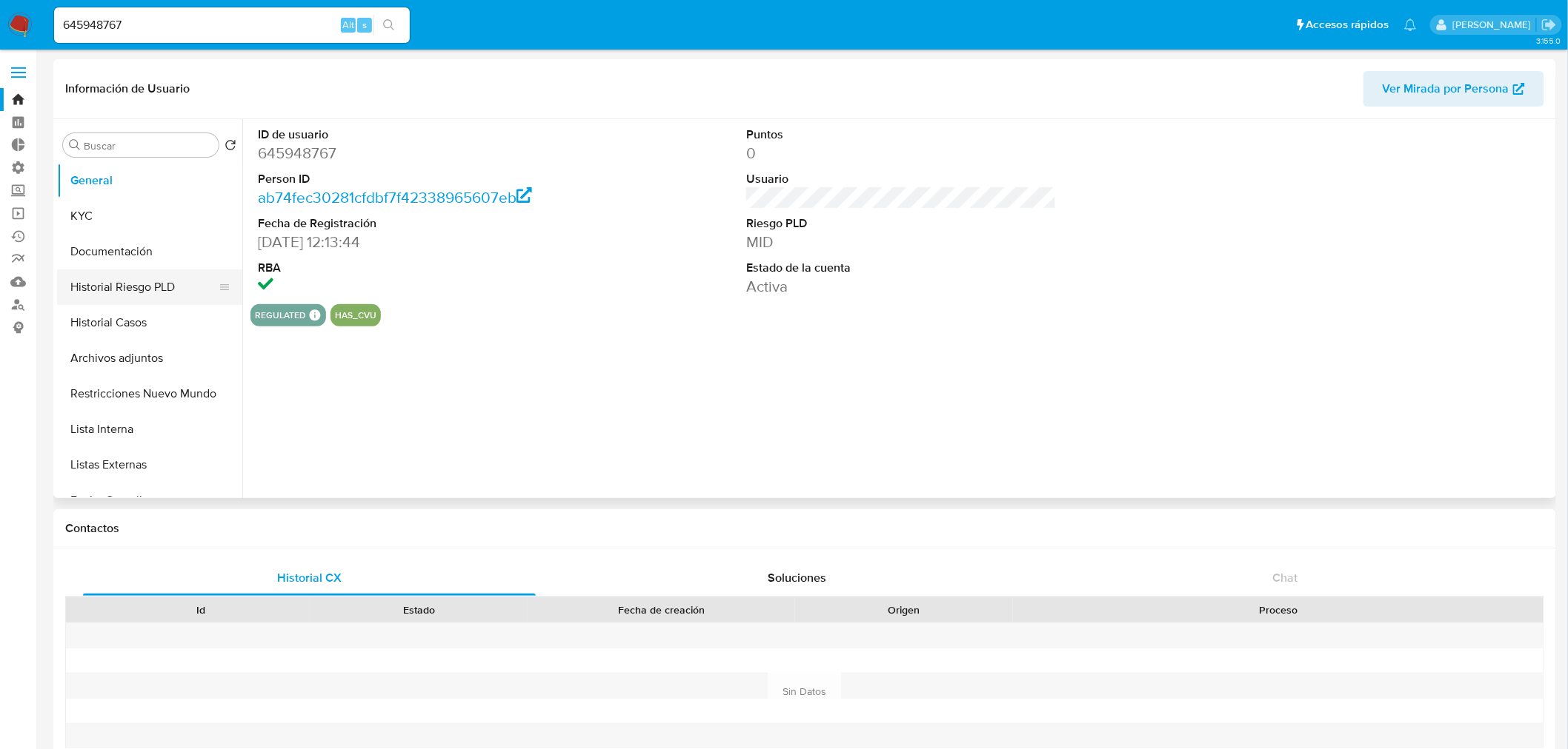
click at [144, 281] on button "Historial Riesgo PLD" at bounding box center [143, 288] width 173 height 35
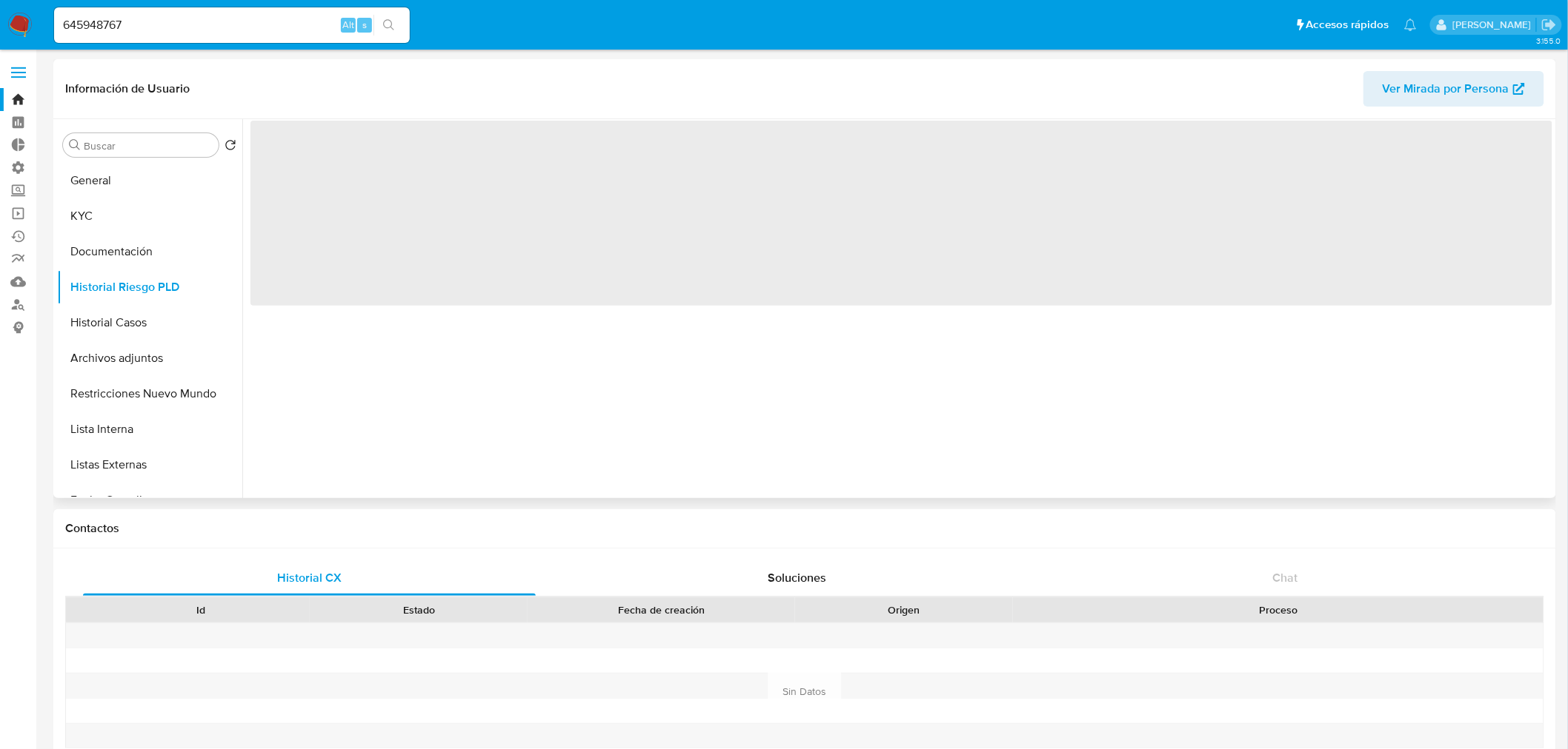
select select "10"
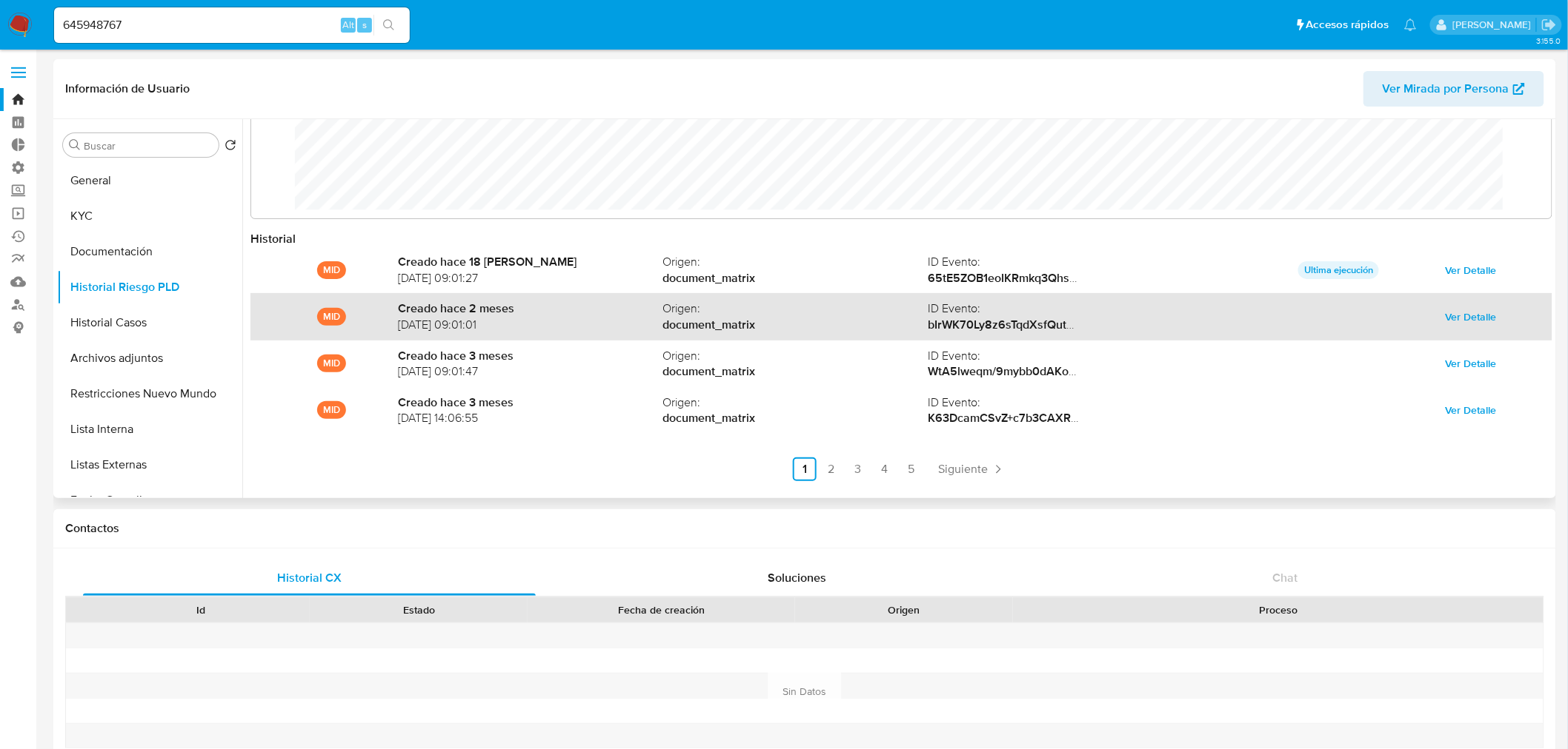
scroll to position [78, 0]
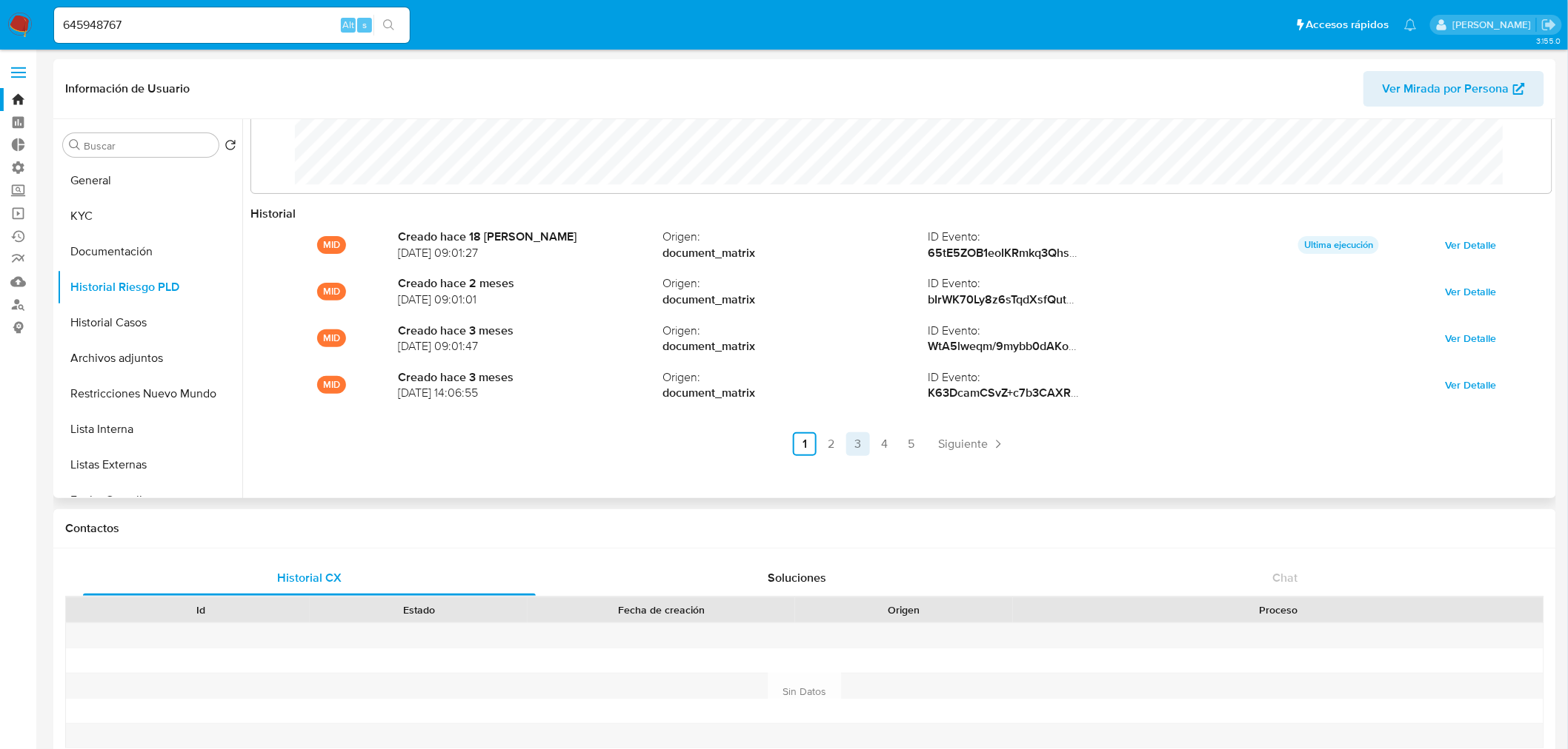
click at [858, 446] on link "3" at bounding box center [858, 444] width 24 height 24
drag, startPoint x: 194, startPoint y: 26, endPoint x: -436, endPoint y: 53, distance: 630.6
click at [101, 23] on input "645948767" at bounding box center [232, 26] width 356 height 20
click at [137, 25] on input "645948767" at bounding box center [232, 26] width 356 height 20
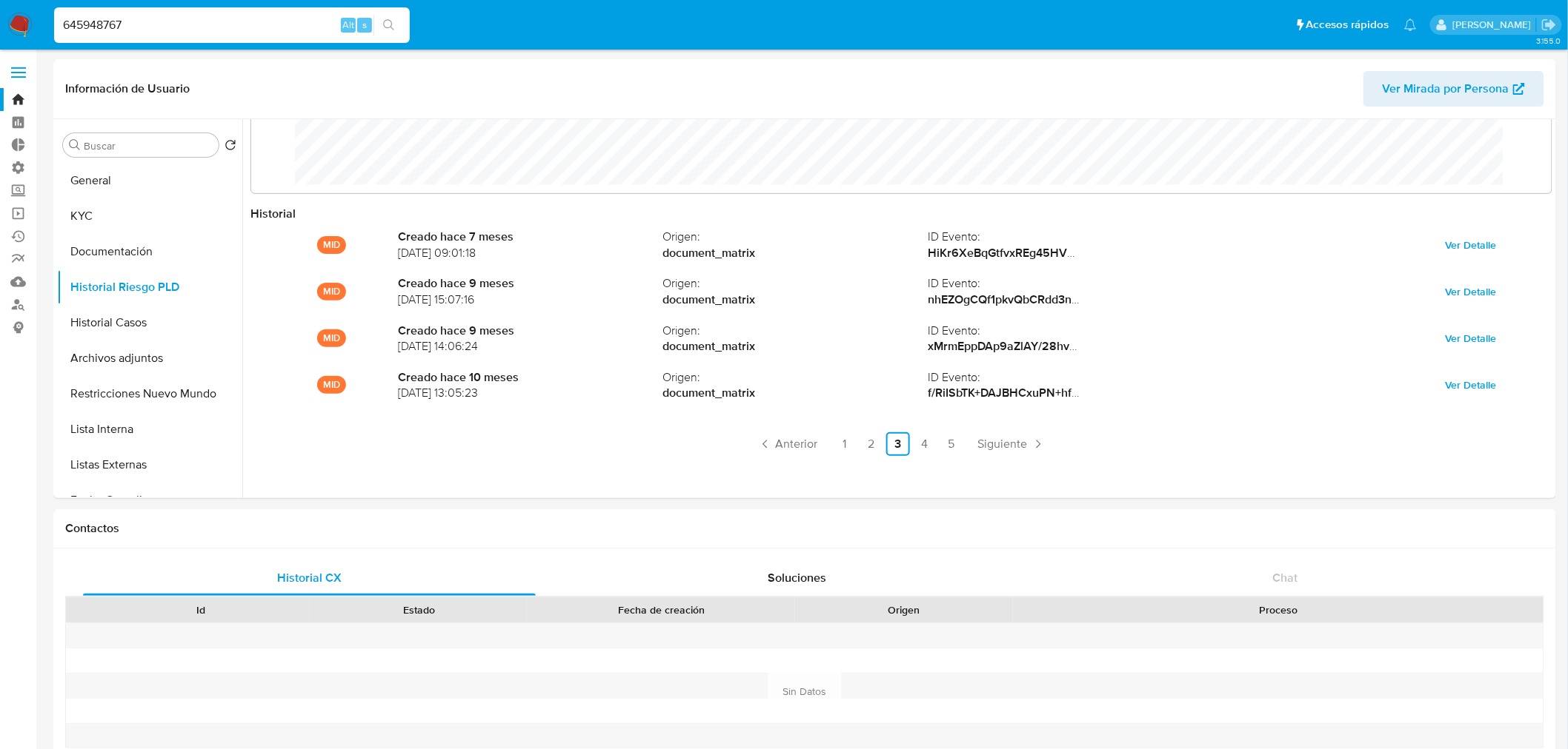
click at [146, 25] on input "645948767" at bounding box center [232, 26] width 356 height 20
drag, startPoint x: 160, startPoint y: 22, endPoint x: -104, endPoint y: 17, distance: 264.0
click at [153, 25] on input "645948767" at bounding box center [232, 26] width 356 height 20
click at [172, 25] on input "645948767" at bounding box center [232, 26] width 356 height 20
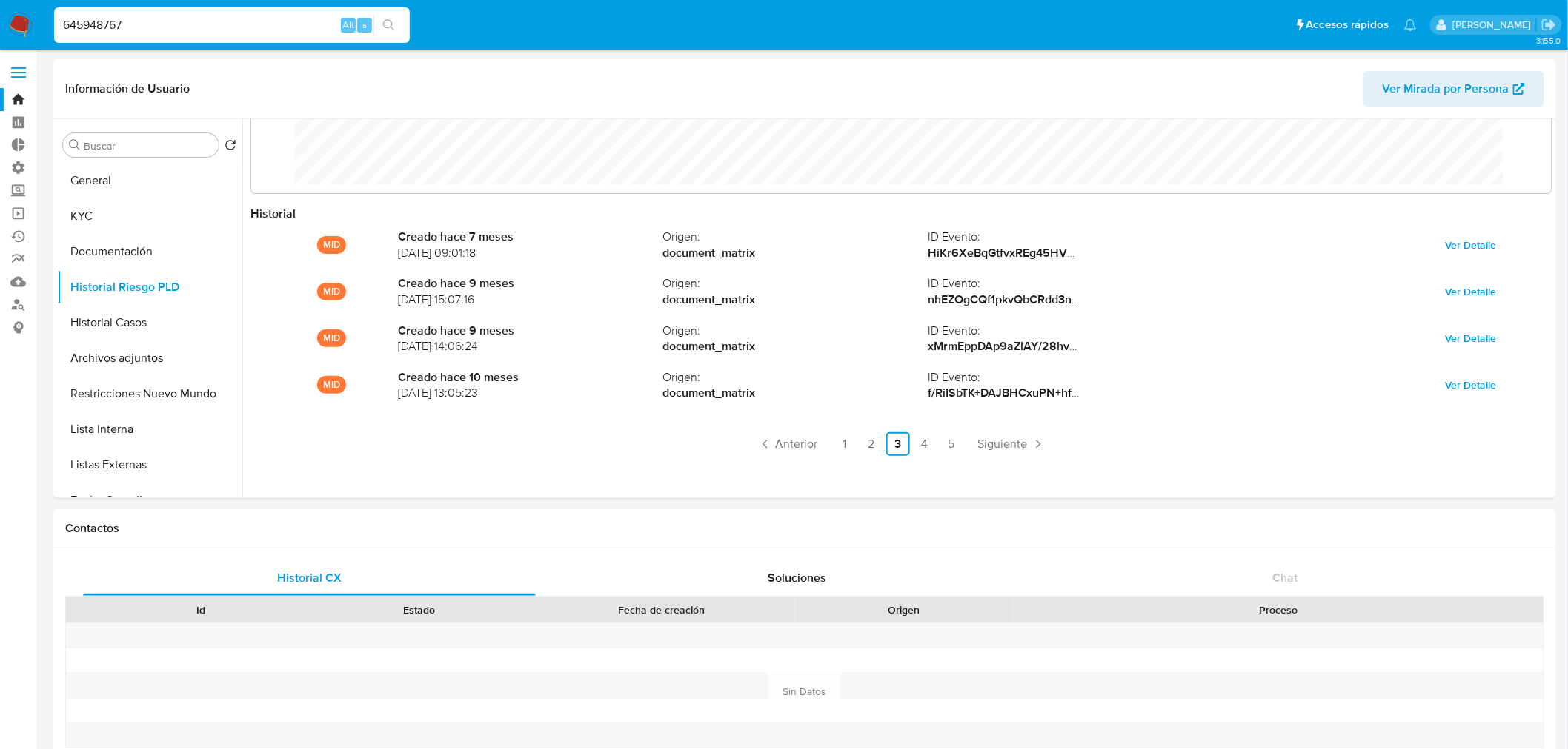
drag, startPoint x: 139, startPoint y: 13, endPoint x: -20, endPoint y: 41, distance: 161.4
paste input "2107664015"
type input "2107664015"
click at [387, 28] on icon "search-icon" at bounding box center [388, 25] width 12 height 12
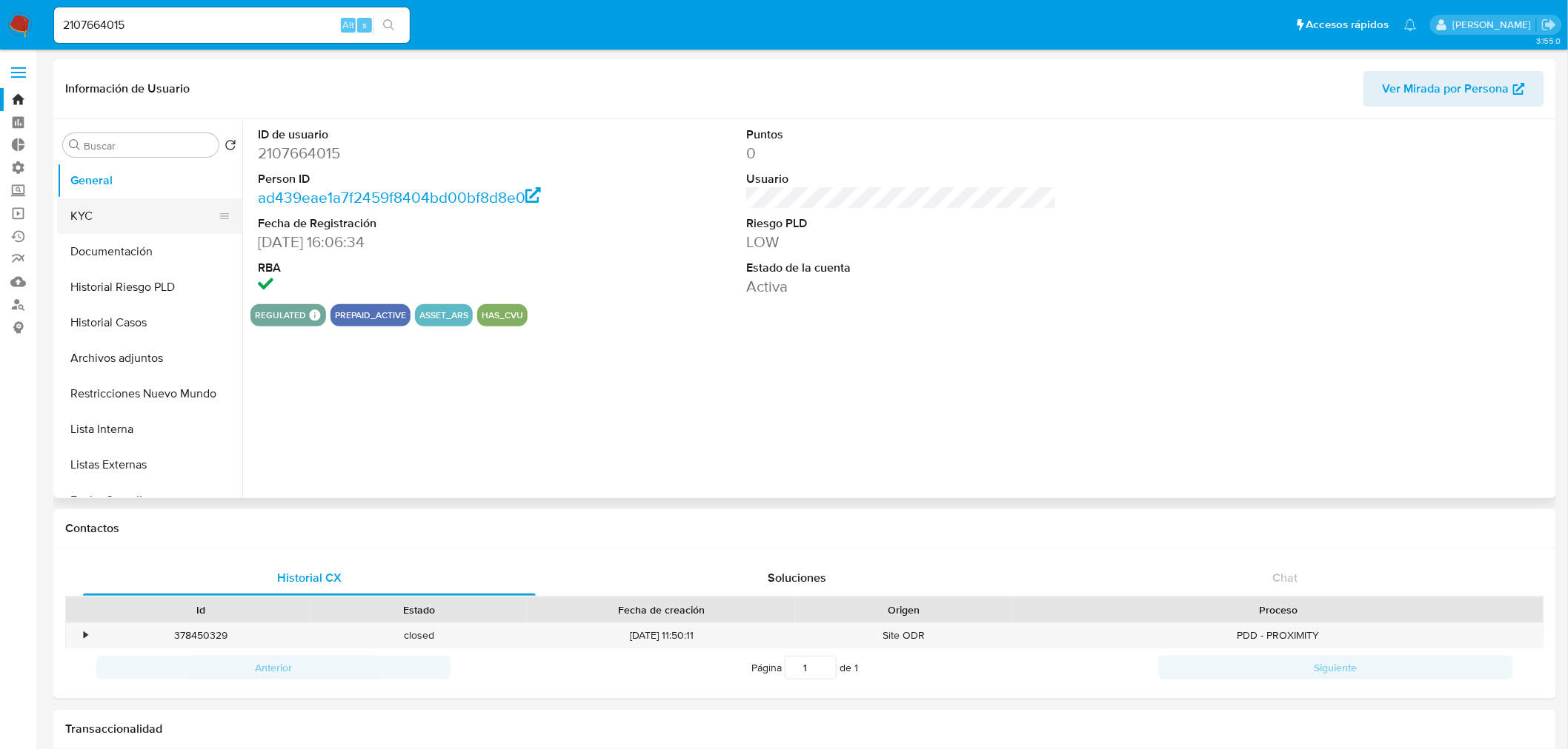
select select "10"
click at [122, 211] on button "KYC" at bounding box center [143, 217] width 173 height 35
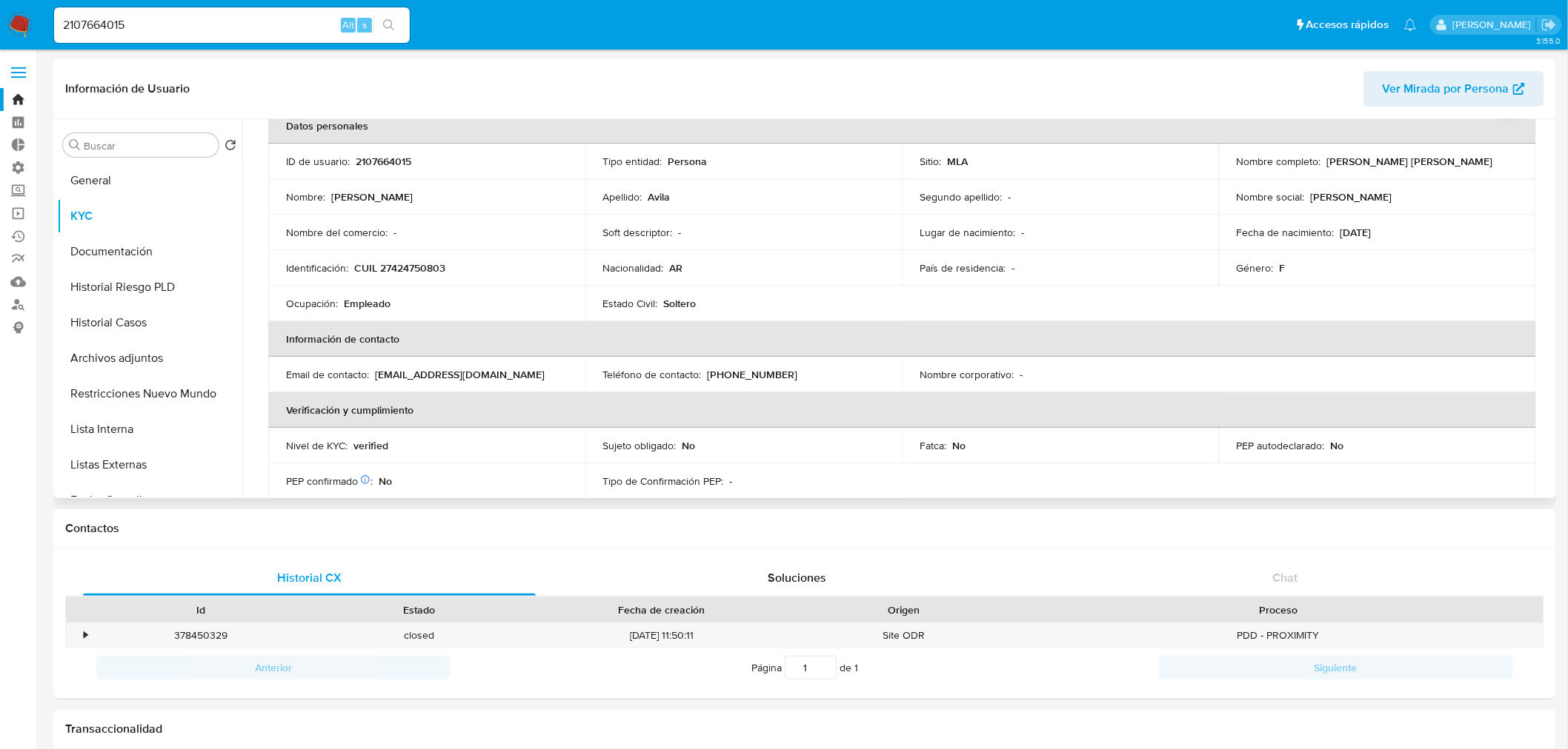
scroll to position [247, 0]
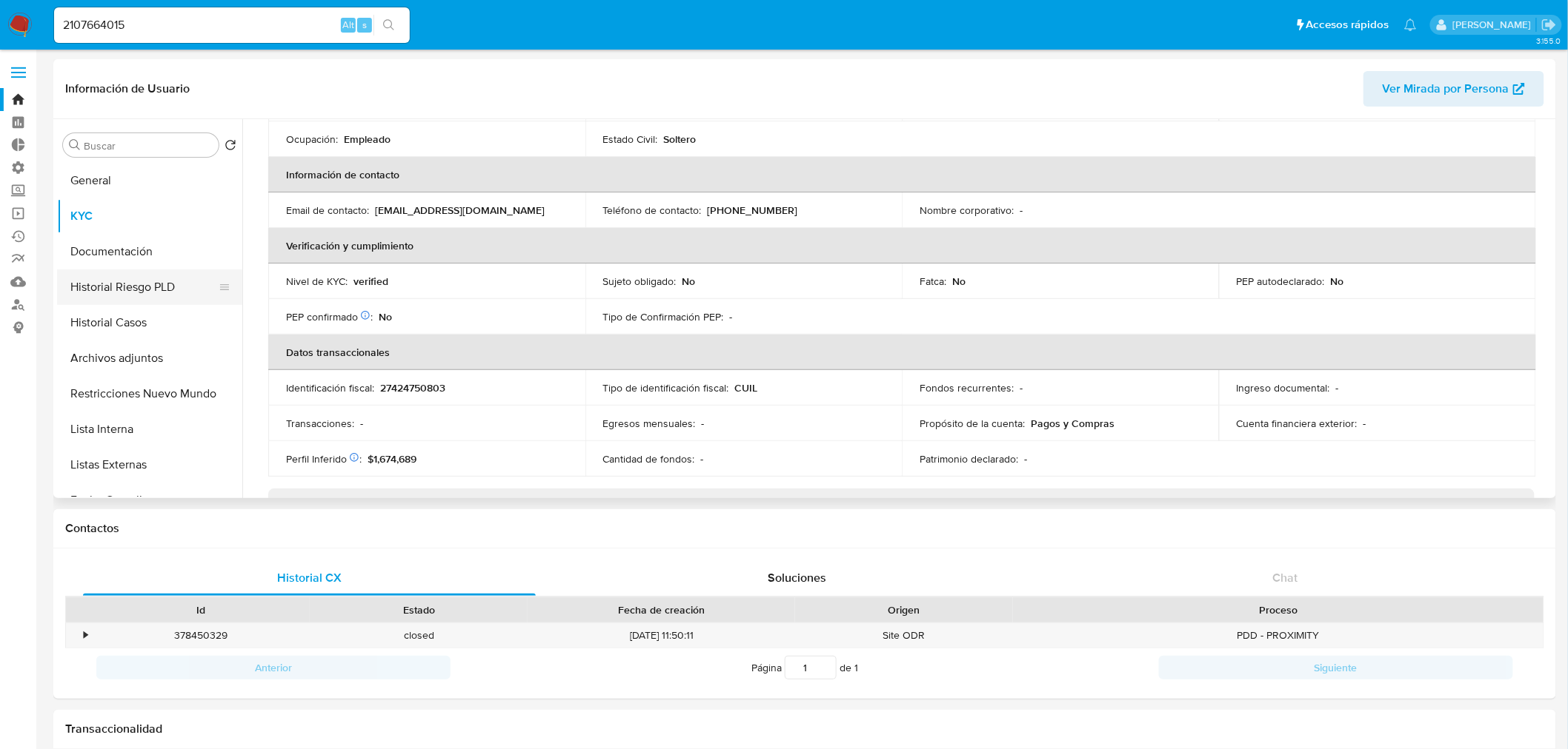
click at [84, 292] on button "Historial Riesgo PLD" at bounding box center [143, 288] width 173 height 35
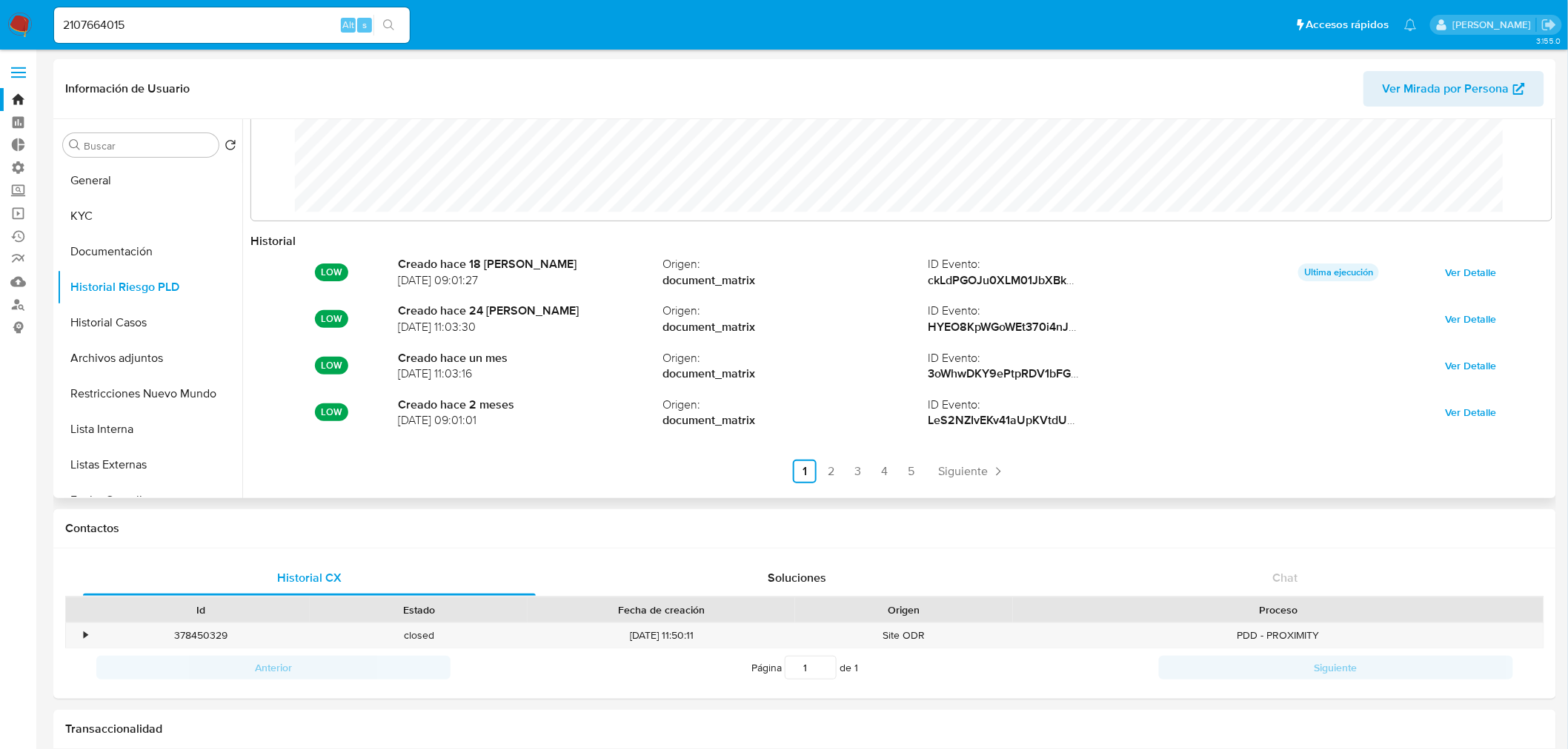
scroll to position [78, 0]
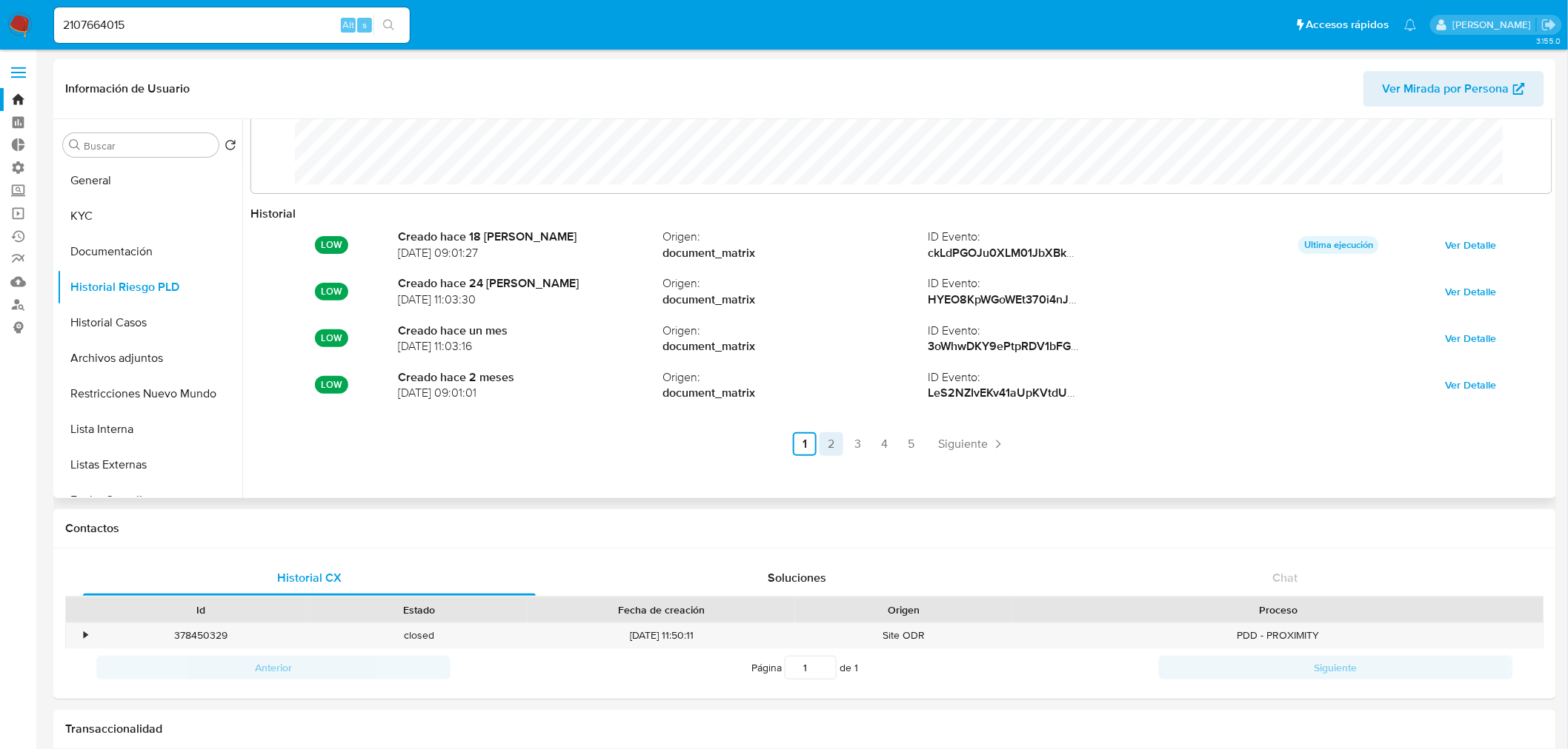
click at [820, 445] on link "2" at bounding box center [831, 444] width 24 height 24
click at [878, 449] on link "2" at bounding box center [871, 444] width 24 height 24
click at [891, 449] on link "3" at bounding box center [898, 444] width 24 height 24
click at [919, 450] on link "4" at bounding box center [924, 444] width 24 height 24
click at [946, 449] on link "5" at bounding box center [951, 444] width 24 height 24
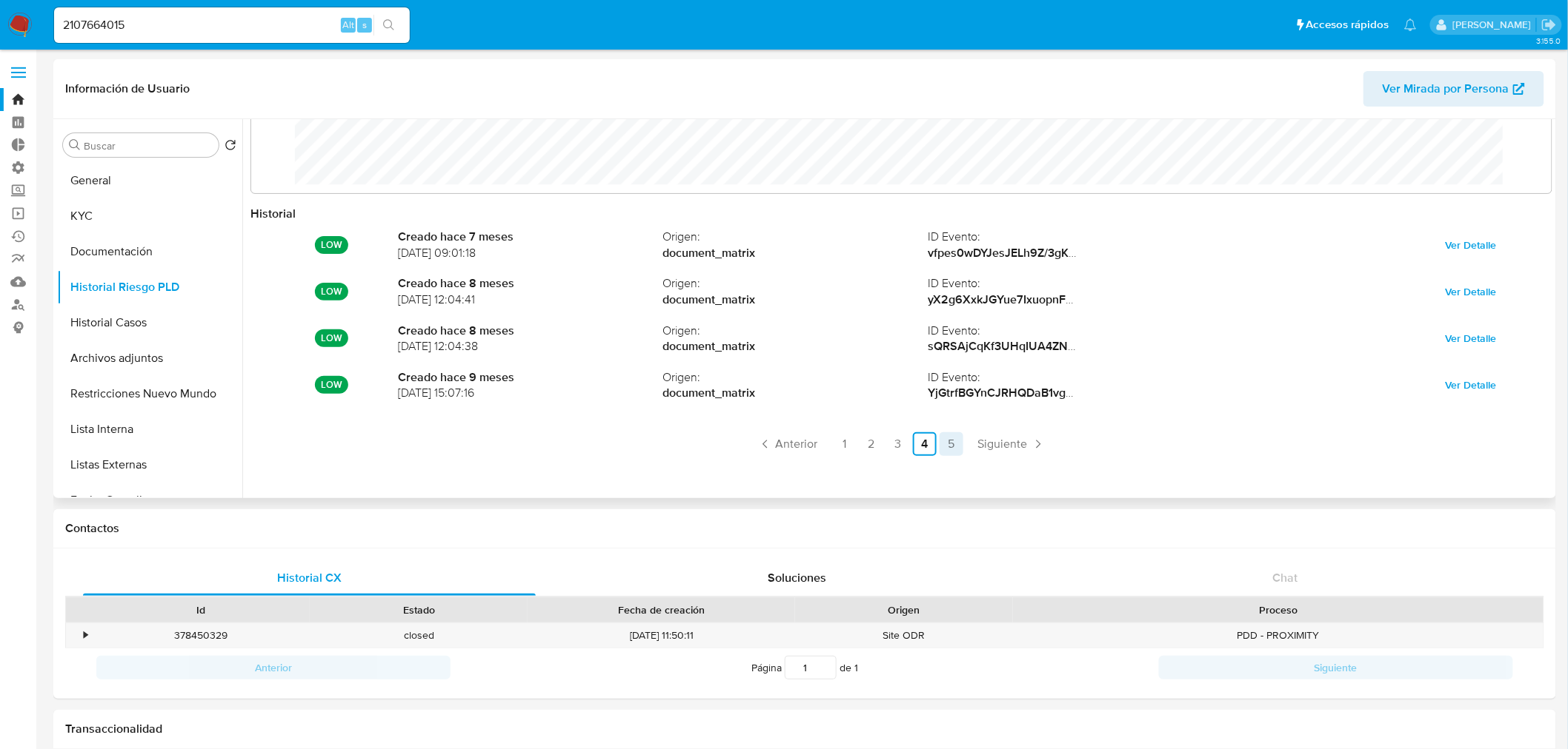
scroll to position [0, 0]
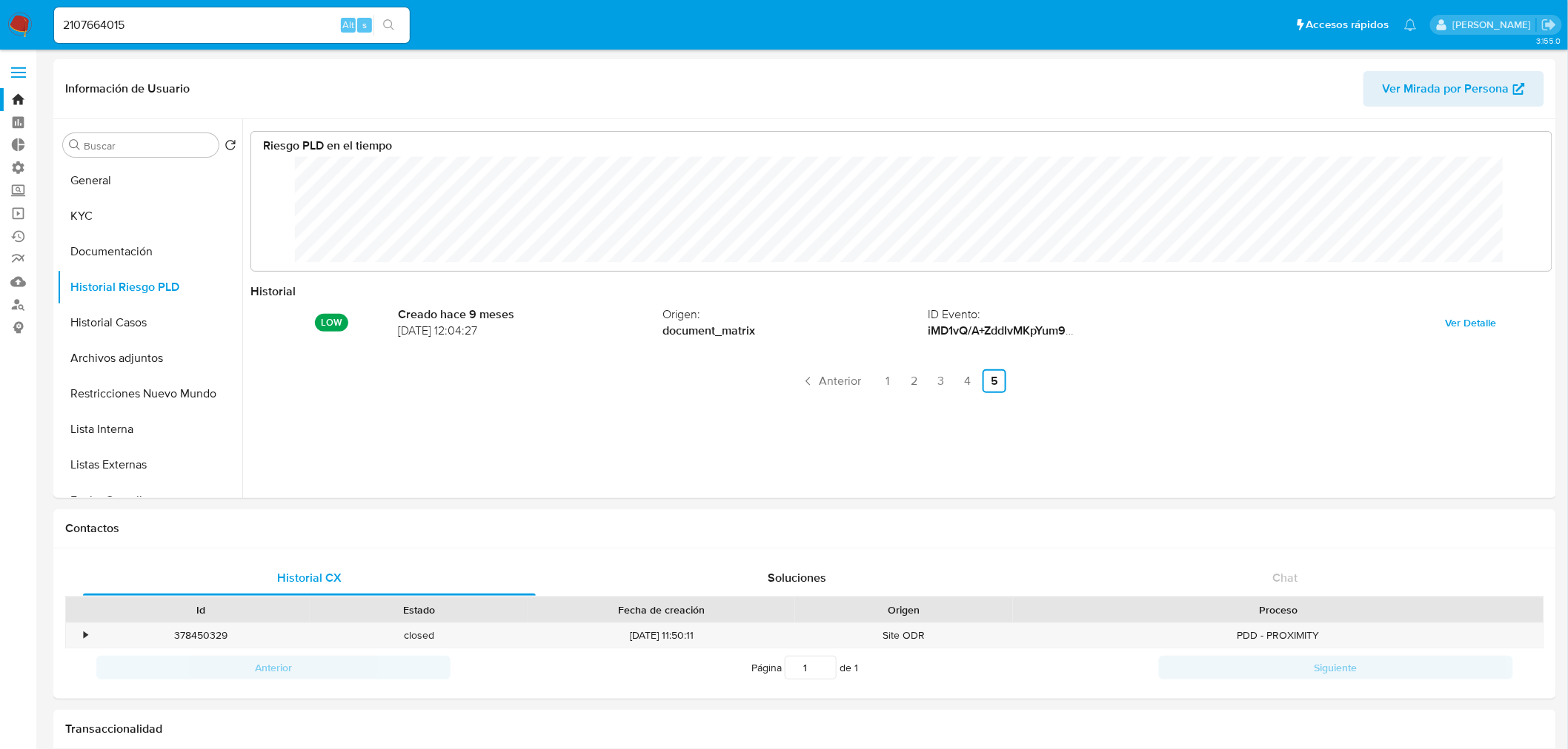
click at [133, 34] on div "2107664015 Alt s" at bounding box center [232, 25] width 356 height 35
drag, startPoint x: 137, startPoint y: 25, endPoint x: -91, endPoint y: 20, distance: 228.1
click at [179, 24] on input "2107664015" at bounding box center [232, 26] width 356 height 20
drag, startPoint x: 177, startPoint y: 20, endPoint x: -46, endPoint y: 28, distance: 223.1
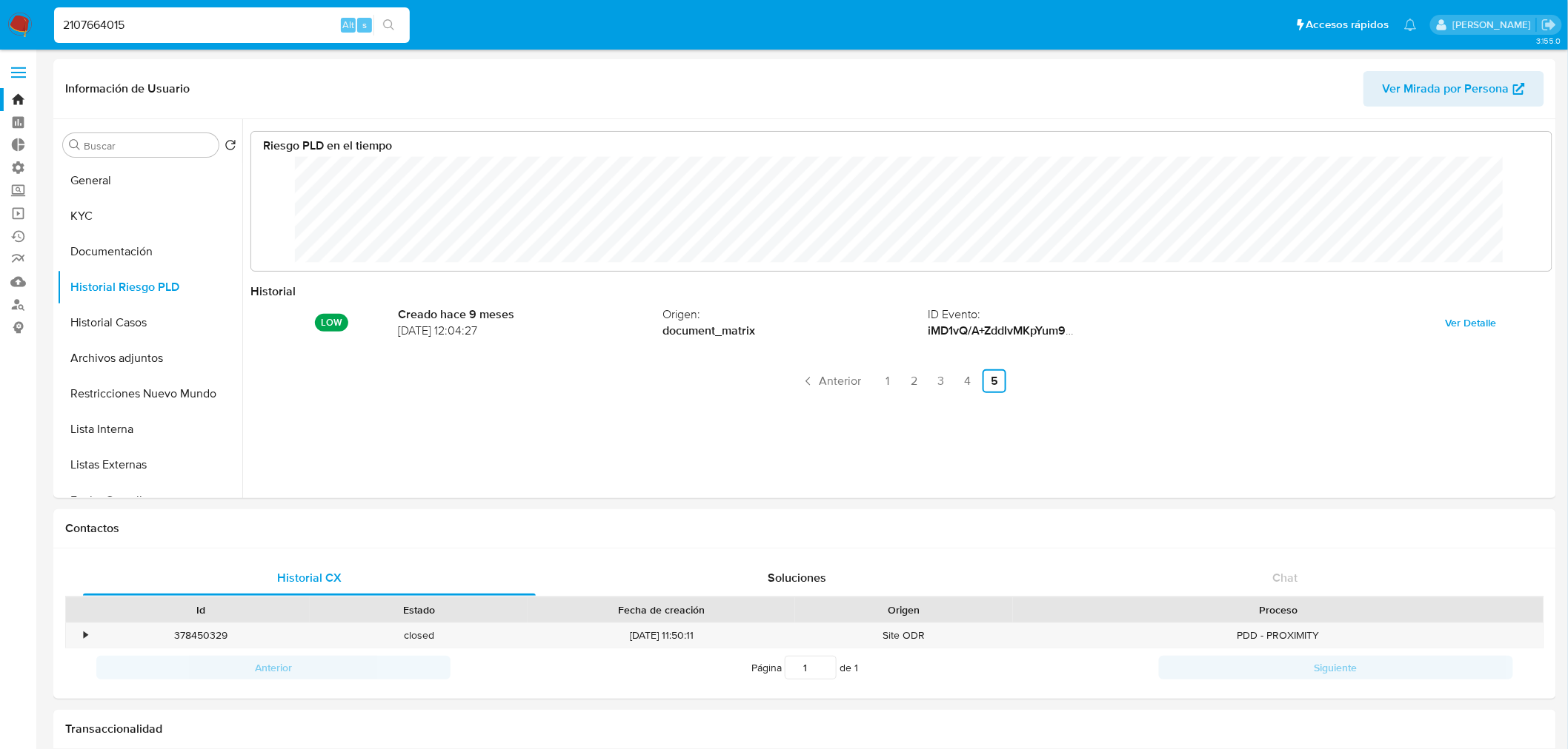
paste input "14688544"
type input "146885445"
click at [398, 30] on button "search-icon" at bounding box center [389, 25] width 30 height 20
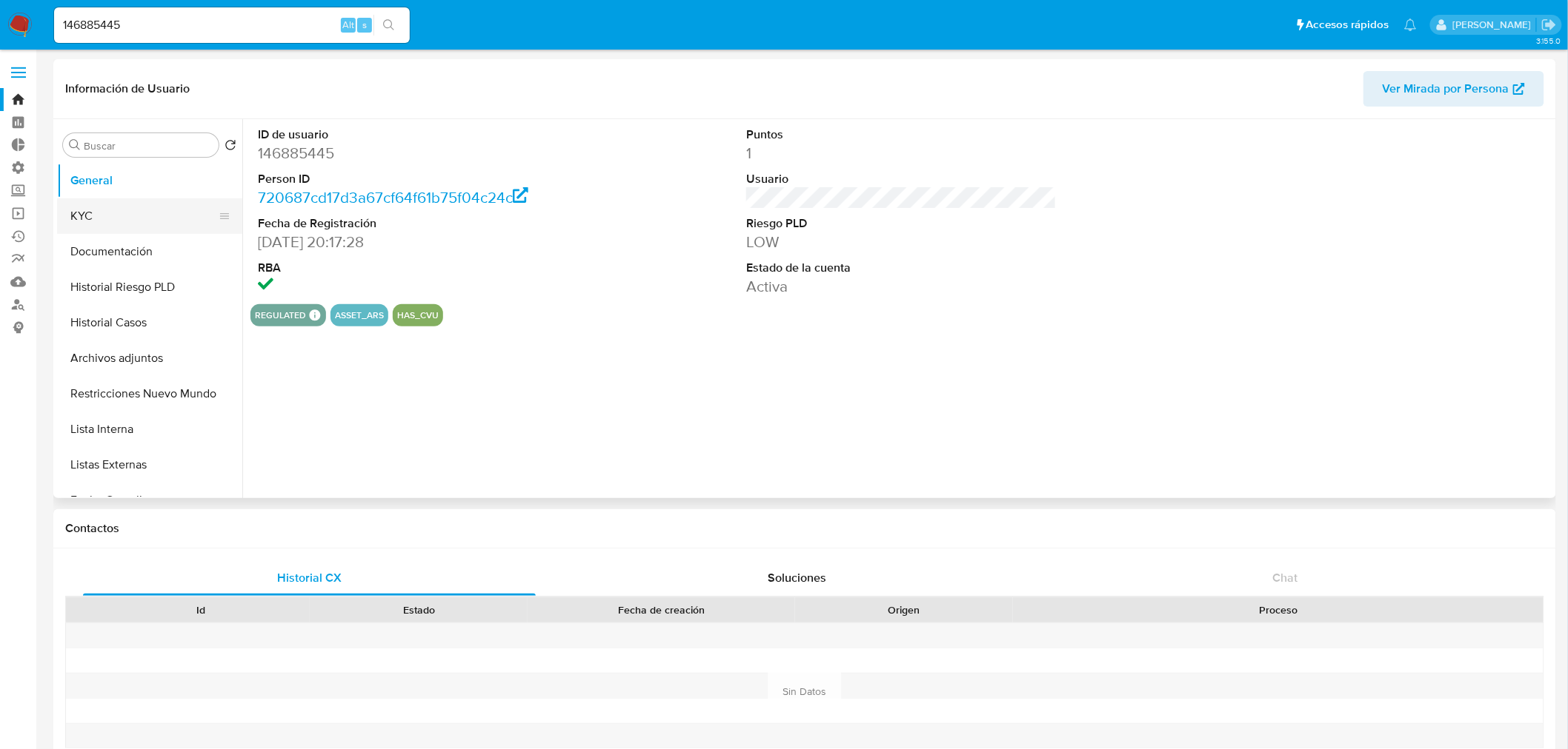
select select "10"
click at [148, 217] on button "KYC" at bounding box center [143, 217] width 173 height 35
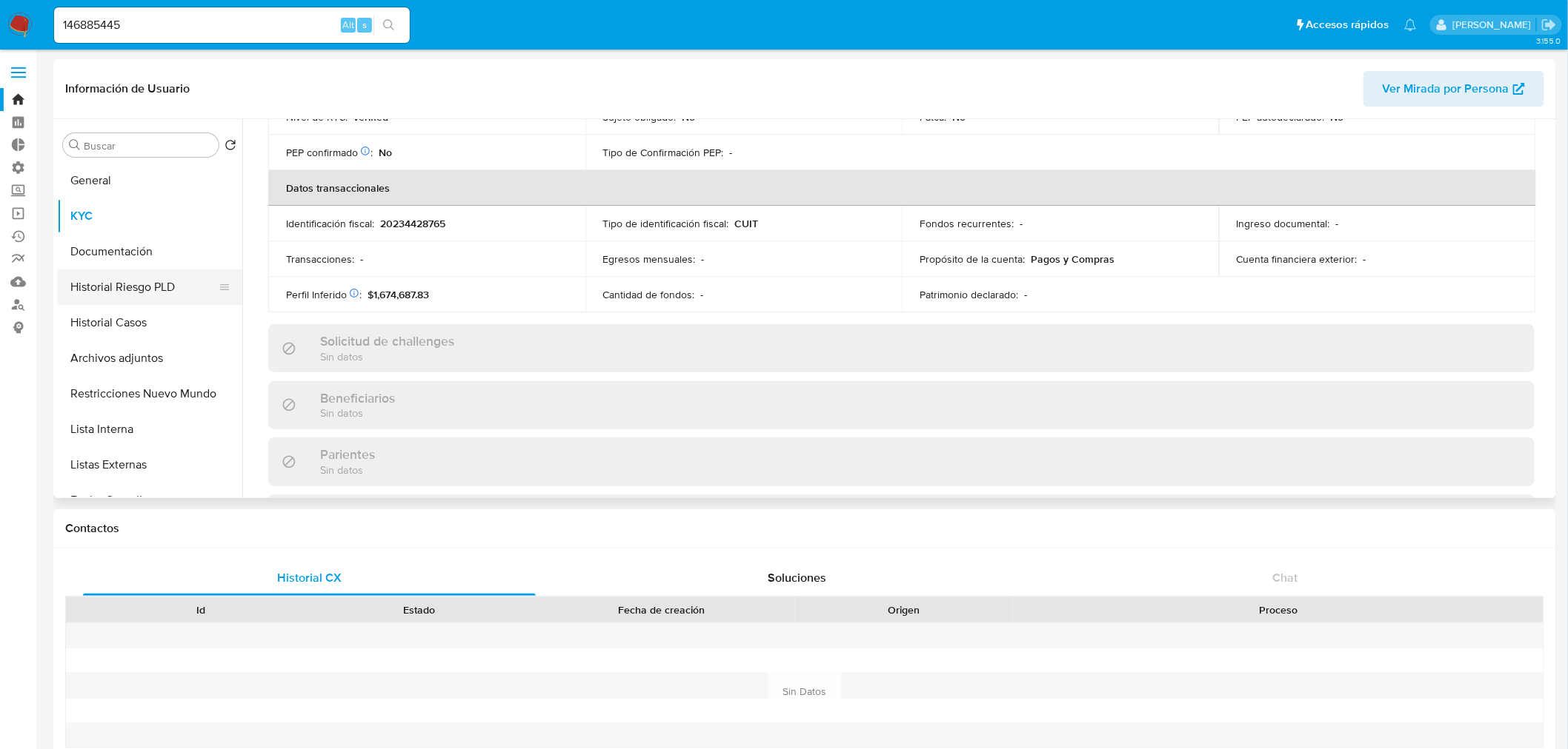
click at [149, 289] on button "Historial Riesgo PLD" at bounding box center [143, 288] width 173 height 35
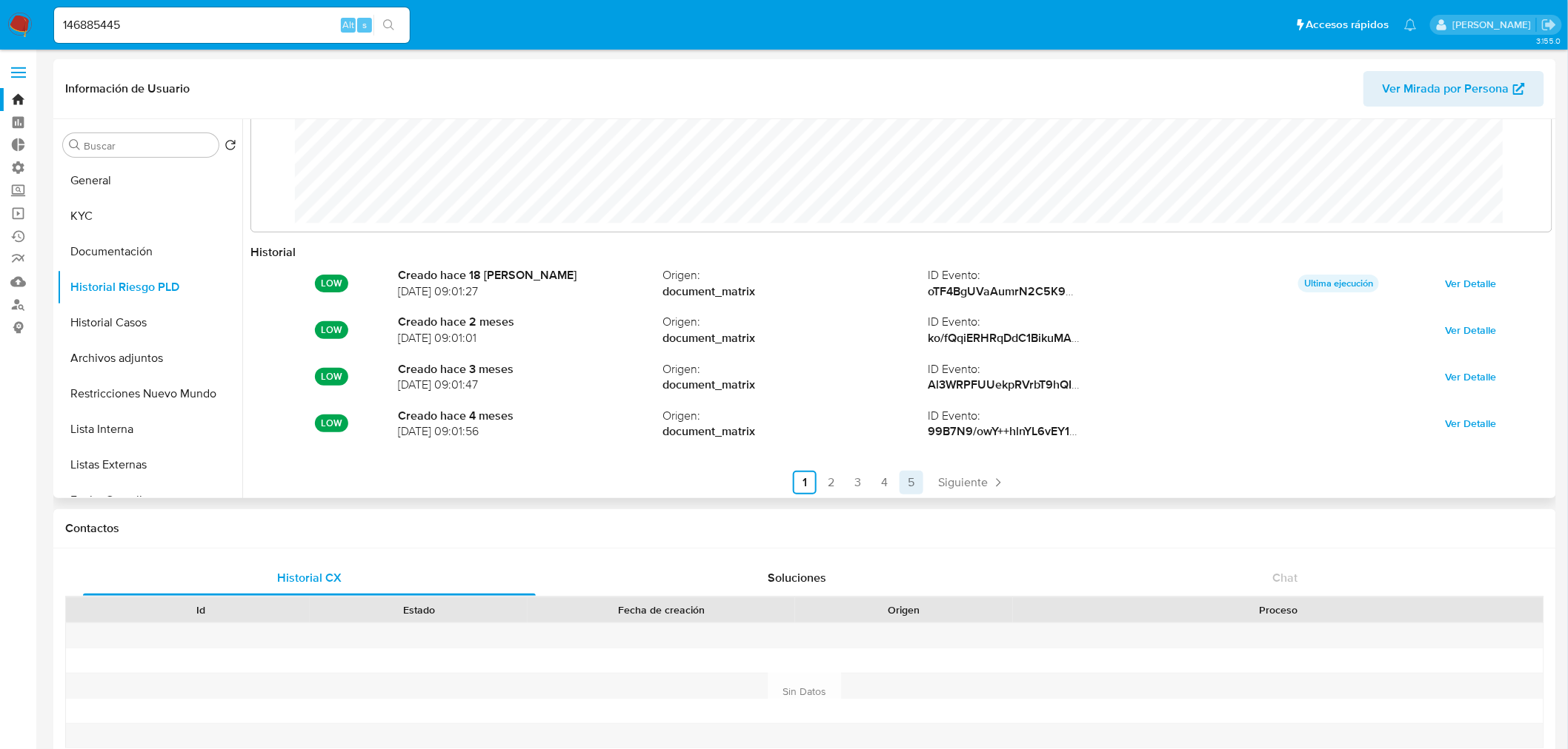
scroll to position [78, 0]
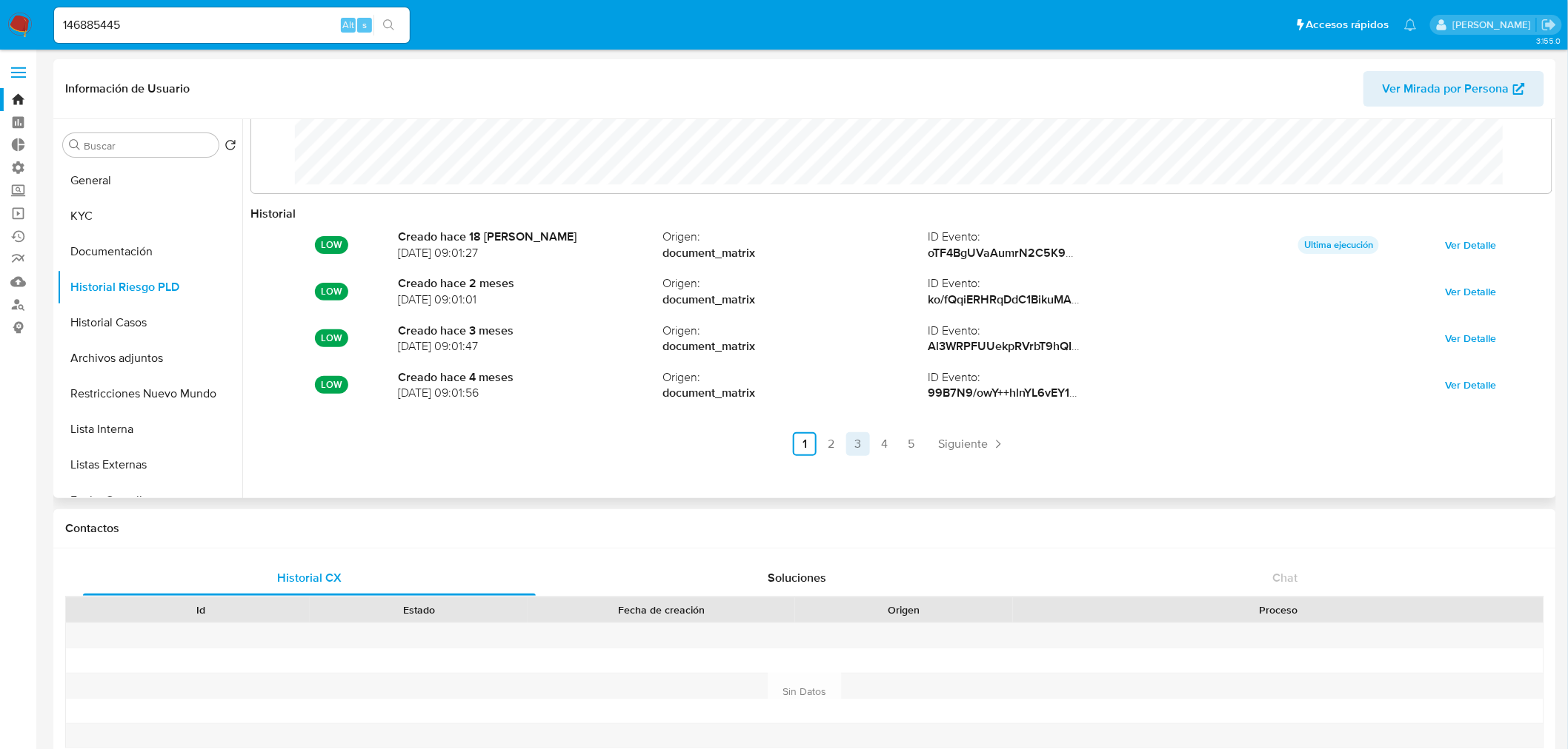
click at [848, 448] on link "3" at bounding box center [858, 444] width 24 height 24
drag, startPoint x: 99, startPoint y: 20, endPoint x: -355, endPoint y: 63, distance: 456.0
click at [218, 32] on input "146885445" at bounding box center [232, 26] width 356 height 20
click at [218, 24] on input "146885445" at bounding box center [232, 26] width 356 height 20
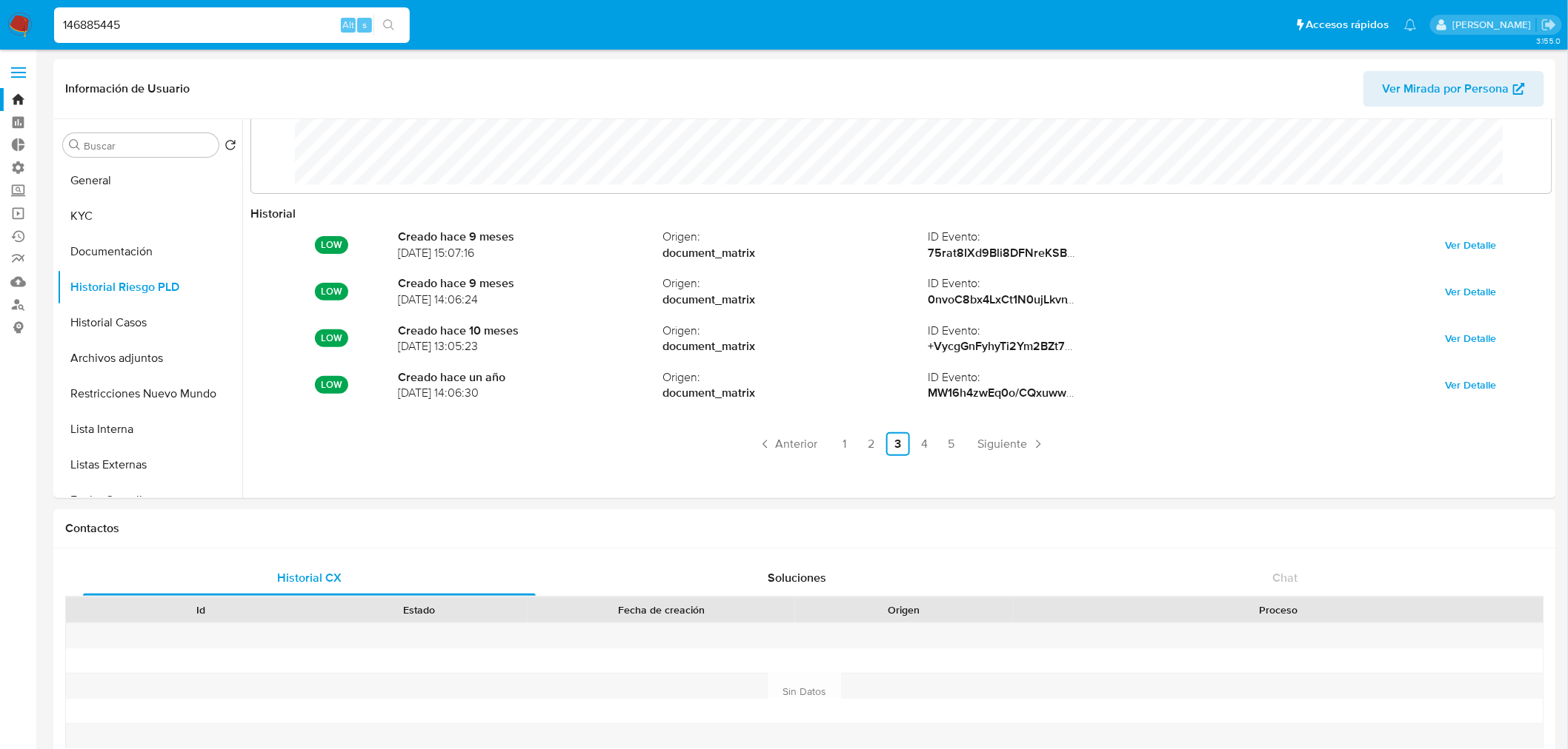
drag, startPoint x: 226, startPoint y: 24, endPoint x: -245, endPoint y: 69, distance: 473.1
paste input "673550797"
type input "673550797"
click at [390, 20] on icon "search-icon" at bounding box center [388, 25] width 12 height 12
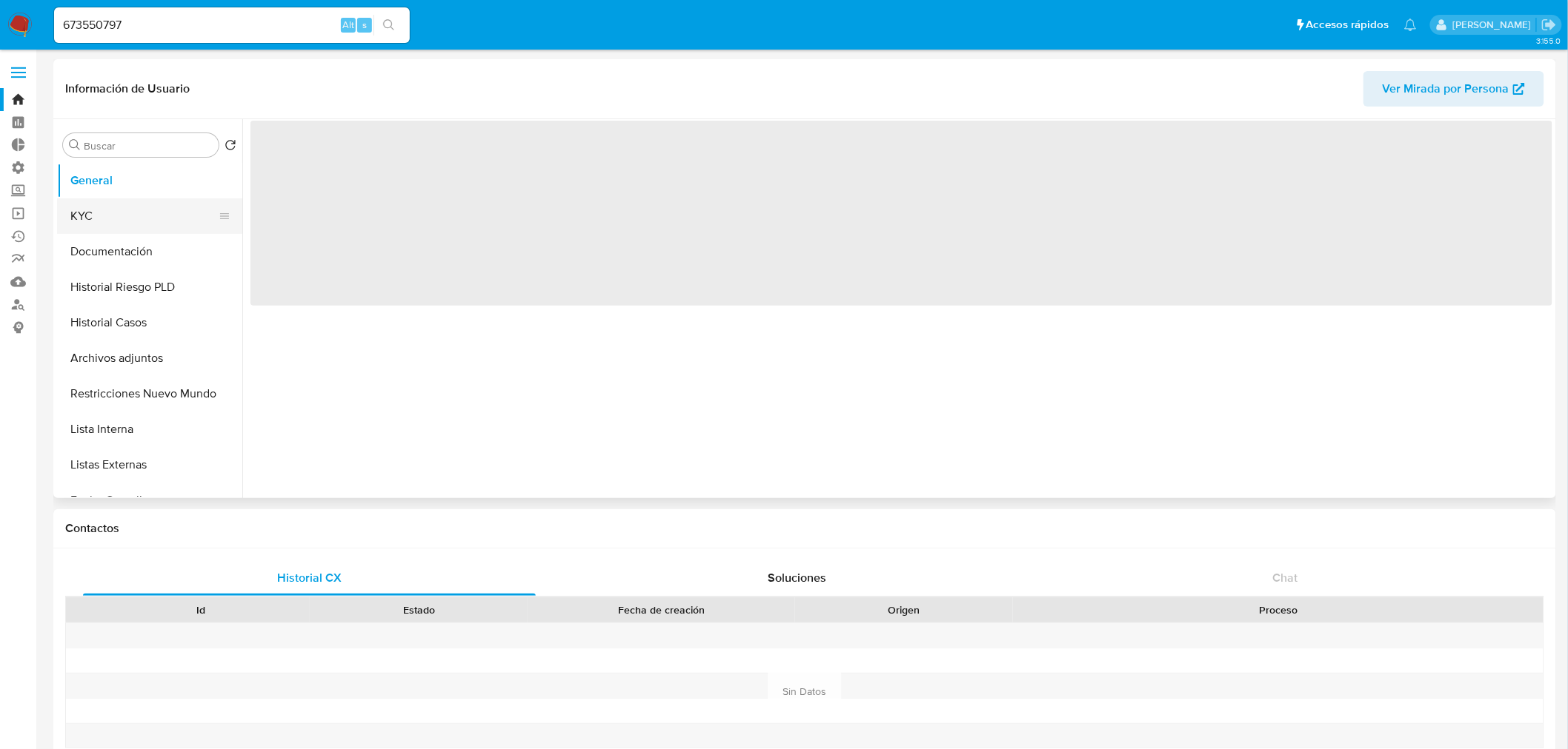
click at [145, 217] on button "KYC" at bounding box center [143, 217] width 173 height 35
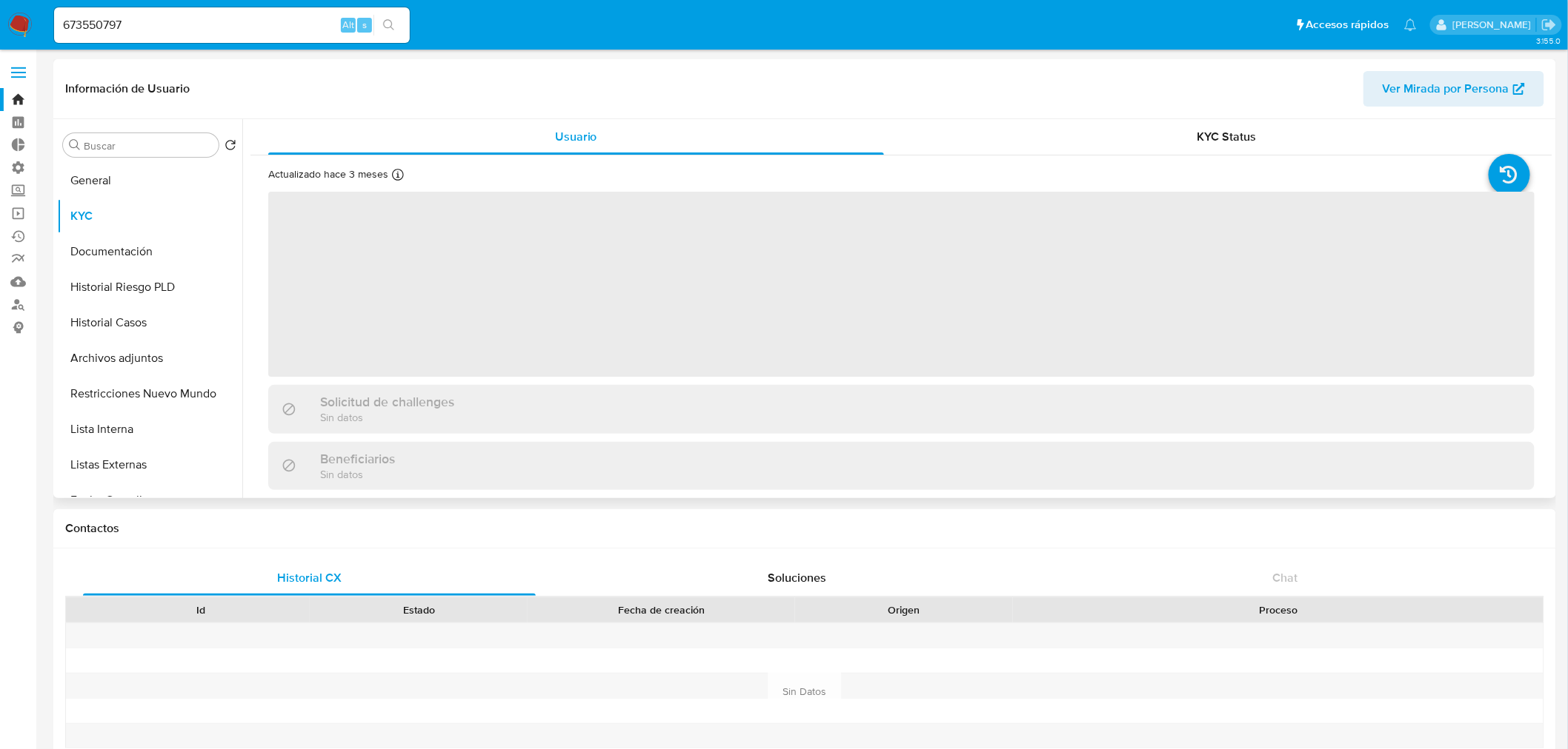
select select "10"
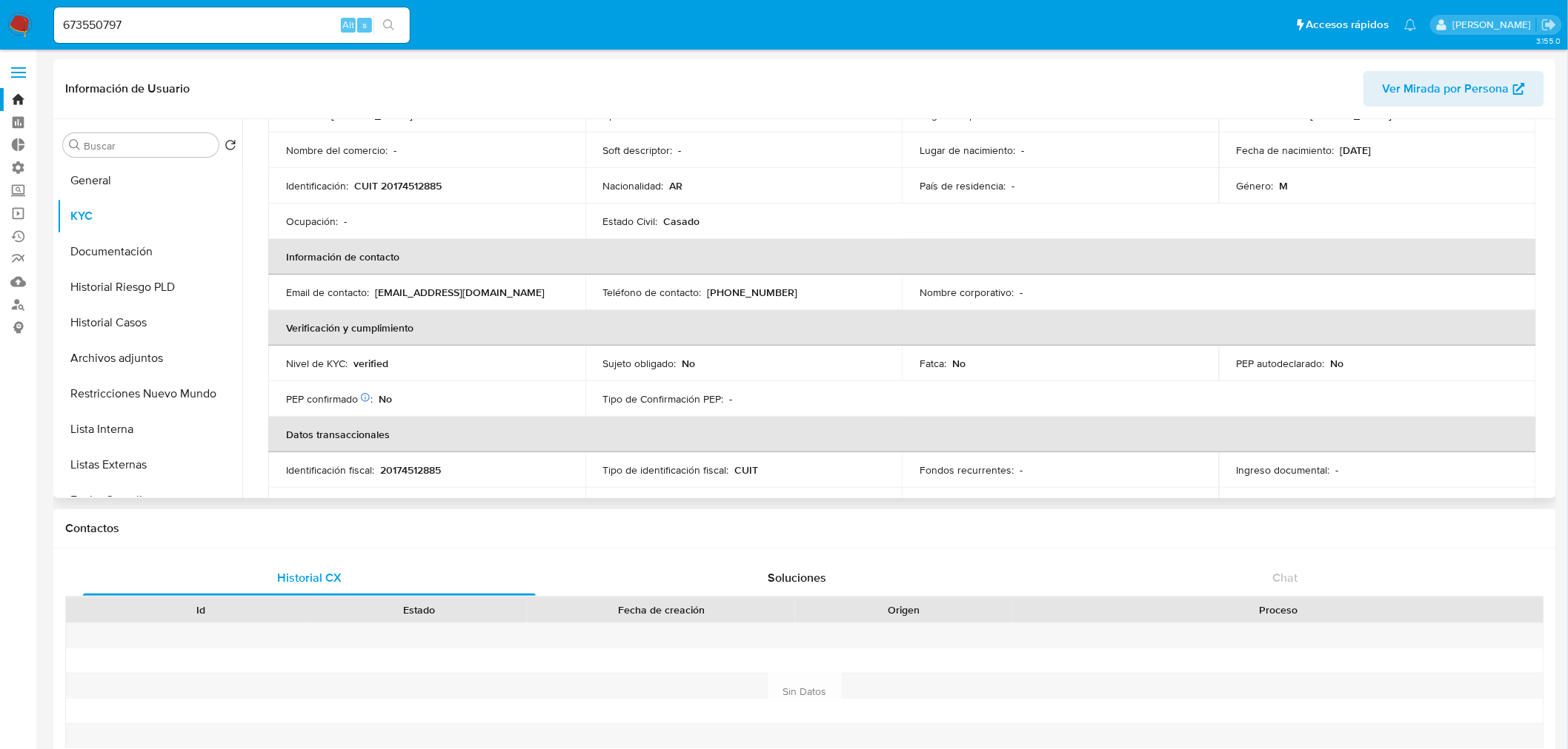
scroll to position [247, 0]
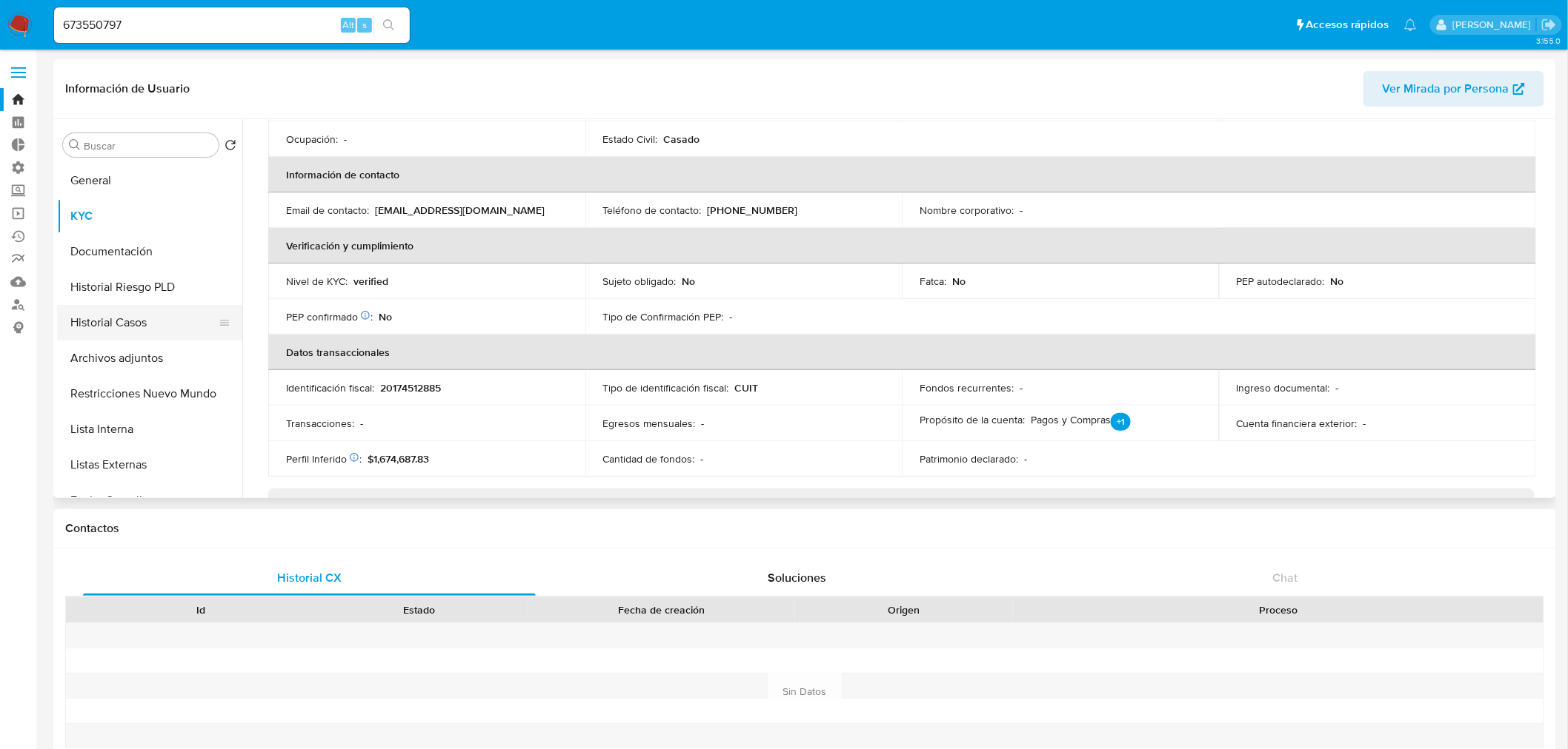
click at [162, 306] on button "Historial Casos" at bounding box center [143, 323] width 173 height 35
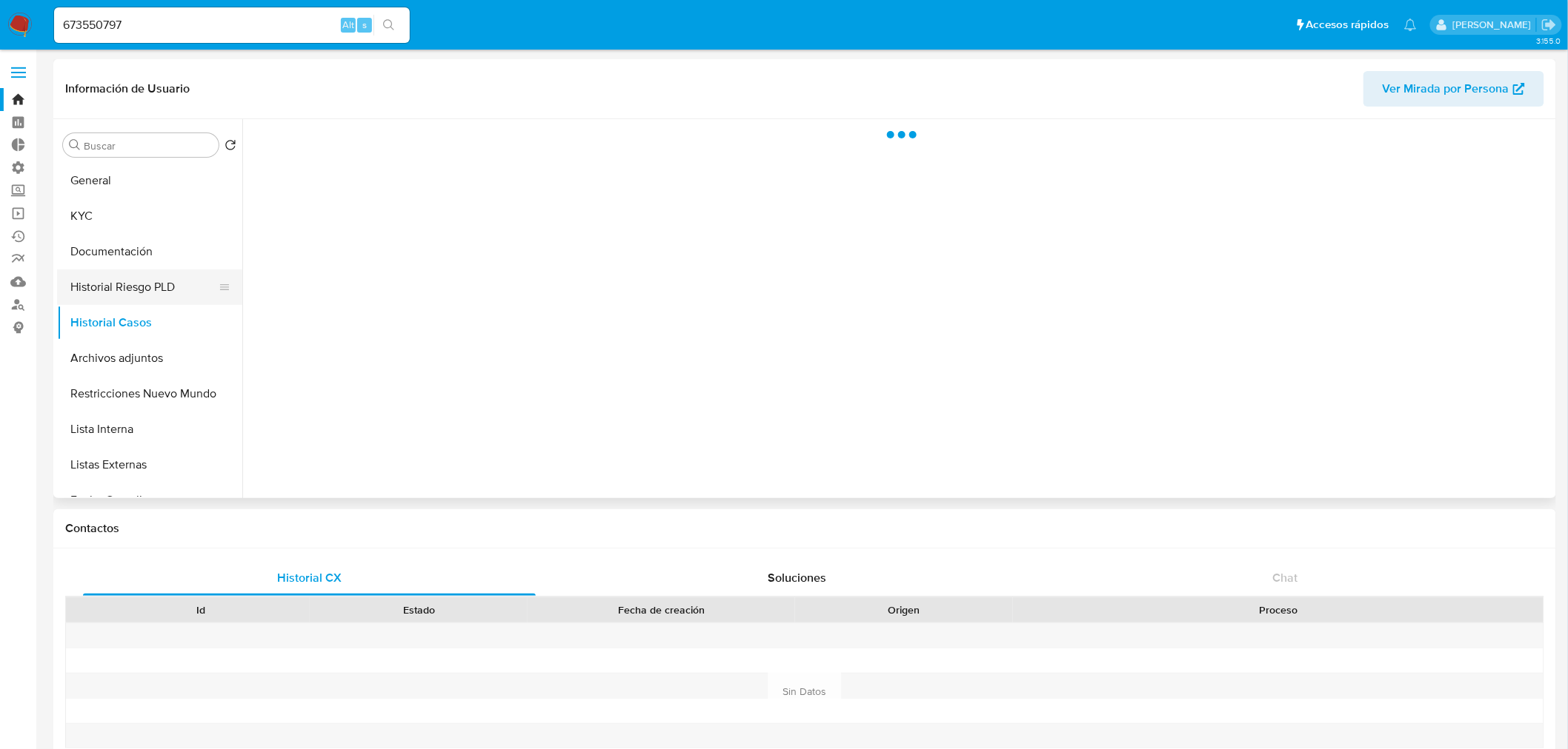
click at [166, 288] on button "Historial Riesgo PLD" at bounding box center [143, 288] width 173 height 35
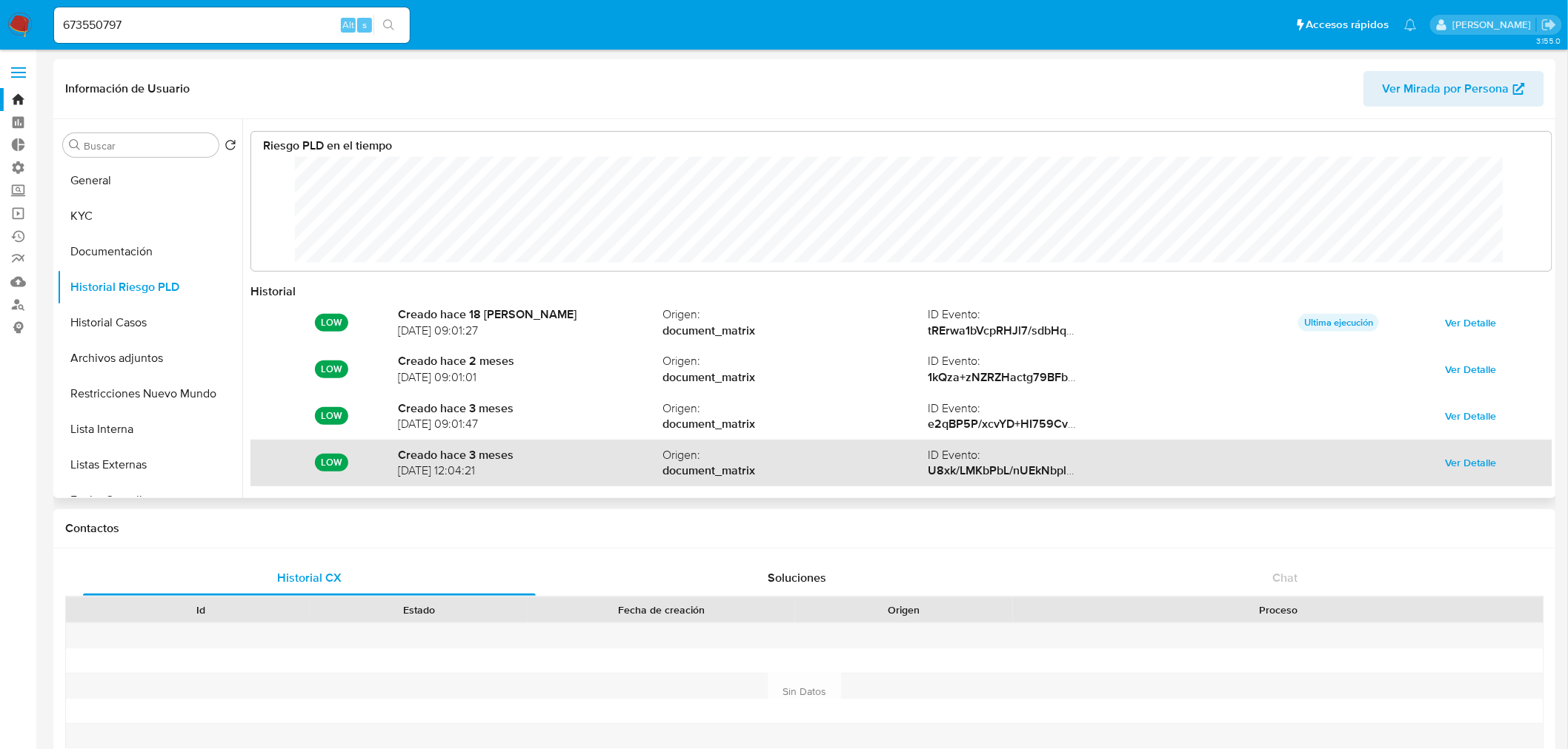
scroll to position [78, 0]
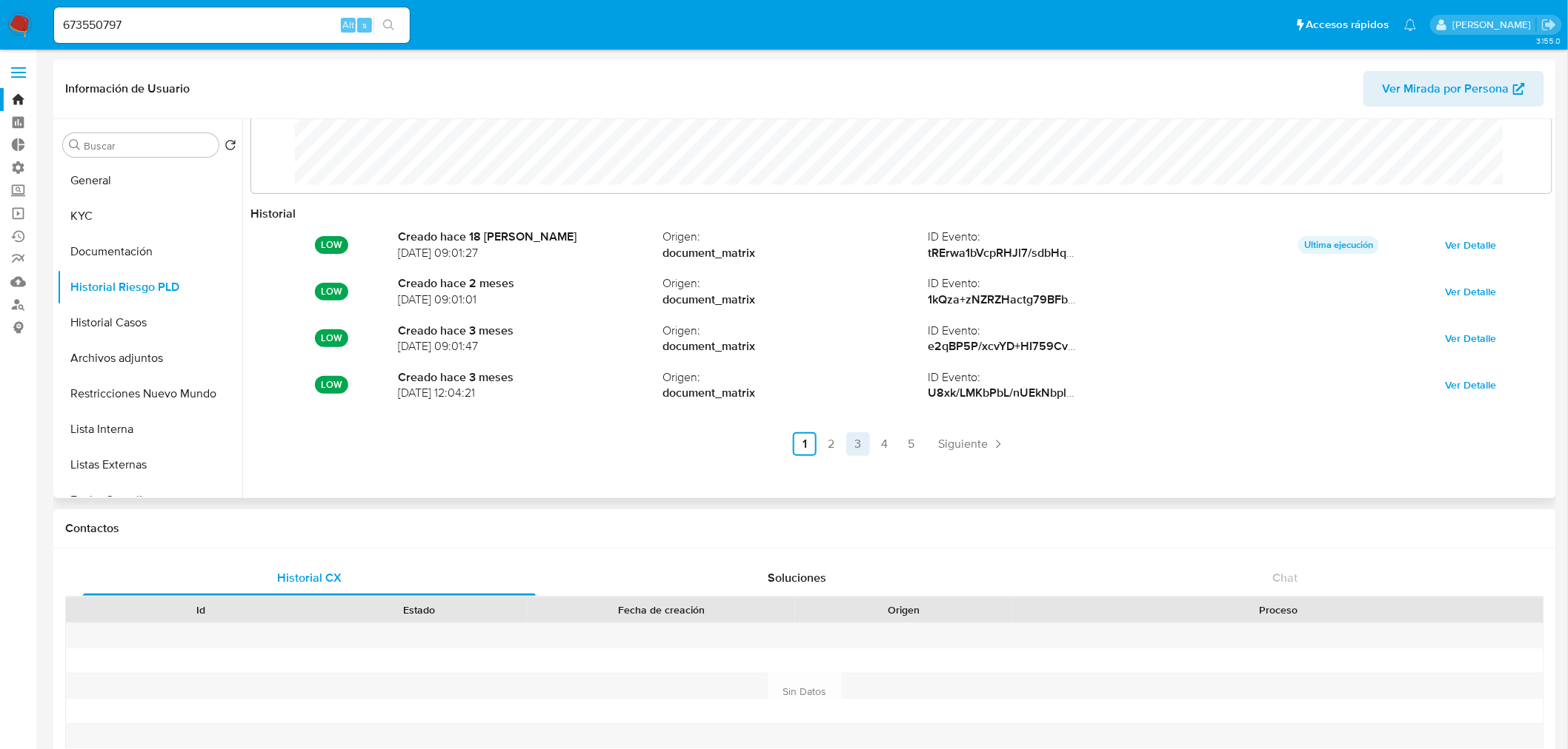
click at [862, 442] on link "3" at bounding box center [858, 444] width 24 height 24
drag, startPoint x: 175, startPoint y: 31, endPoint x: -249, endPoint y: 7, distance: 424.7
click at [213, 25] on input "673550797" at bounding box center [232, 26] width 356 height 20
click at [227, 20] on input "673550797" at bounding box center [232, 26] width 356 height 20
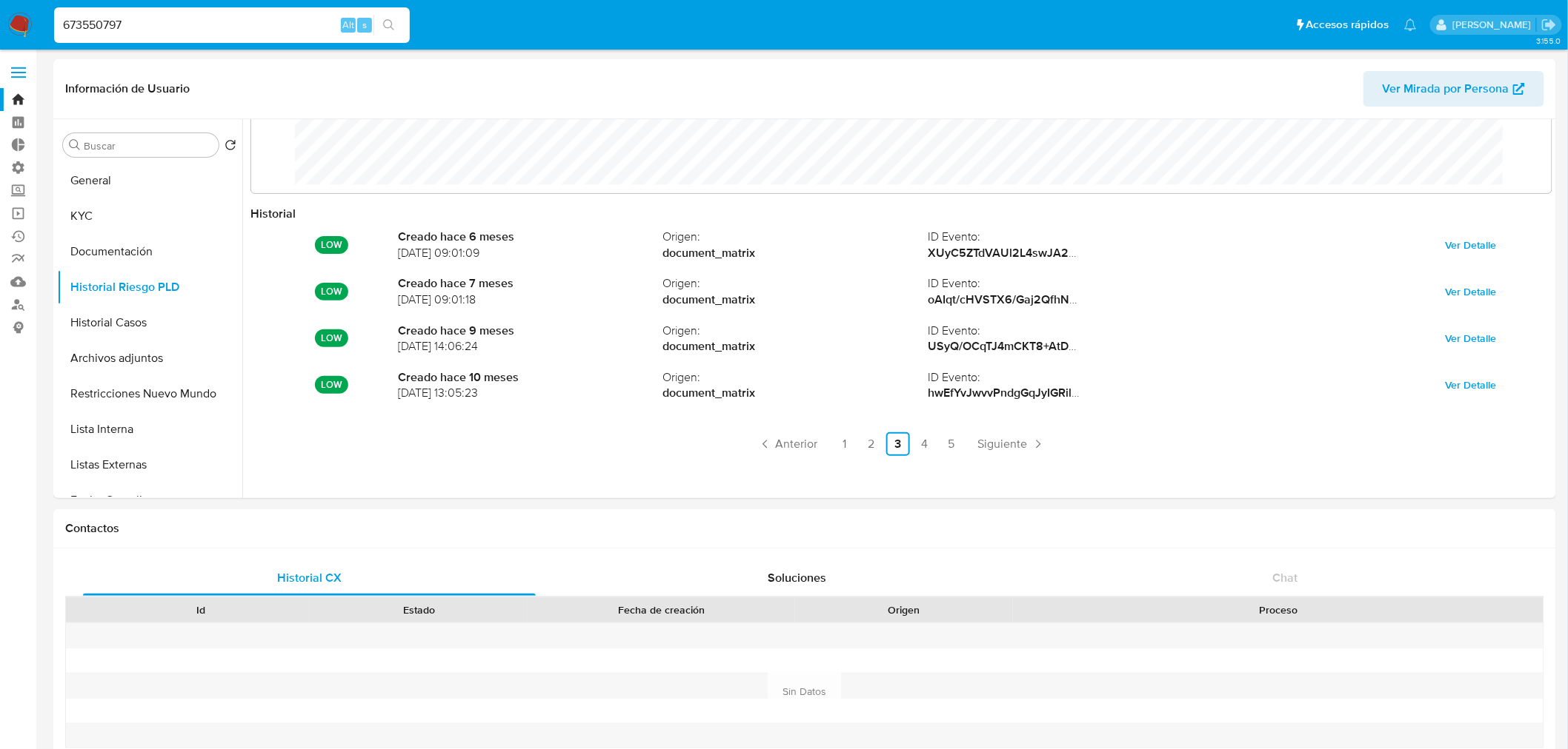
drag, startPoint x: 242, startPoint y: 25, endPoint x: -107, endPoint y: 49, distance: 349.8
paste input "472034505"
type input "472034505"
click at [384, 34] on button "search-icon" at bounding box center [389, 25] width 30 height 20
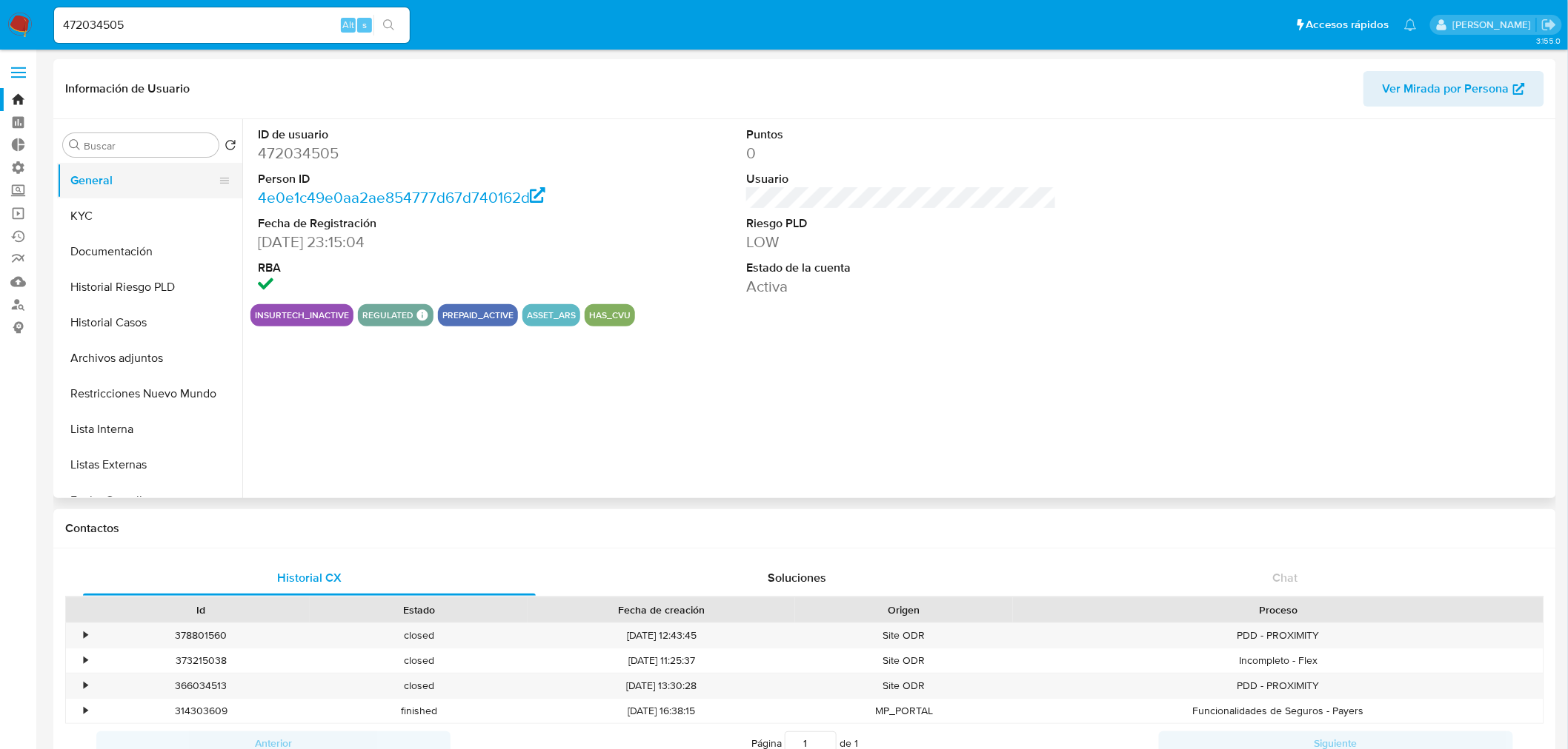
select select "10"
click at [131, 217] on button "KYC" at bounding box center [143, 217] width 173 height 35
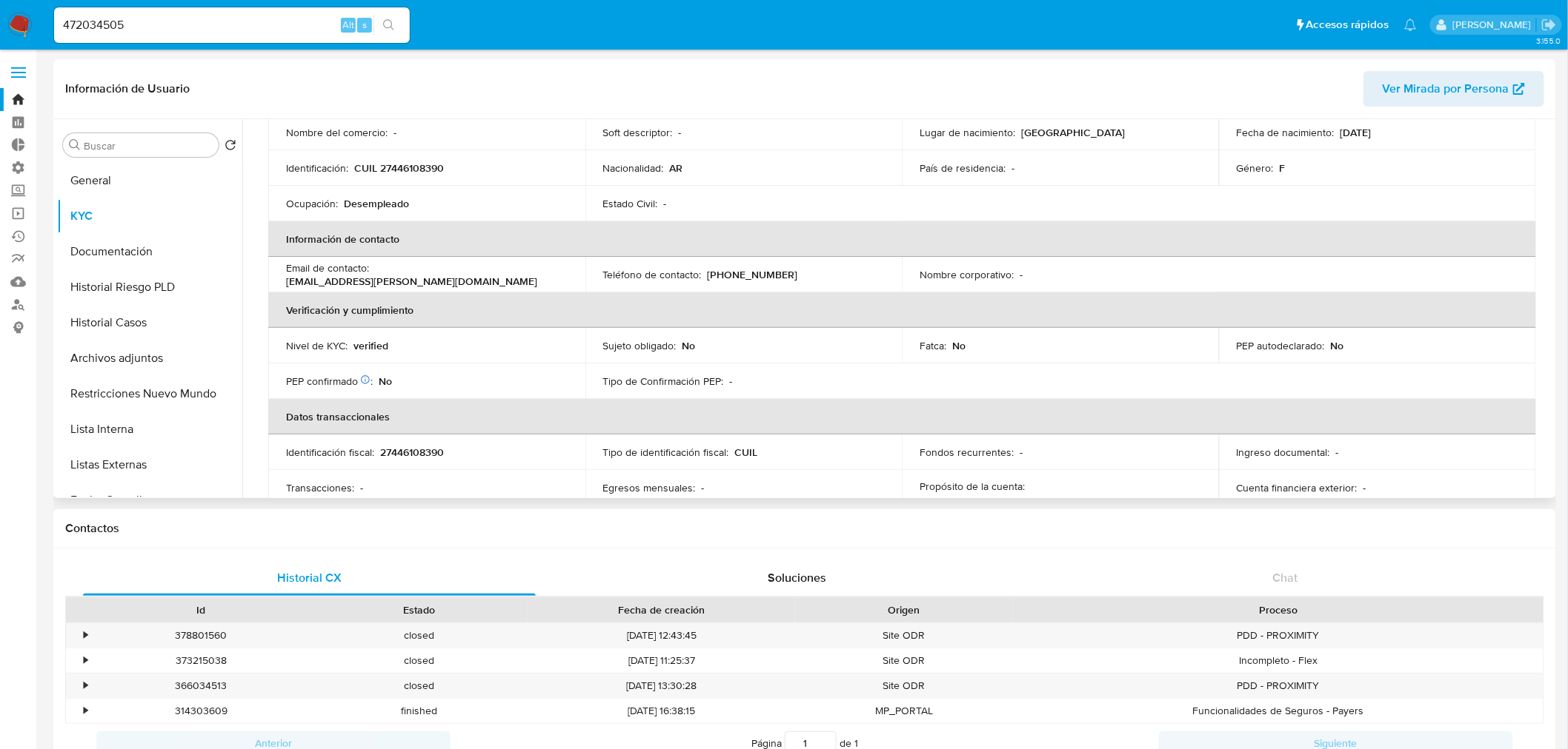
scroll to position [247, 0]
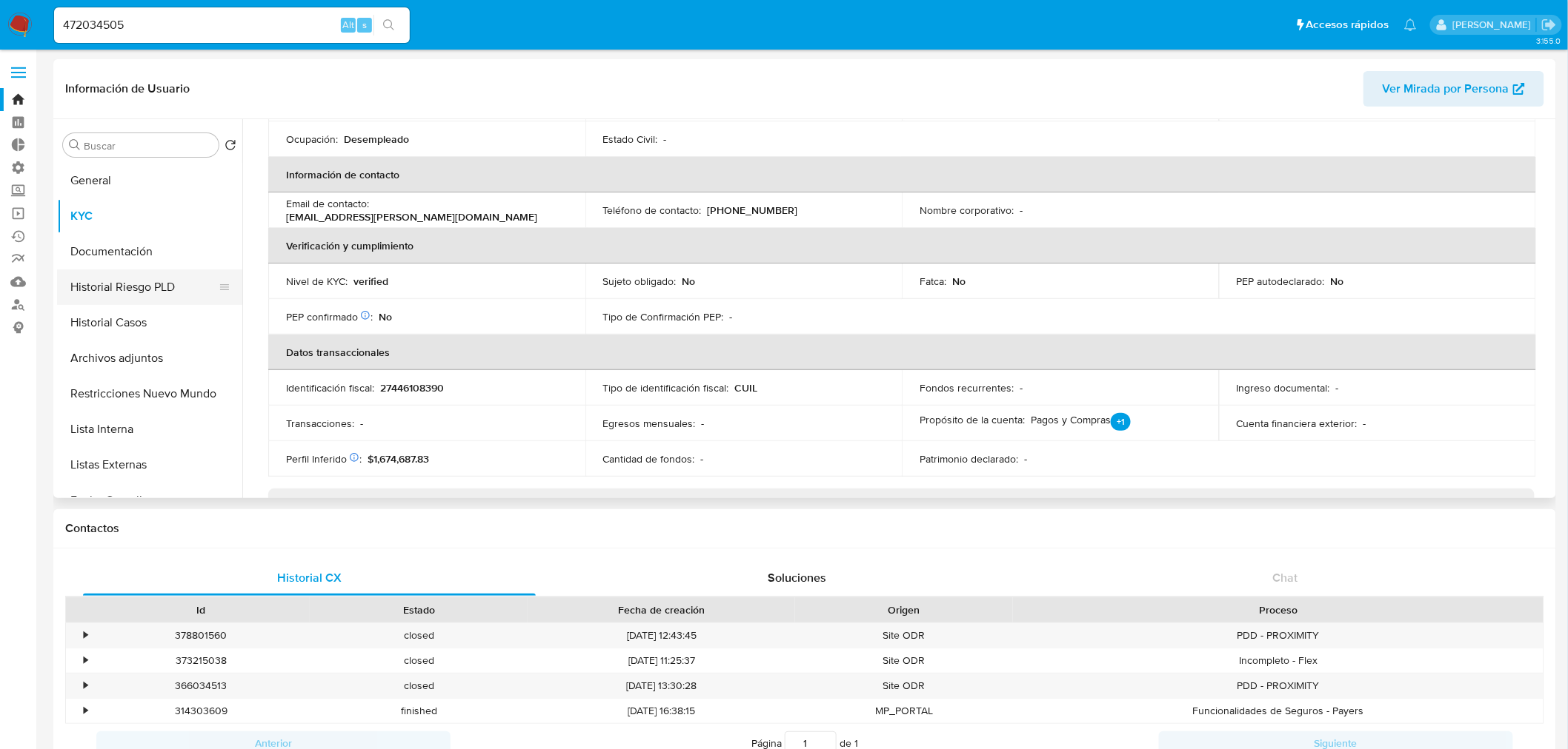
click at [137, 301] on button "Historial Riesgo PLD" at bounding box center [143, 288] width 173 height 35
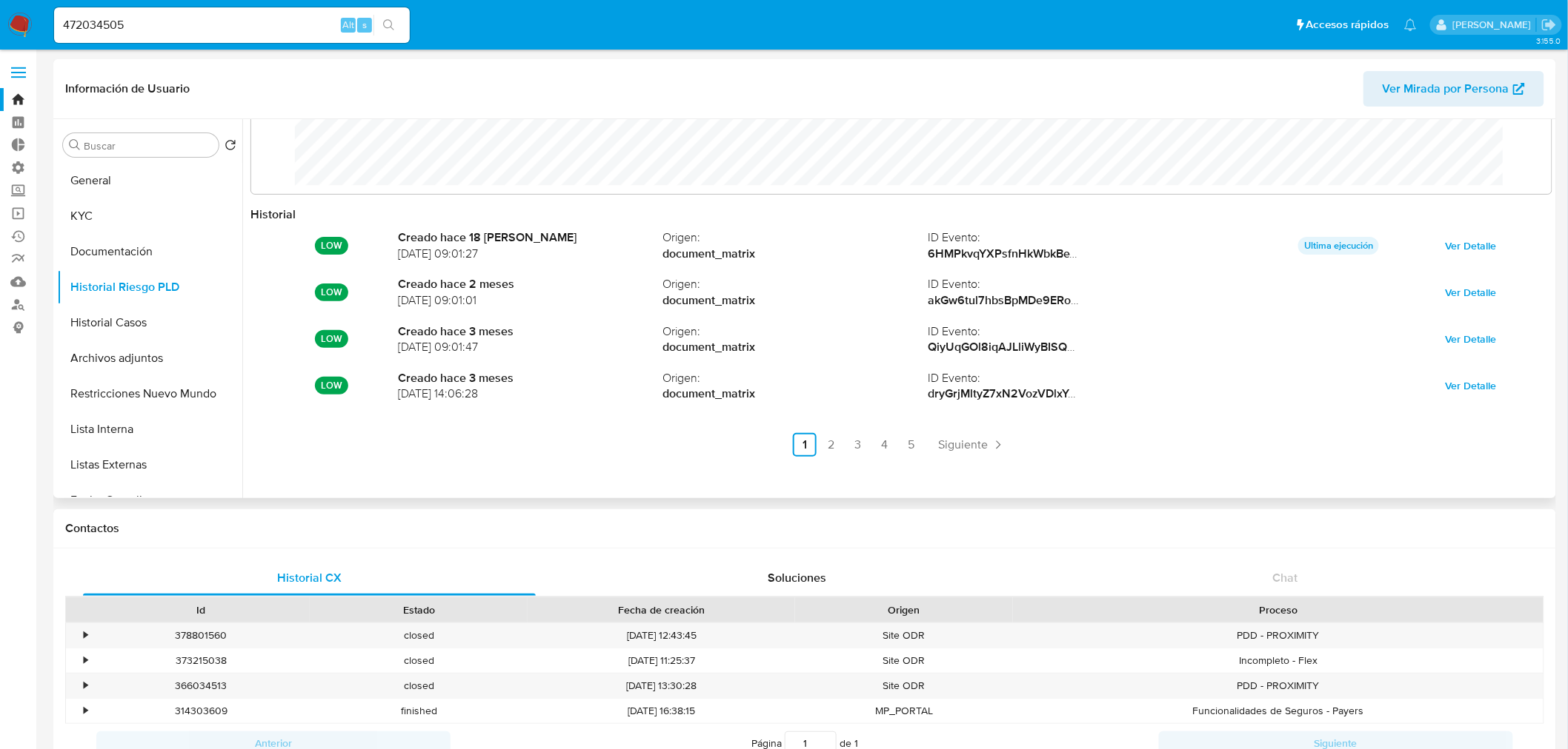
scroll to position [78, 0]
click at [879, 438] on link "4" at bounding box center [884, 444] width 24 height 24
click at [886, 440] on link "3" at bounding box center [898, 444] width 24 height 24
drag, startPoint x: 166, startPoint y: 32, endPoint x: -321, endPoint y: 25, distance: 487.1
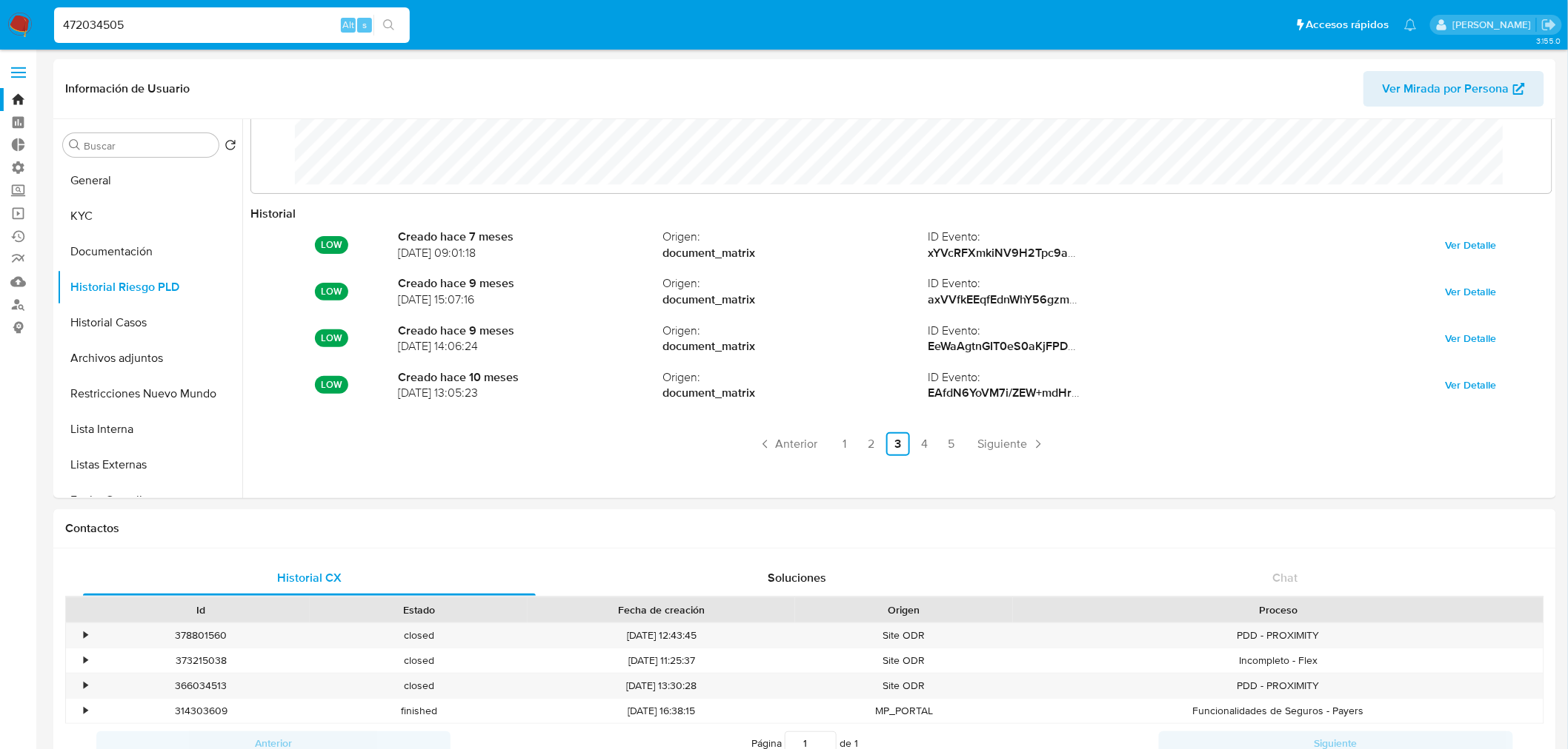
click at [202, 31] on input "472034505" at bounding box center [232, 26] width 356 height 20
drag, startPoint x: 206, startPoint y: 22, endPoint x: -264, endPoint y: -20, distance: 471.9
paste input "685293359"
type input "685293359"
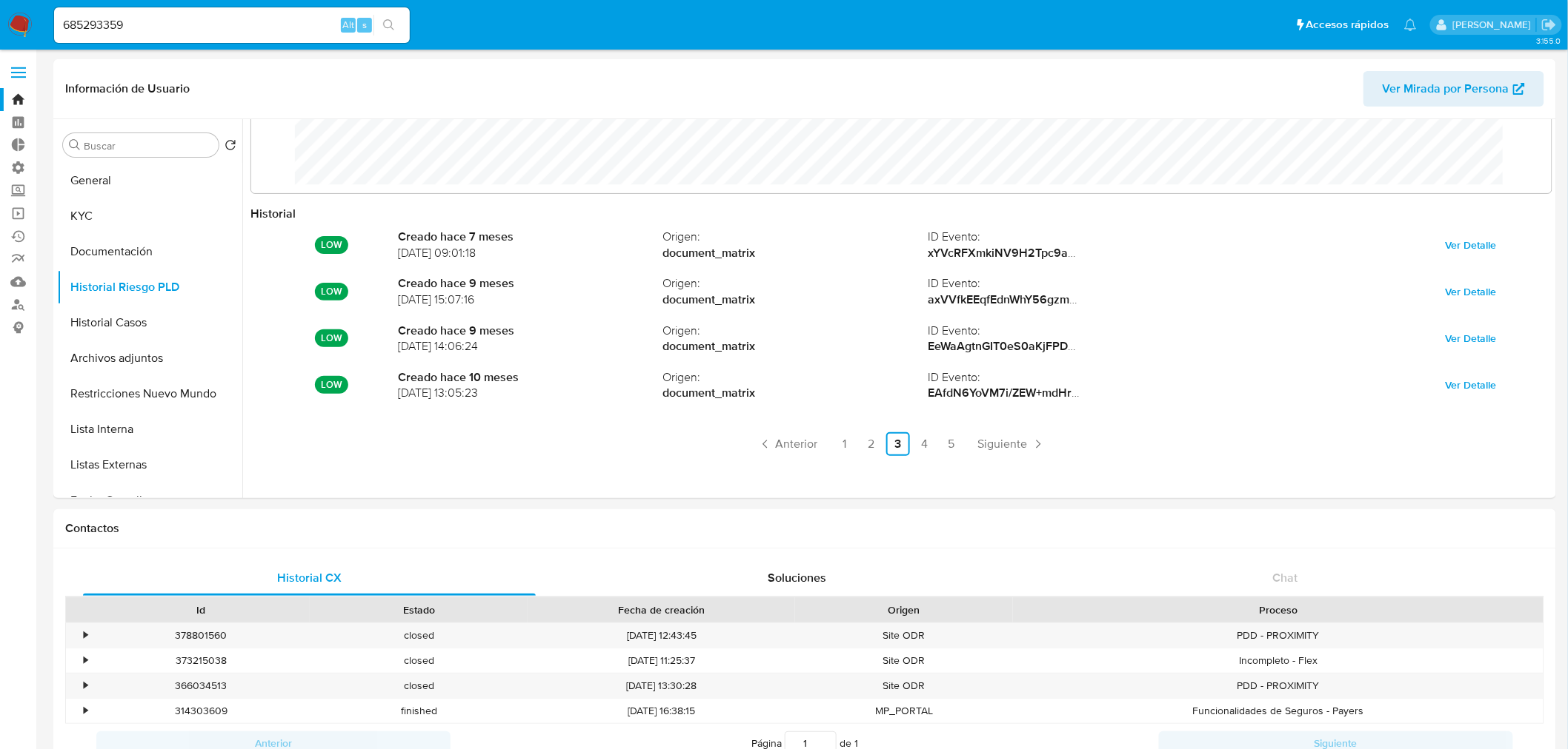
click at [389, 26] on icon "search-icon" at bounding box center [388, 25] width 12 height 12
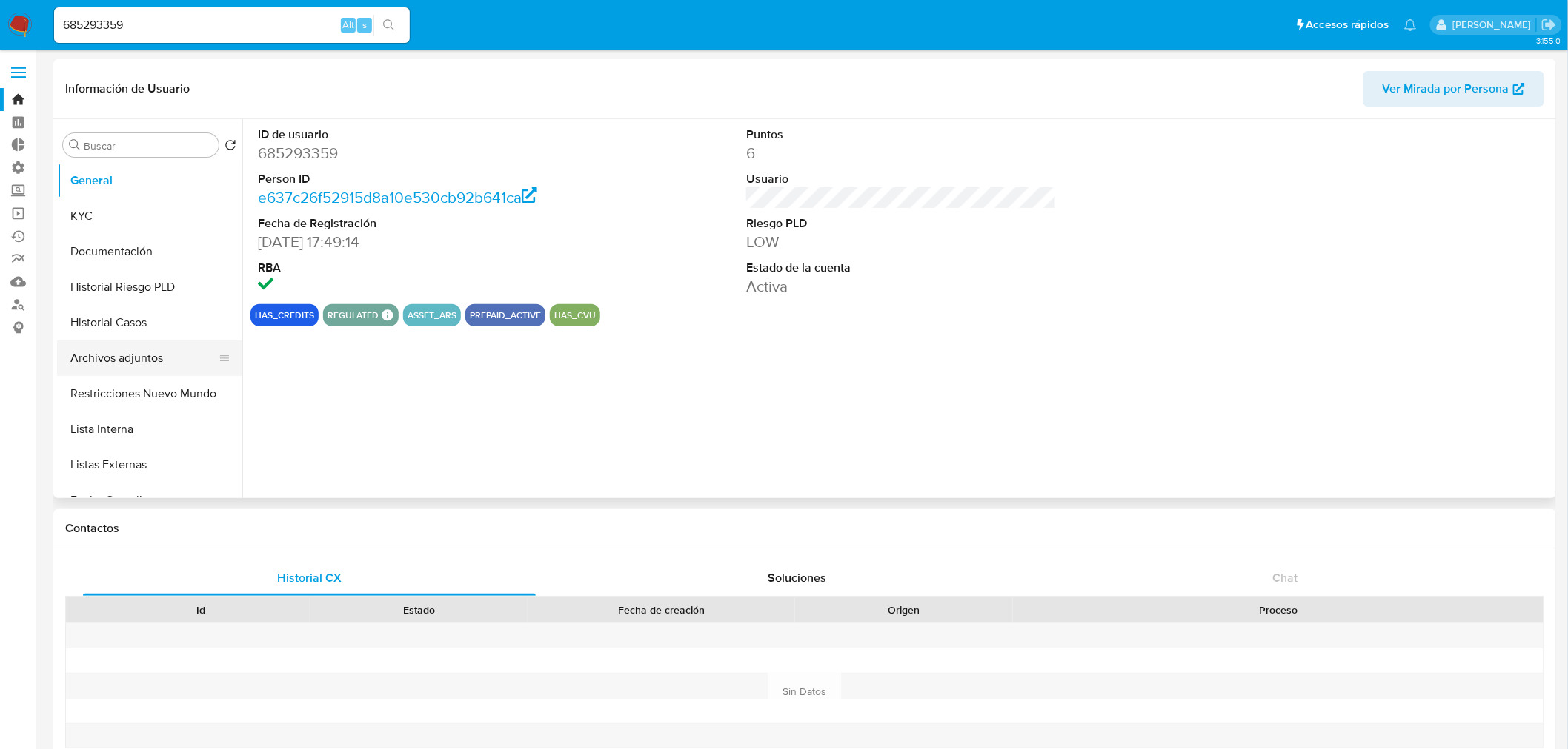
select select "10"
click at [120, 217] on button "KYC" at bounding box center [143, 217] width 173 height 35
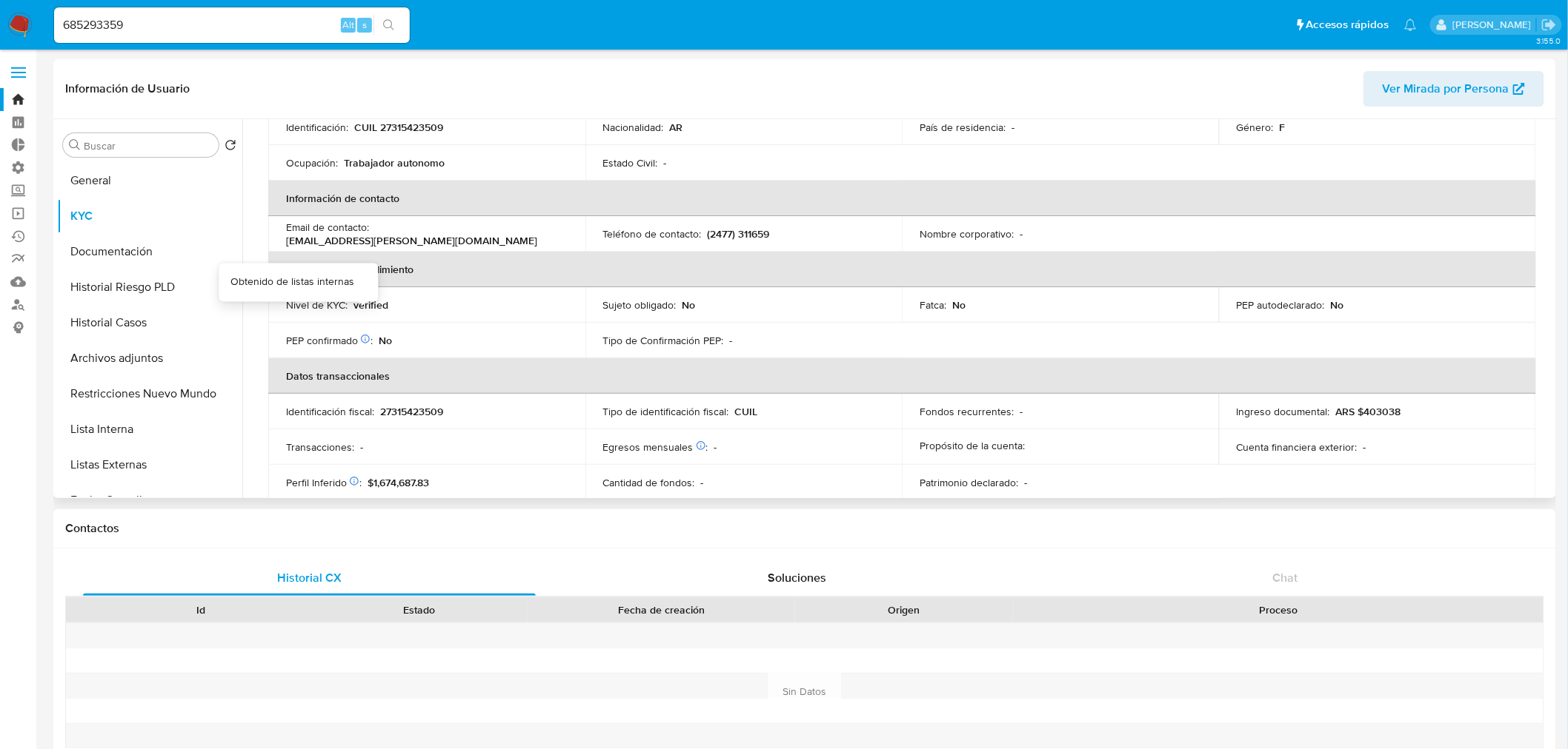
scroll to position [247, 0]
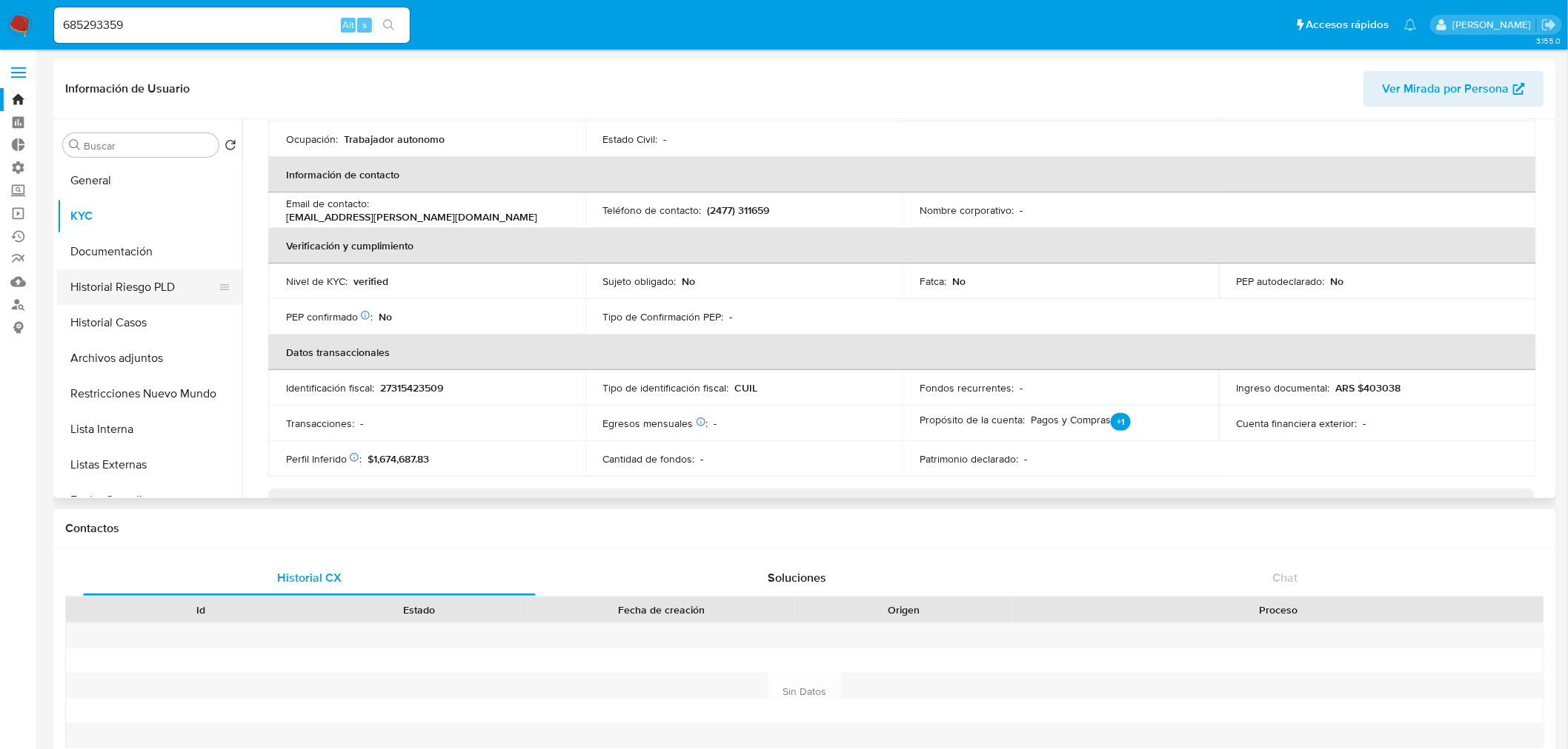
click at [129, 293] on button "Historial Riesgo PLD" at bounding box center [143, 288] width 173 height 35
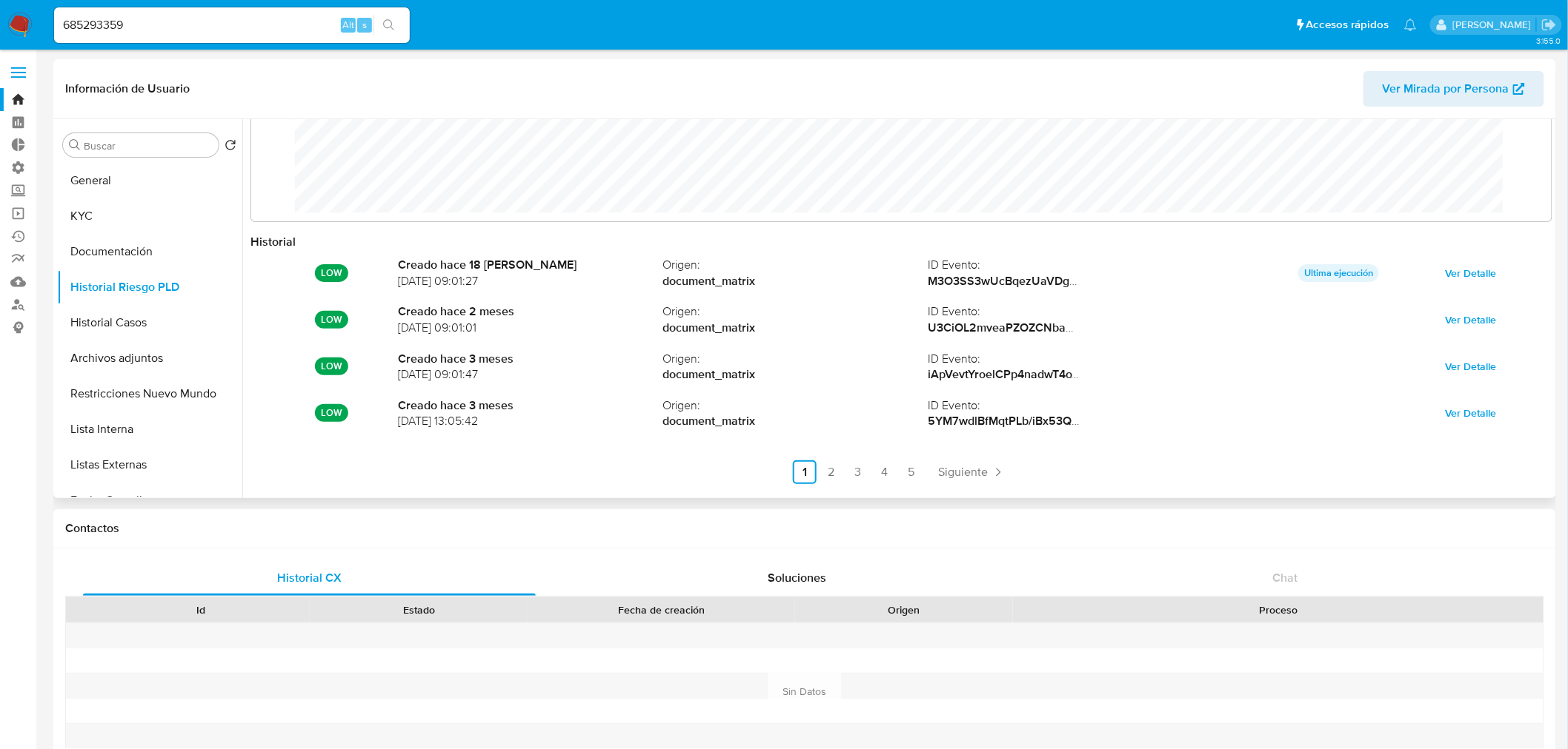
scroll to position [78, 0]
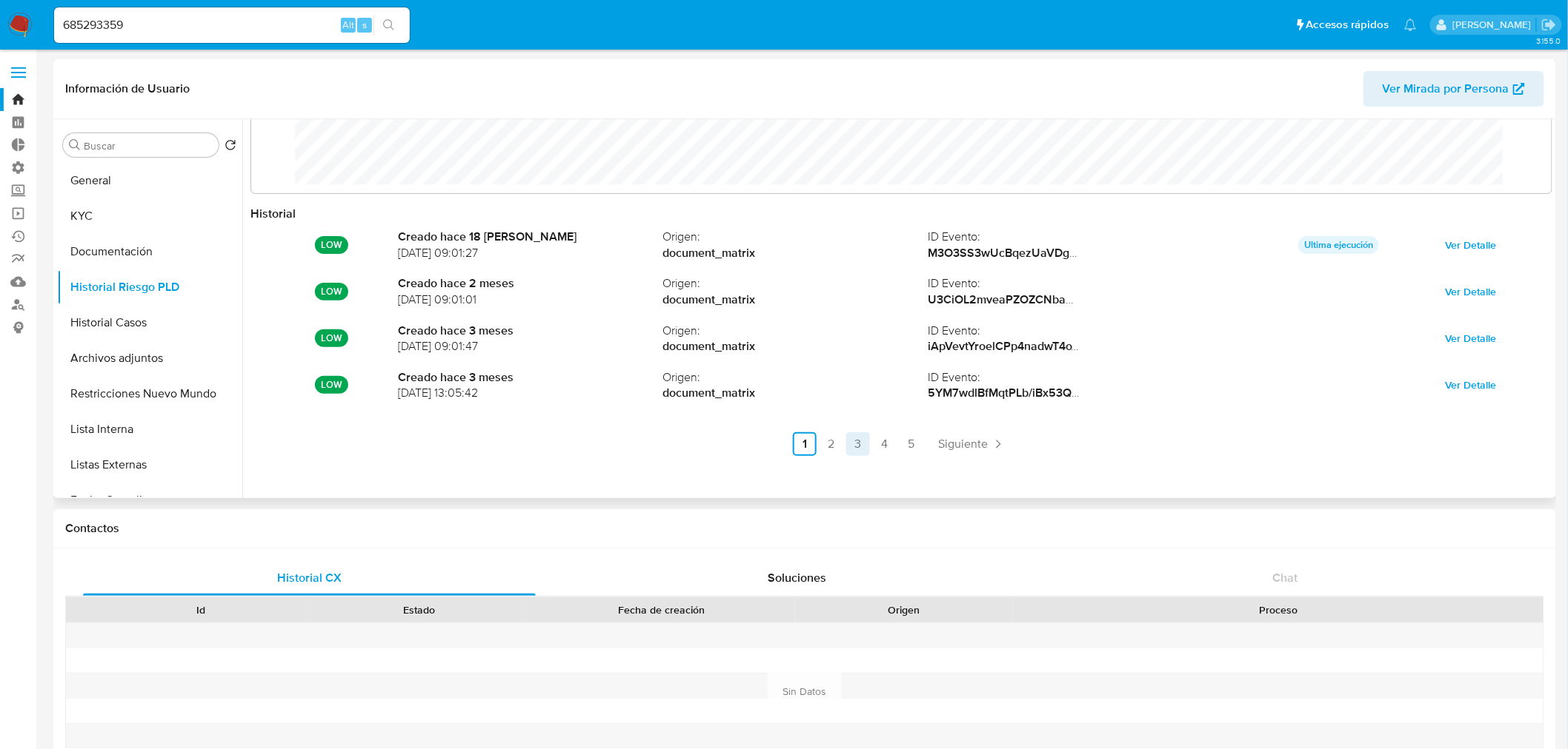
click at [857, 453] on link "3" at bounding box center [858, 444] width 24 height 24
click at [172, 23] on input "685293359" at bounding box center [232, 26] width 356 height 20
drag, startPoint x: 178, startPoint y: 26, endPoint x: -144, endPoint y: 23, distance: 322.0
click at [249, 28] on input "685293359" at bounding box center [232, 26] width 356 height 20
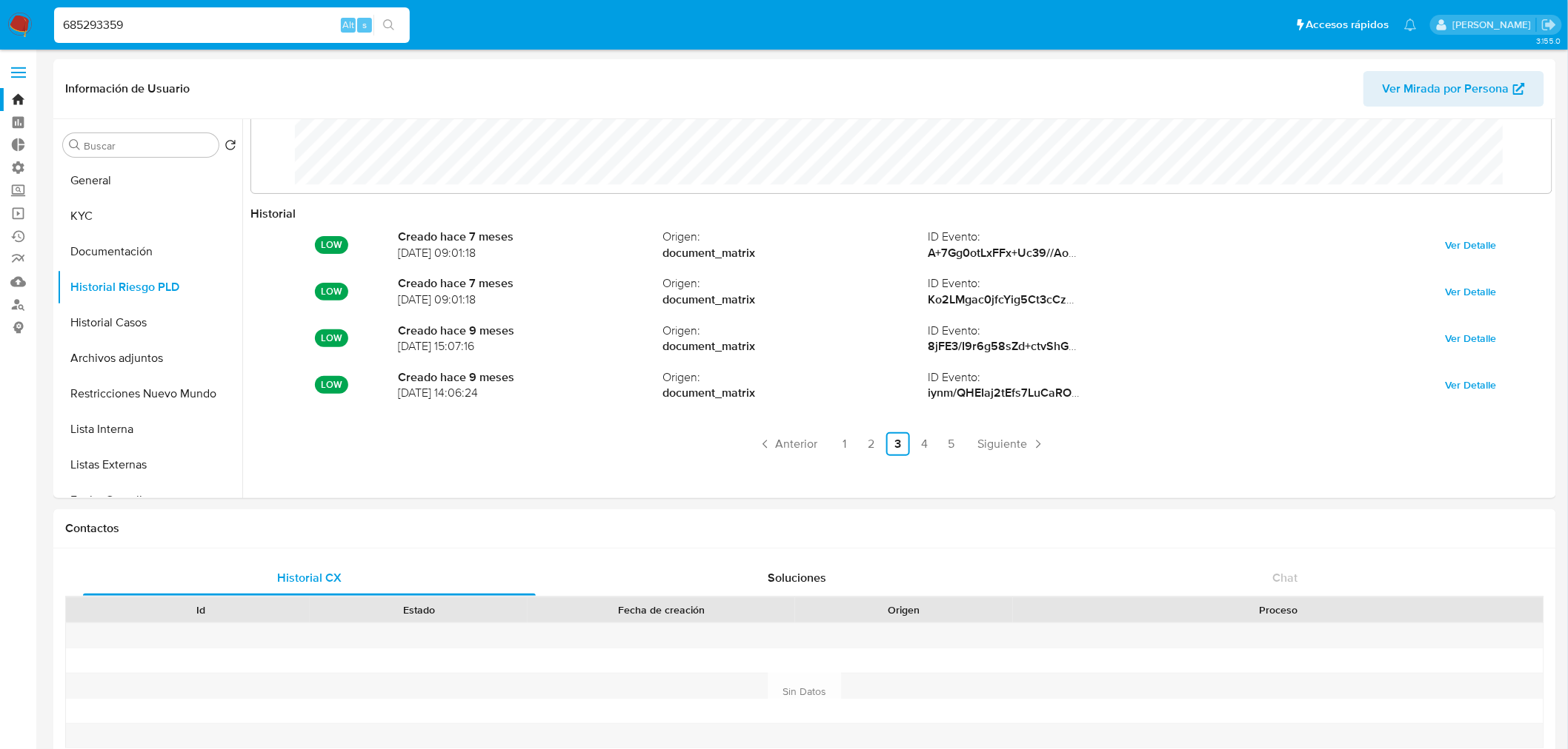
drag, startPoint x: 247, startPoint y: 20, endPoint x: -91, endPoint y: 25, distance: 338.0
paste input "2481168"
type input "682481168"
click at [399, 27] on button "search-icon" at bounding box center [389, 25] width 30 height 20
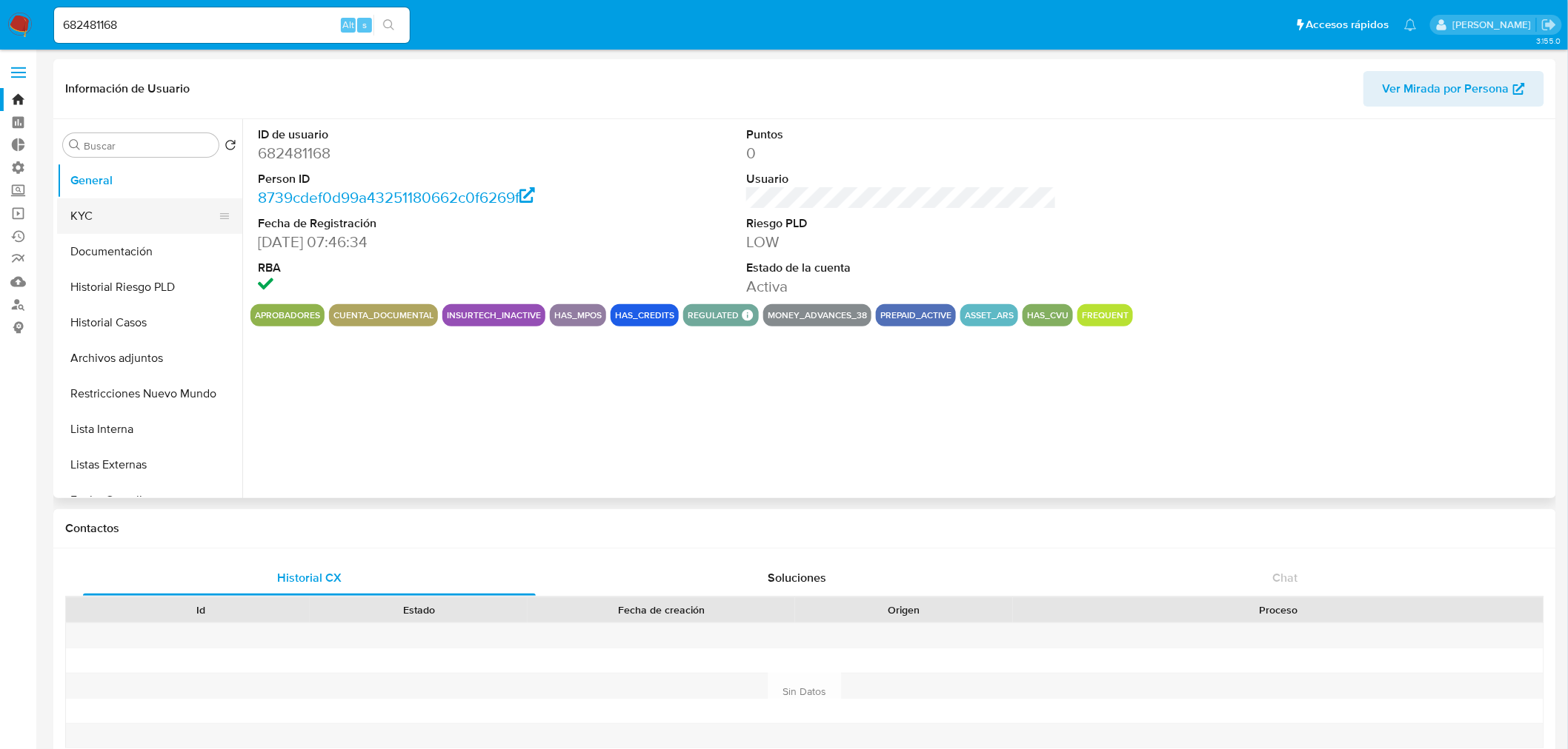
click at [133, 215] on button "KYC" at bounding box center [143, 217] width 173 height 35
select select "10"
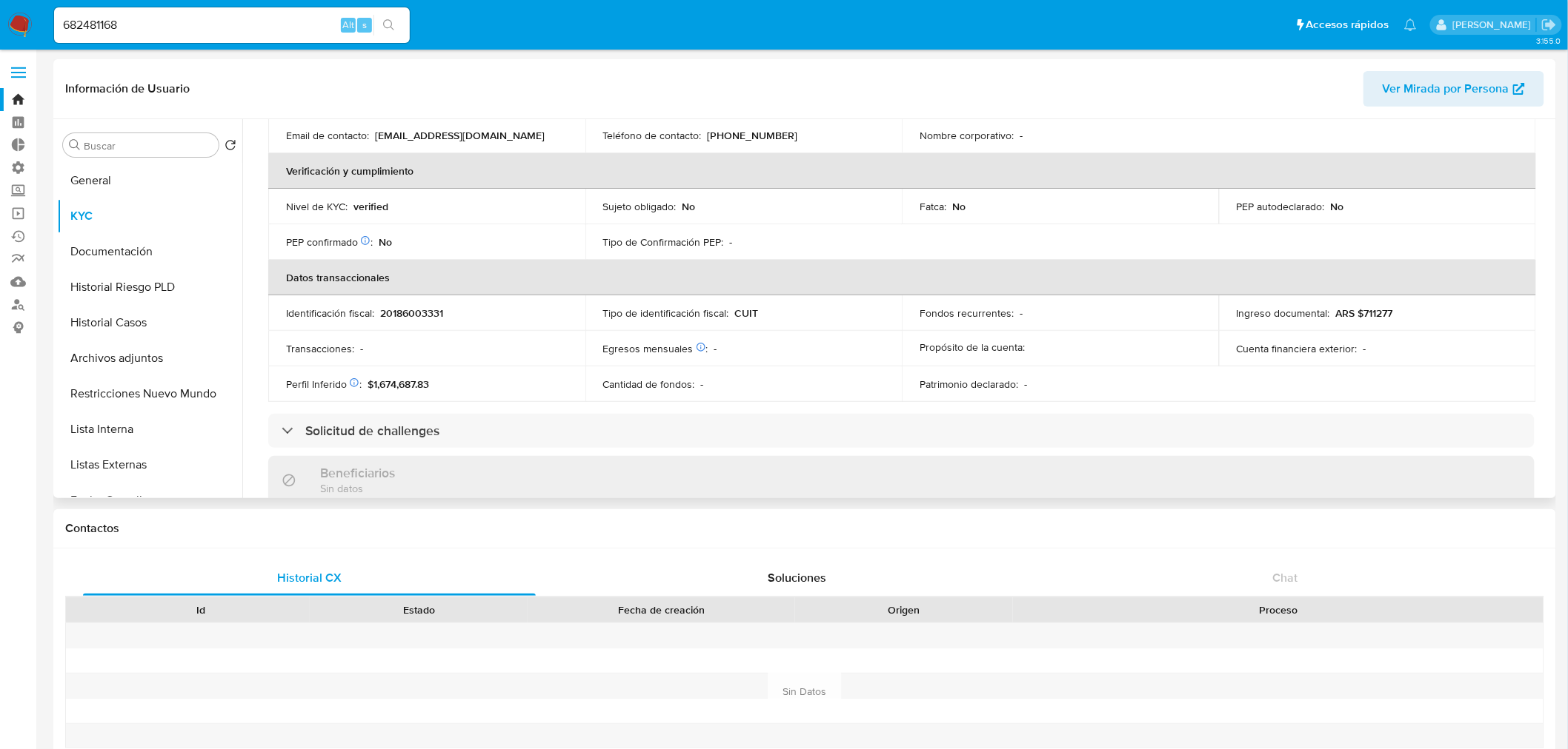
scroll to position [328, 0]
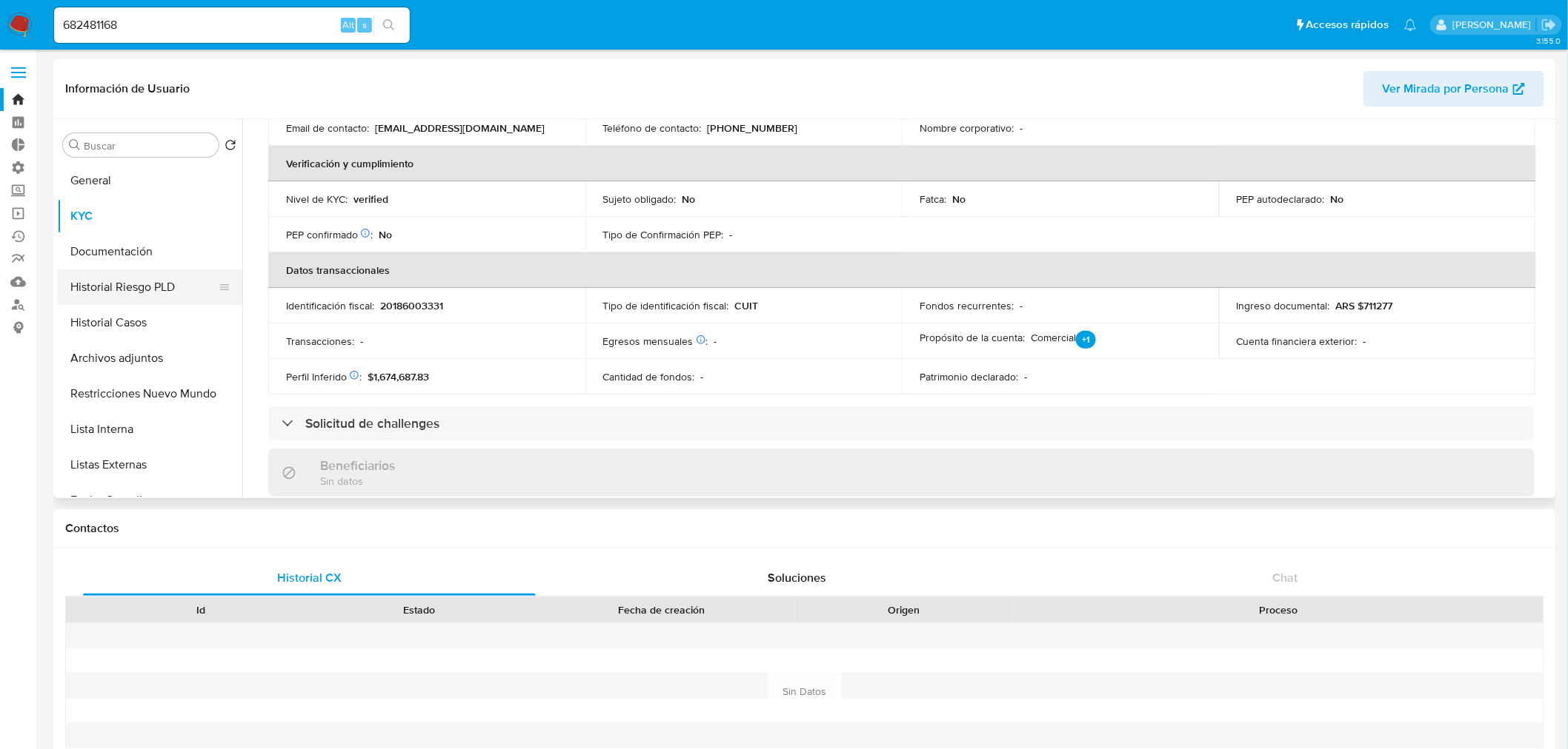
click at [160, 284] on button "Historial Riesgo PLD" at bounding box center [143, 288] width 173 height 35
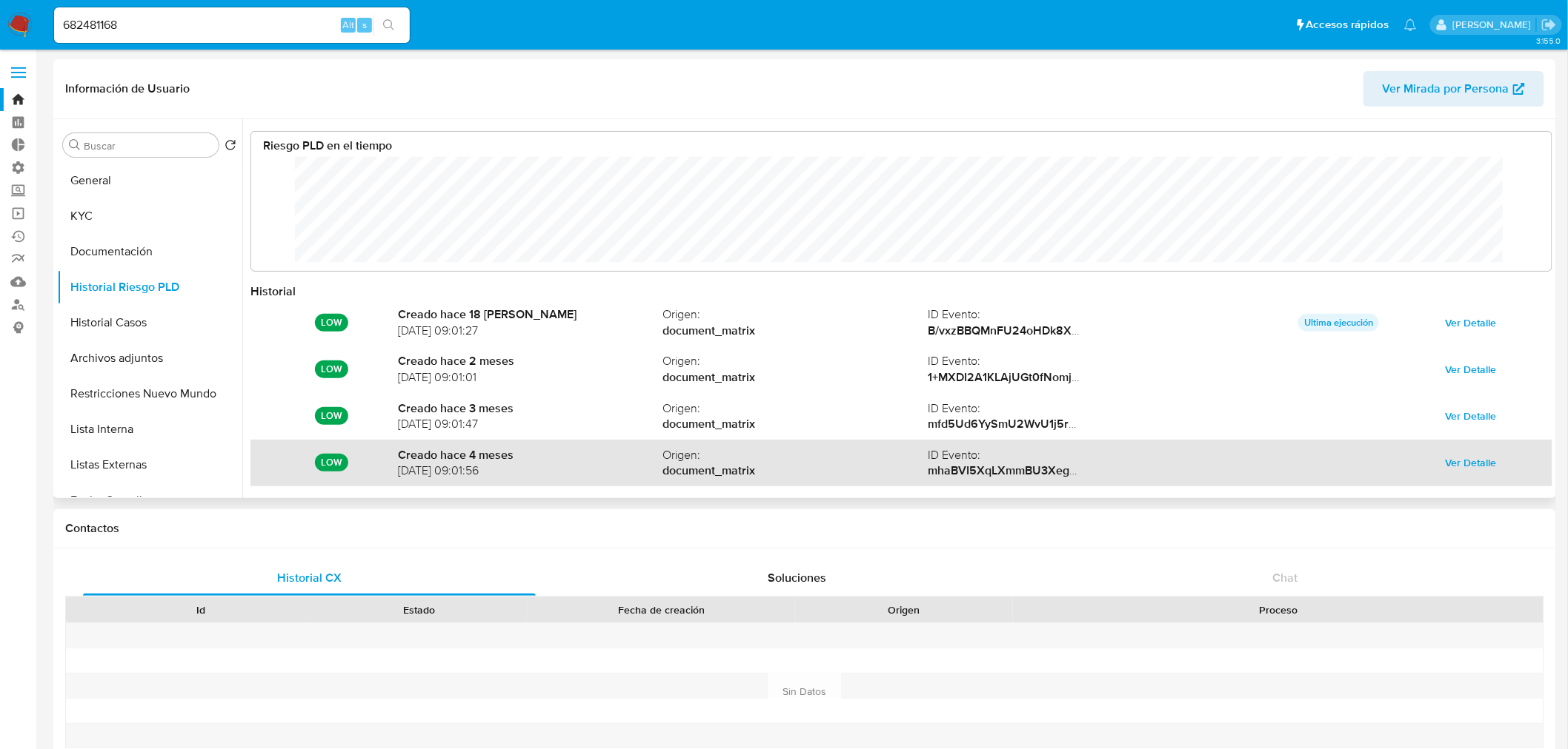
scroll to position [78, 0]
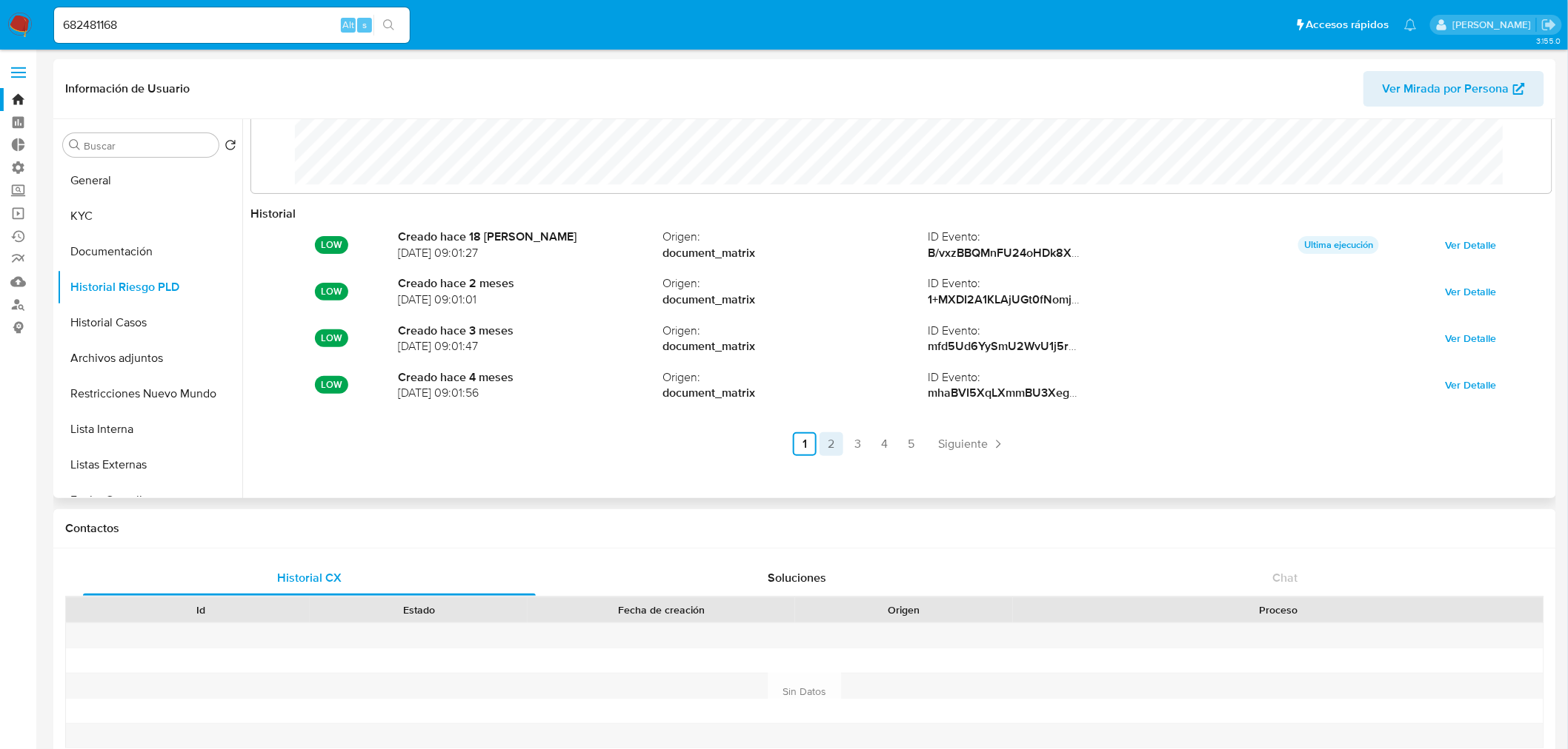
click at [860, 447] on link "3" at bounding box center [858, 444] width 24 height 24
click at [163, 16] on input "682481168" at bounding box center [232, 26] width 356 height 20
drag, startPoint x: 176, startPoint y: 28, endPoint x: -7, endPoint y: 12, distance: 183.7
click at [268, 20] on input "682481168" at bounding box center [232, 26] width 356 height 20
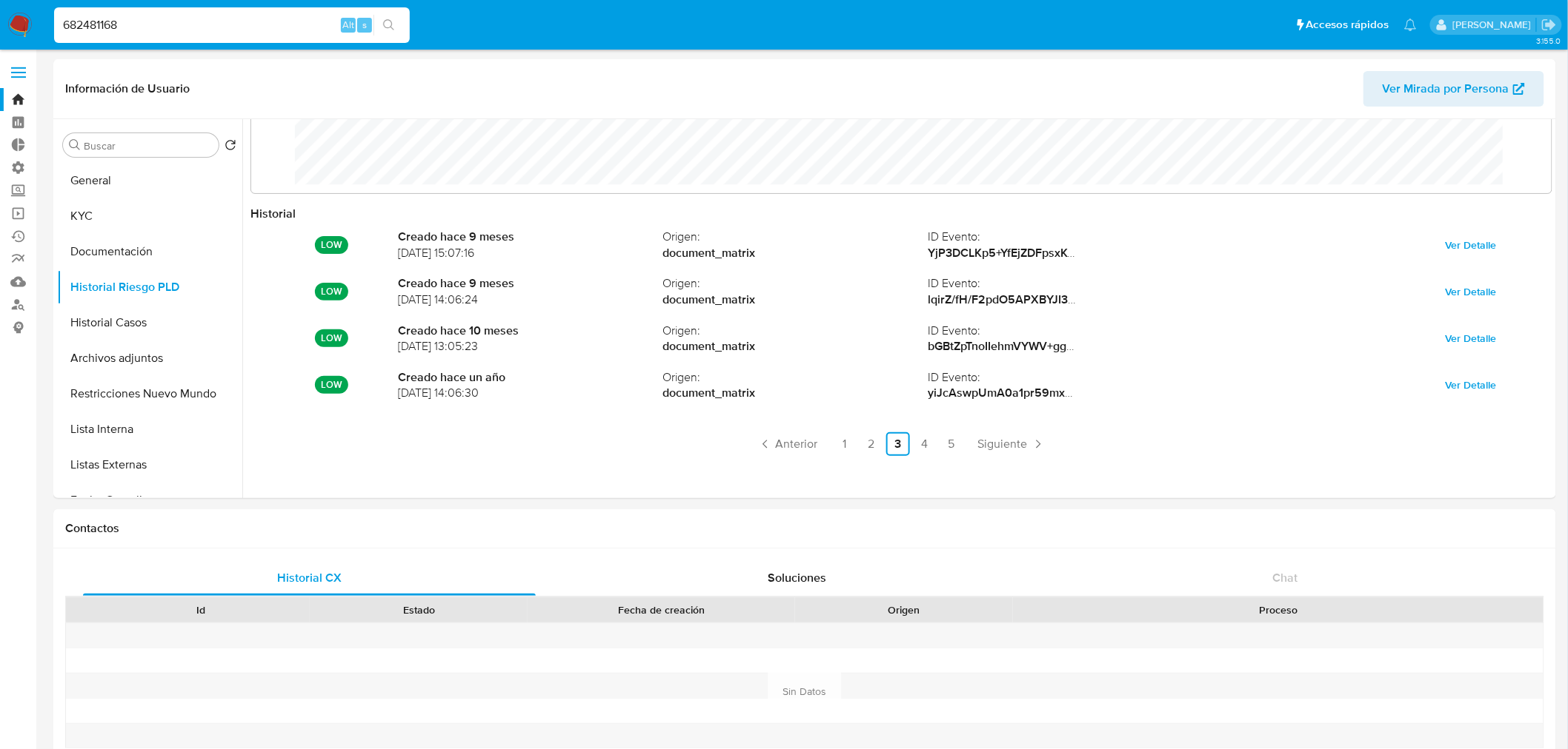
drag, startPoint x: 53, startPoint y: 16, endPoint x: -59, endPoint y: 25, distance: 112.4
paste input "1009556593"
type input "1009556593"
click at [389, 26] on icon "search-icon" at bounding box center [388, 25] width 12 height 12
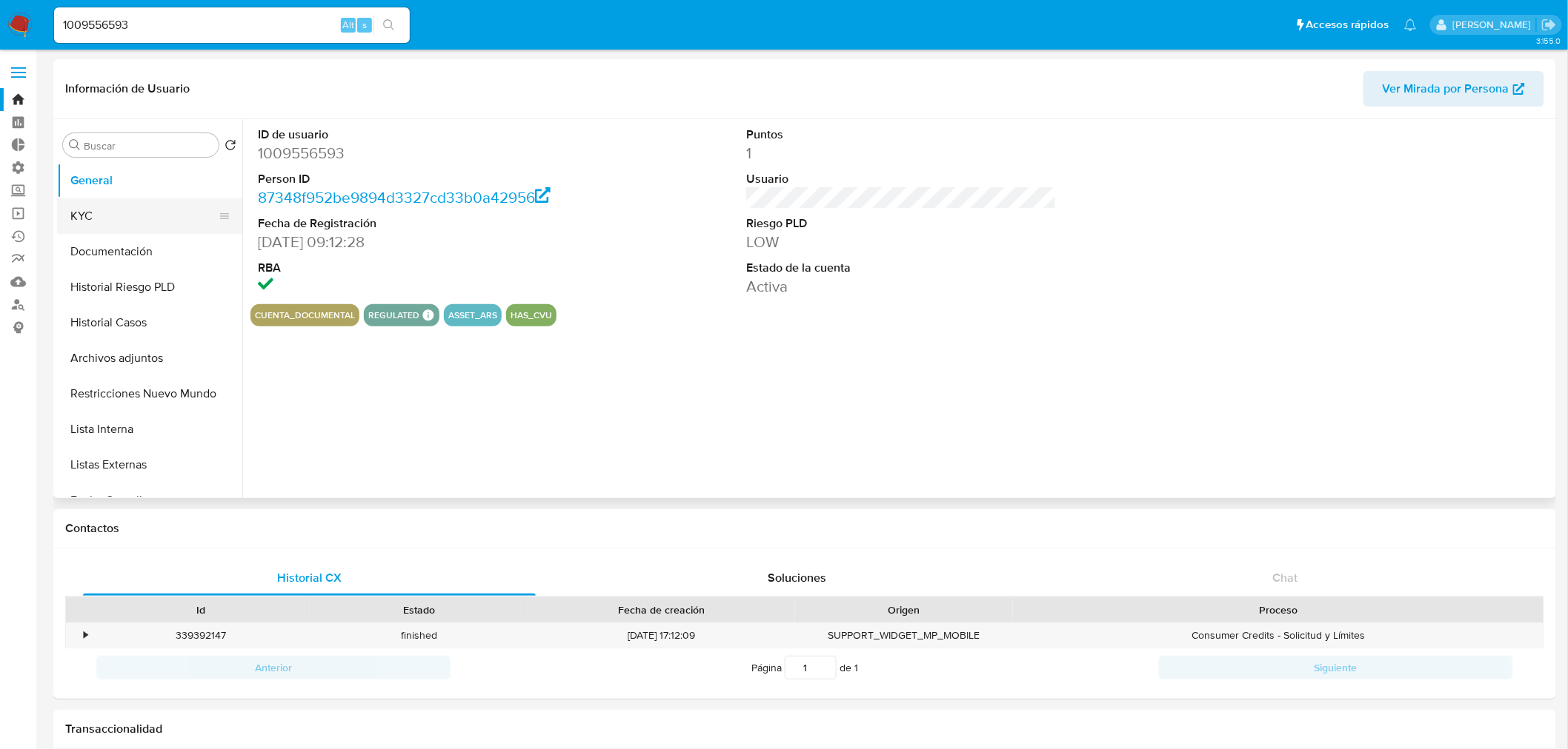
click at [135, 213] on button "KYC" at bounding box center [143, 217] width 173 height 35
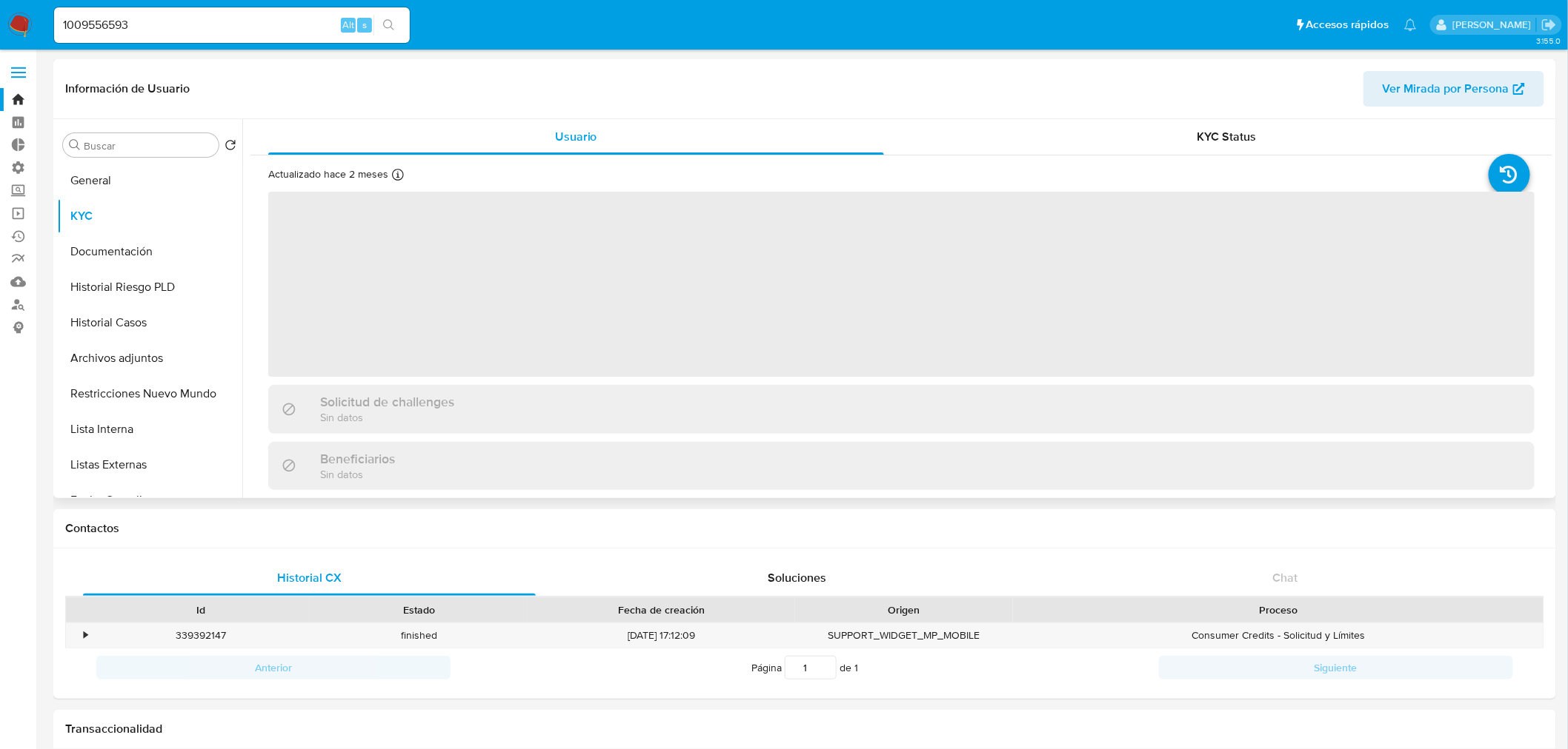
select select "10"
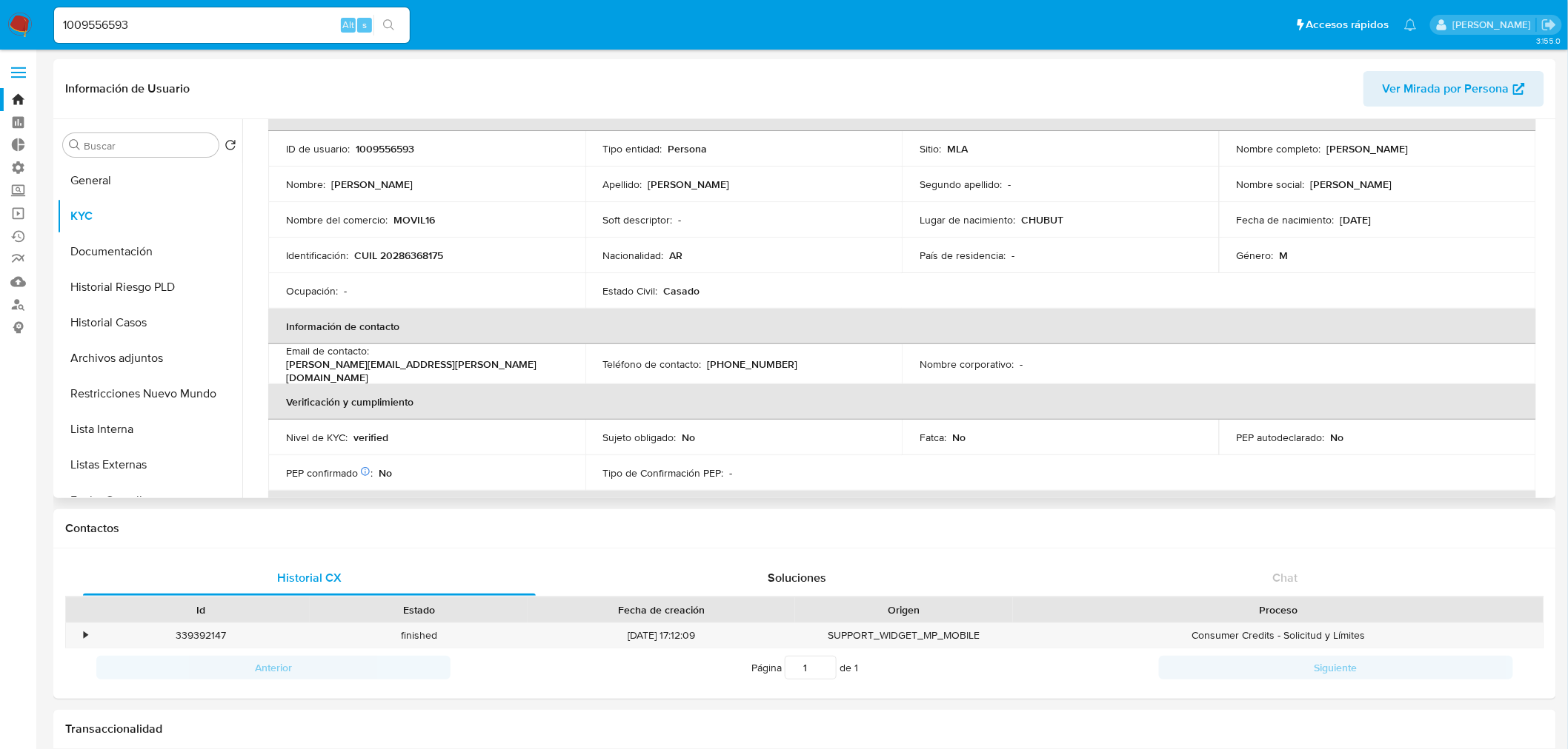
scroll to position [247, 0]
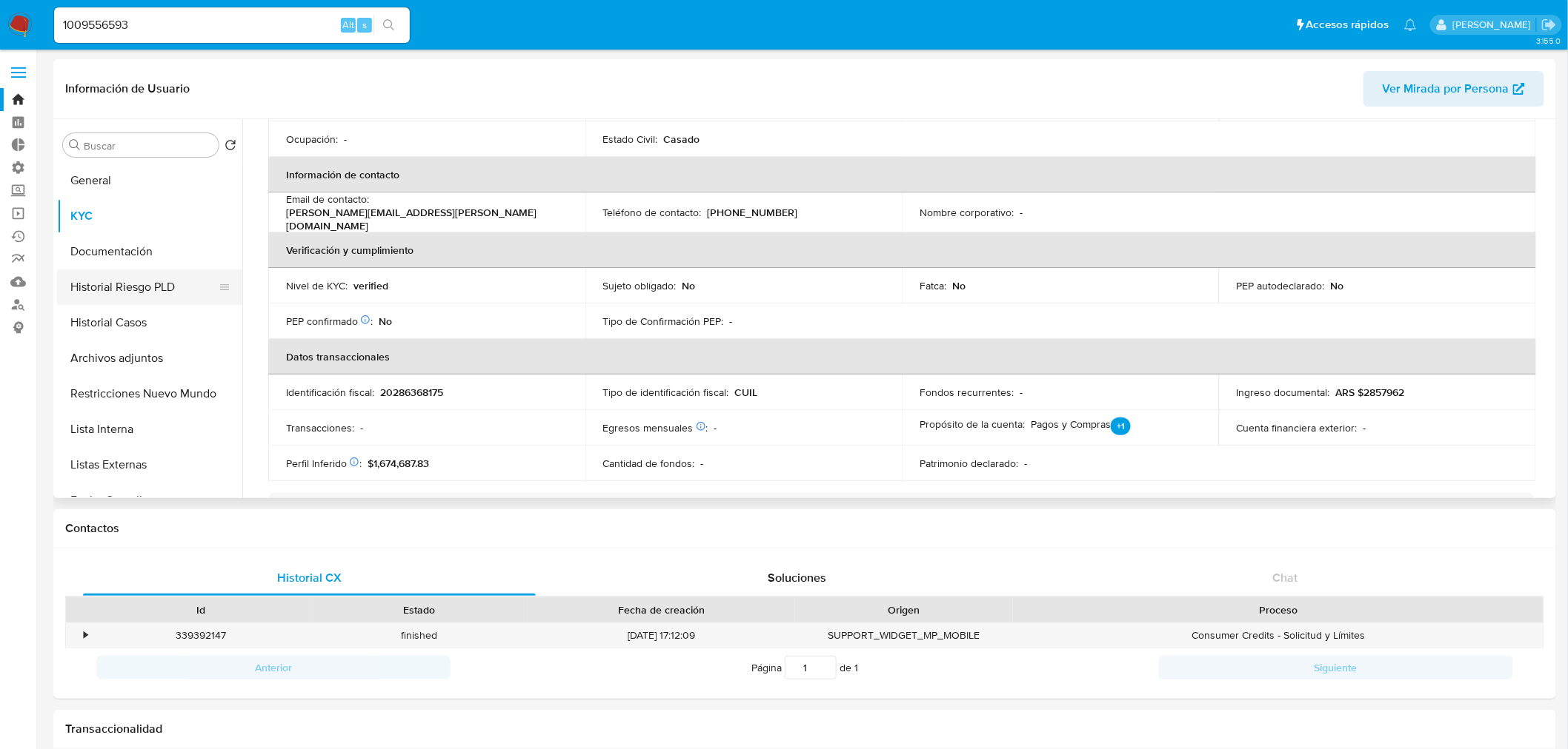
click at [146, 284] on button "Historial Riesgo PLD" at bounding box center [143, 288] width 173 height 35
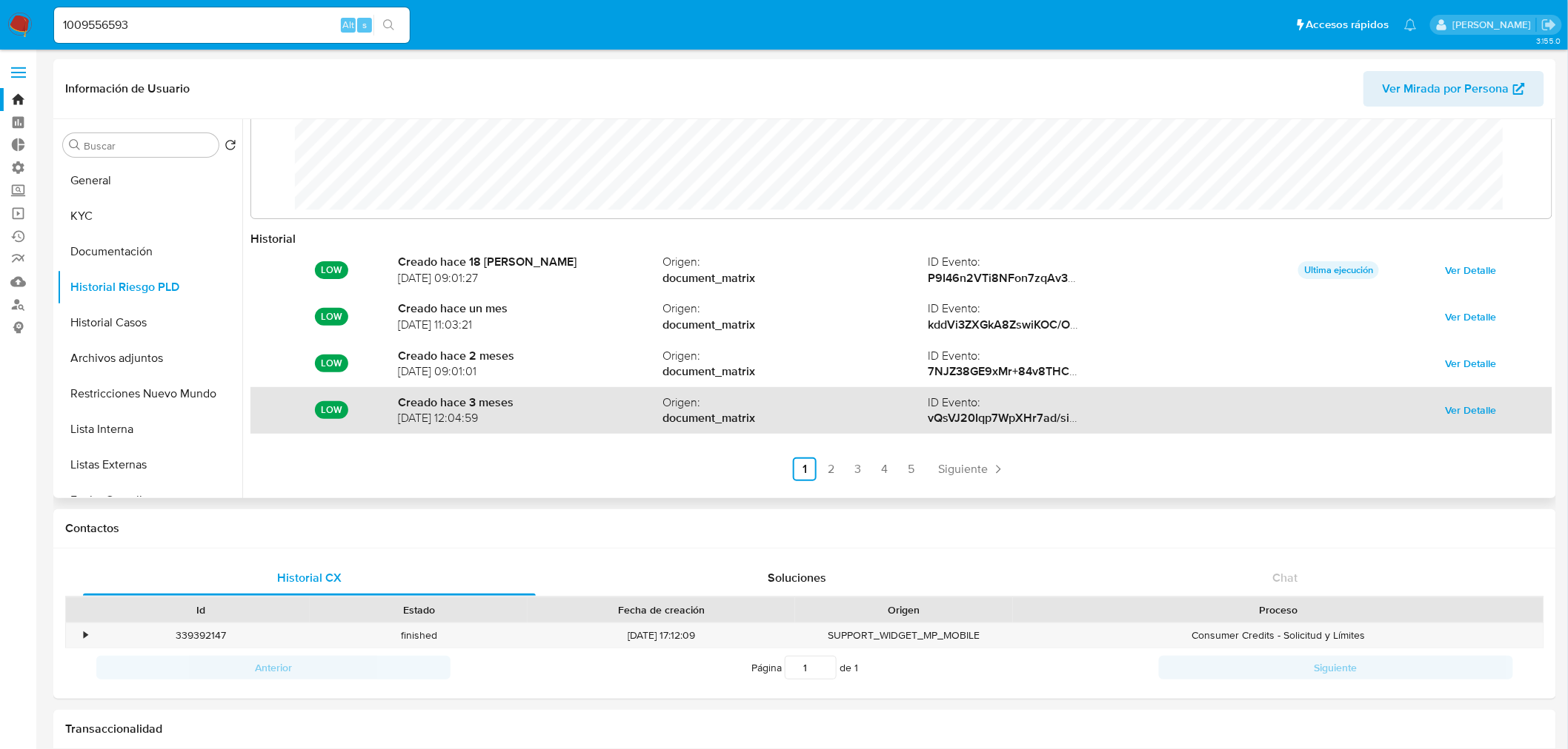
scroll to position [78, 0]
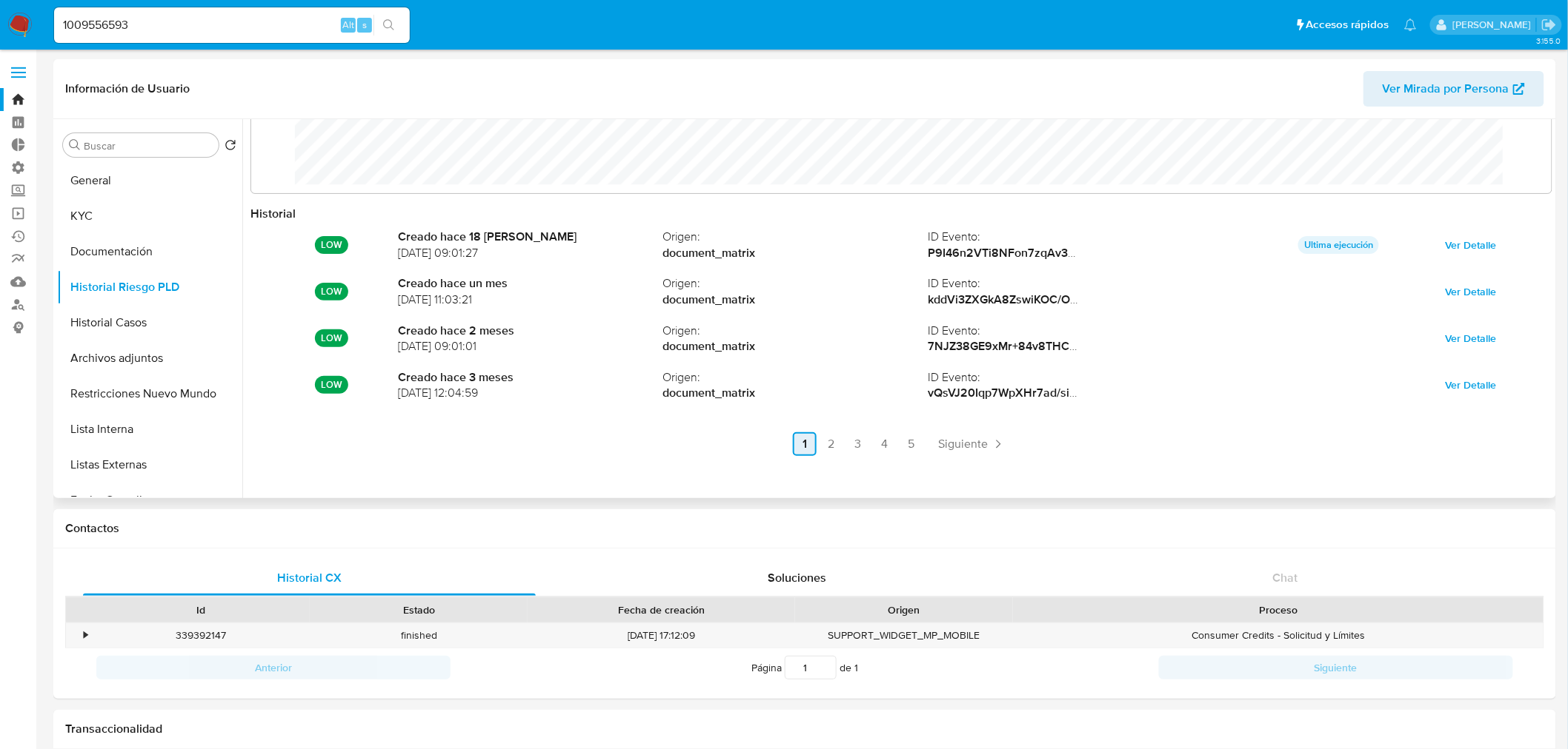
click at [851, 449] on link "3" at bounding box center [858, 444] width 24 height 24
click at [895, 446] on link "3" at bounding box center [898, 444] width 24 height 24
click at [948, 440] on link "5" at bounding box center [951, 444] width 24 height 24
click at [959, 443] on link "4" at bounding box center [967, 444] width 24 height 24
click at [235, 31] on input "1009556593" at bounding box center [232, 26] width 356 height 20
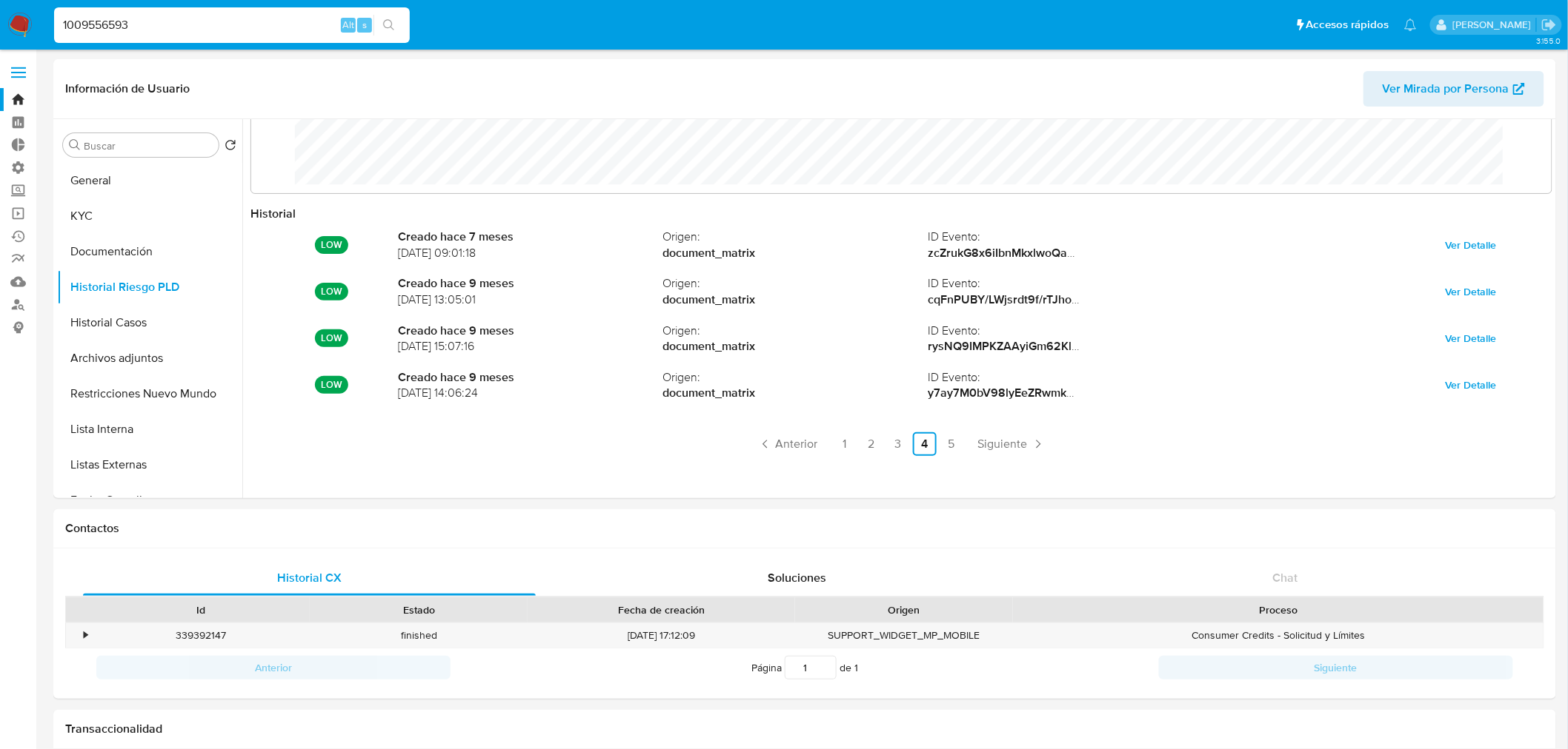
drag, startPoint x: 230, startPoint y: 28, endPoint x: -369, endPoint y: 43, distance: 599.2
click at [206, 20] on input "1009556593" at bounding box center [232, 26] width 356 height 20
drag, startPoint x: 54, startPoint y: 25, endPoint x: -5, endPoint y: 27, distance: 59.0
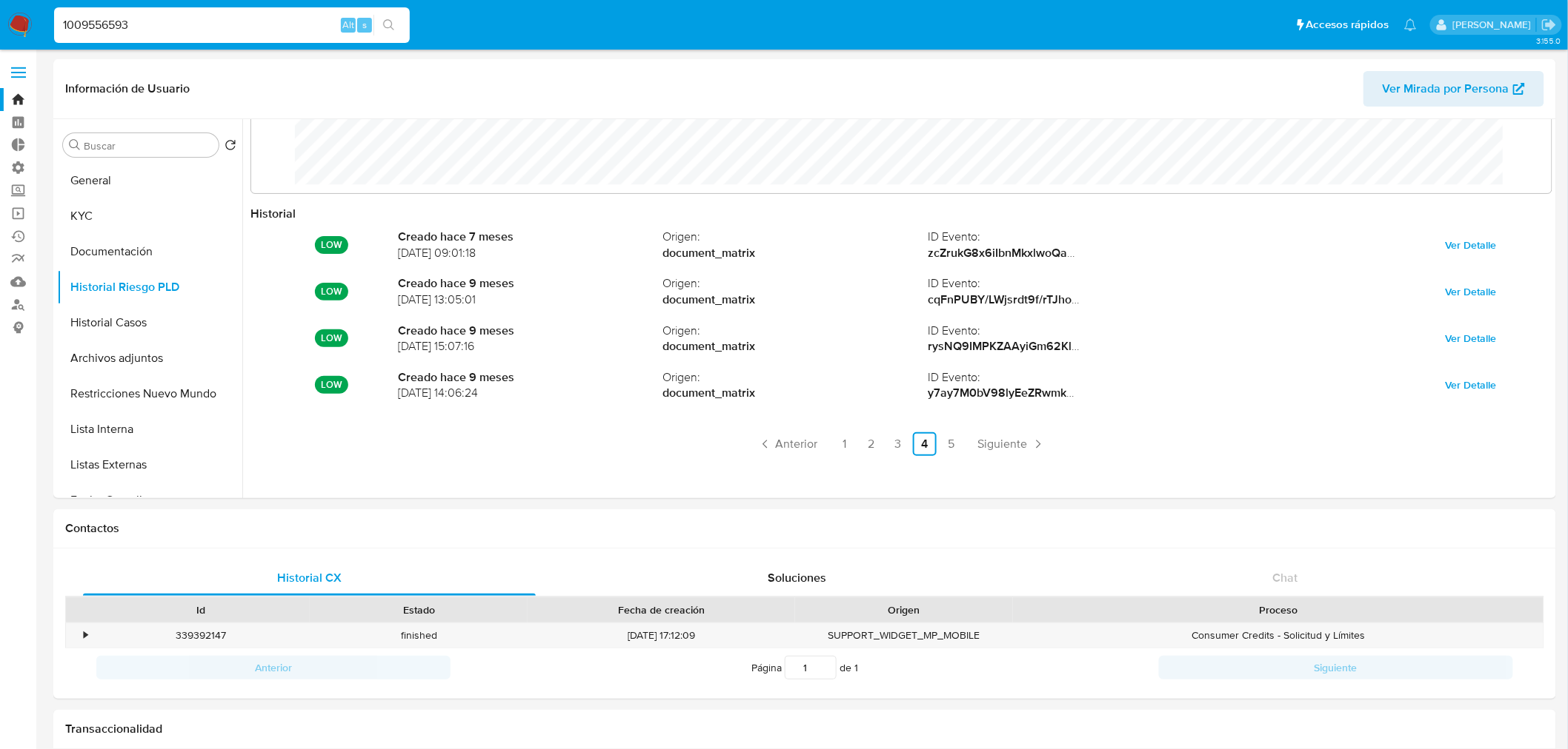
paste input "78199785"
type input "178199785"
click at [396, 20] on button "search-icon" at bounding box center [389, 25] width 30 height 20
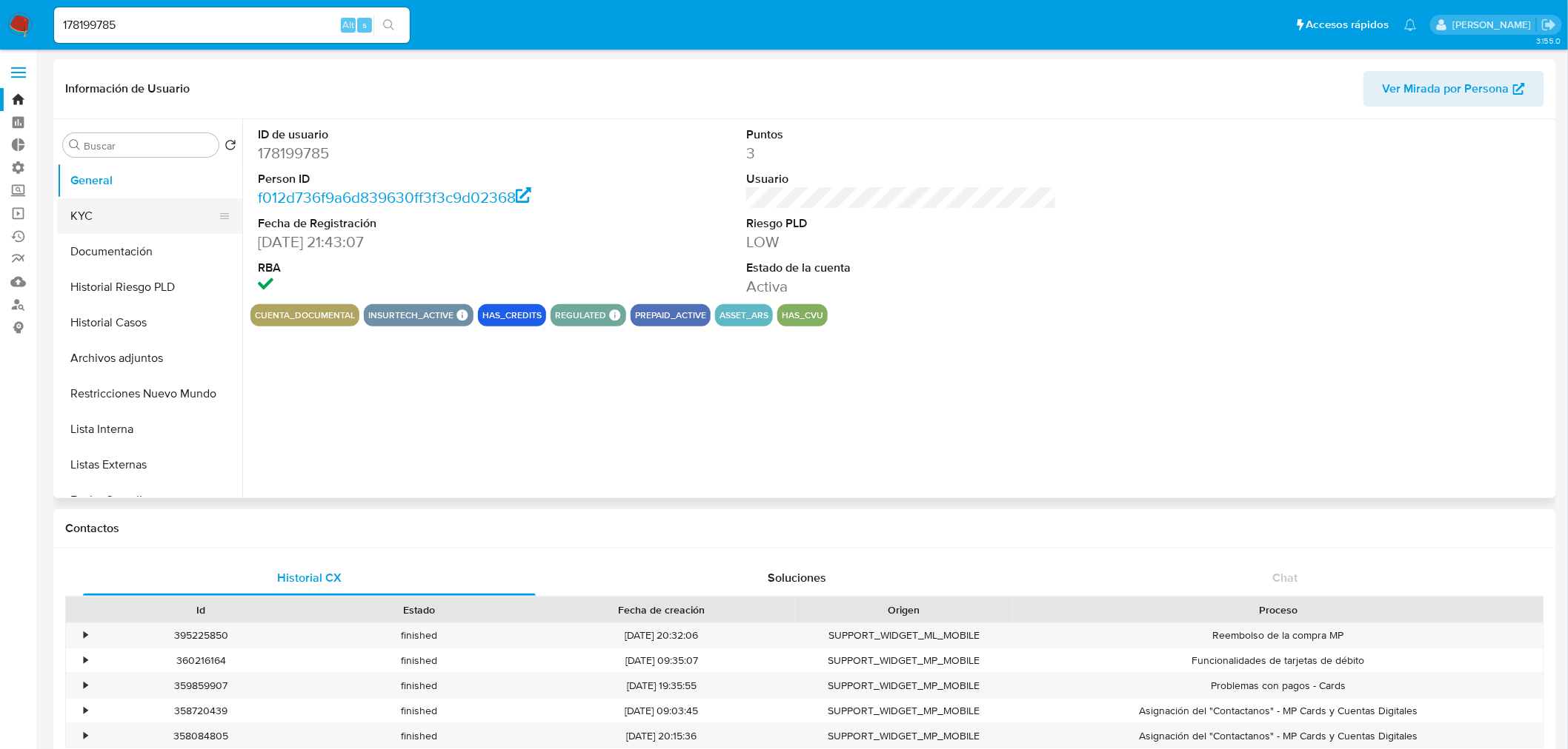
select select "10"
click at [131, 224] on button "KYC" at bounding box center [143, 217] width 173 height 35
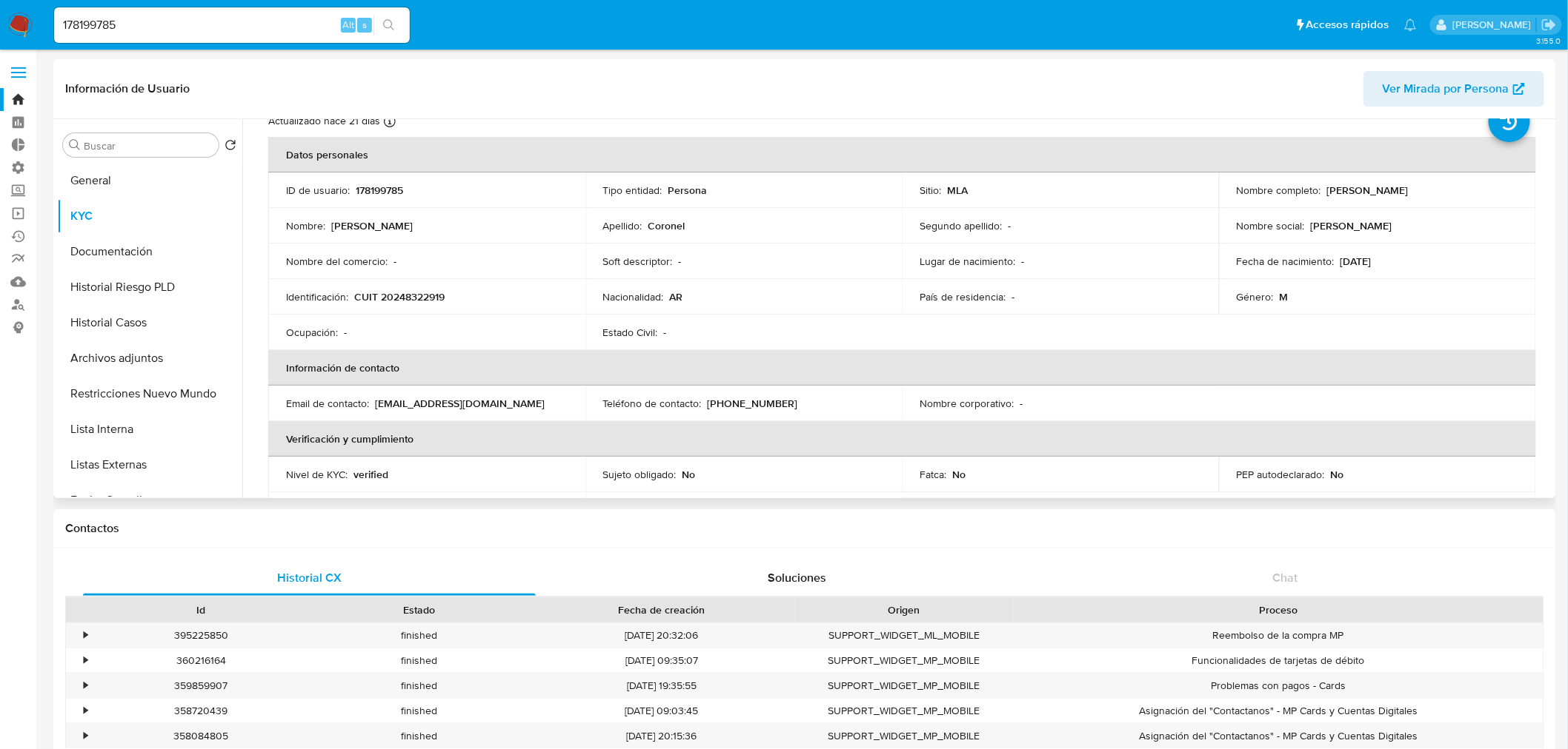
scroll to position [247, 0]
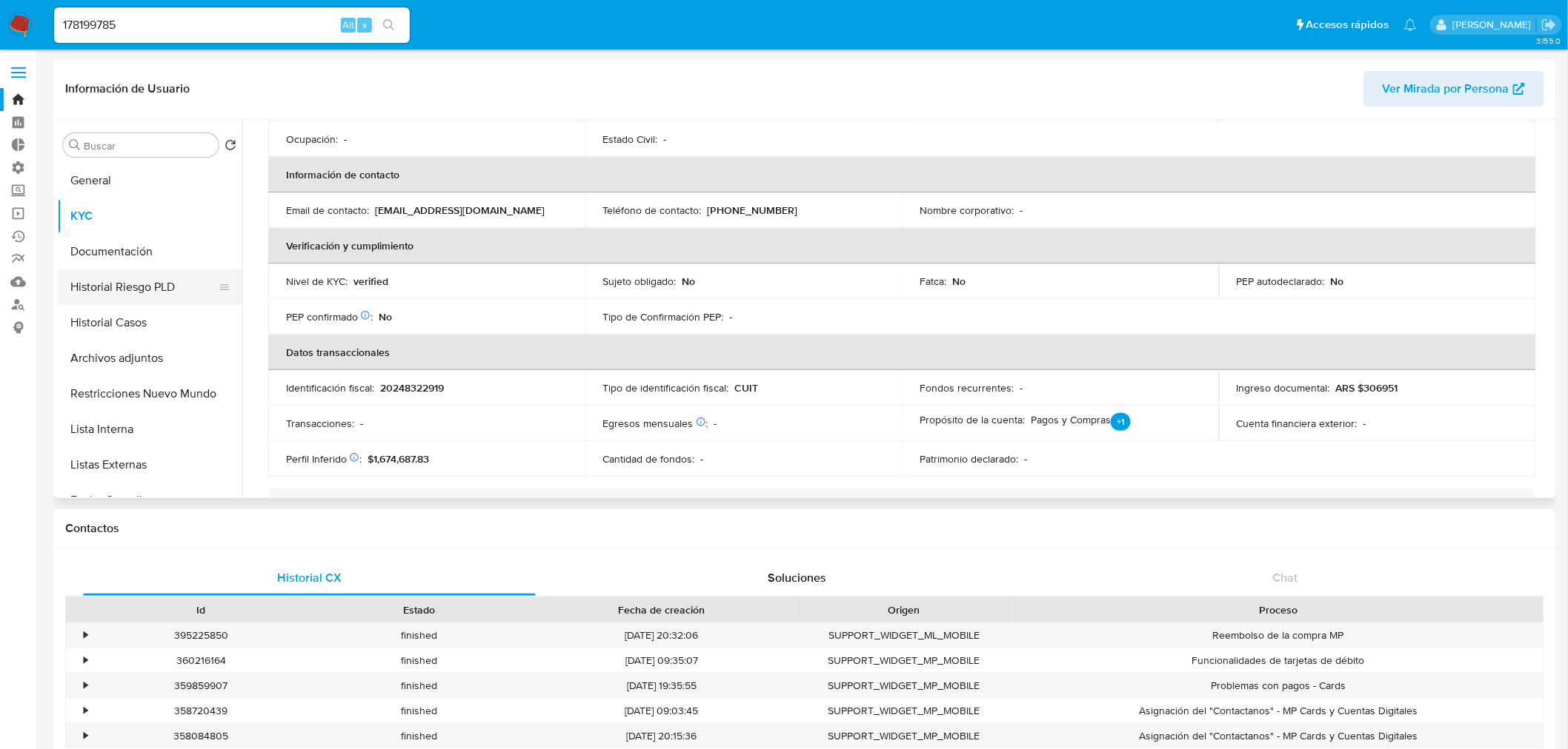
click at [127, 288] on button "Historial Riesgo PLD" at bounding box center [143, 288] width 173 height 35
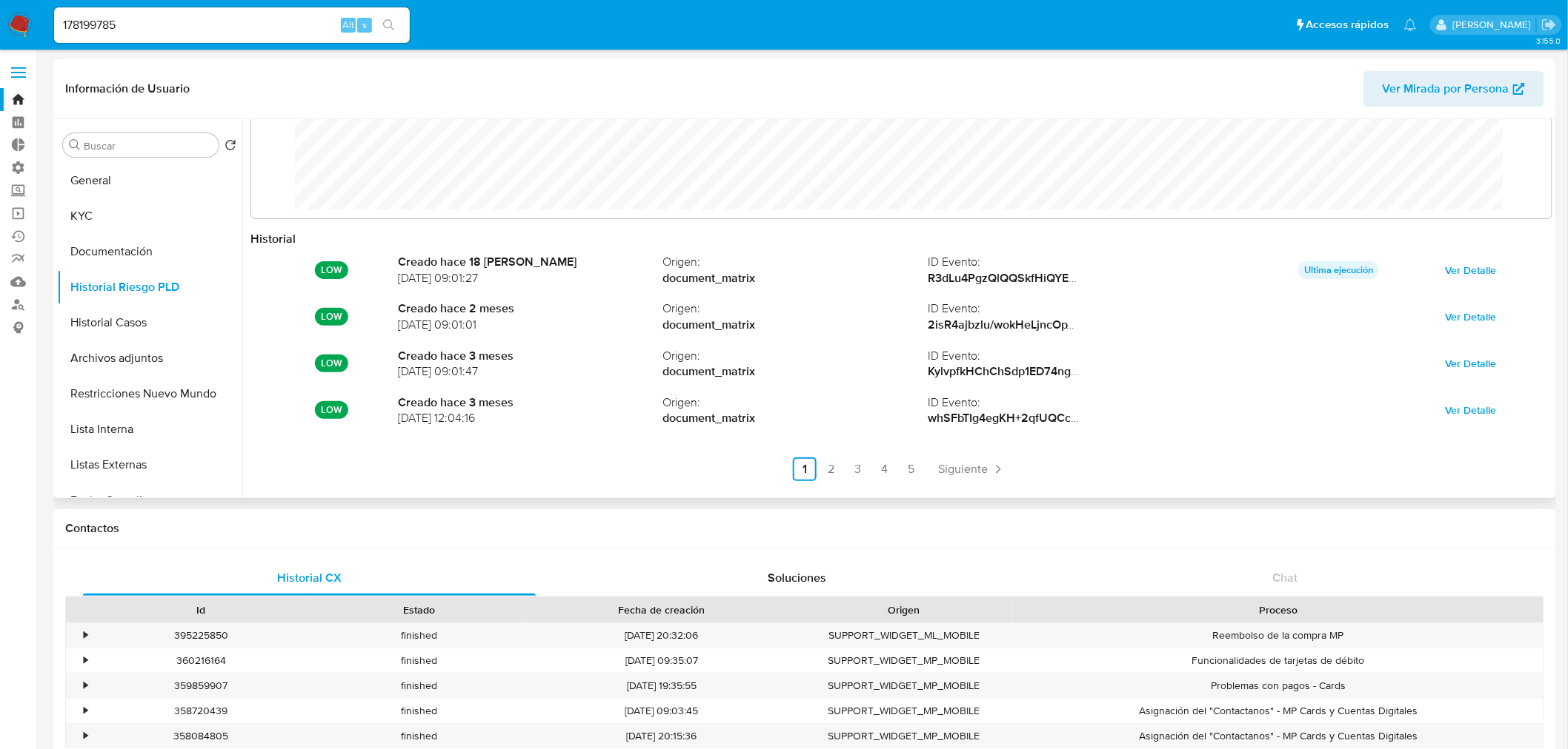
scroll to position [78, 0]
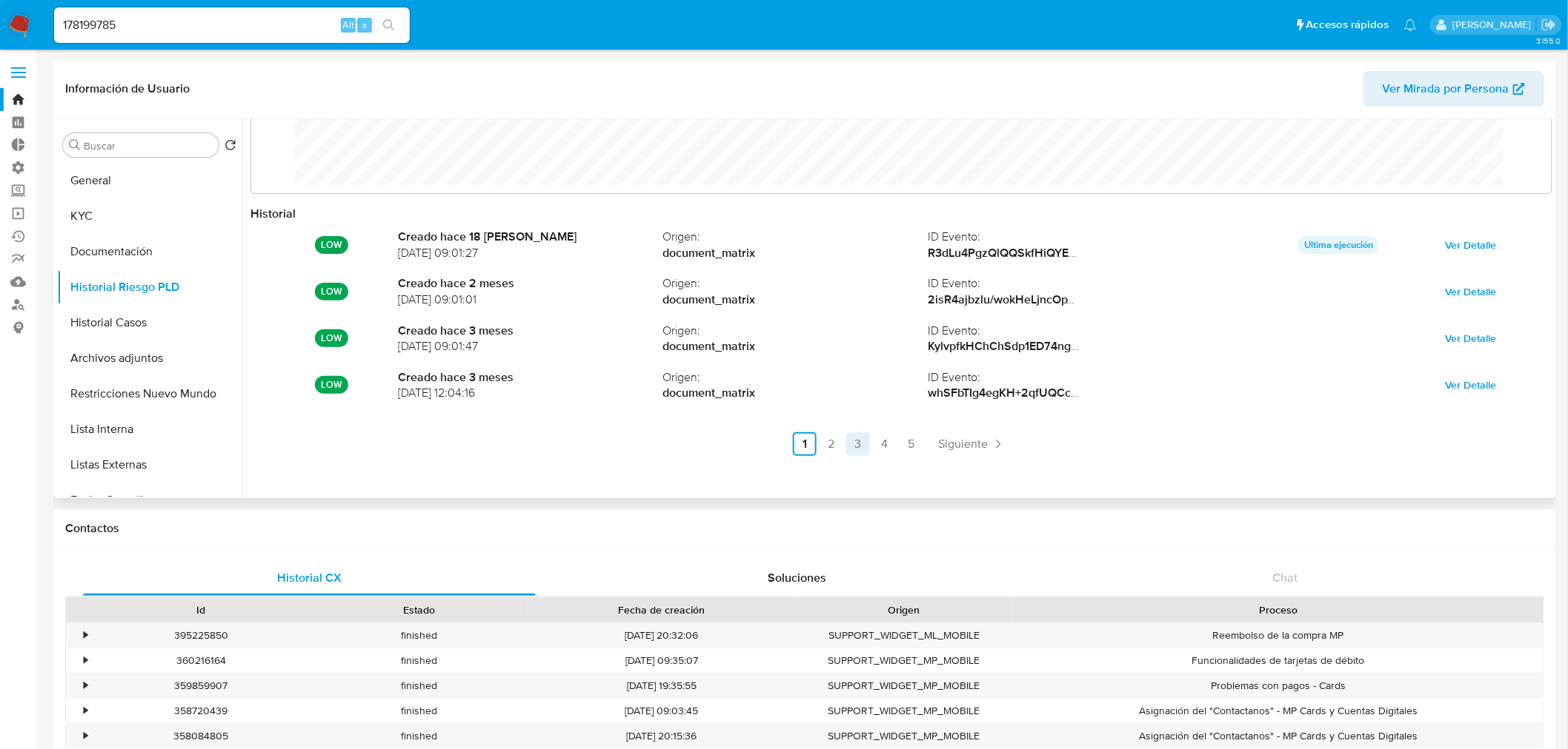
click at [861, 440] on link "3" at bounding box center [858, 444] width 24 height 24
drag, startPoint x: 156, startPoint y: 23, endPoint x: -360, endPoint y: 4, distance: 516.3
click at [147, 33] on input "178199785" at bounding box center [232, 26] width 356 height 20
drag, startPoint x: 123, startPoint y: 19, endPoint x: -241, endPoint y: 26, distance: 364.1
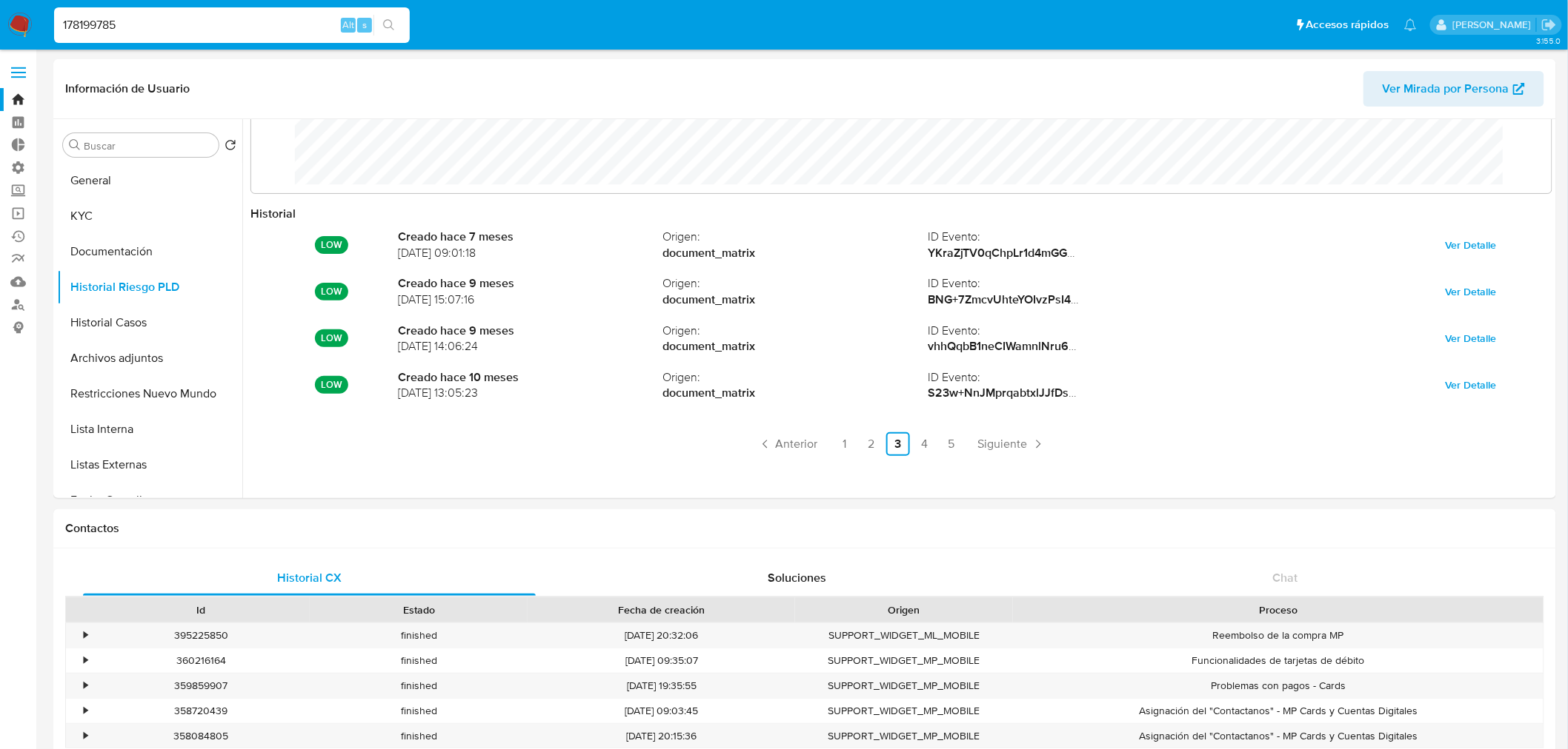
click at [168, 35] on div "178199785 Alt s" at bounding box center [232, 25] width 356 height 35
click at [169, 25] on input "178199785" at bounding box center [232, 26] width 356 height 20
drag, startPoint x: 91, startPoint y: 17, endPoint x: 56, endPoint y: 12, distance: 35.4
click at [56, 12] on div "178199785 Alt s" at bounding box center [232, 25] width 356 height 35
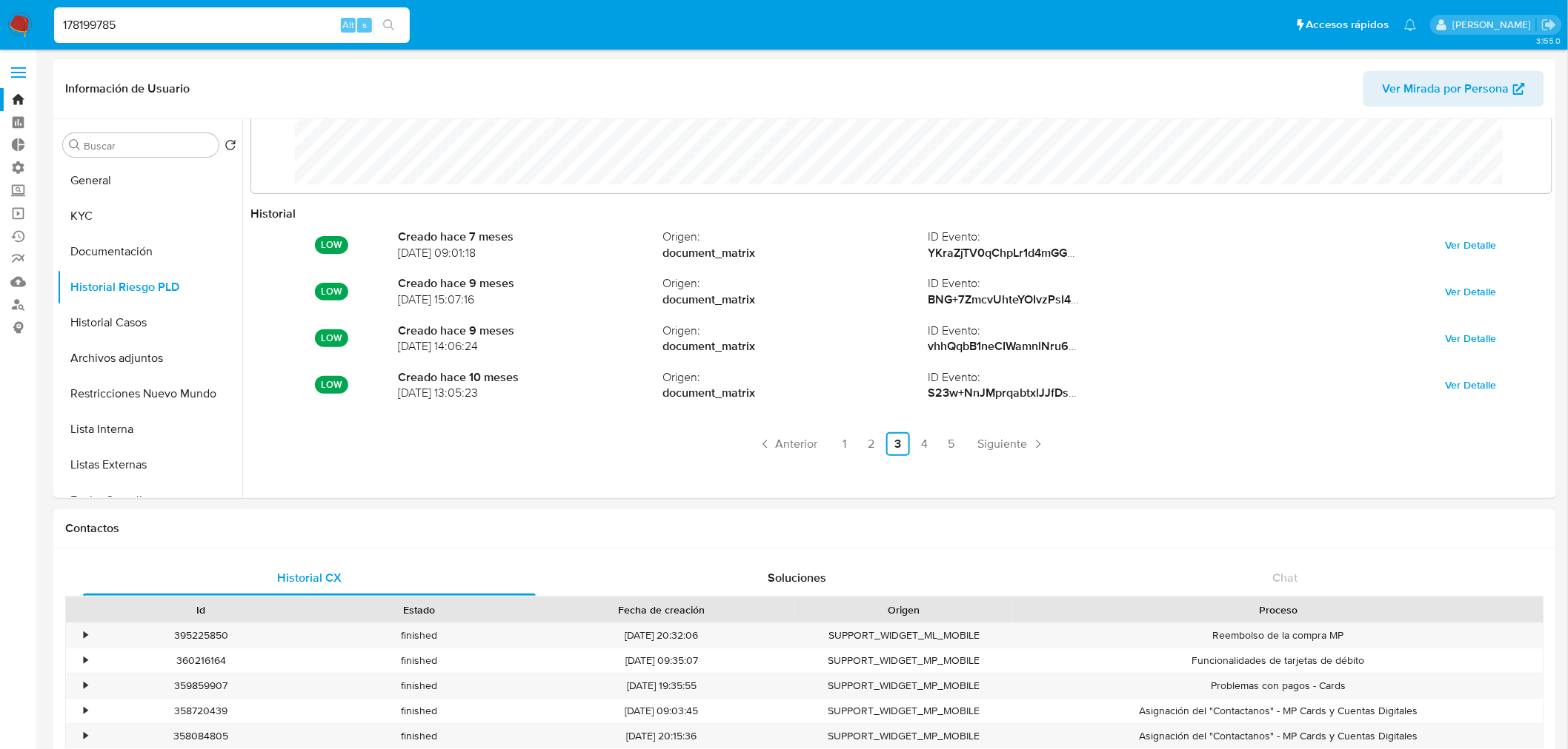
paste input "57200010"
type input "57200010"
click at [383, 10] on div "57200010 Alt s" at bounding box center [232, 25] width 356 height 35
click at [391, 20] on icon "search-icon" at bounding box center [388, 25] width 12 height 12
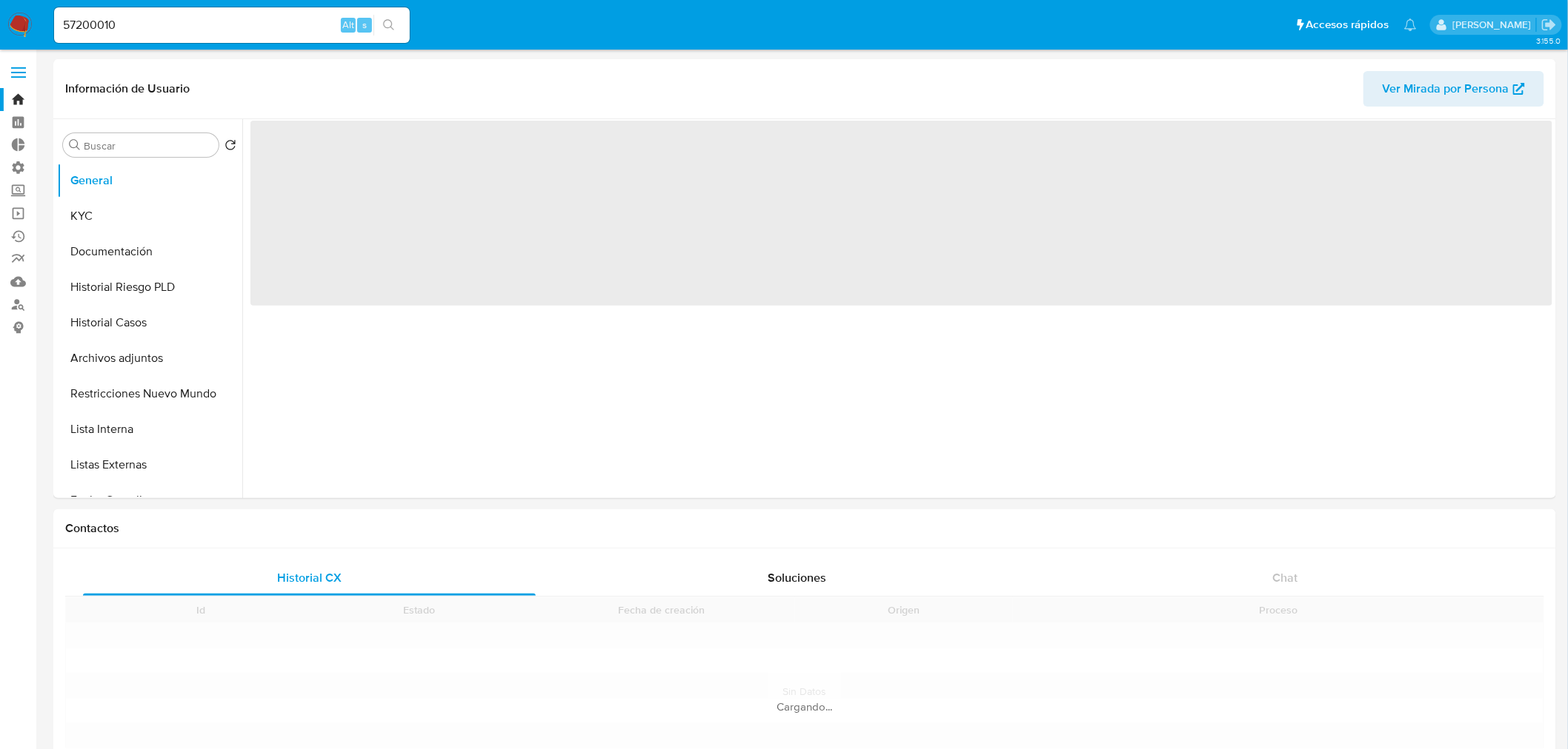
click at [149, 179] on button "General" at bounding box center [149, 181] width 186 height 35
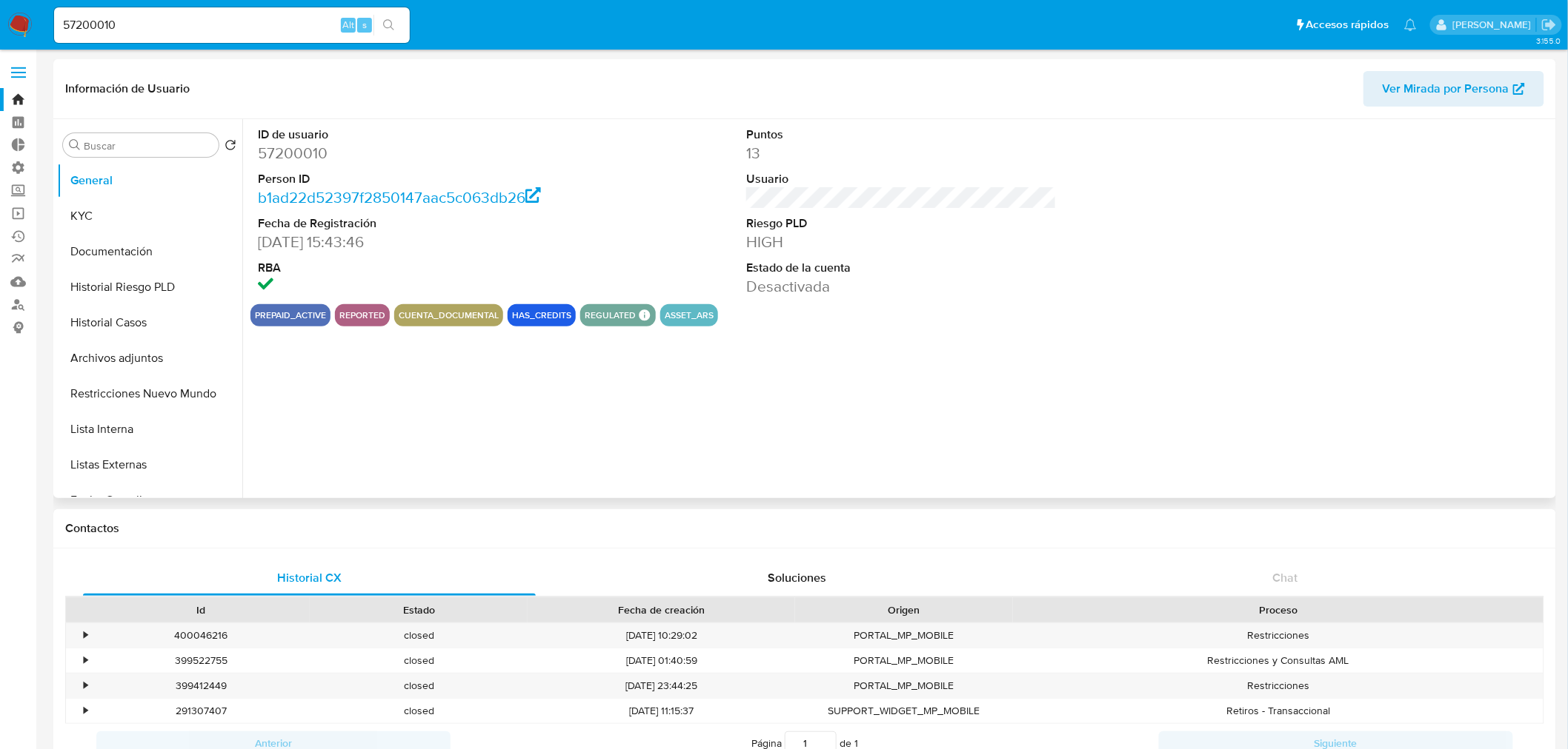
select select "10"
click at [156, 319] on button "Historial Casos" at bounding box center [143, 323] width 173 height 35
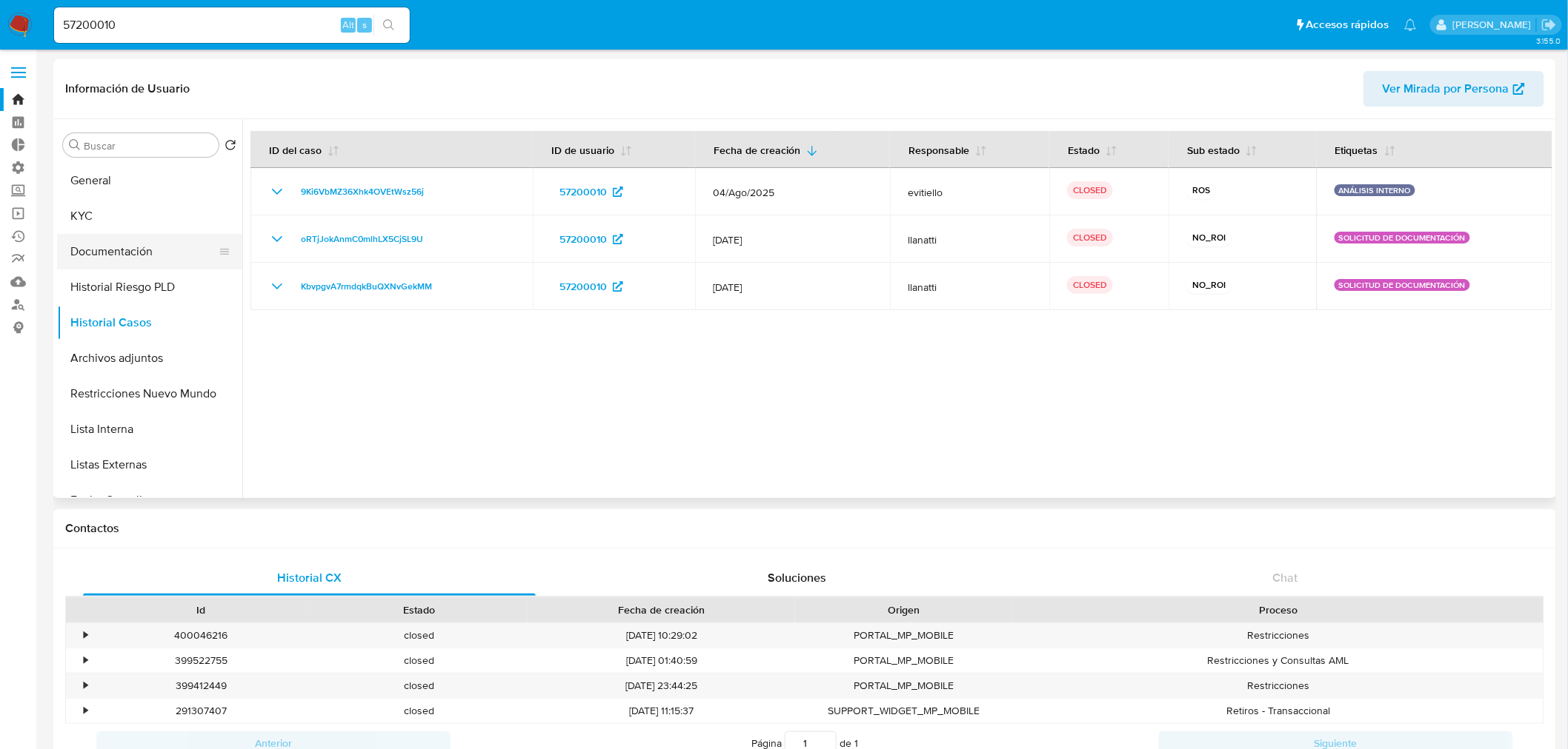
click at [136, 256] on button "Documentación" at bounding box center [143, 252] width 173 height 35
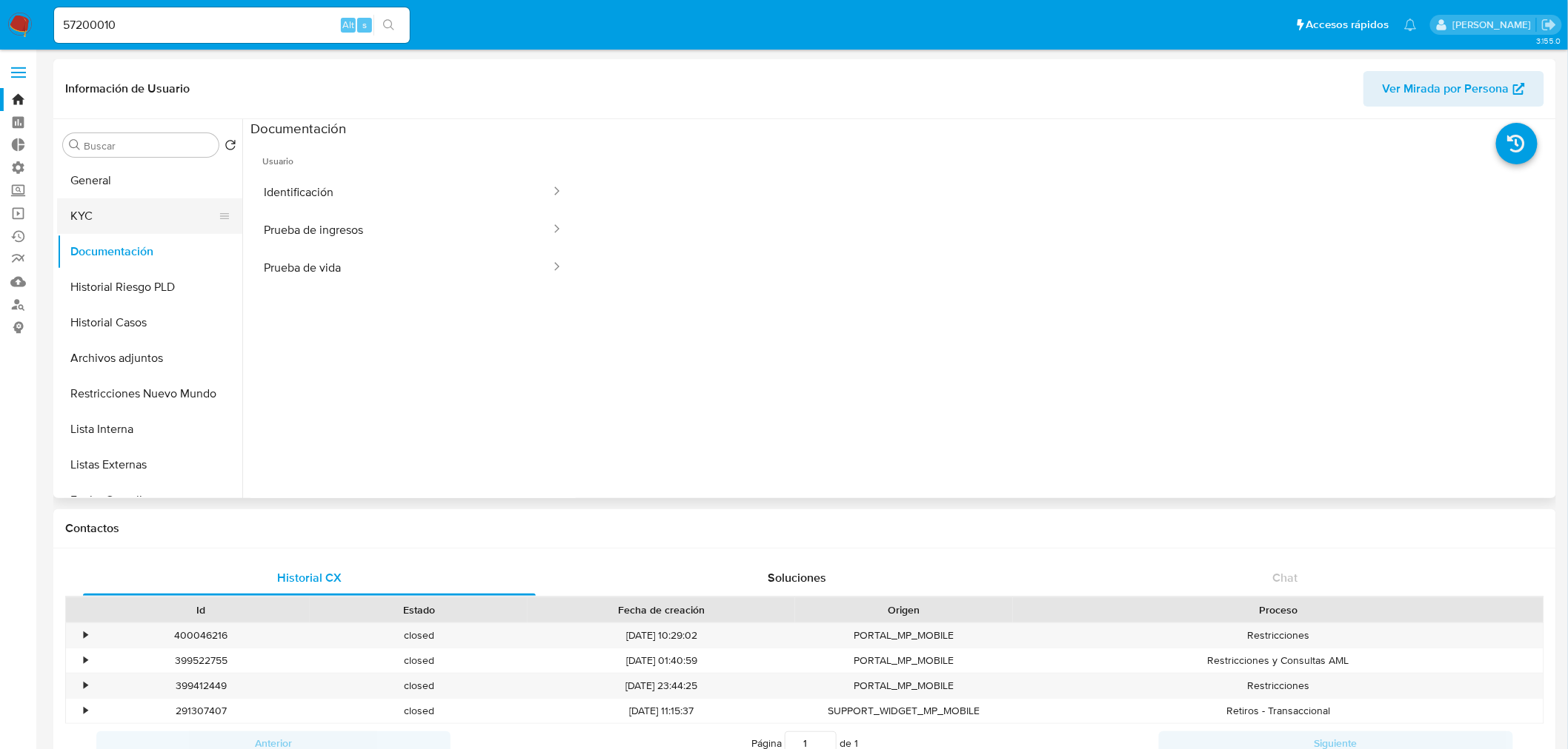
click at [104, 215] on button "KYC" at bounding box center [143, 217] width 173 height 35
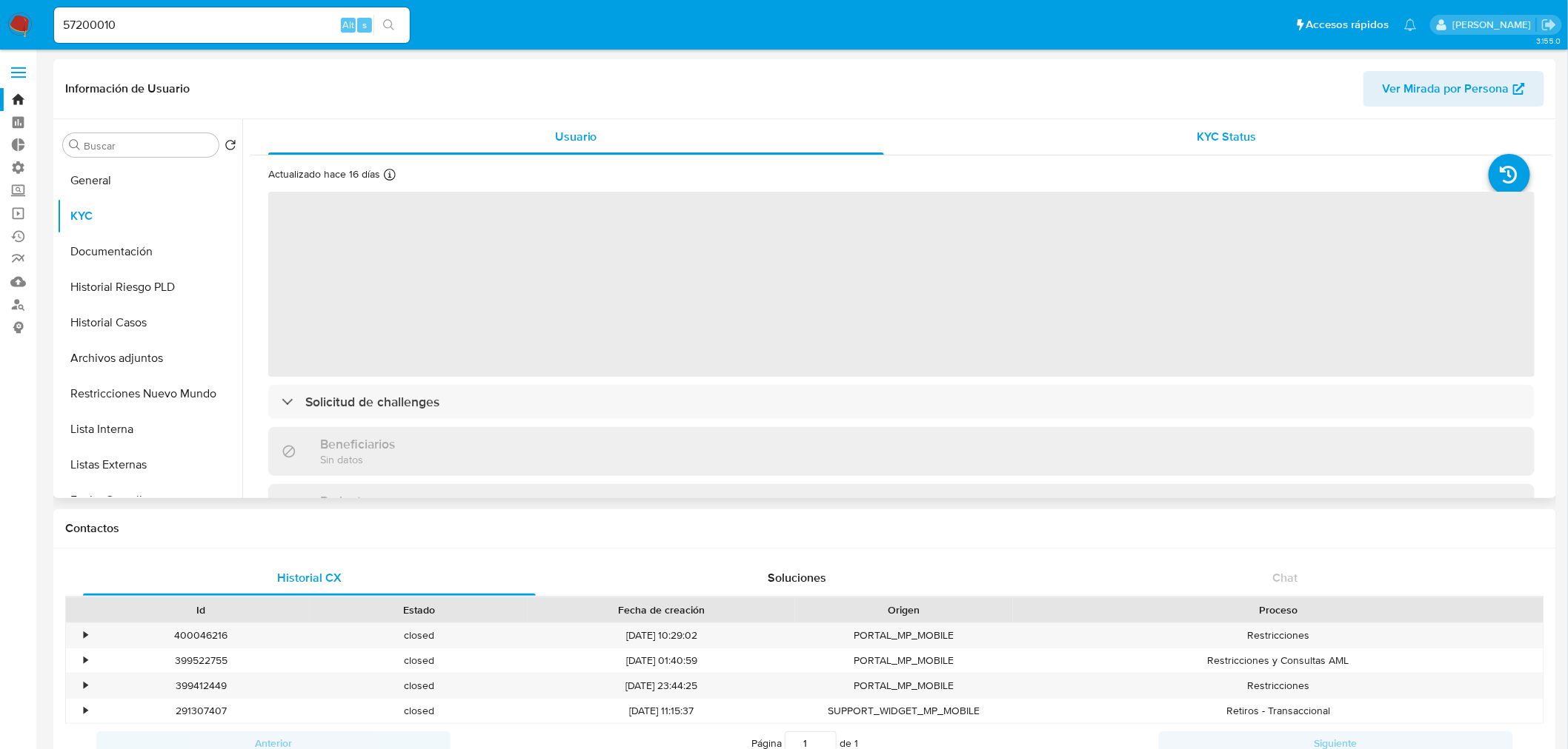
click at [1179, 134] on div "KYC Status" at bounding box center [1227, 137] width 615 height 35
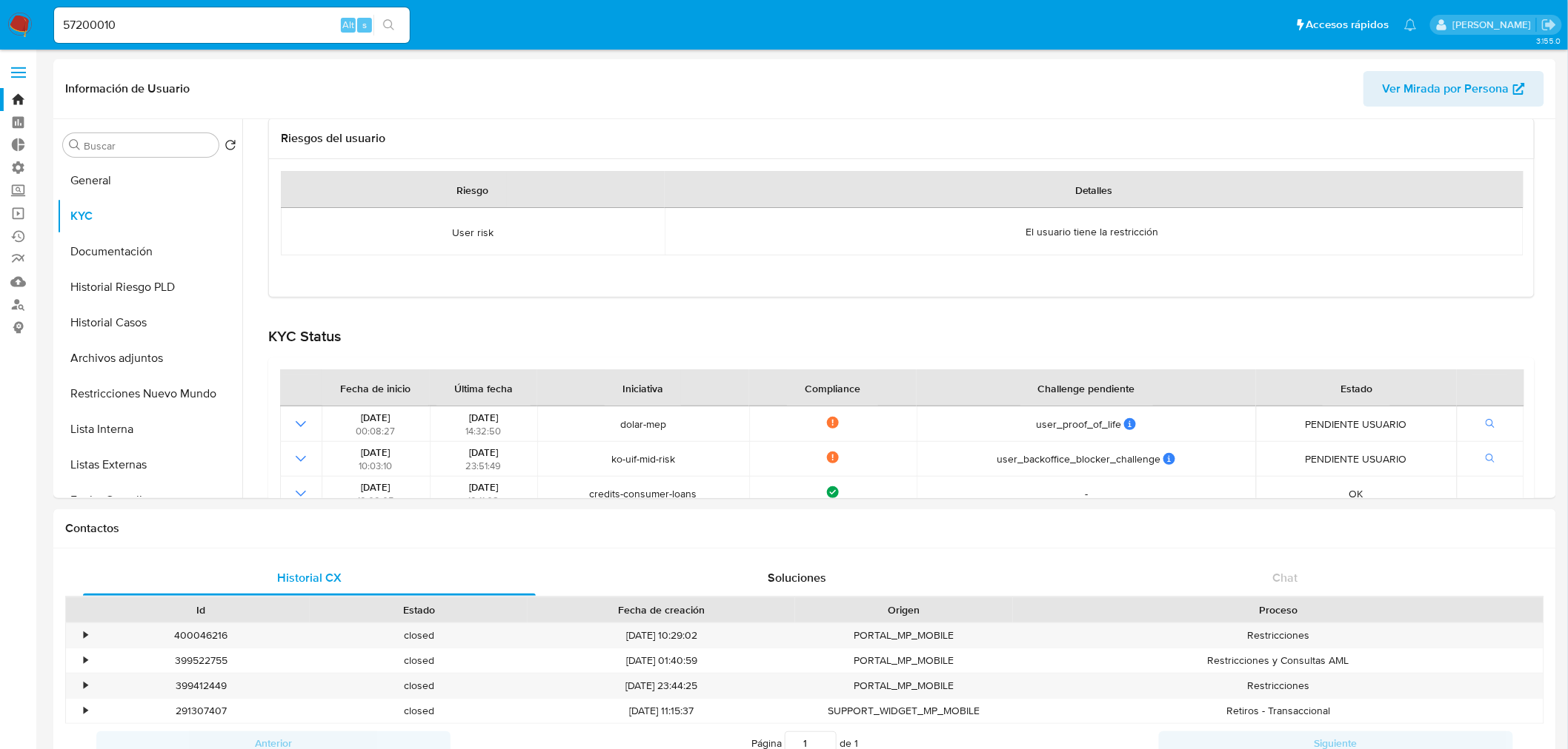
scroll to position [164, 0]
drag, startPoint x: 221, startPoint y: 25, endPoint x: 77, endPoint y: 38, distance: 144.6
click at [78, 38] on div "57200010 Alt s" at bounding box center [232, 25] width 356 height 35
type input "5"
paste input "139439643"
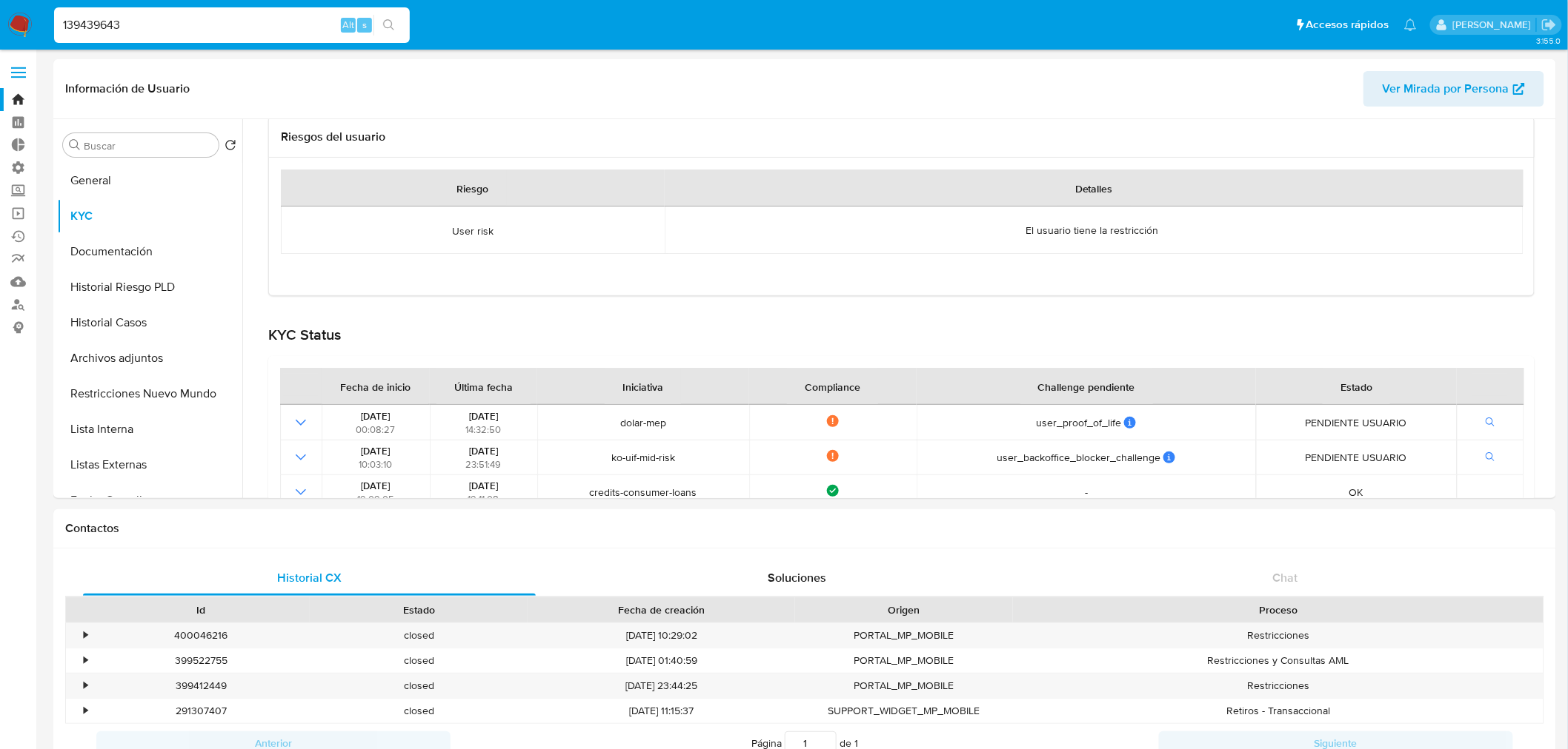
type input "139439643"
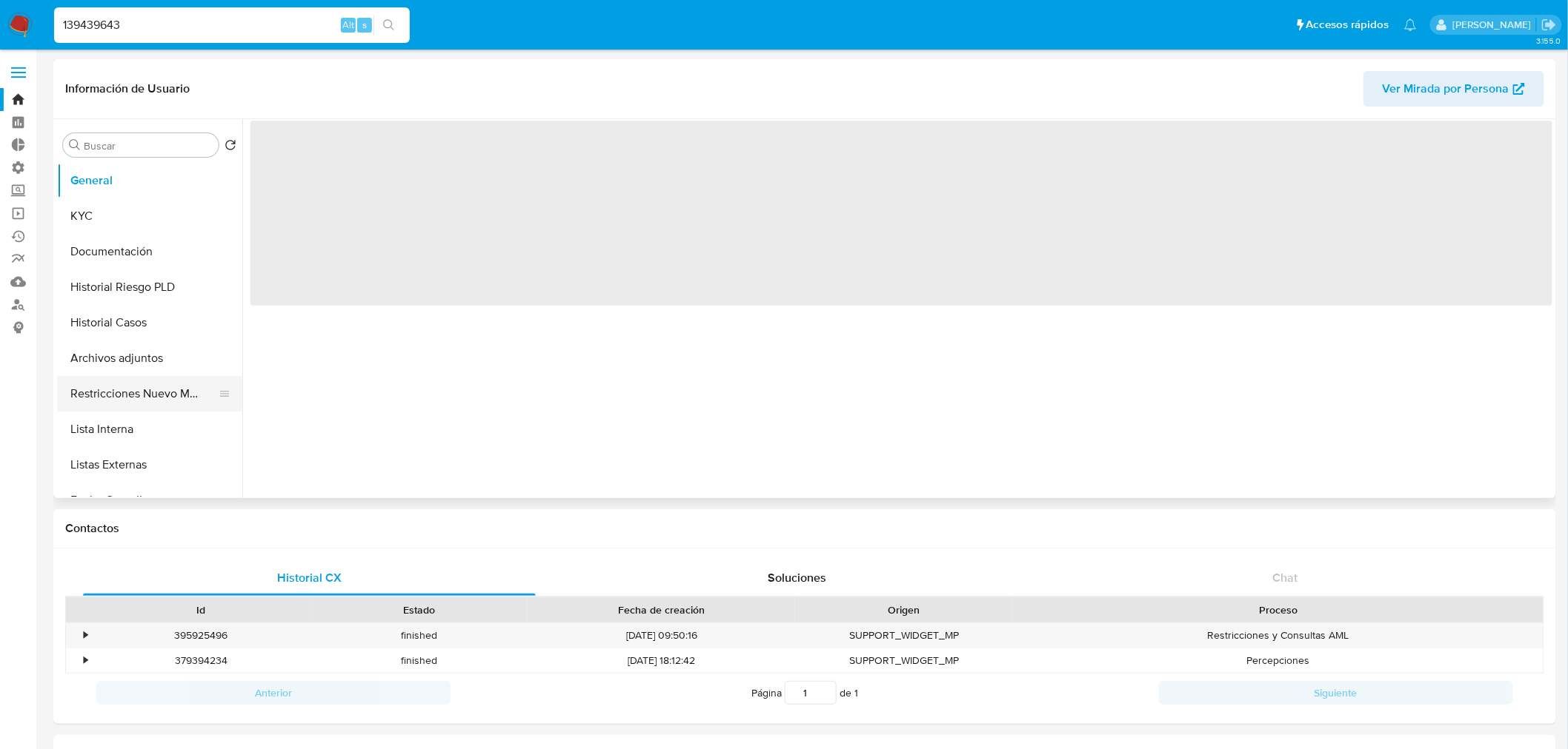
click at [149, 390] on button "Restricciones Nuevo Mundo" at bounding box center [143, 394] width 173 height 35
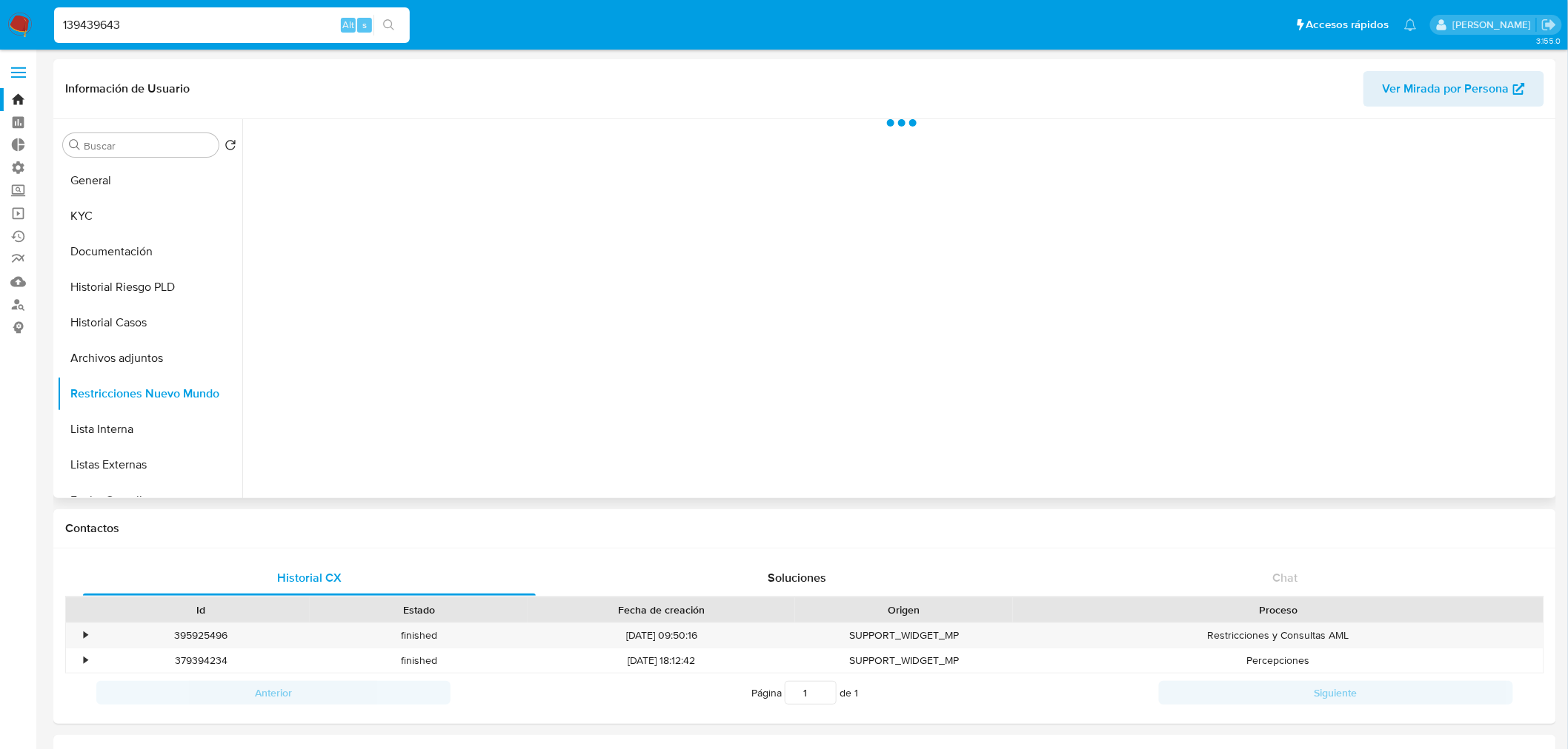
select select "10"
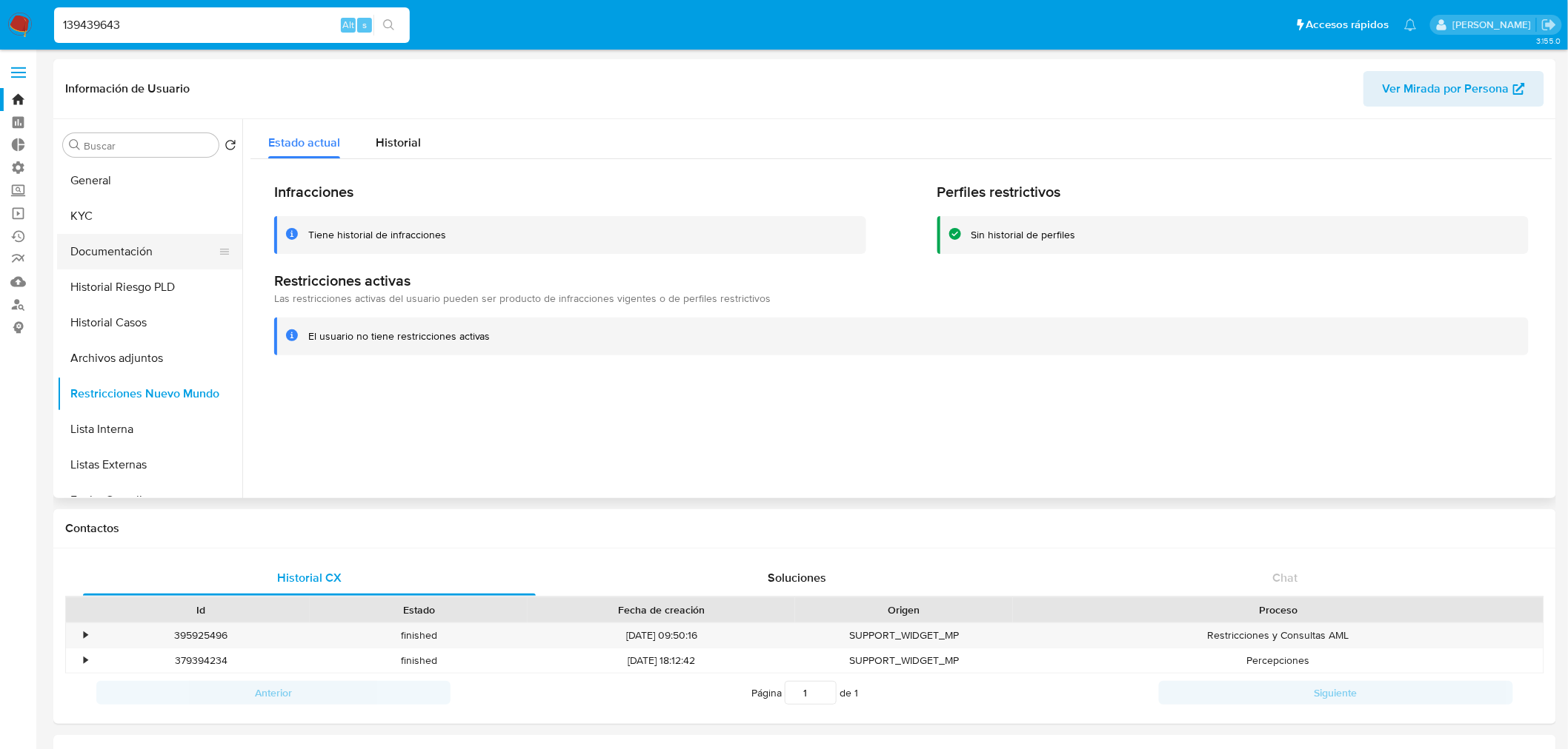
click at [159, 250] on button "Documentación" at bounding box center [143, 252] width 173 height 35
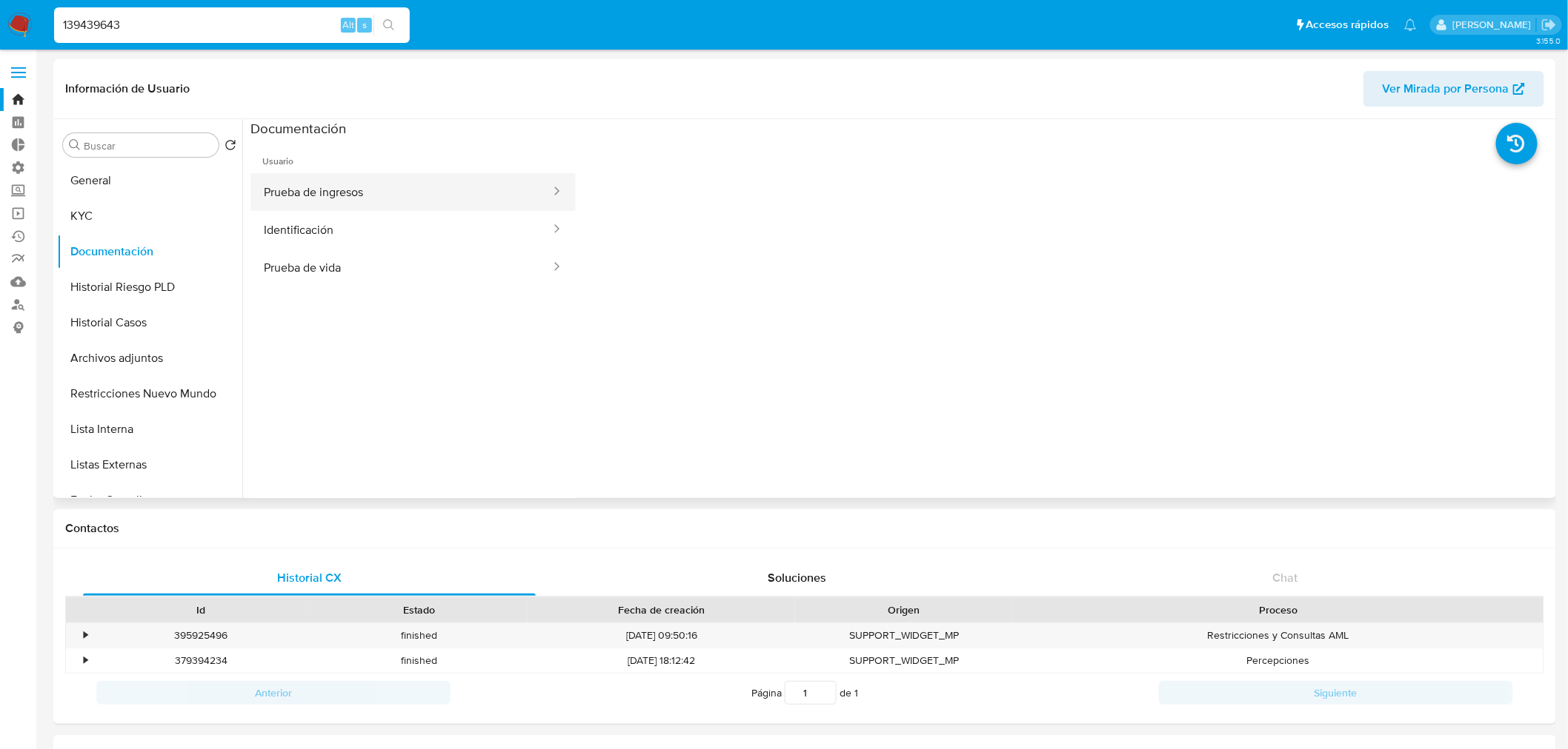
click at [383, 184] on button "Prueba de ingresos" at bounding box center [401, 192] width 302 height 38
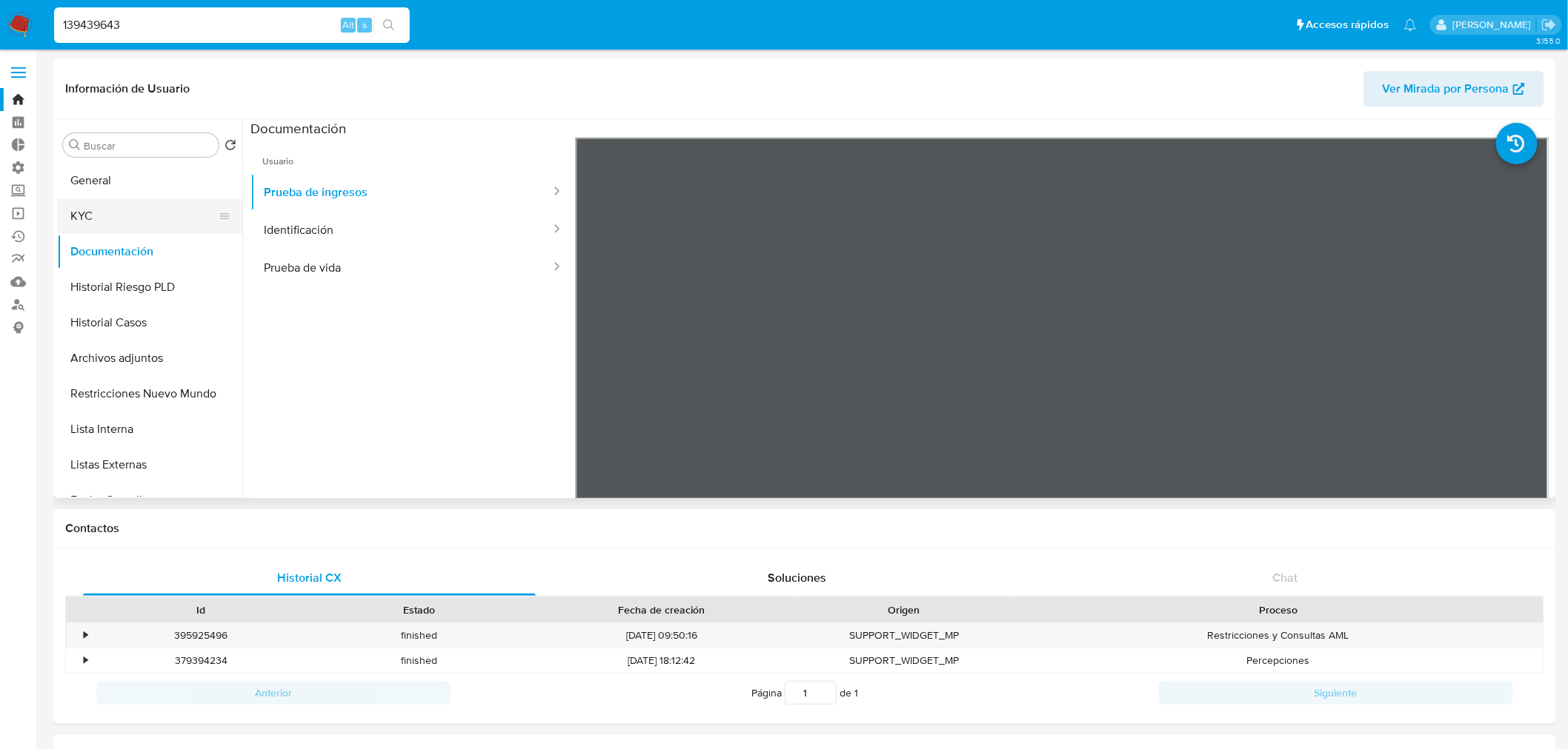
drag, startPoint x: 141, startPoint y: 219, endPoint x: 234, endPoint y: 202, distance: 94.5
click at [141, 219] on button "KYC" at bounding box center [143, 217] width 173 height 35
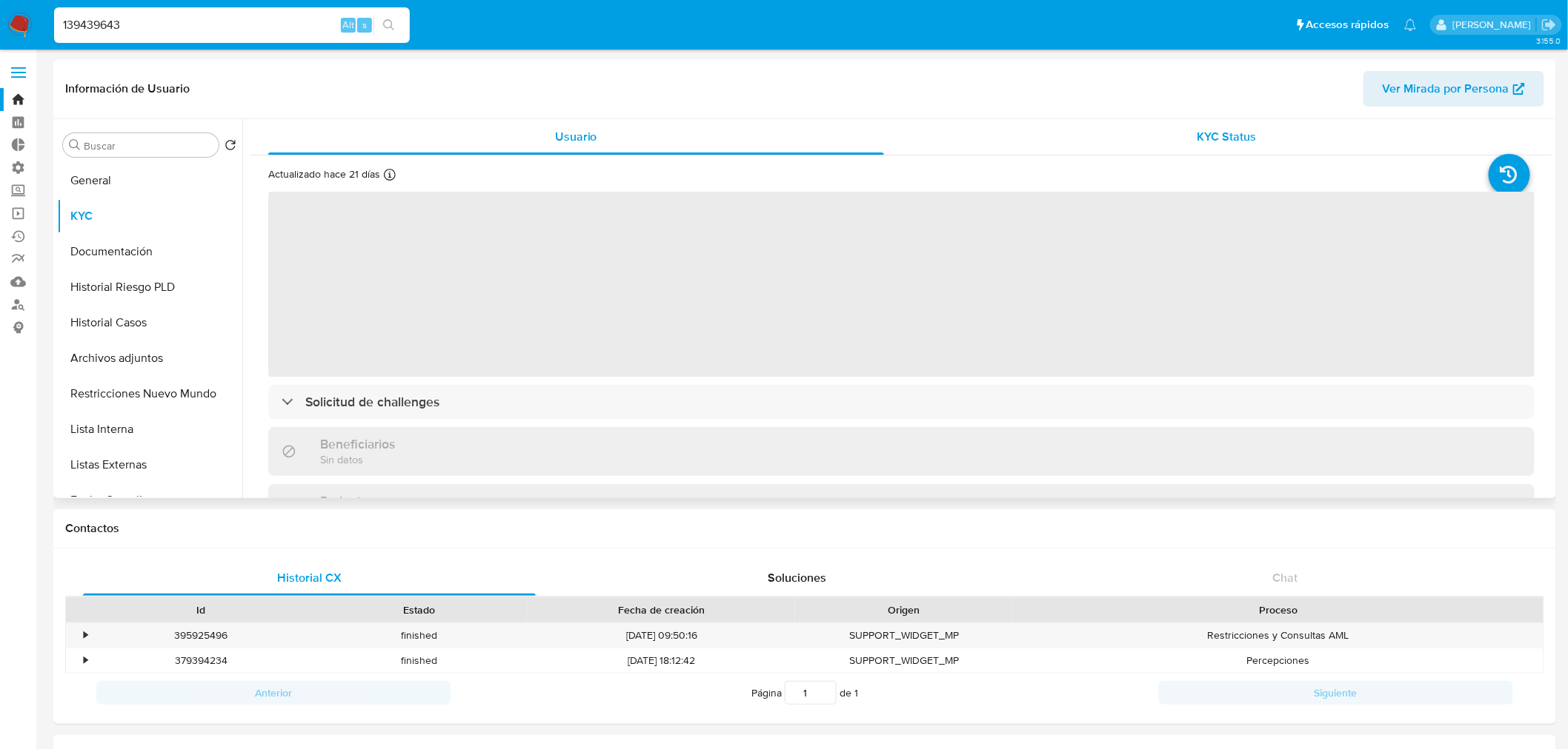
click at [1208, 136] on span "KYC Status" at bounding box center [1226, 136] width 59 height 17
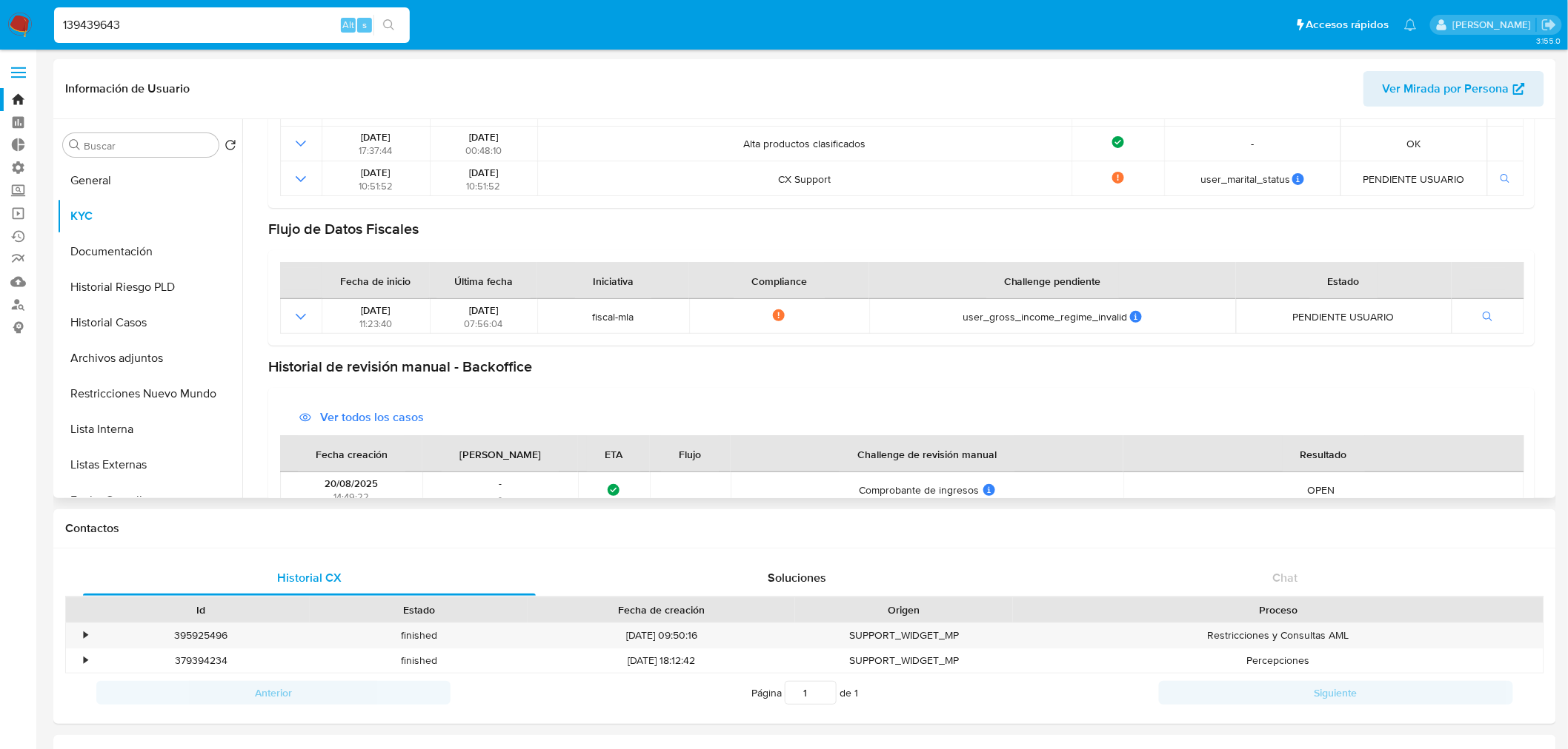
scroll to position [411, 0]
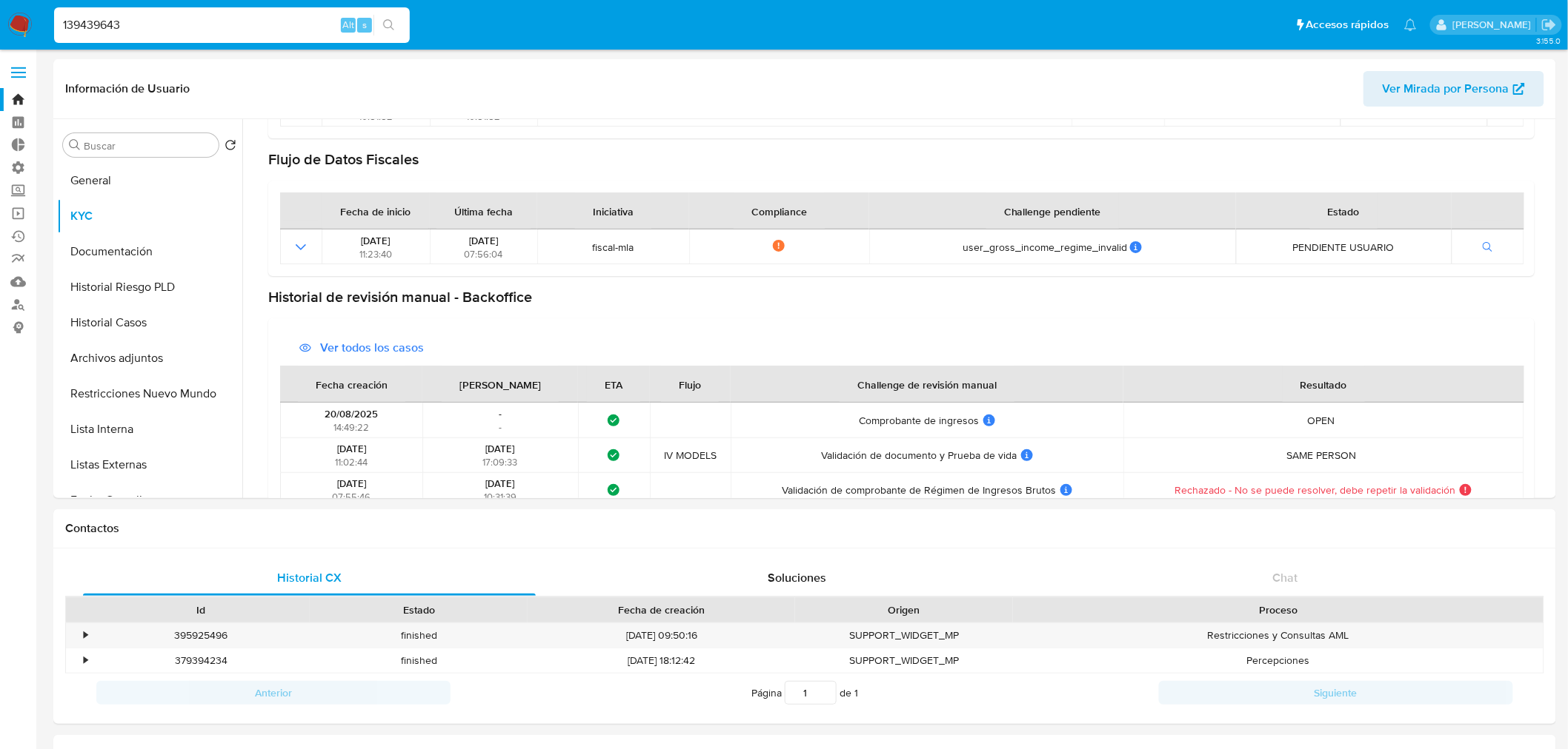
drag, startPoint x: 250, startPoint y: 20, endPoint x: -68, endPoint y: 16, distance: 318.0
paste input "58900506"
type input "589005063"
click at [381, 24] on button "search-icon" at bounding box center [389, 25] width 30 height 20
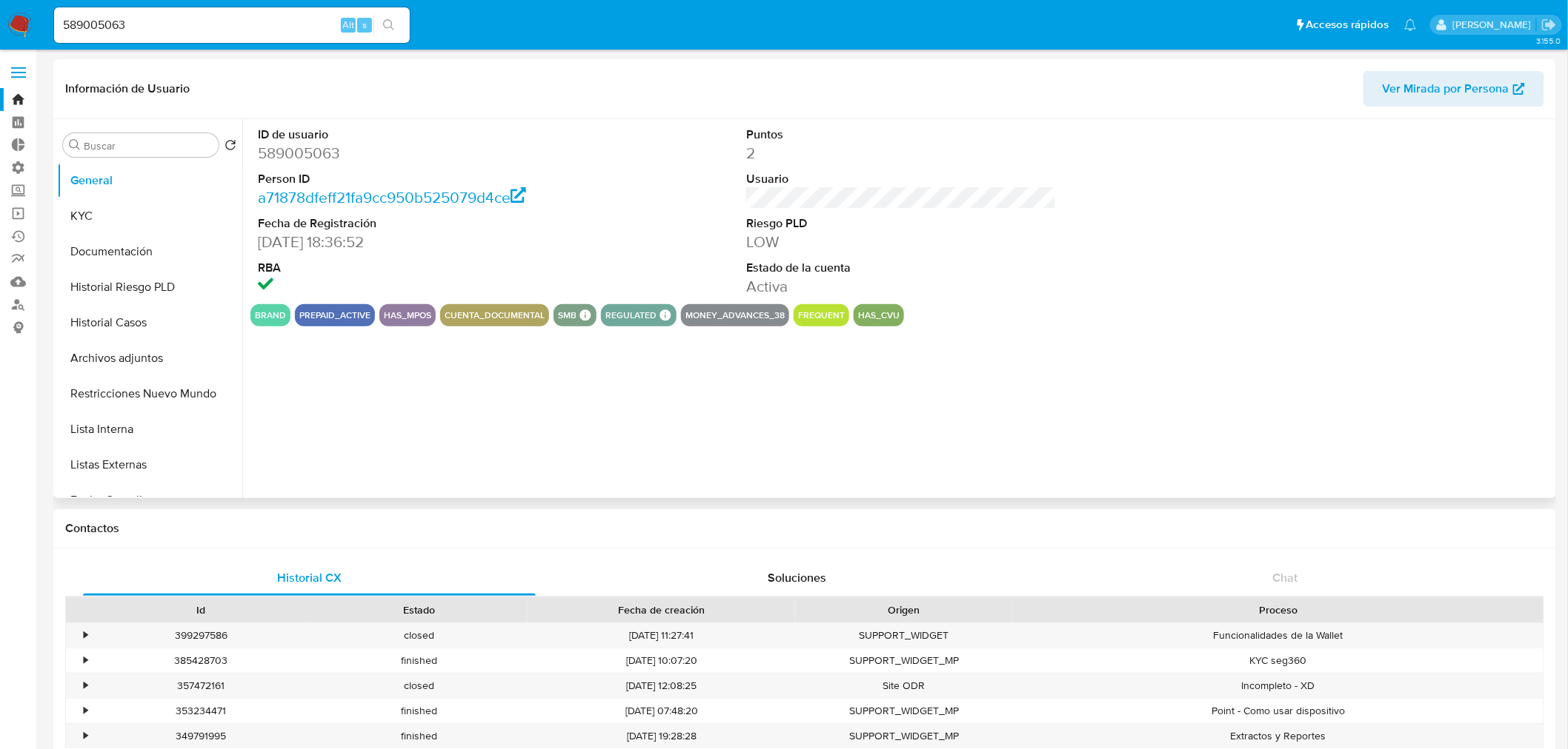
select select "10"
click at [124, 224] on button "KYC" at bounding box center [143, 217] width 173 height 35
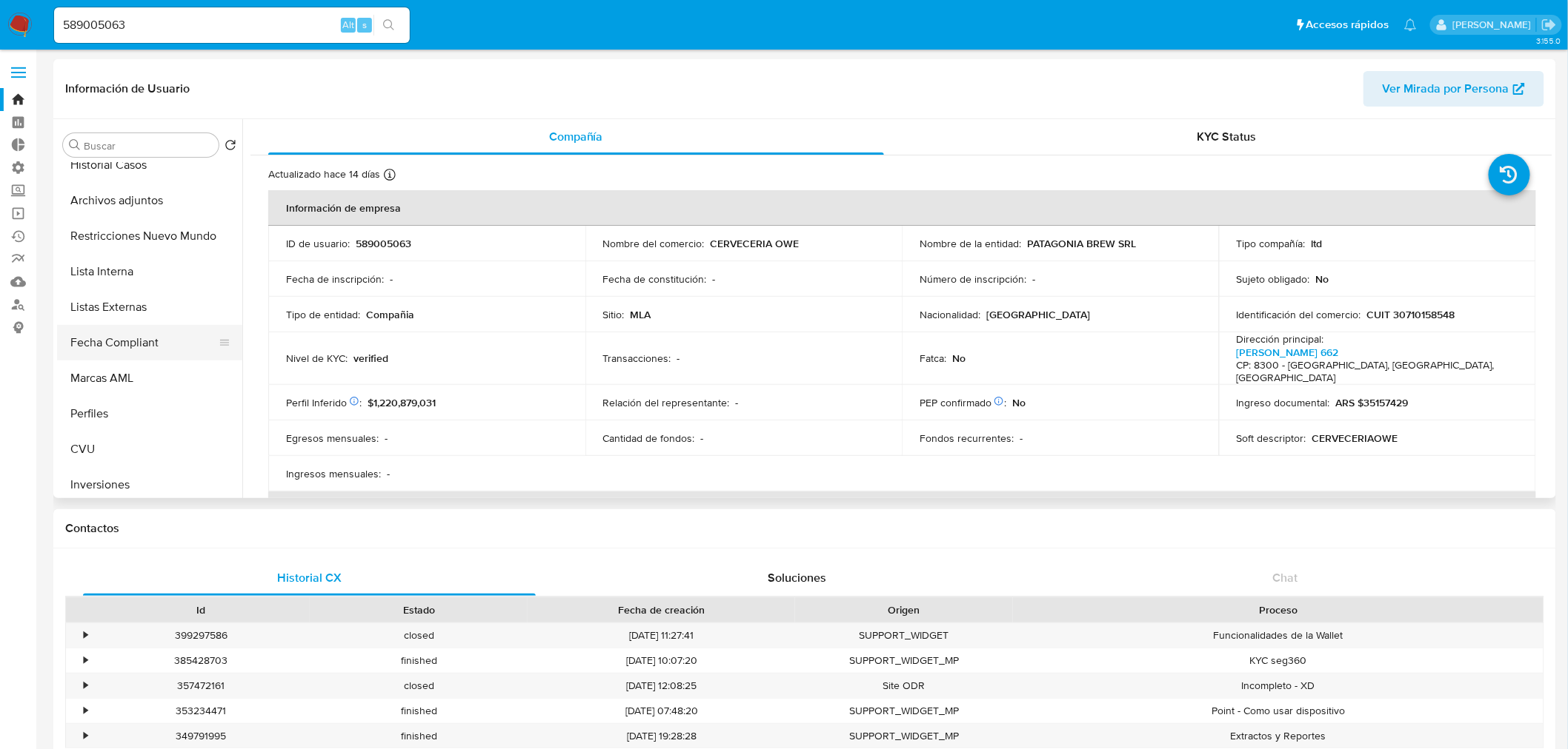
scroll to position [164, 0]
click at [75, 412] on button "Perfiles" at bounding box center [143, 407] width 173 height 35
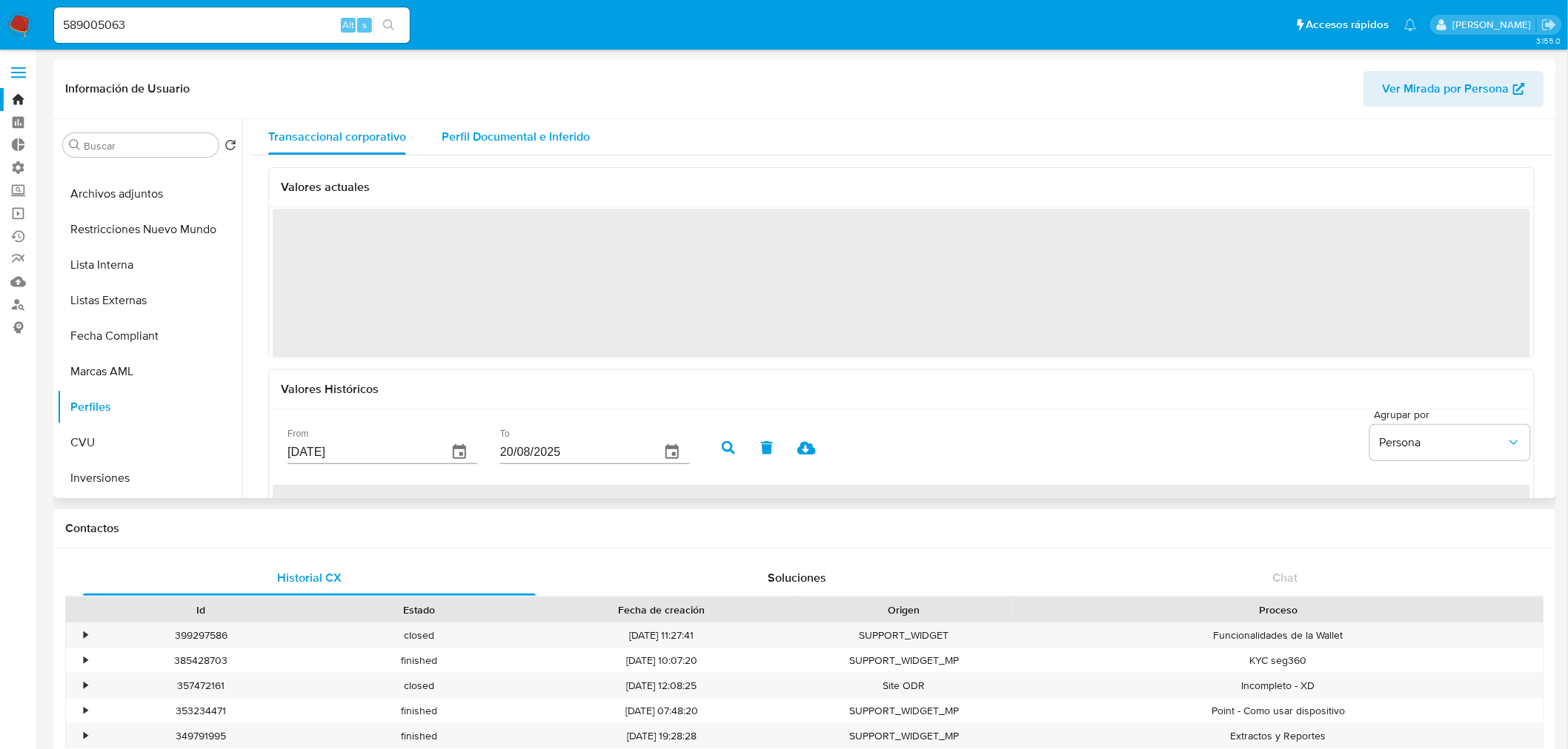
click at [565, 124] on div "Perfil Documental e Inferido" at bounding box center [515, 137] width 148 height 35
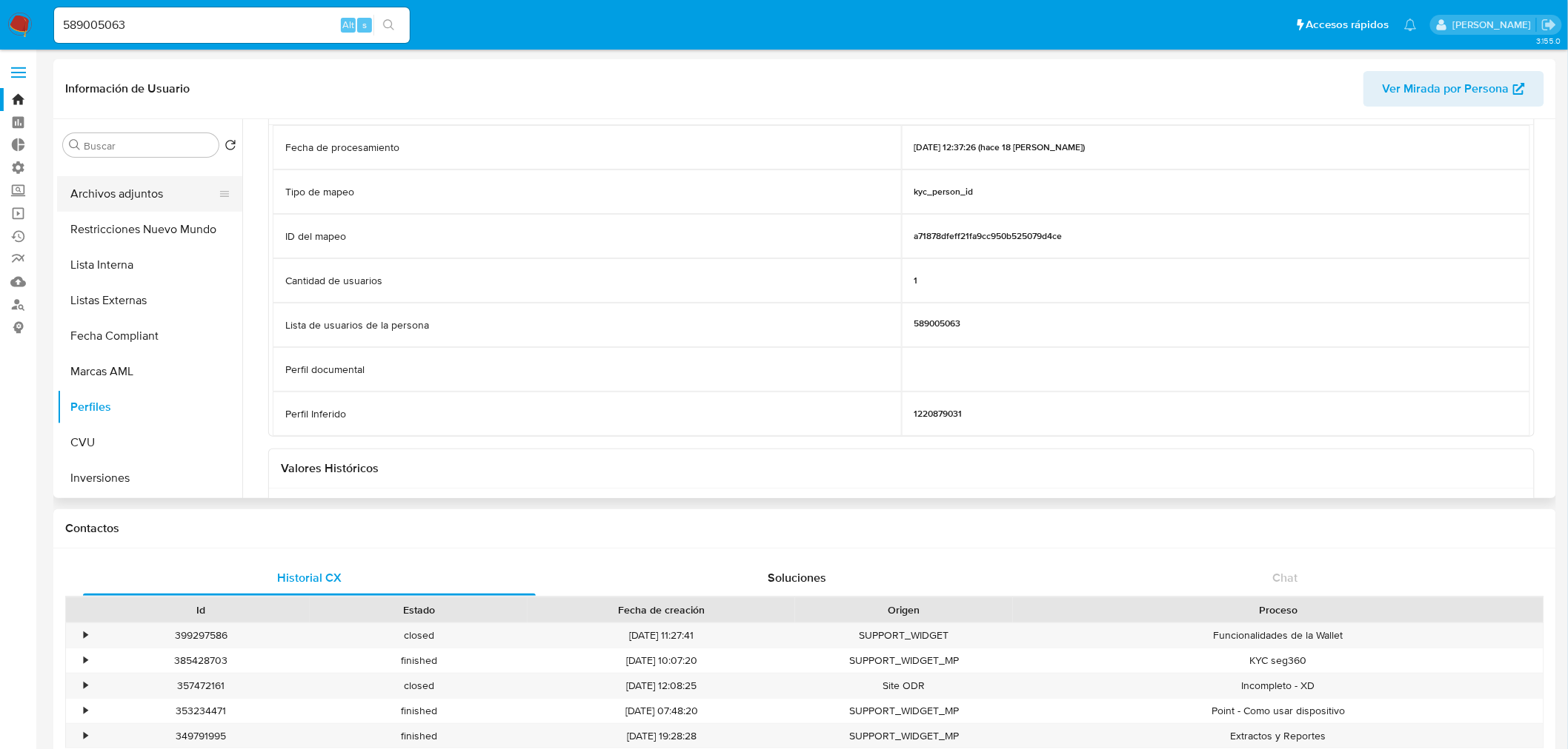
scroll to position [0, 0]
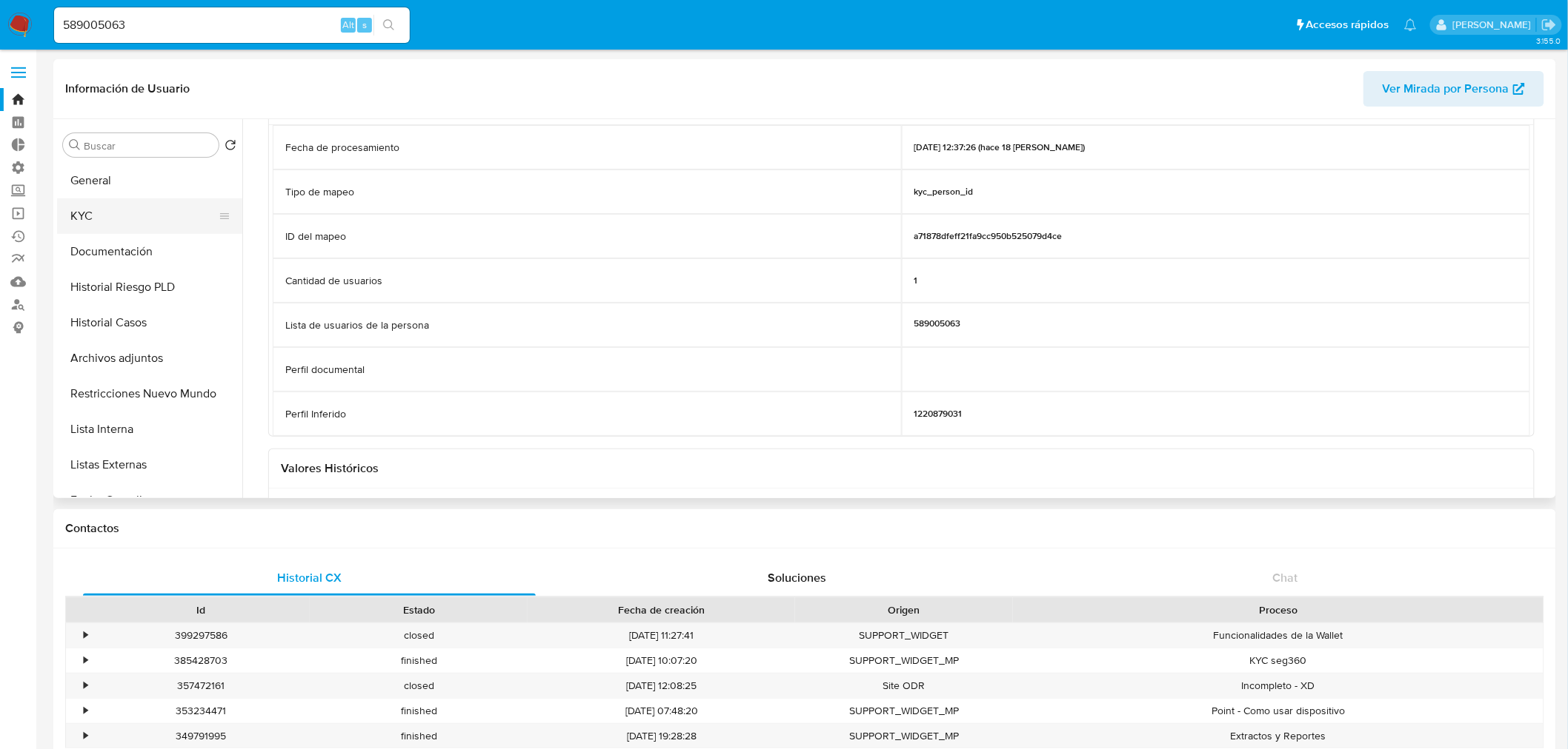
click at [115, 221] on button "KYC" at bounding box center [143, 217] width 173 height 35
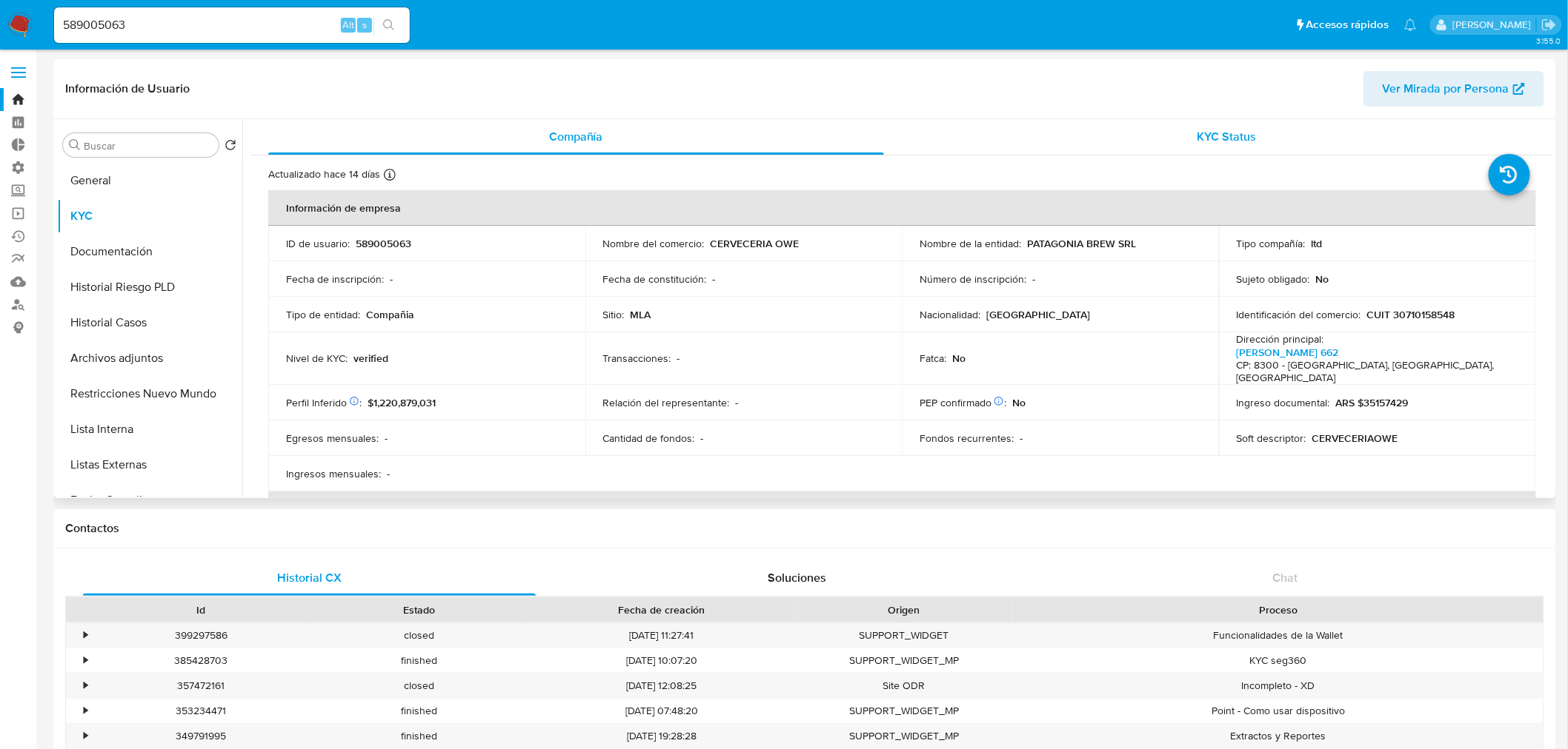
click at [1190, 149] on div "KYC Status" at bounding box center [1227, 137] width 615 height 35
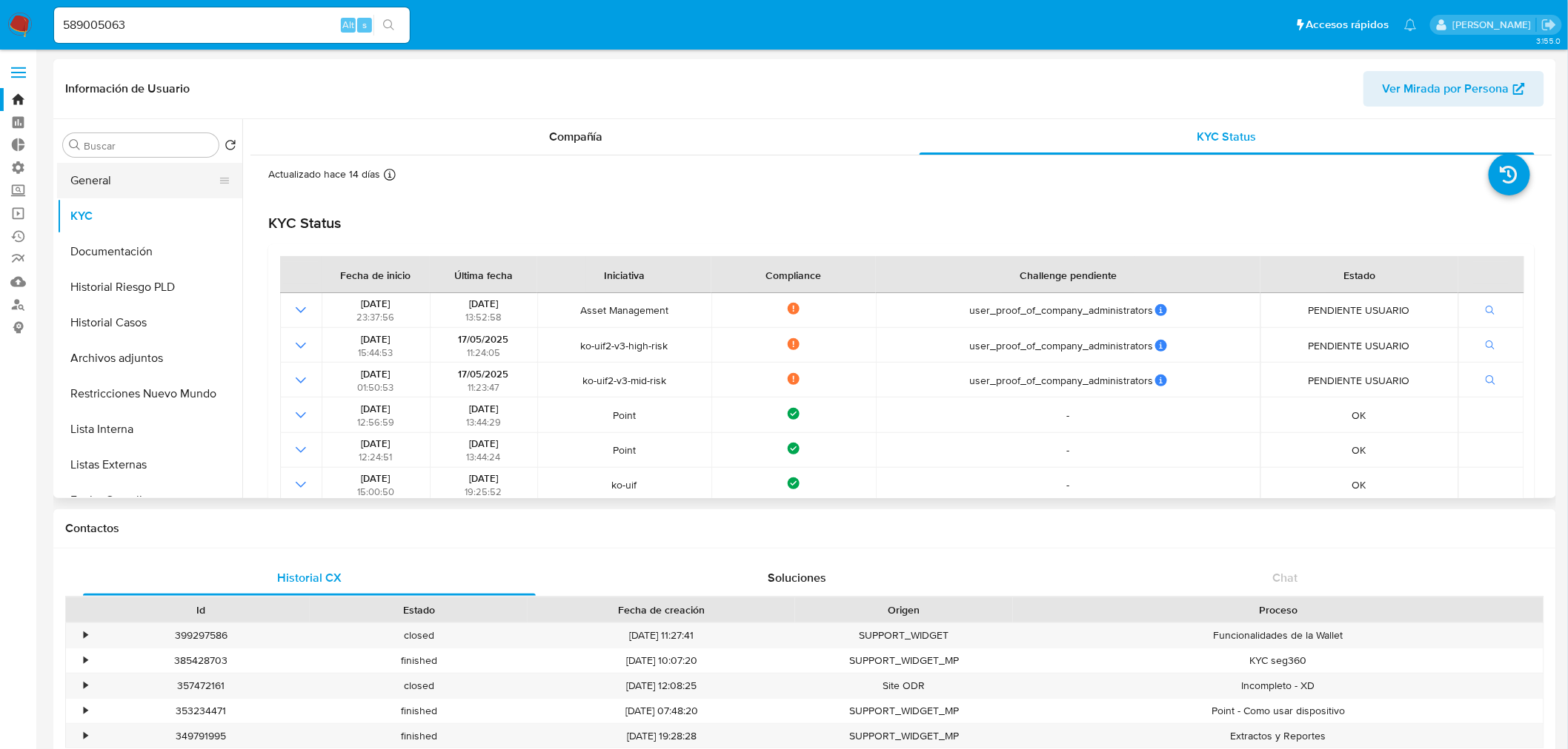
click at [139, 168] on button "General" at bounding box center [143, 181] width 173 height 35
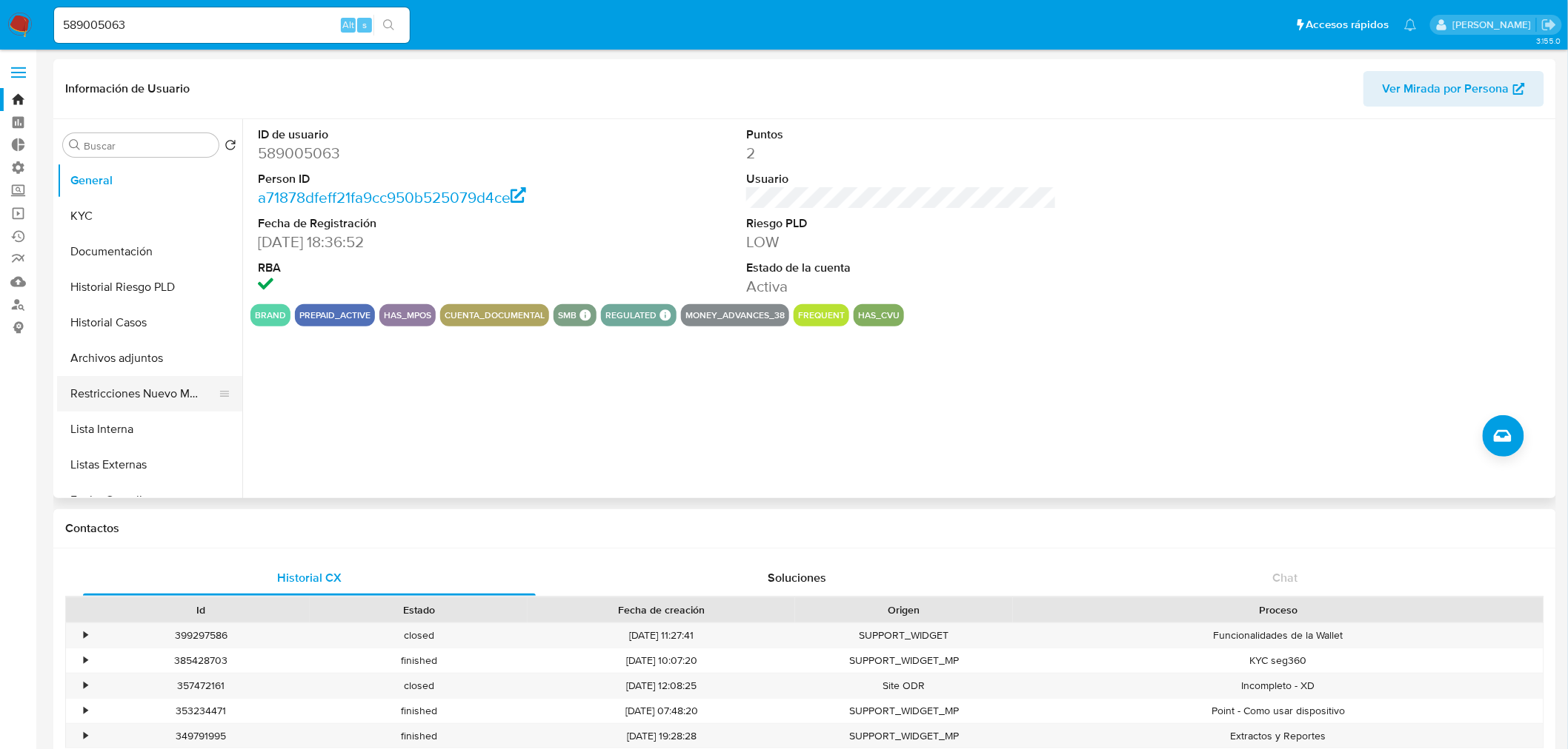
click at [141, 405] on button "Restricciones Nuevo Mundo" at bounding box center [143, 394] width 173 height 35
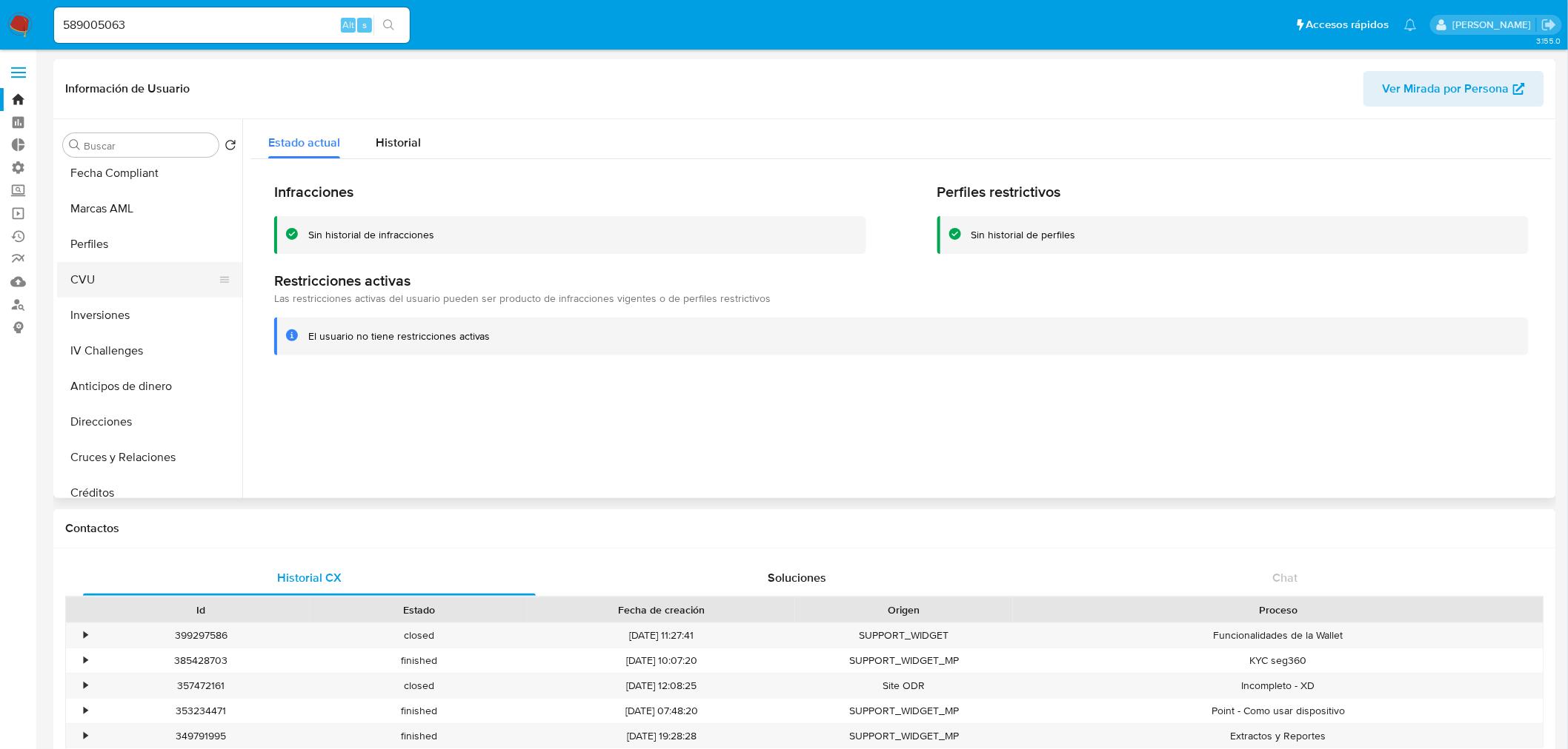
scroll to position [328, 0]
click at [130, 244] on button "Perfiles" at bounding box center [143, 243] width 173 height 35
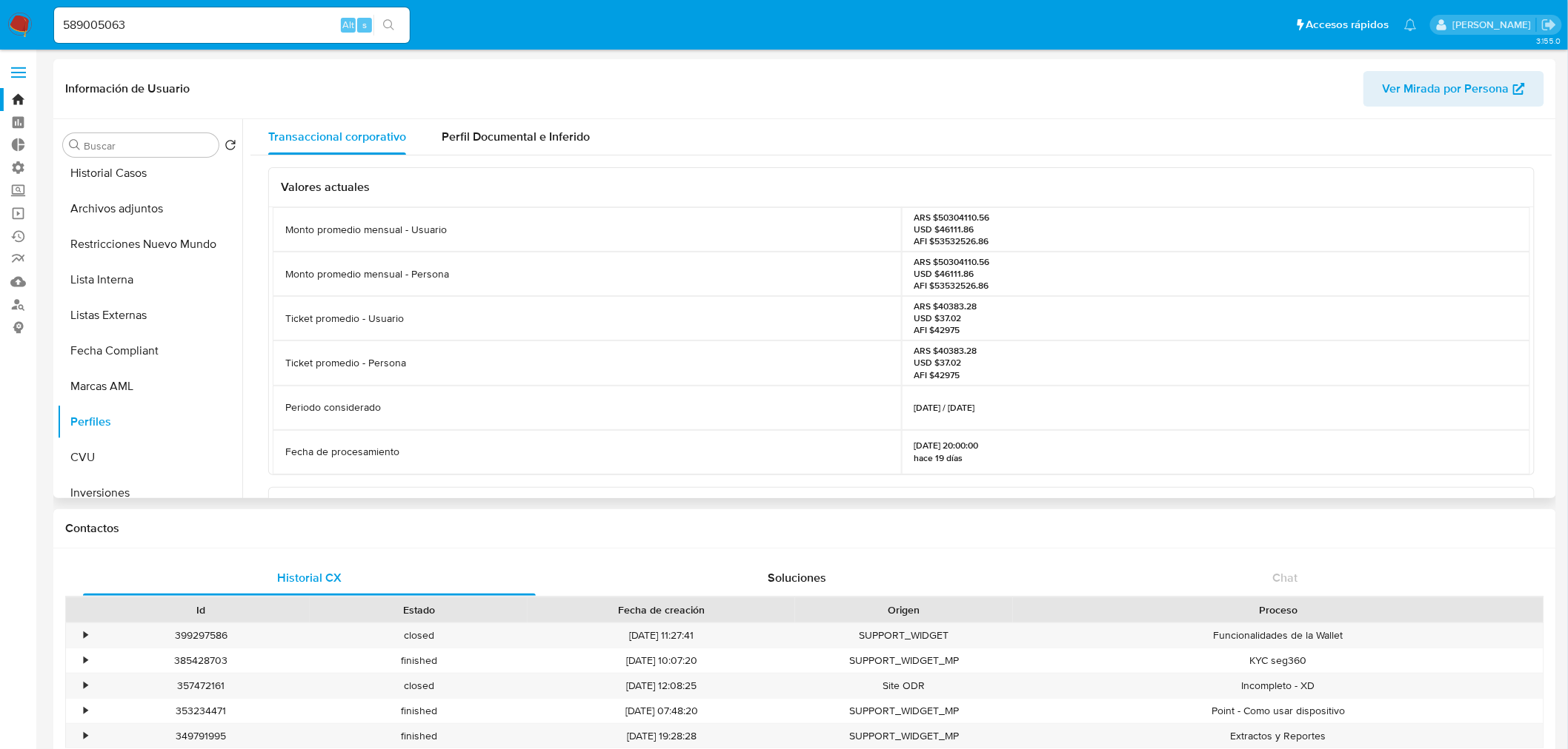
scroll to position [0, 0]
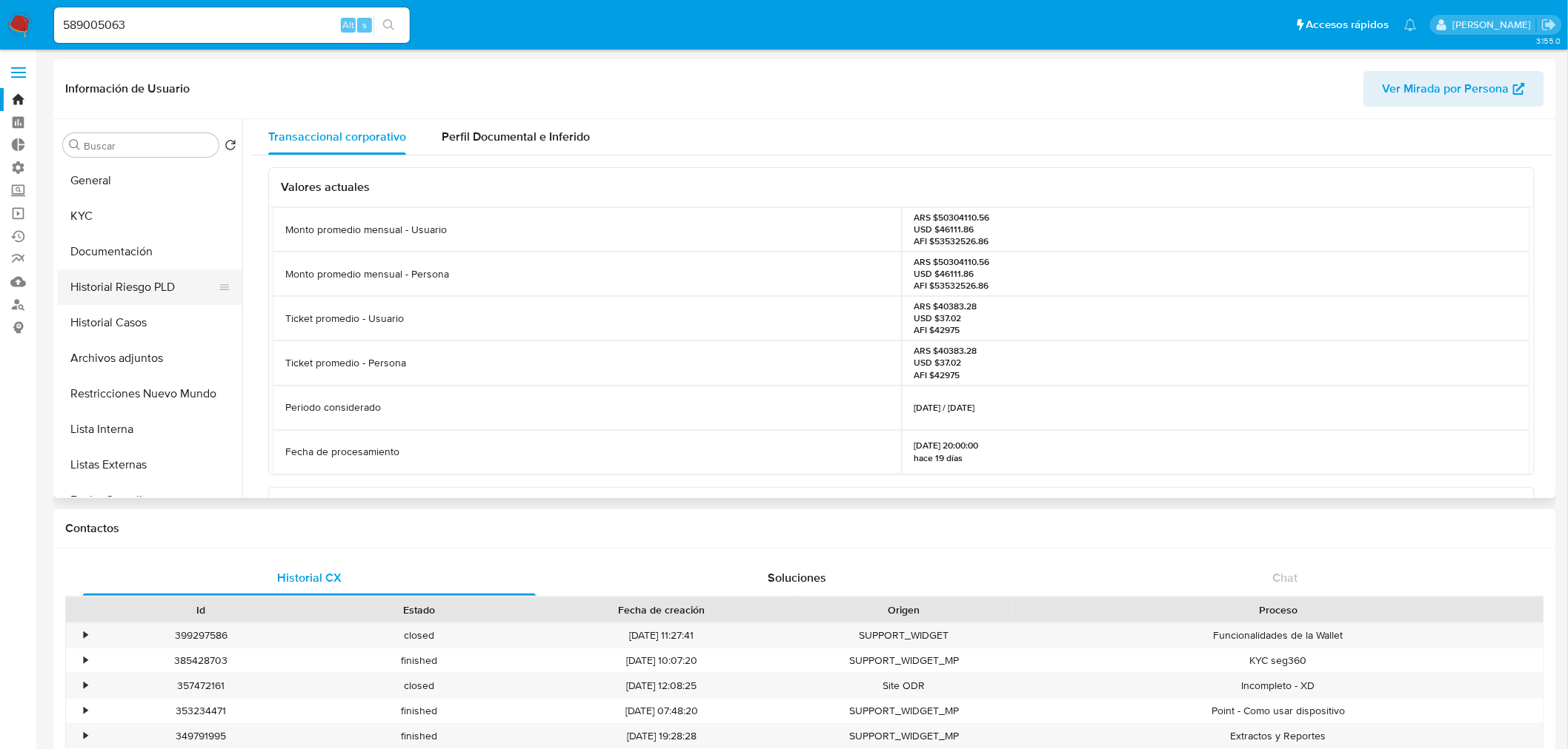
click at [138, 287] on button "Historial Riesgo PLD" at bounding box center [143, 288] width 173 height 35
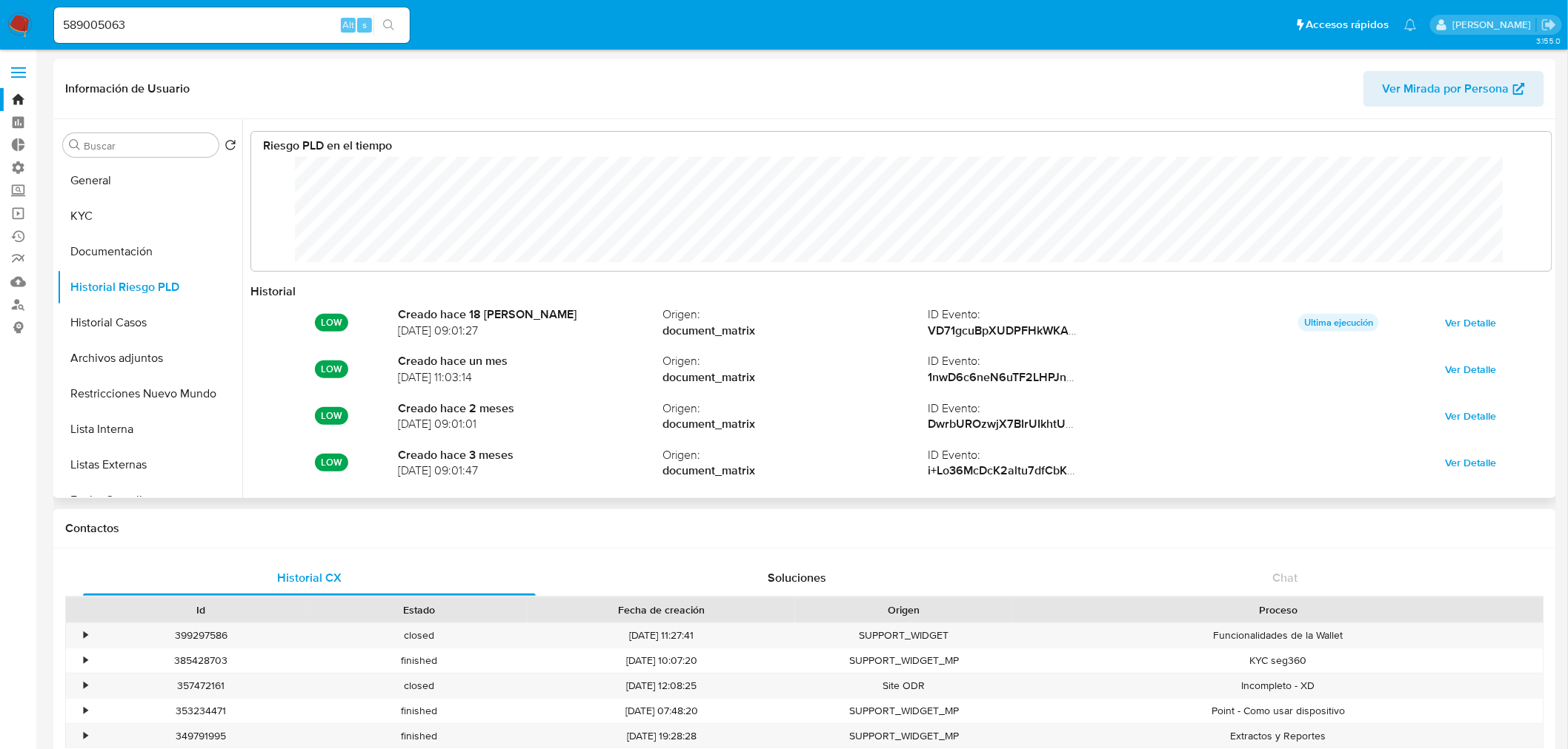
scroll to position [78, 0]
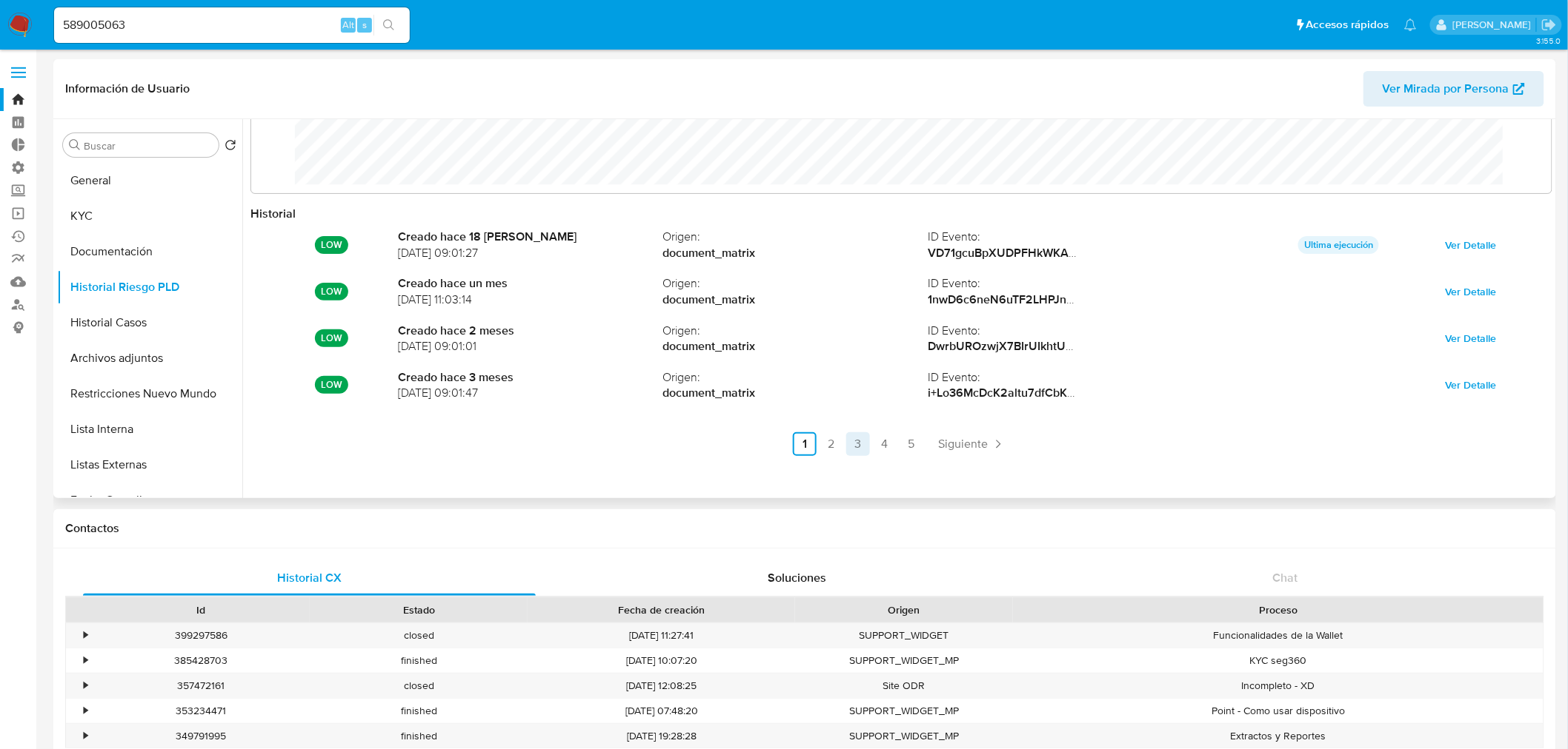
click at [866, 445] on link "3" at bounding box center [858, 444] width 24 height 24
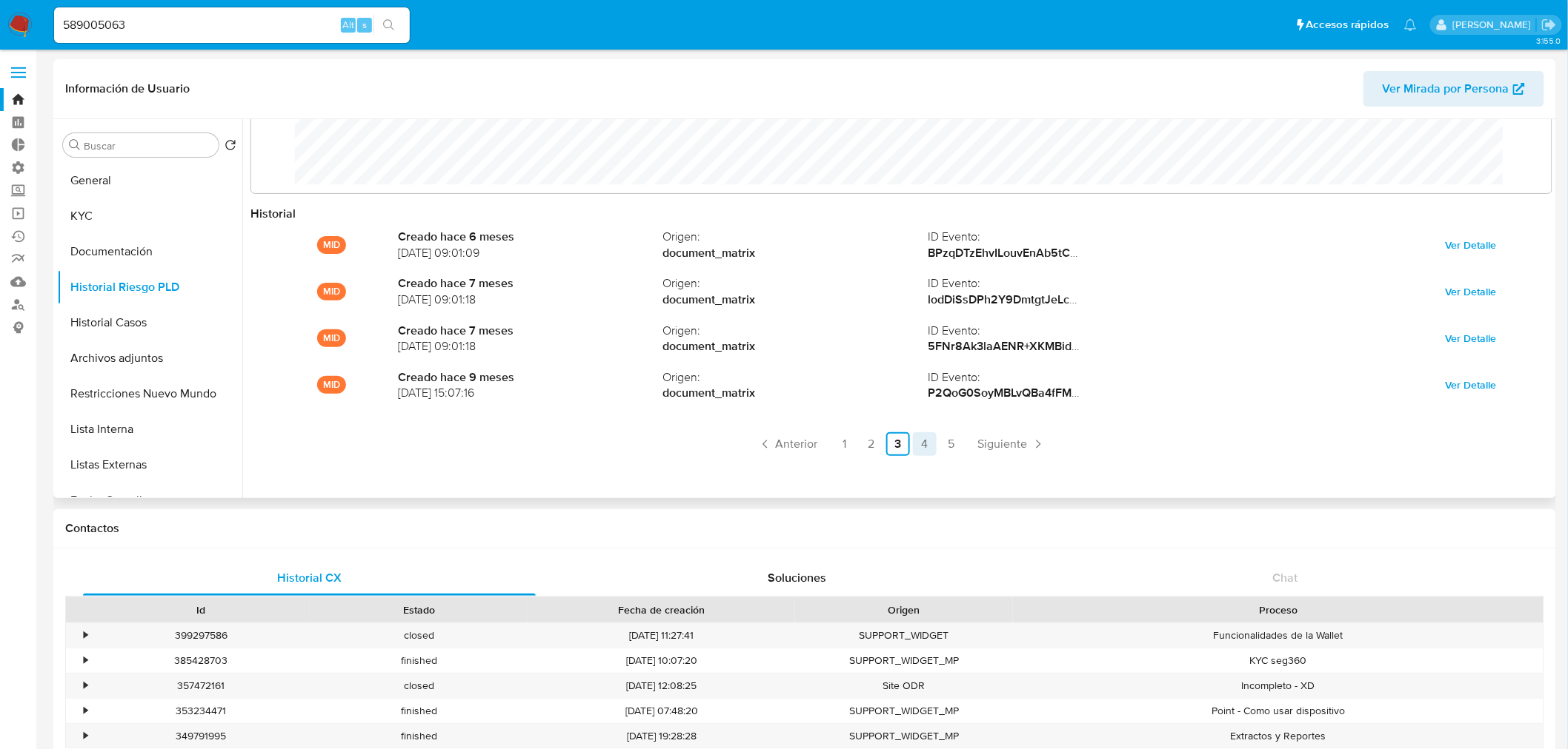
click at [919, 445] on link "4" at bounding box center [924, 444] width 24 height 24
click at [900, 442] on link "3" at bounding box center [898, 444] width 24 height 24
click at [923, 441] on link "4" at bounding box center [924, 444] width 24 height 24
click at [900, 441] on link "3" at bounding box center [898, 444] width 24 height 24
click at [920, 445] on link "4" at bounding box center [924, 444] width 24 height 24
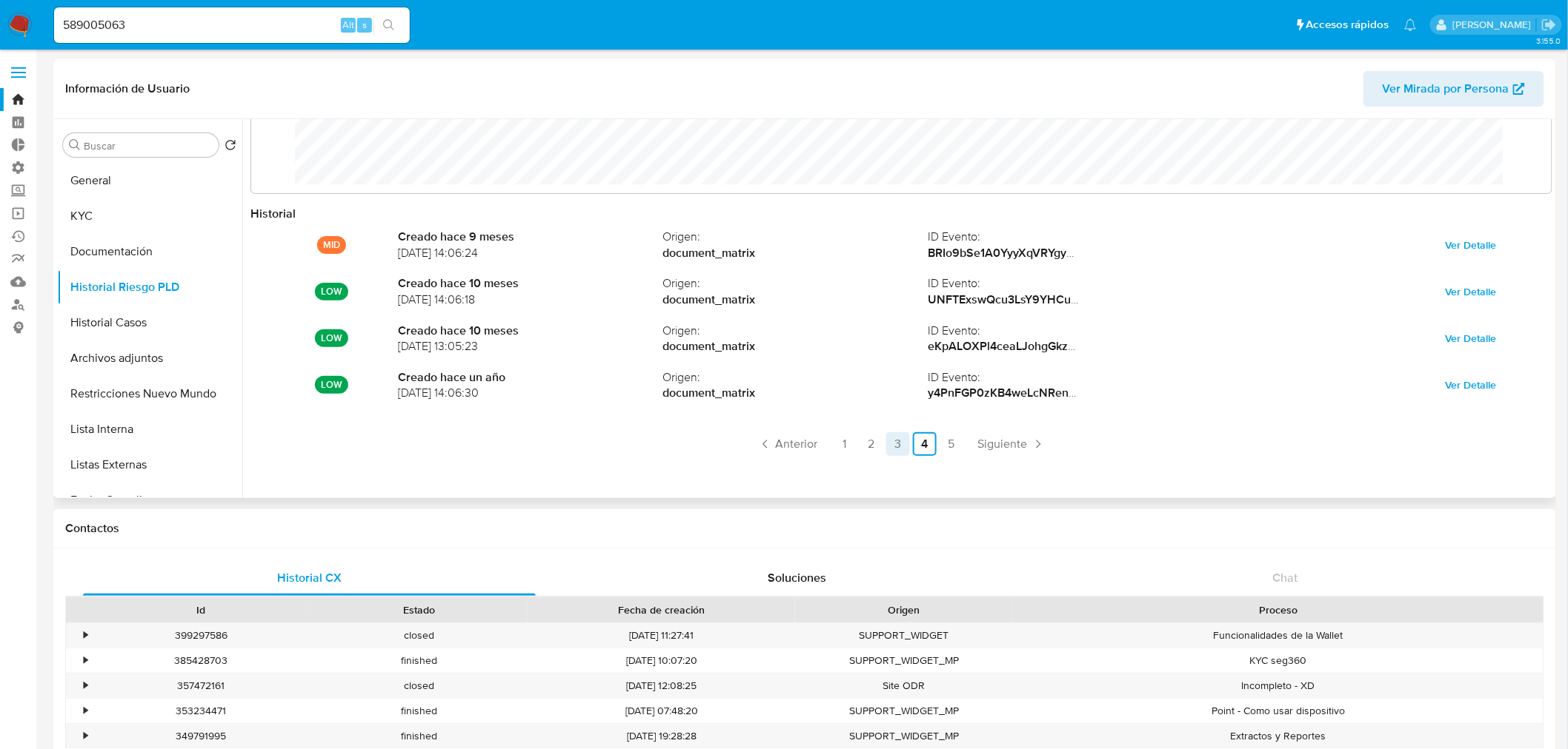
click at [895, 445] on link "3" at bounding box center [898, 444] width 24 height 24
drag, startPoint x: 176, startPoint y: 24, endPoint x: 16, endPoint y: 34, distance: 160.3
click at [16, 32] on nav "Pausado Ver notificaciones 589005063 Alt s Accesos rápidos Presiona las siguien…" at bounding box center [784, 25] width 1568 height 50
